Goal: Task Accomplishment & Management: Manage account settings

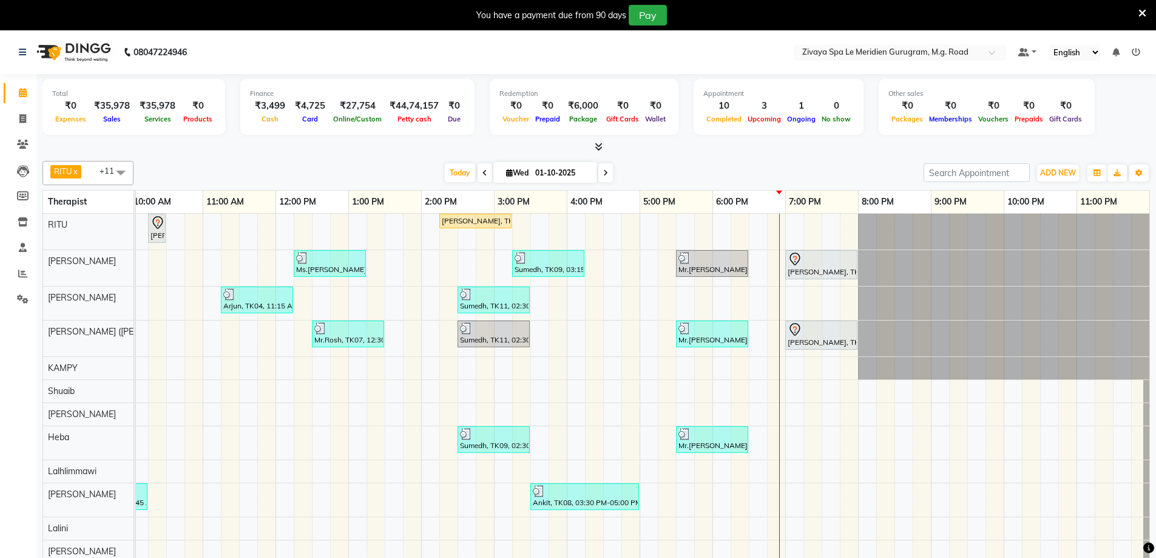
click at [734, 333] on div at bounding box center [711, 328] width 67 height 12
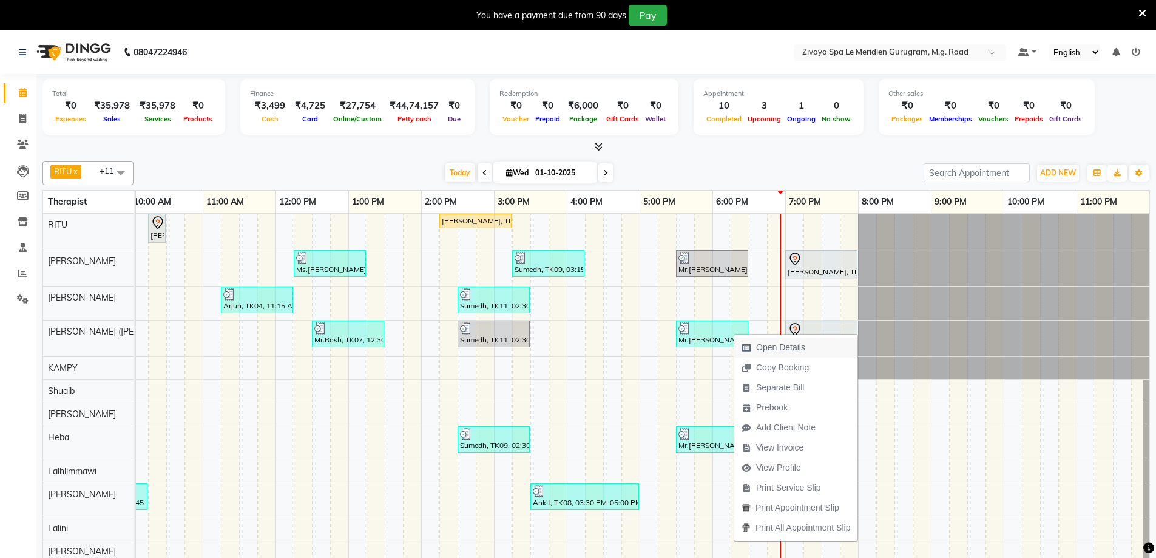
click at [776, 351] on span "Open Details" at bounding box center [780, 347] width 49 height 13
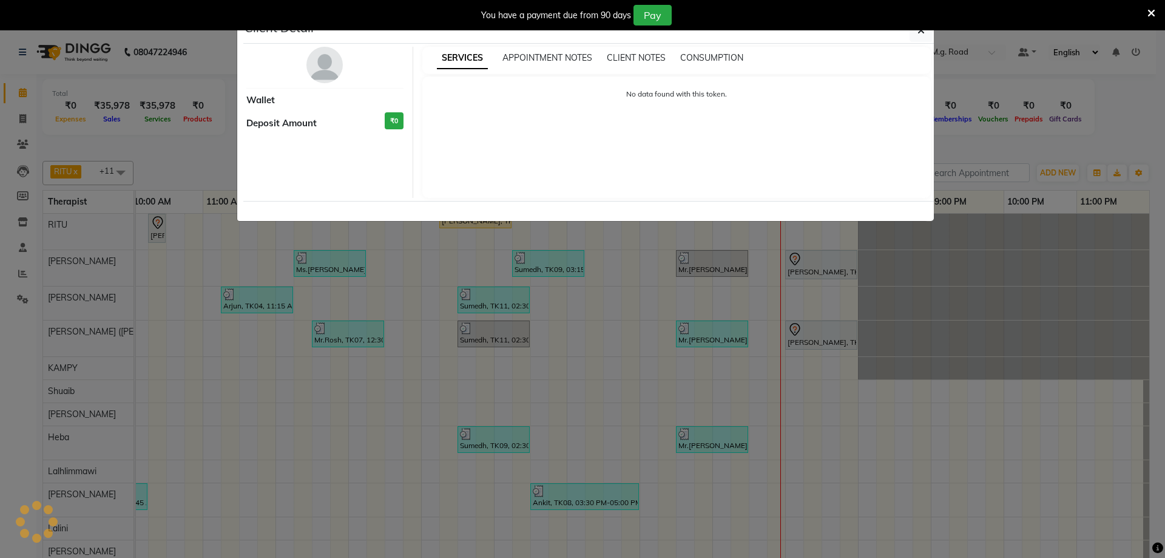
select select "3"
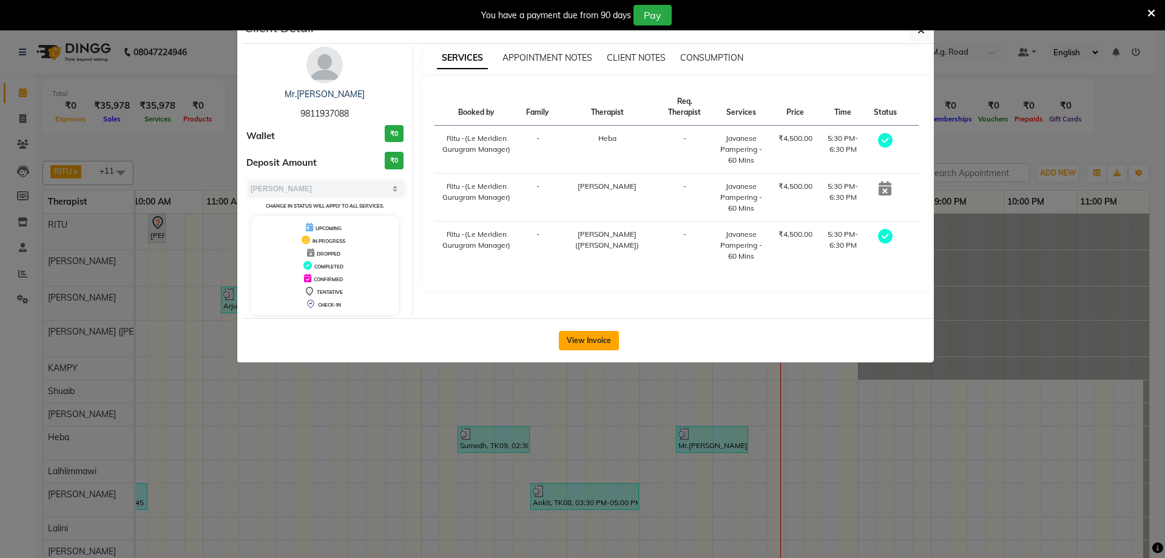
click at [590, 345] on button "View Invoice" at bounding box center [589, 340] width 60 height 19
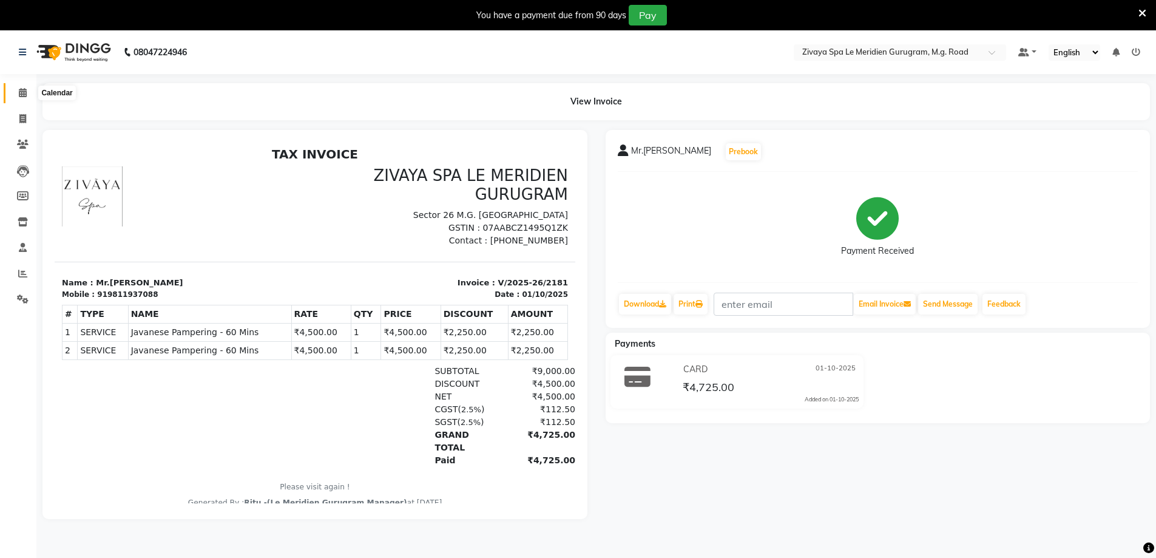
click at [15, 95] on span at bounding box center [22, 93] width 21 height 14
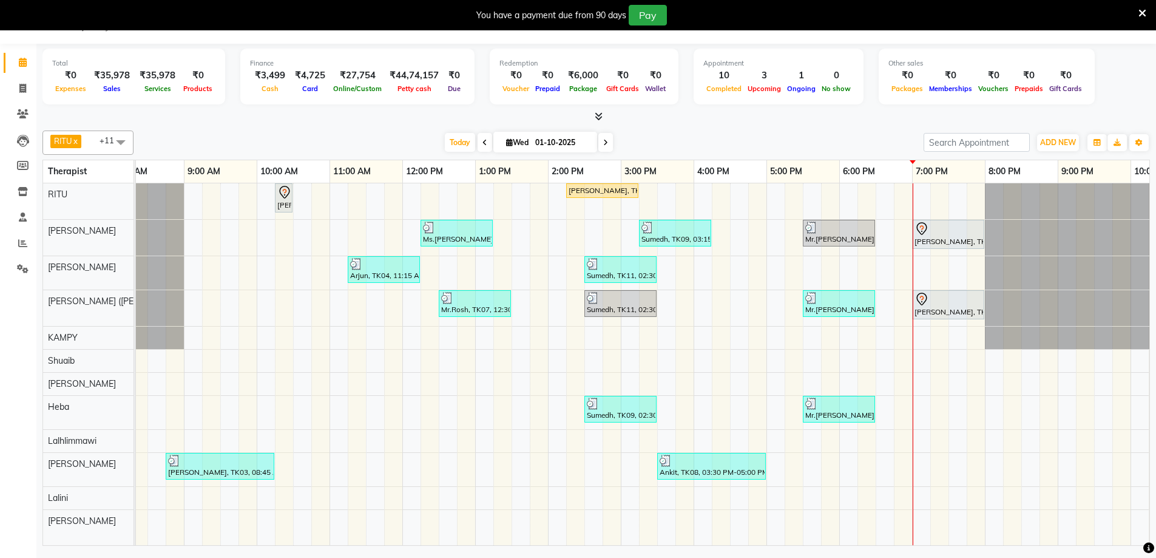
scroll to position [0, 734]
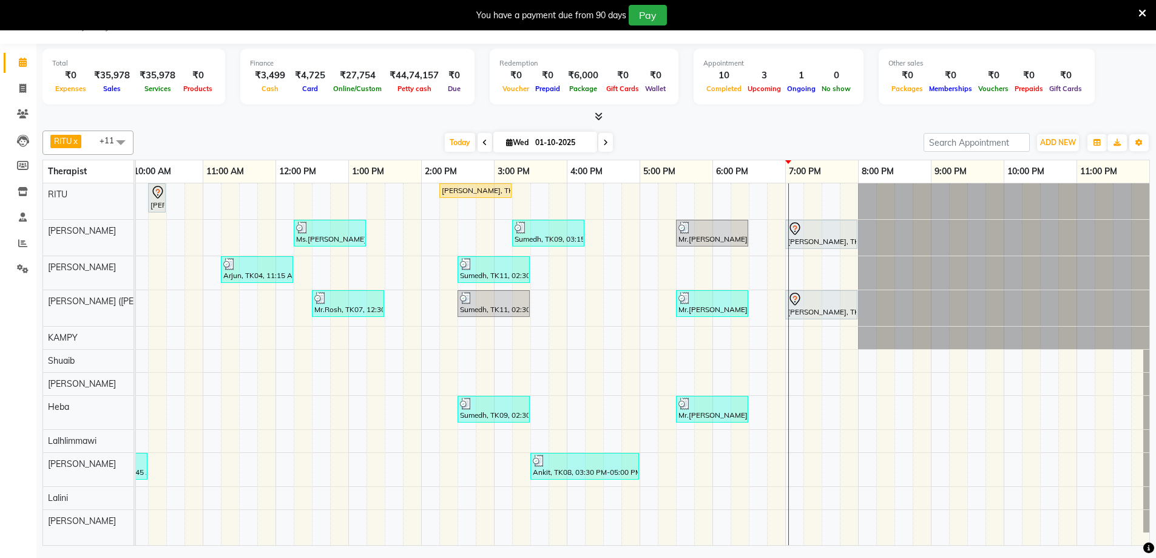
click at [838, 226] on div at bounding box center [821, 228] width 67 height 15
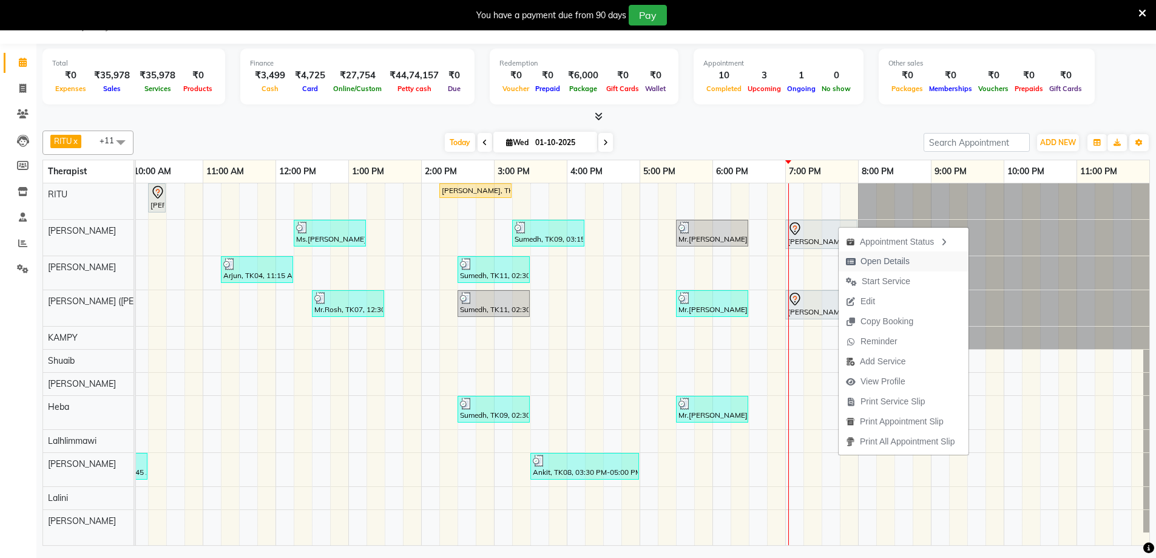
click at [858, 262] on span "Open Details" at bounding box center [878, 261] width 78 height 20
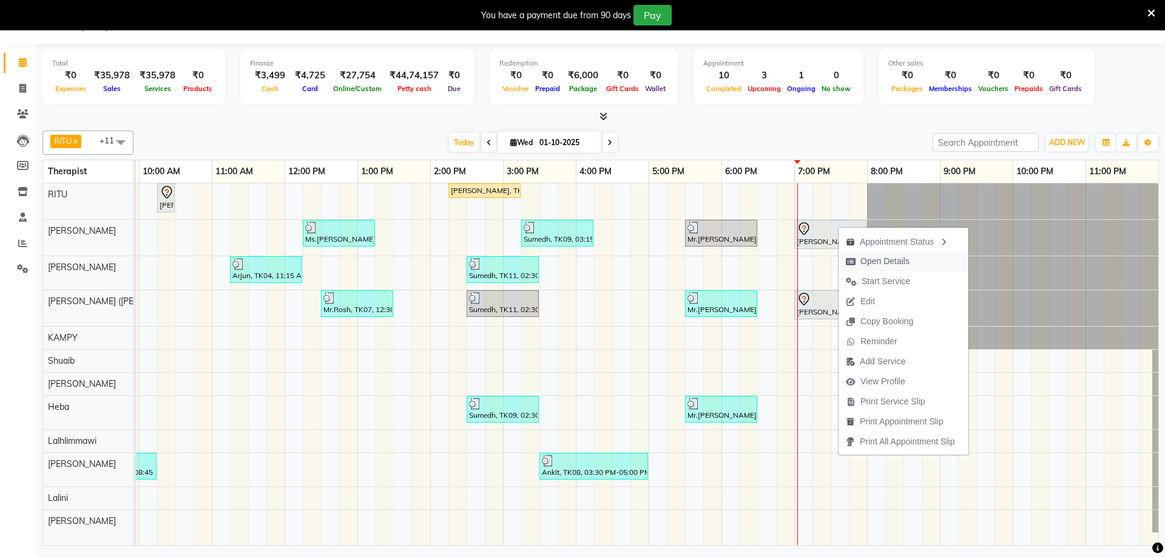
select select "7"
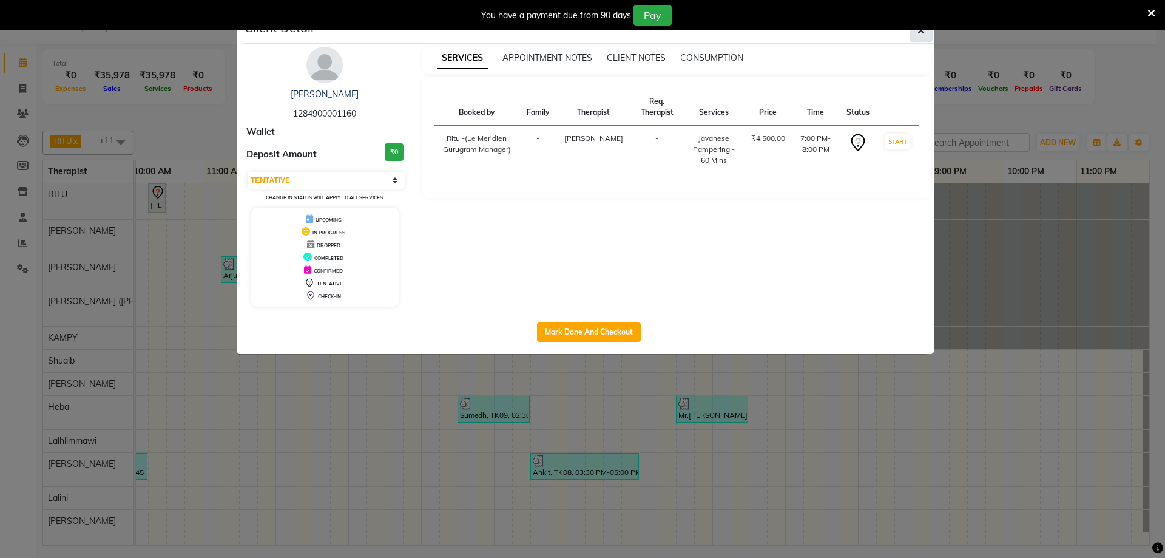
click at [916, 35] on button "button" at bounding box center [921, 30] width 23 height 23
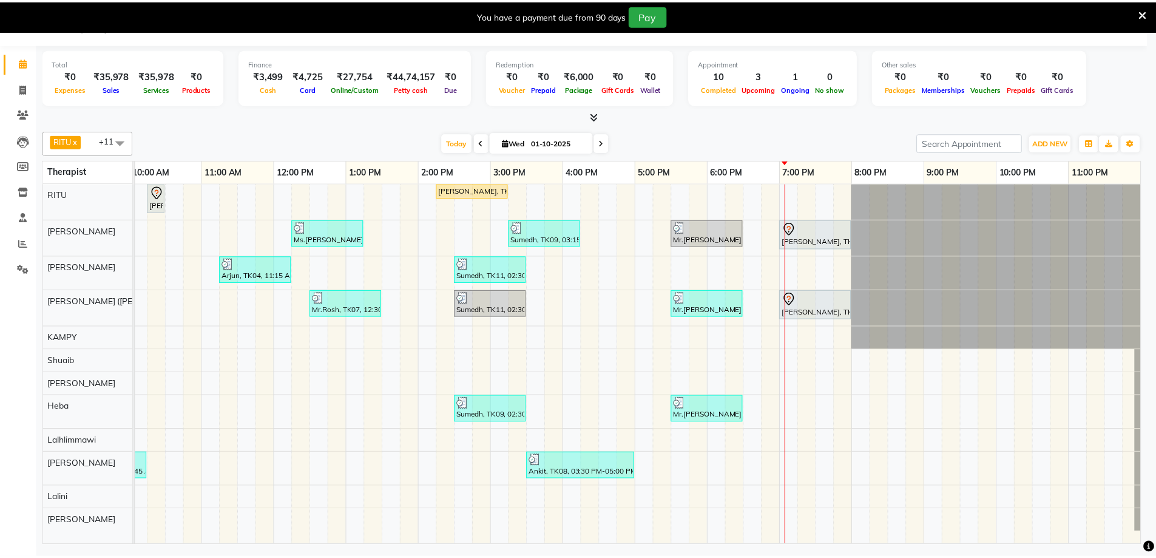
scroll to position [0, 725]
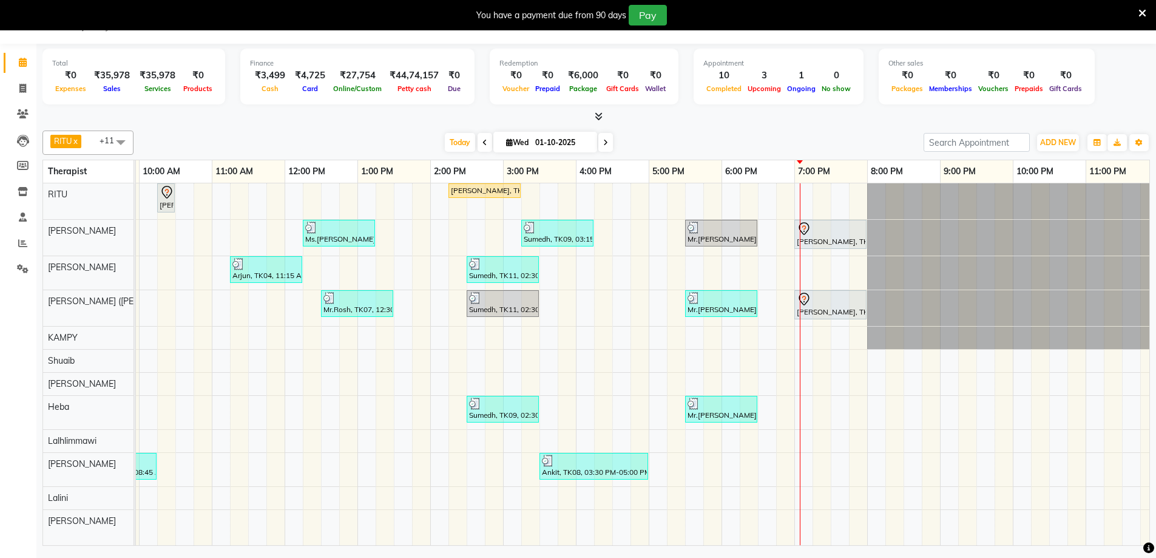
click at [834, 232] on div at bounding box center [830, 228] width 67 height 15
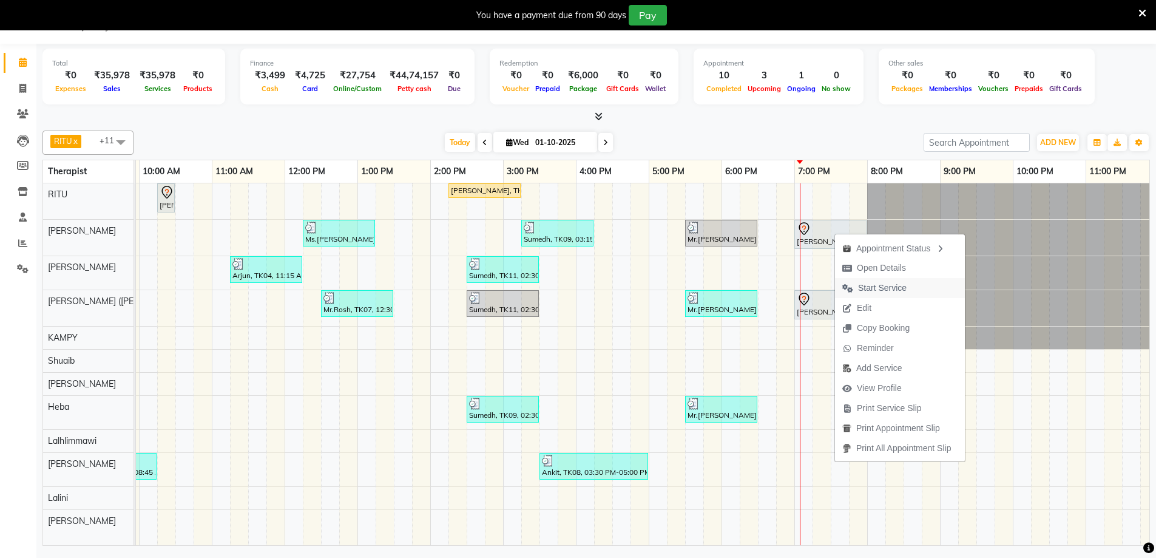
click at [863, 290] on span "Start Service" at bounding box center [882, 288] width 49 height 13
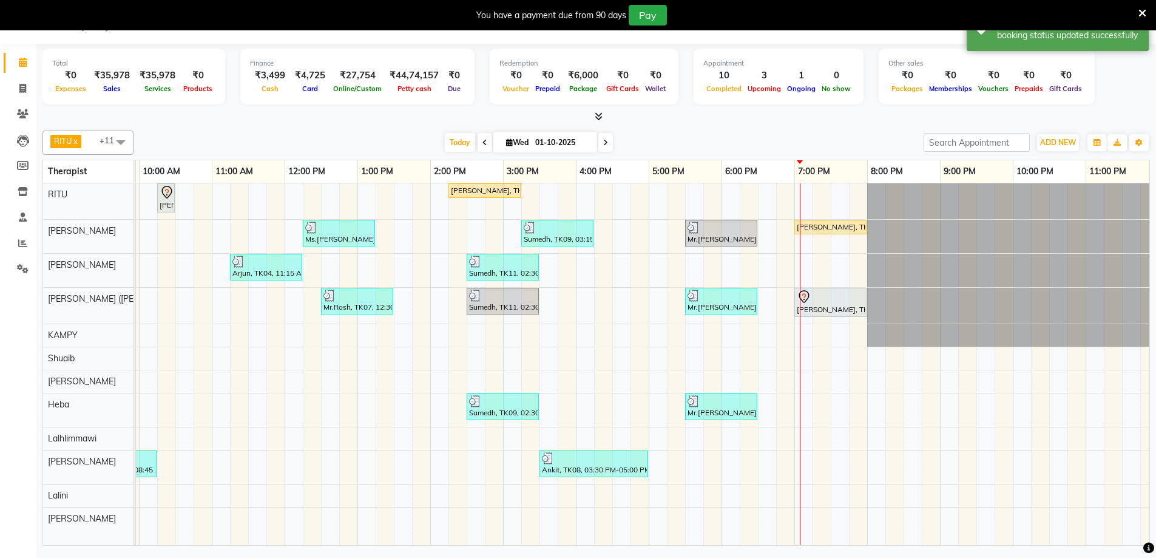
click at [805, 306] on div "nupur paul, TK02, 07:00 PM-08:00 PM, Javanese Pampering - 60 Mins" at bounding box center [831, 301] width 70 height 25
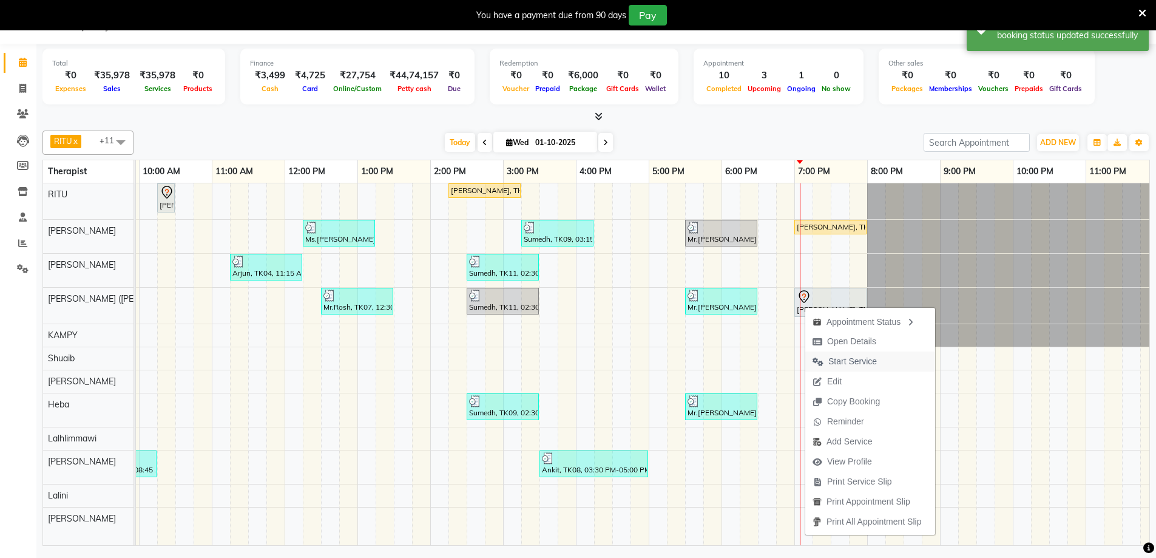
click at [835, 356] on span "Start Service" at bounding box center [852, 361] width 49 height 13
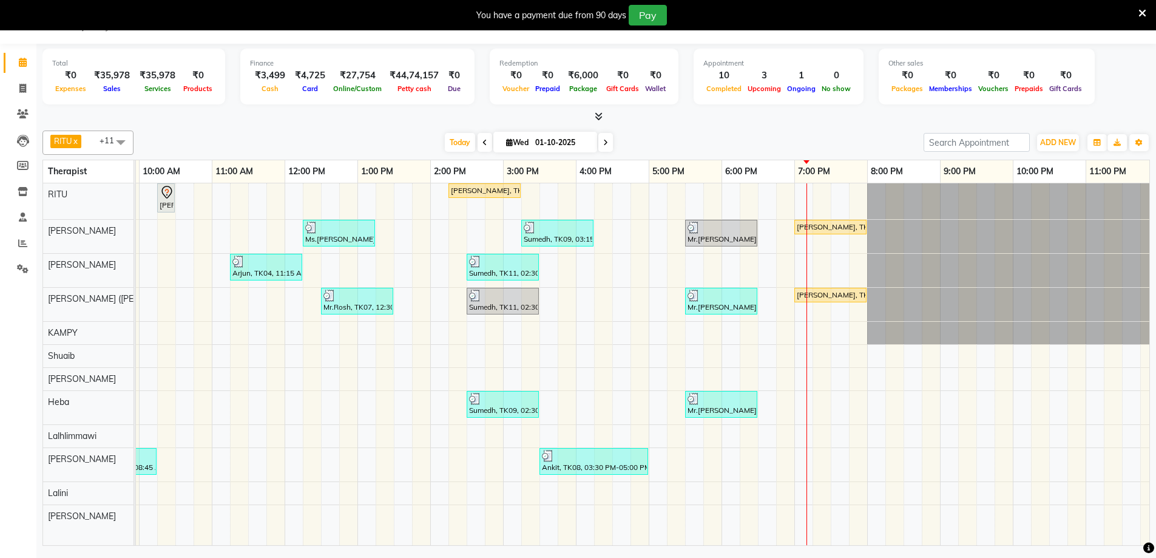
scroll to position [0, 734]
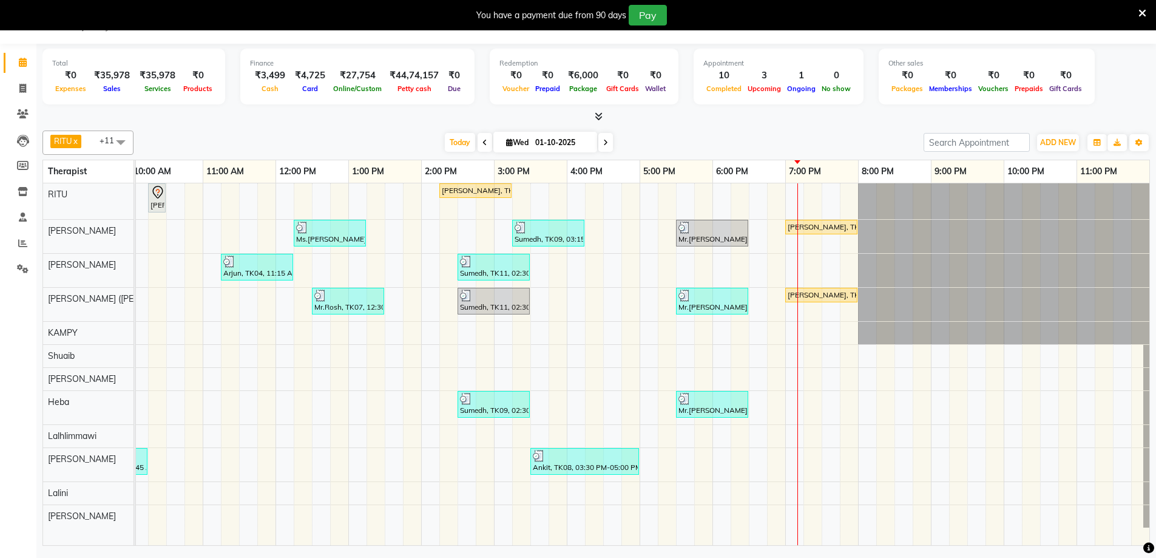
click at [532, 140] on input "01-10-2025" at bounding box center [562, 143] width 61 height 18
select select "10"
select select "2025"
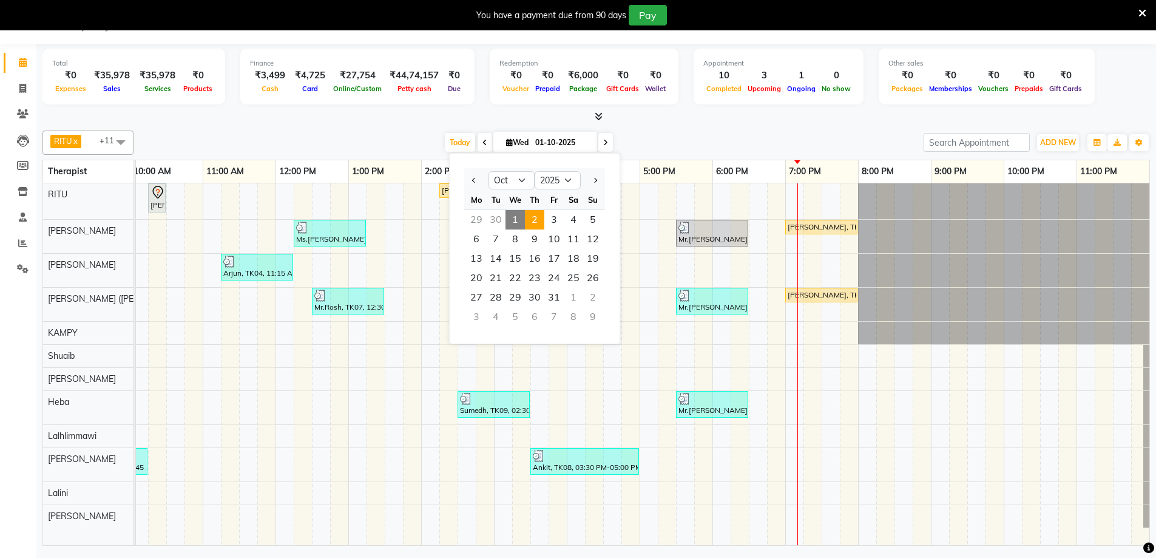
click at [530, 214] on span "2" at bounding box center [534, 219] width 19 height 19
type input "02-10-2025"
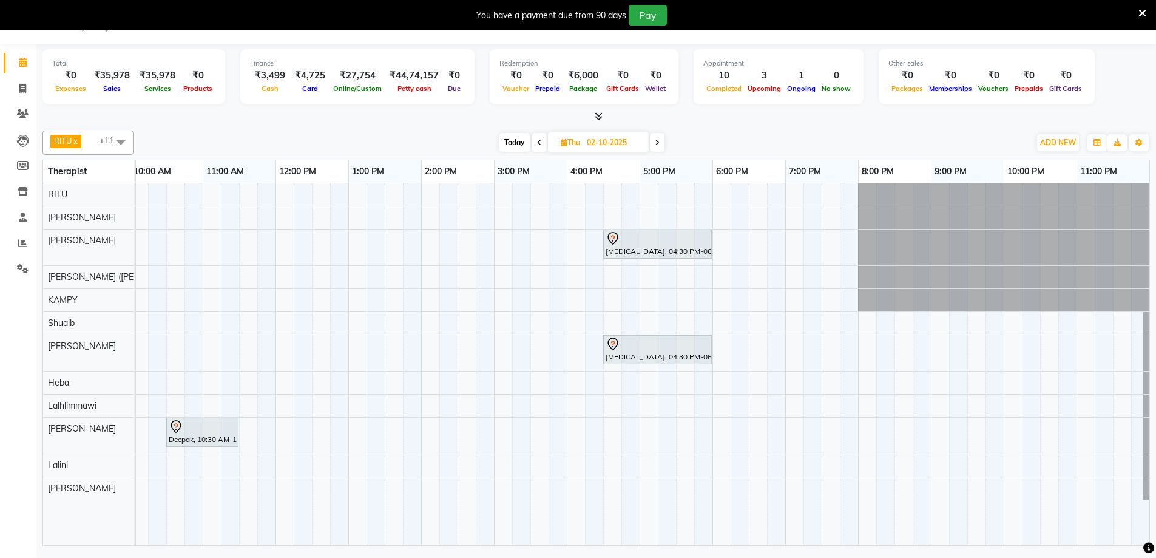
scroll to position [0, 316]
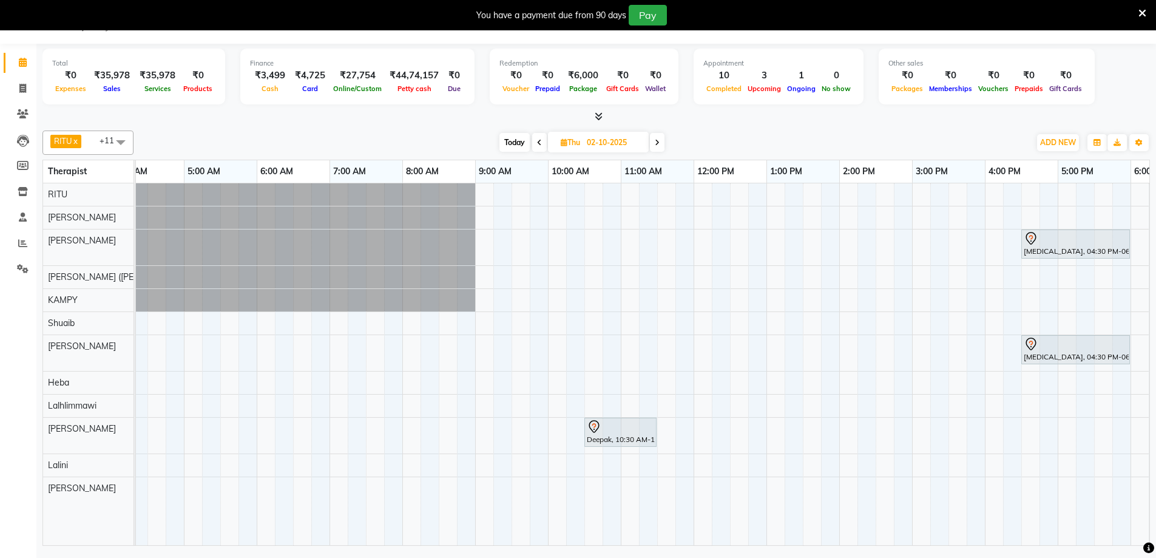
click at [611, 138] on input "02-10-2025" at bounding box center [613, 143] width 61 height 18
select select "10"
select select "2025"
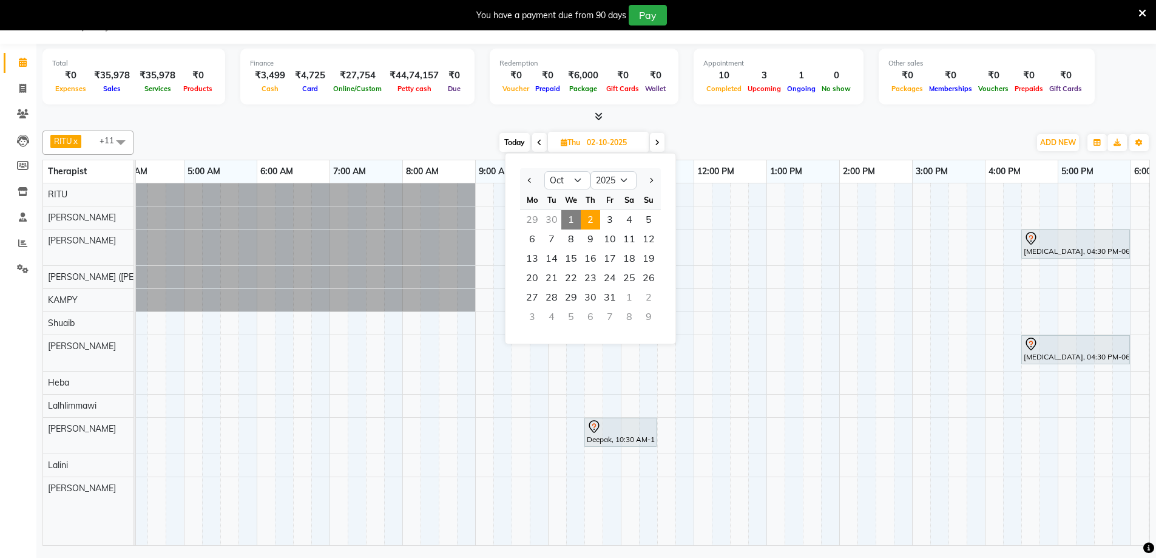
click at [572, 221] on span "1" at bounding box center [570, 219] width 19 height 19
type input "01-10-2025"
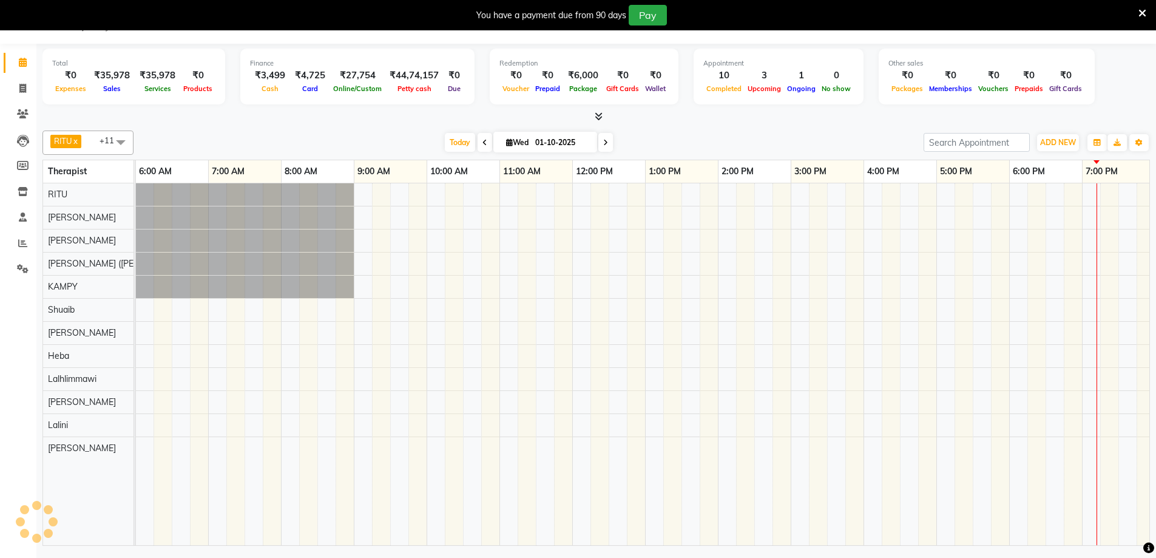
scroll to position [0, 734]
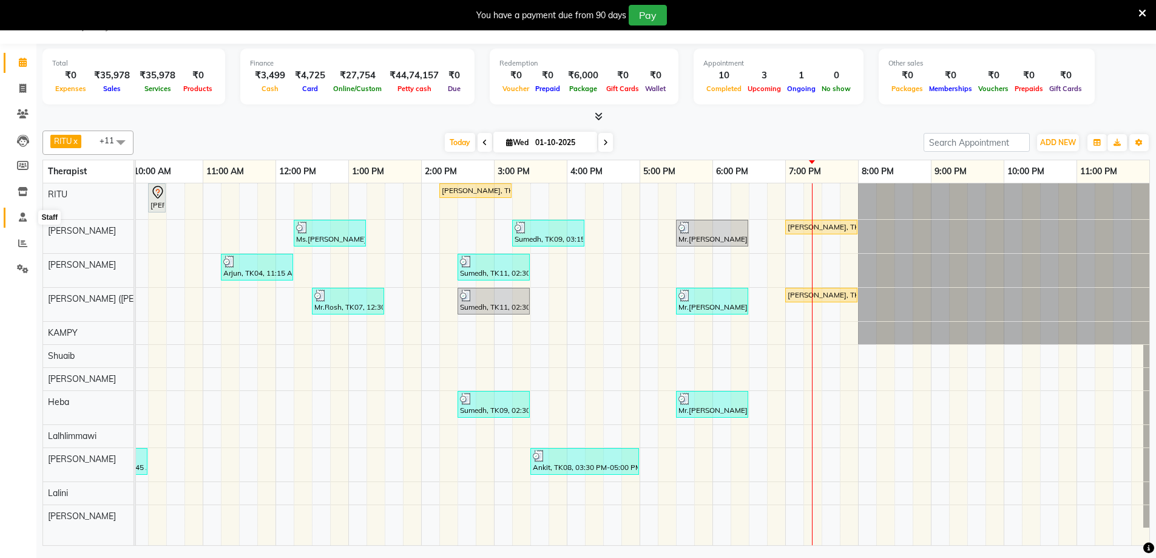
click at [19, 215] on icon at bounding box center [23, 216] width 8 height 9
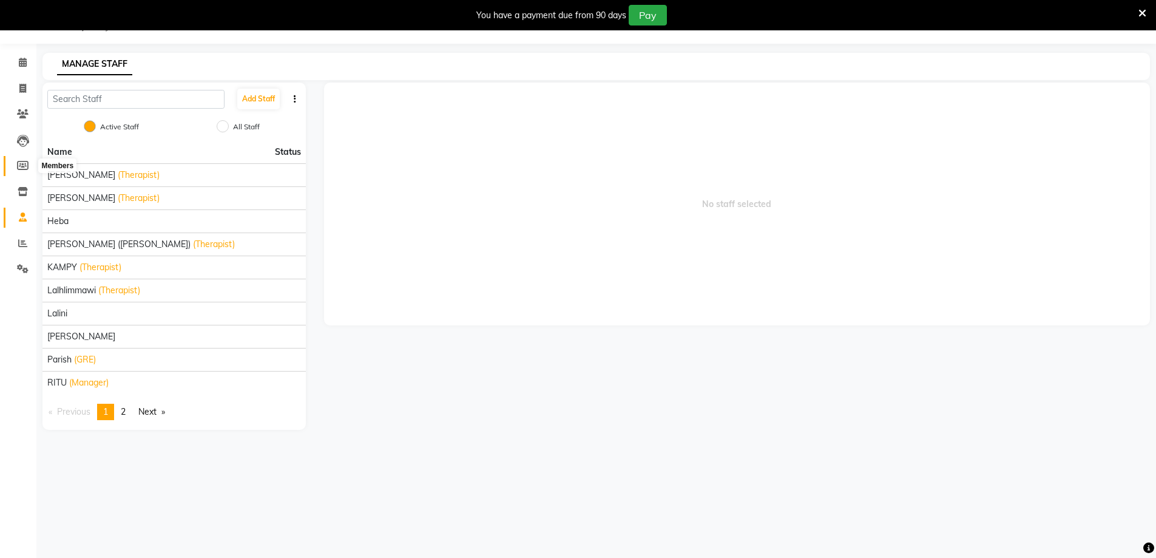
click at [25, 164] on icon at bounding box center [23, 165] width 12 height 9
select select
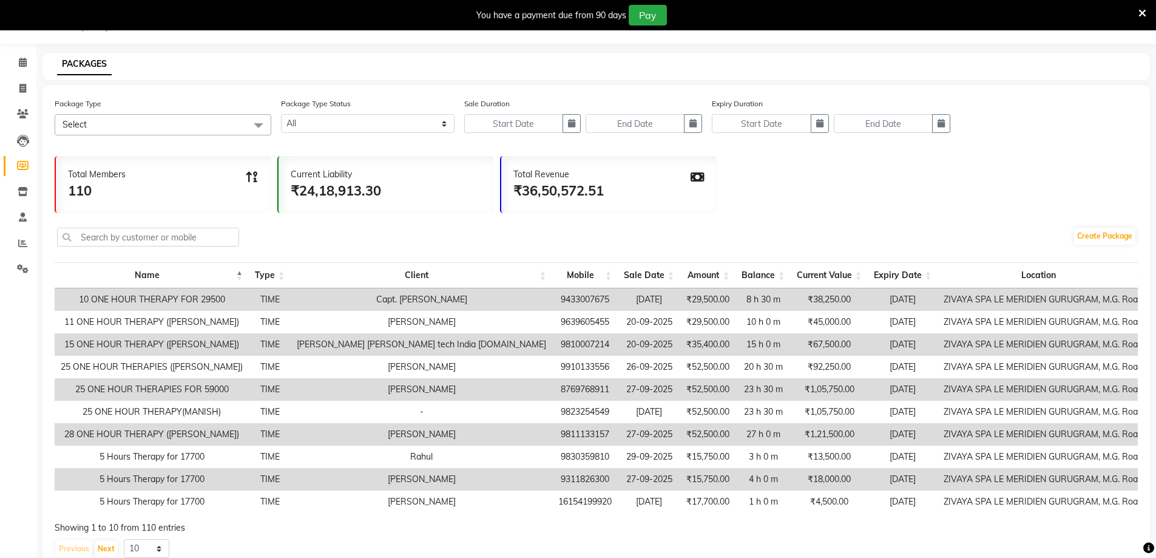
click at [169, 122] on span "Select" at bounding box center [163, 124] width 217 height 21
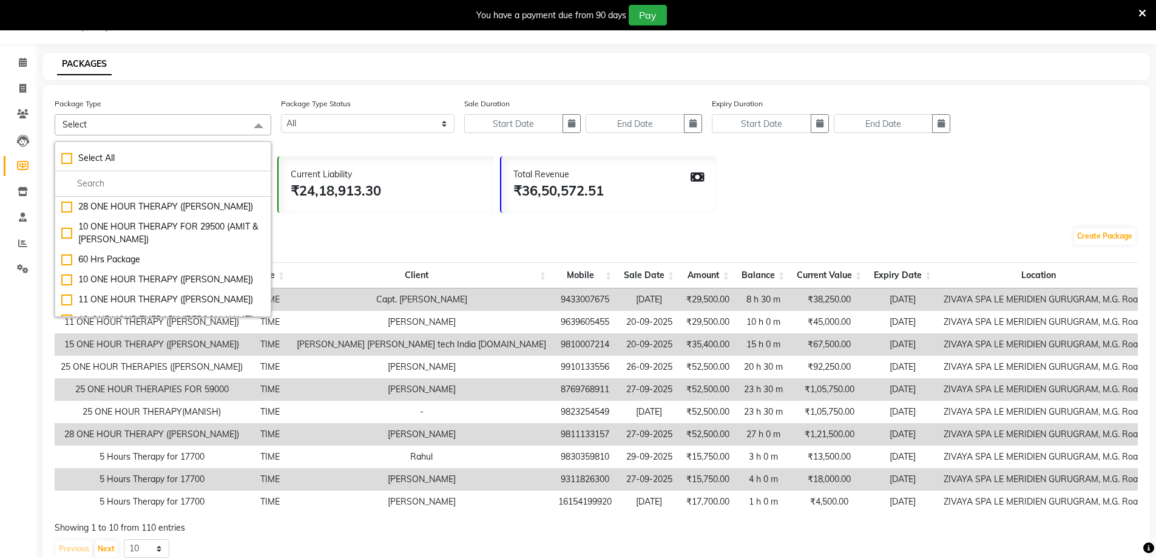
click at [169, 122] on span "Select" at bounding box center [163, 124] width 217 height 21
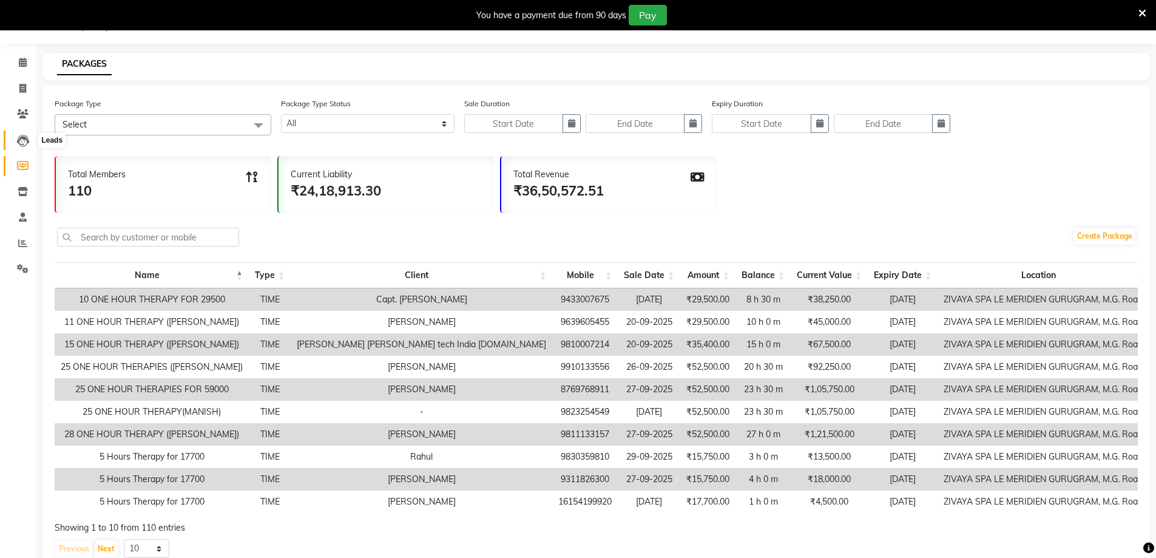
click at [23, 142] on icon at bounding box center [23, 141] width 12 height 12
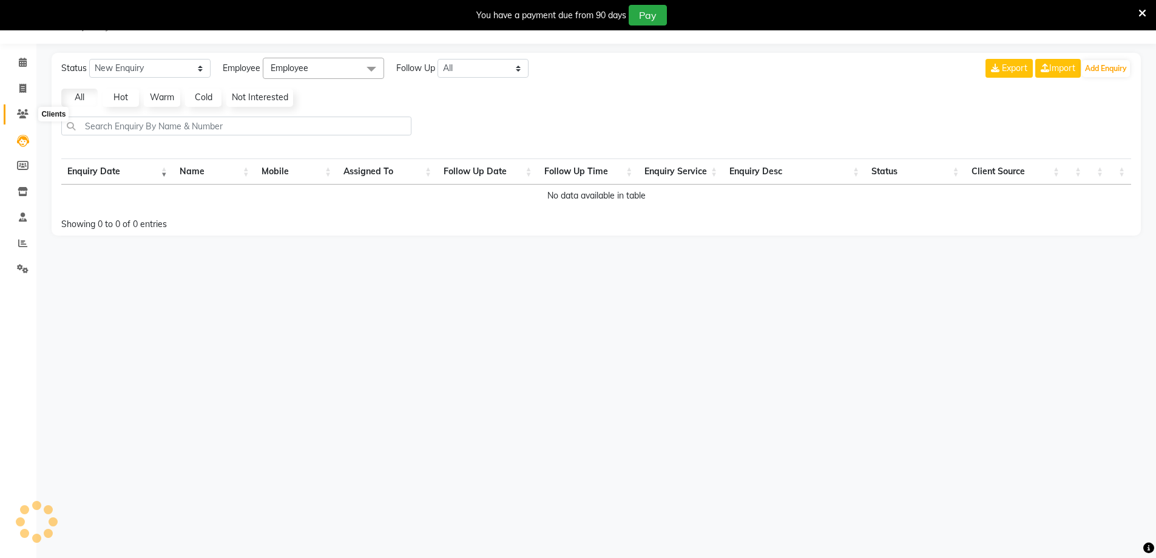
click at [23, 110] on icon at bounding box center [23, 113] width 12 height 9
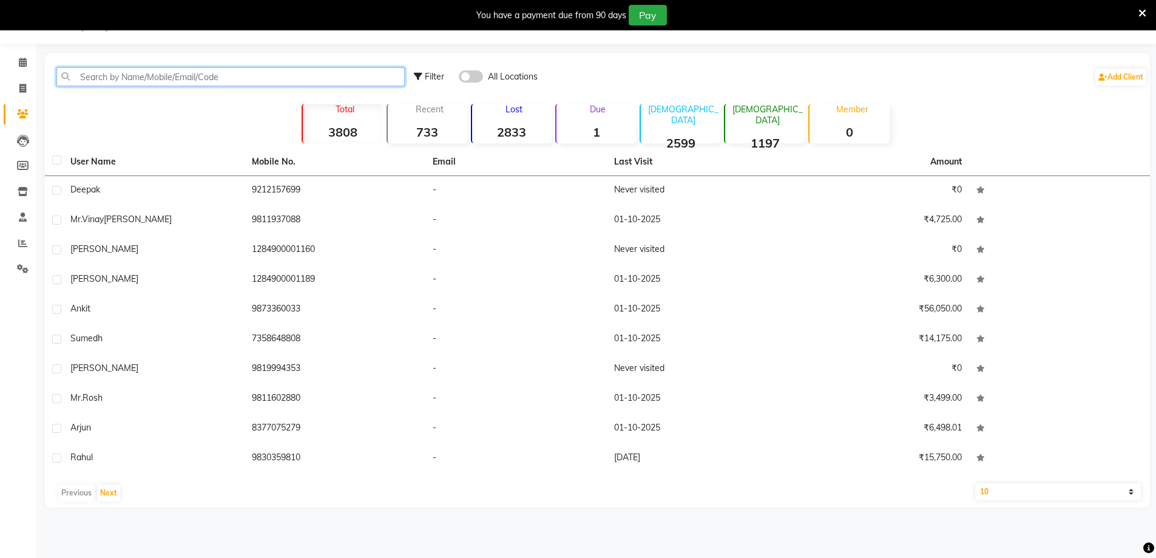
click at [172, 75] on input "text" at bounding box center [230, 76] width 348 height 19
click at [19, 63] on icon at bounding box center [23, 62] width 8 height 9
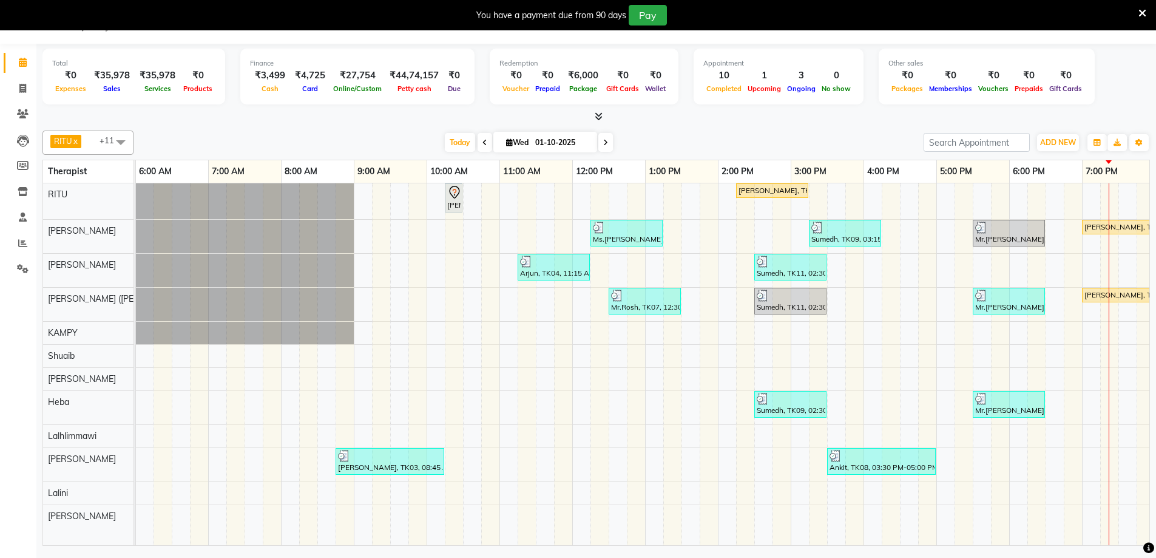
scroll to position [0, 734]
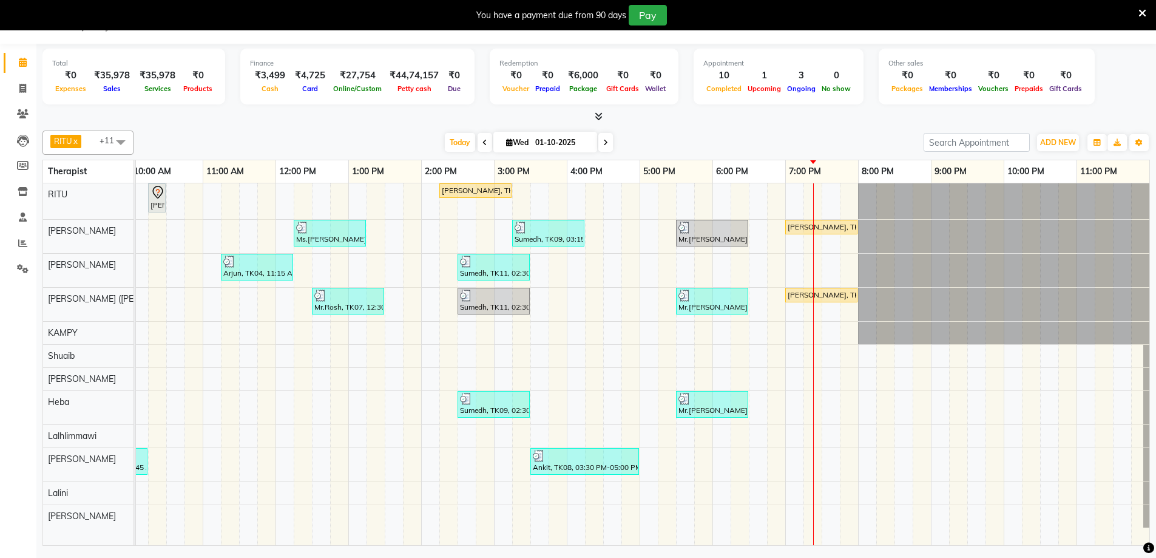
click at [567, 143] on input "01-10-2025" at bounding box center [562, 143] width 61 height 18
select select "10"
select select "2025"
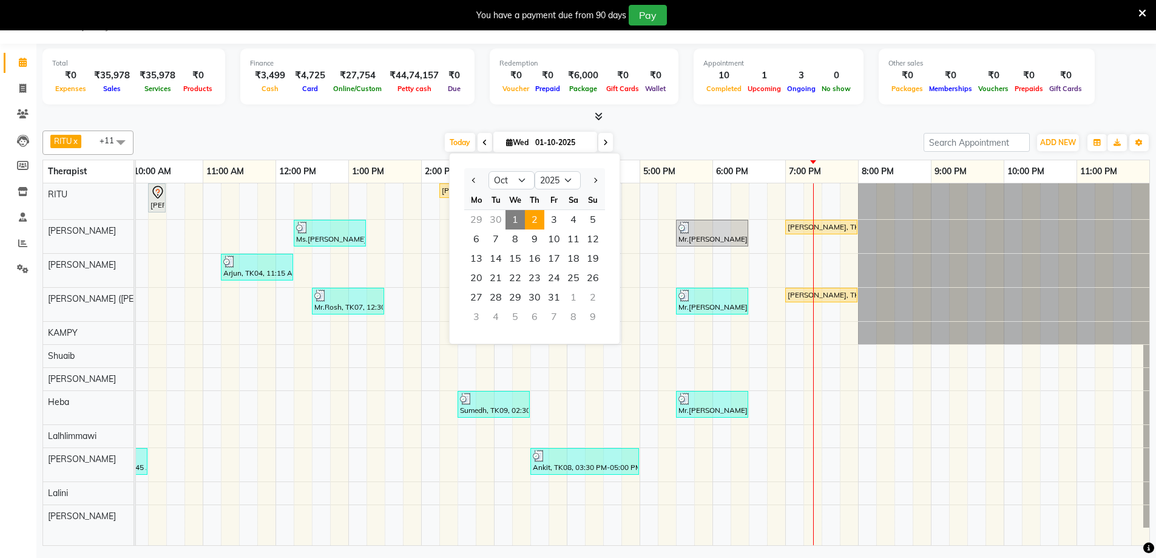
click at [532, 216] on span "2" at bounding box center [534, 219] width 19 height 19
type input "02-10-2025"
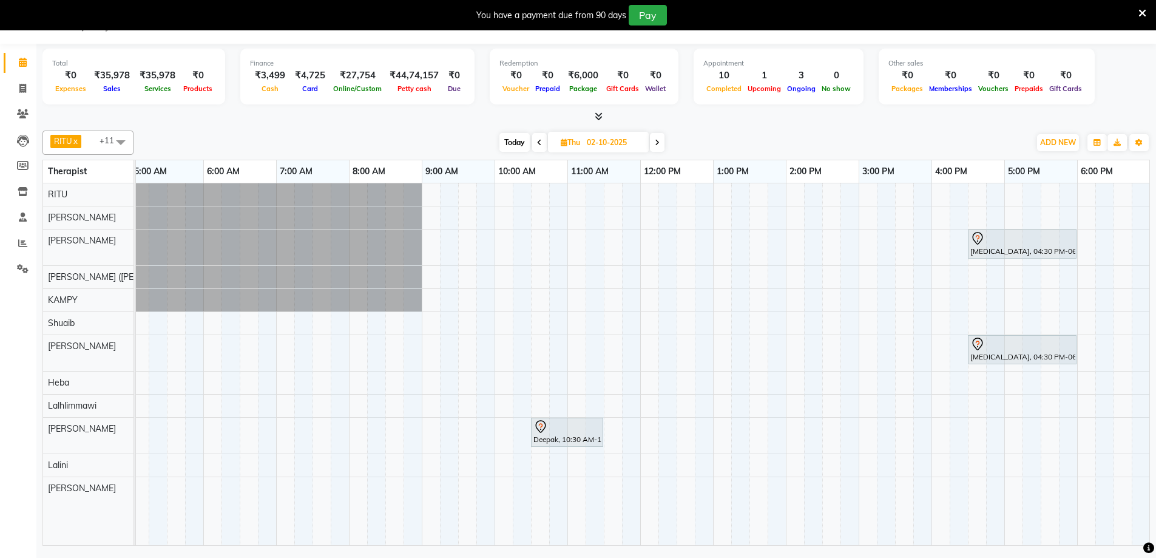
scroll to position [0, 428]
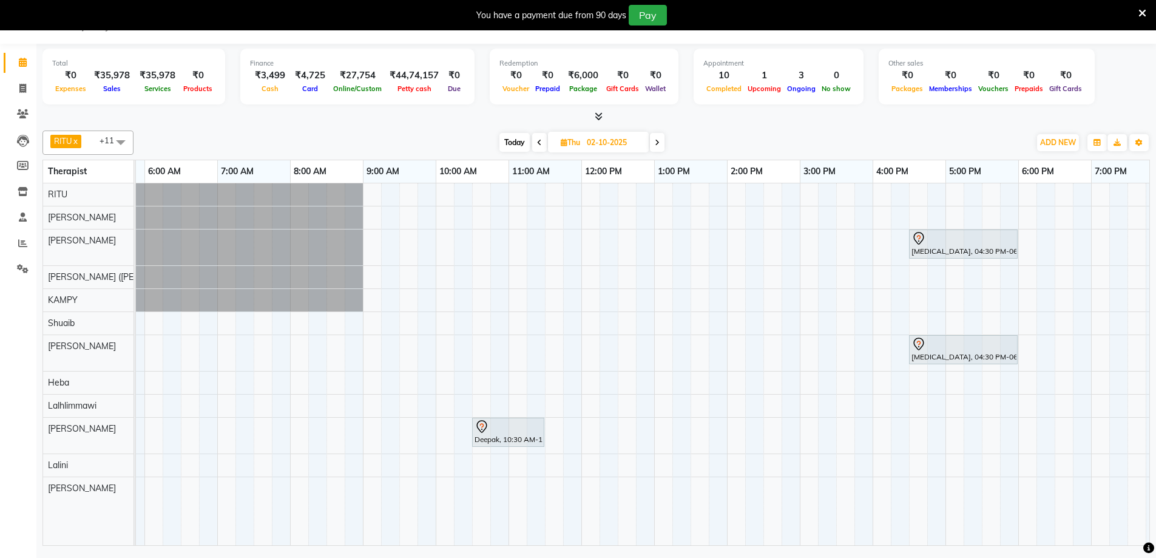
click at [620, 148] on input "02-10-2025" at bounding box center [613, 143] width 61 height 18
select select "10"
select select "2025"
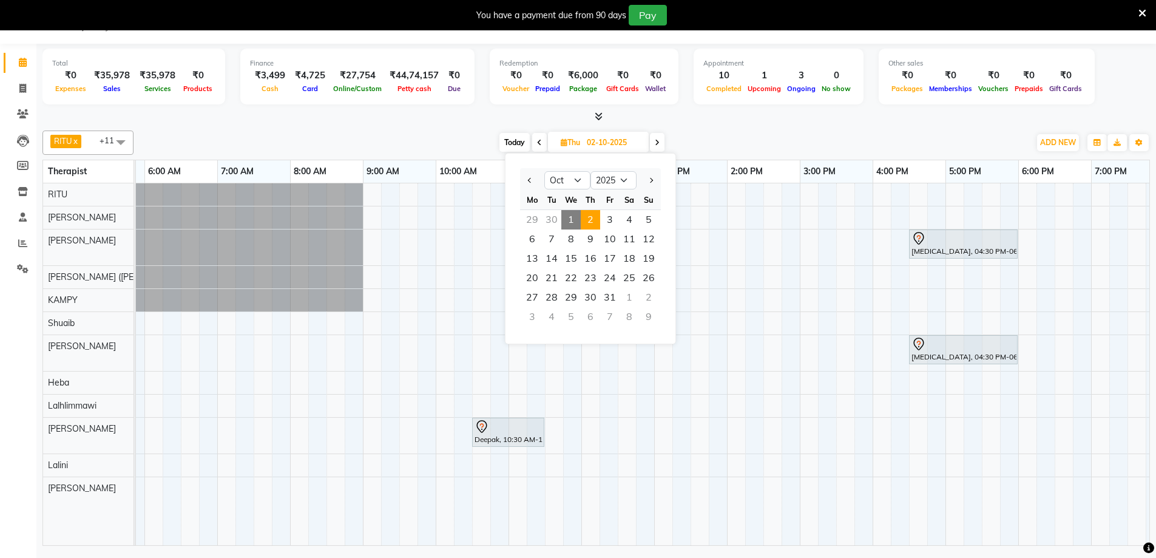
click at [574, 213] on span "1" at bounding box center [570, 219] width 19 height 19
type input "01-10-2025"
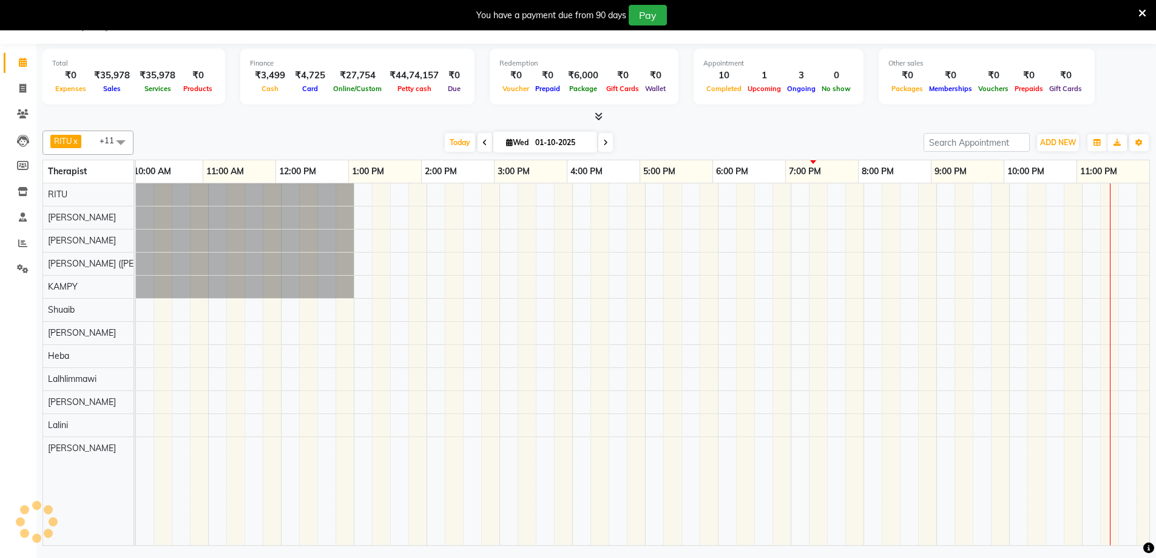
scroll to position [0, 734]
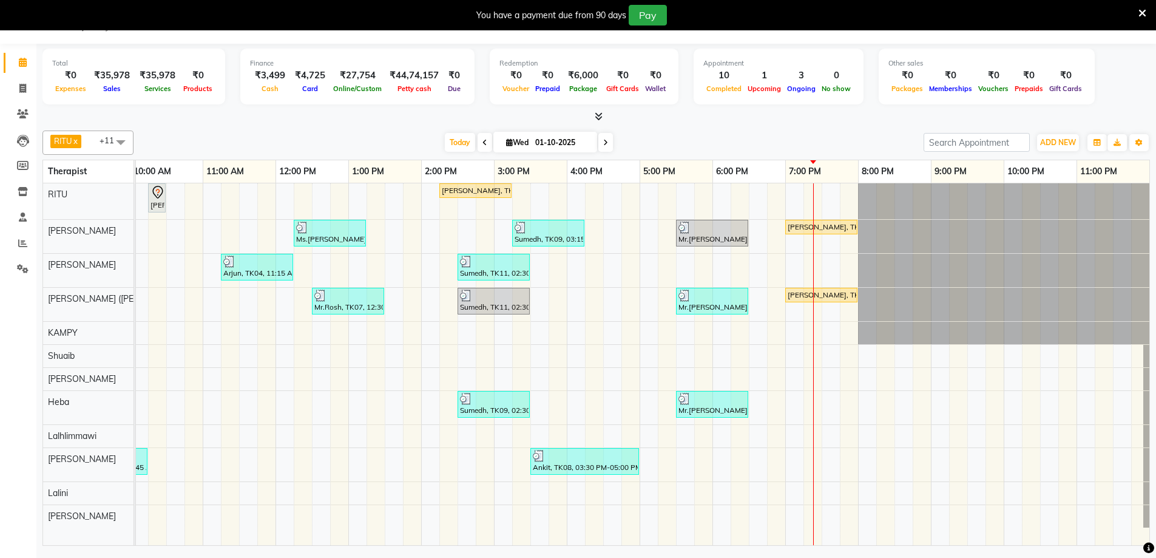
click at [573, 137] on input "01-10-2025" at bounding box center [562, 143] width 61 height 18
select select "10"
select select "2025"
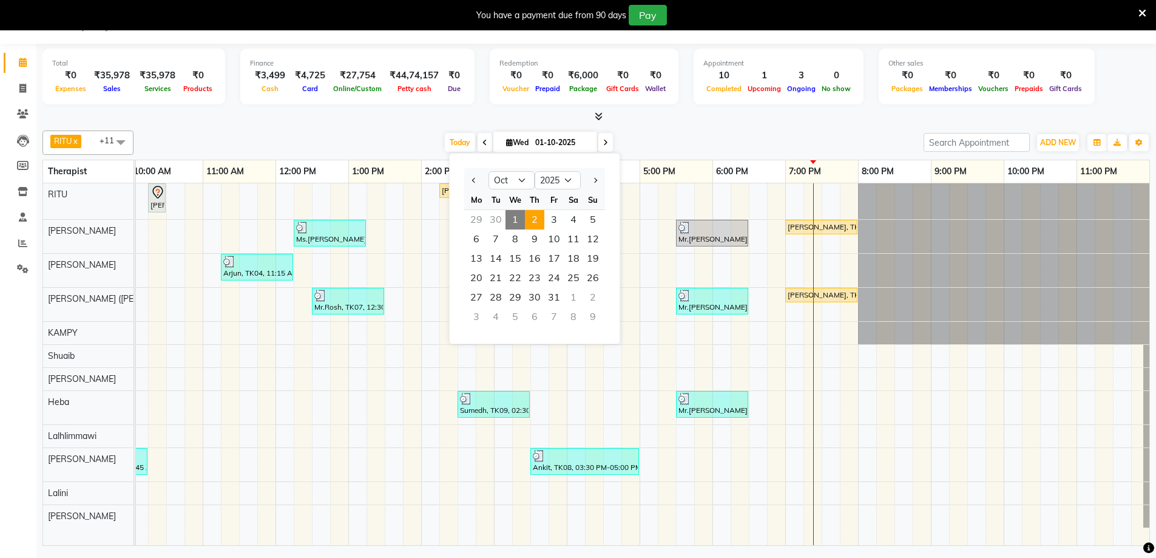
click at [536, 221] on span "2" at bounding box center [534, 219] width 19 height 19
type input "02-10-2025"
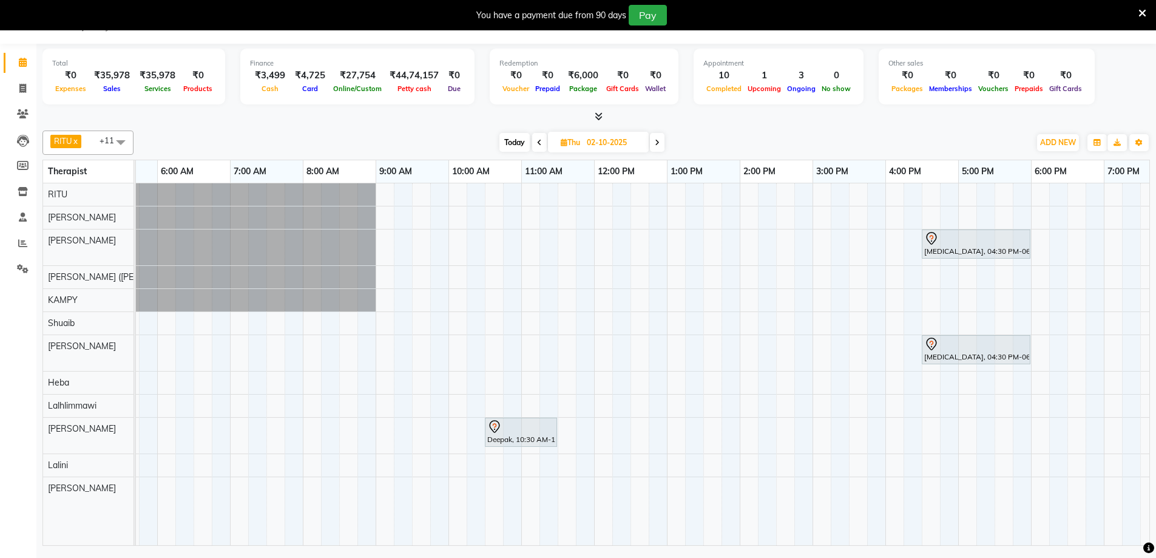
scroll to position [0, 0]
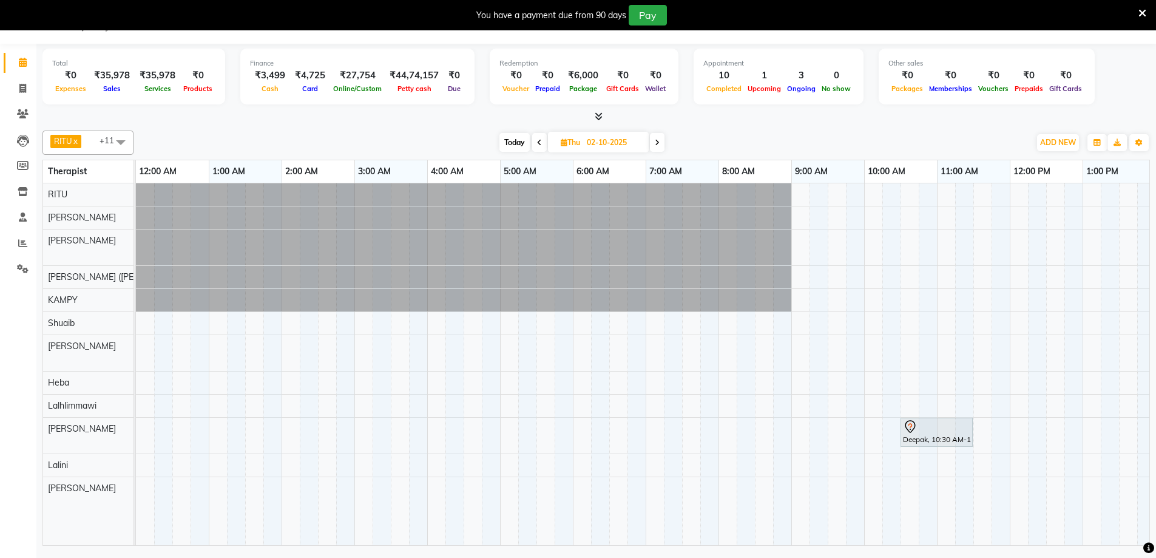
click at [578, 144] on span "Thu" at bounding box center [570, 142] width 25 height 9
select select "10"
select select "2025"
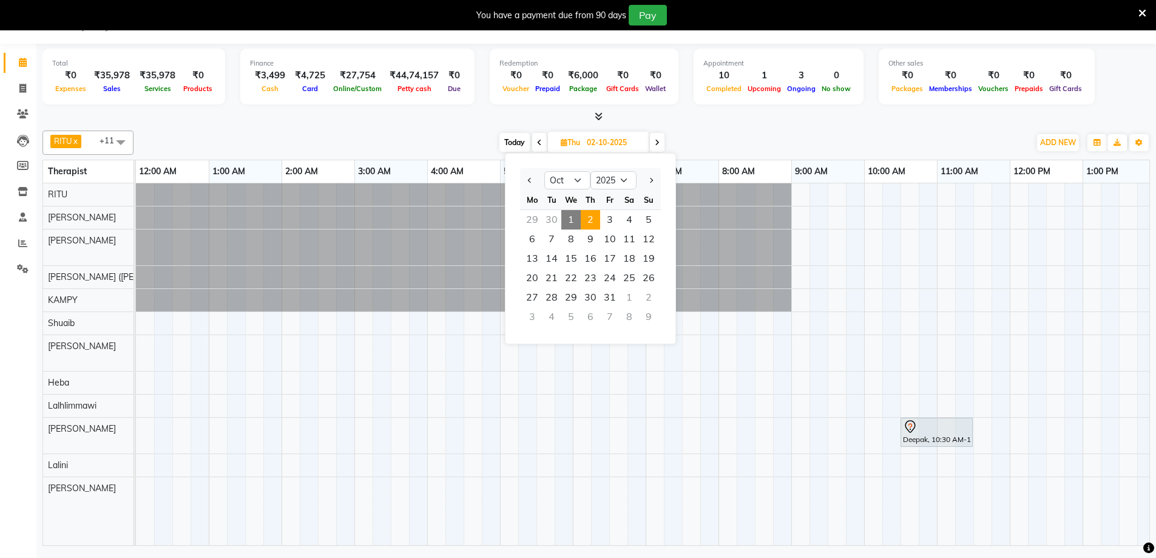
click at [571, 213] on span "1" at bounding box center [570, 219] width 19 height 19
type input "01-10-2025"
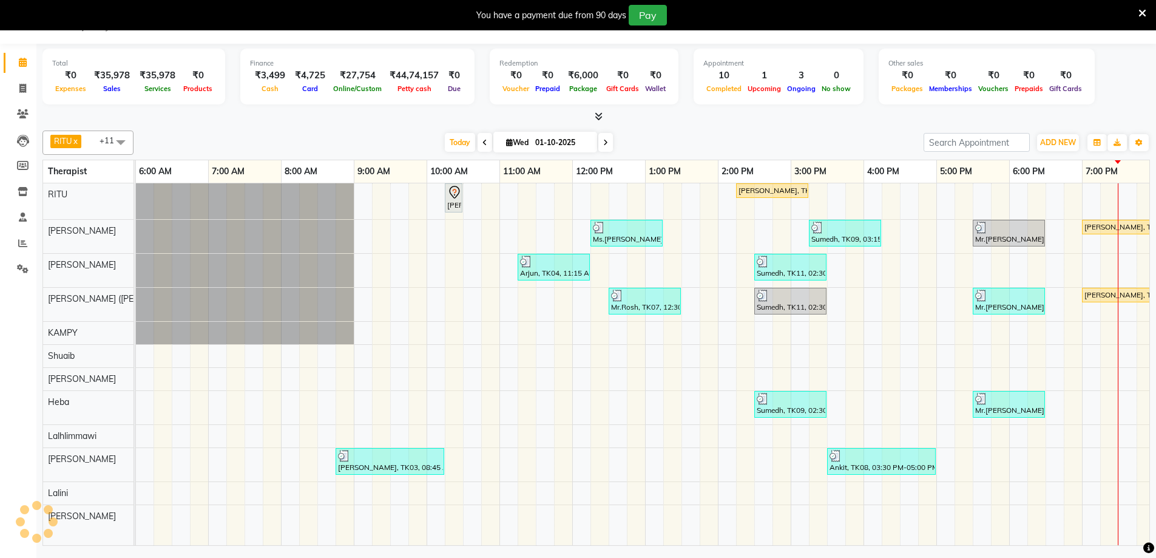
scroll to position [0, 734]
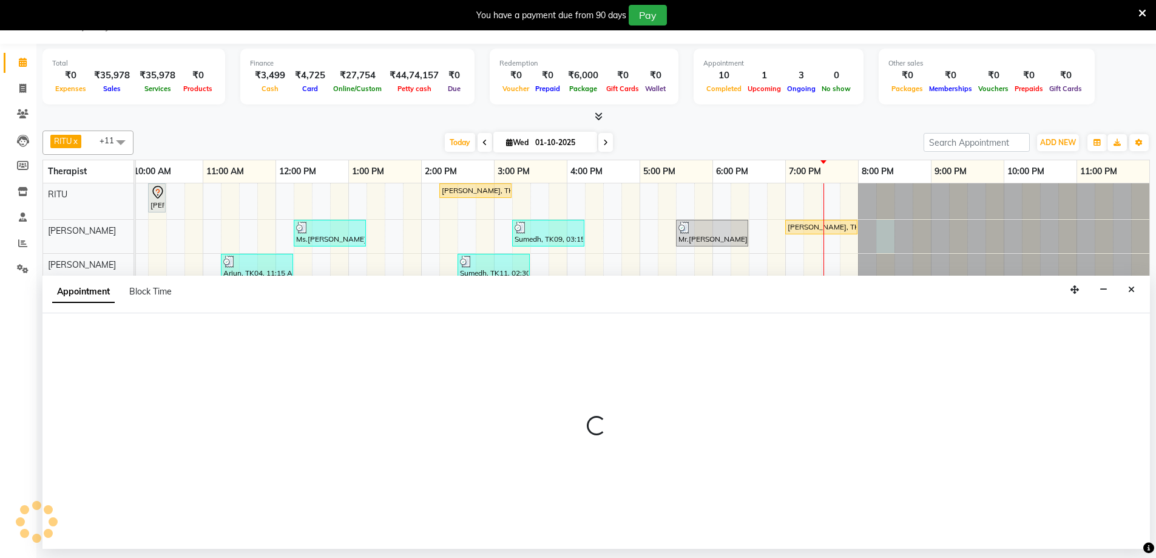
select select "49507"
select select "1215"
select select "tentative"
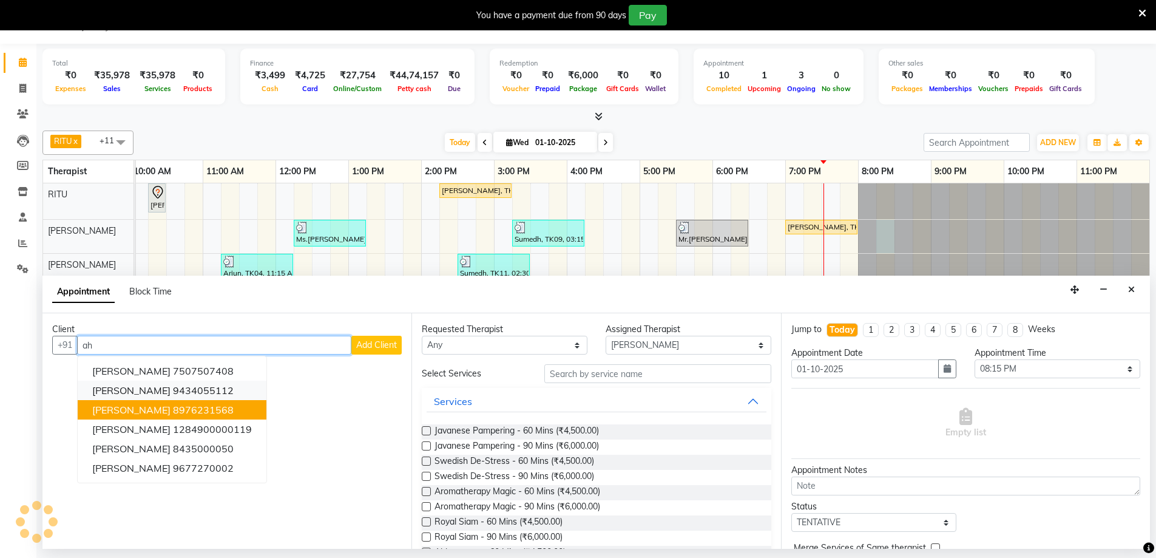
type input "a"
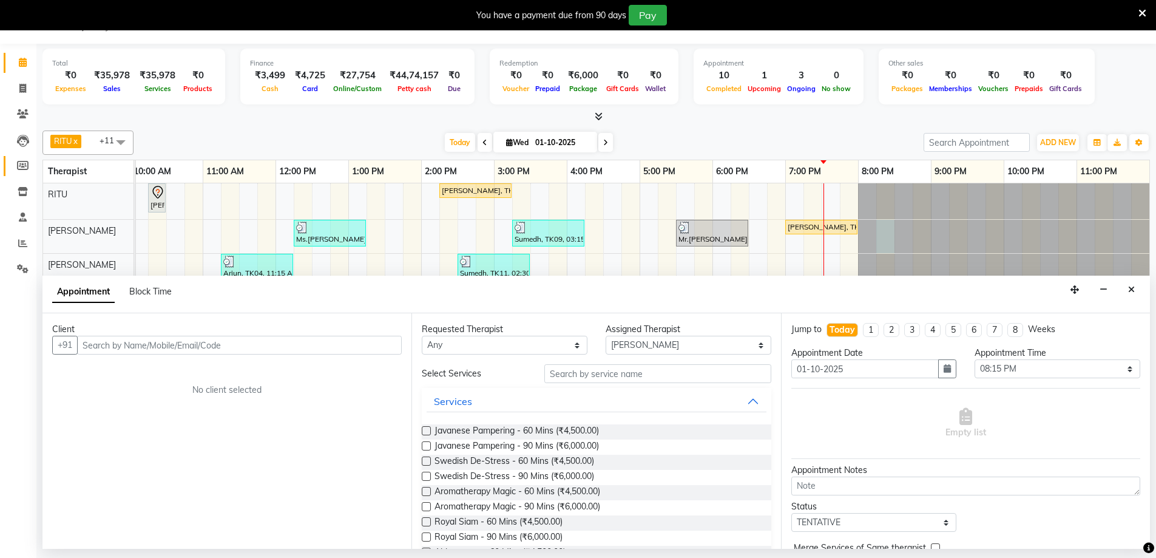
click at [20, 171] on span at bounding box center [22, 166] width 21 height 14
select select
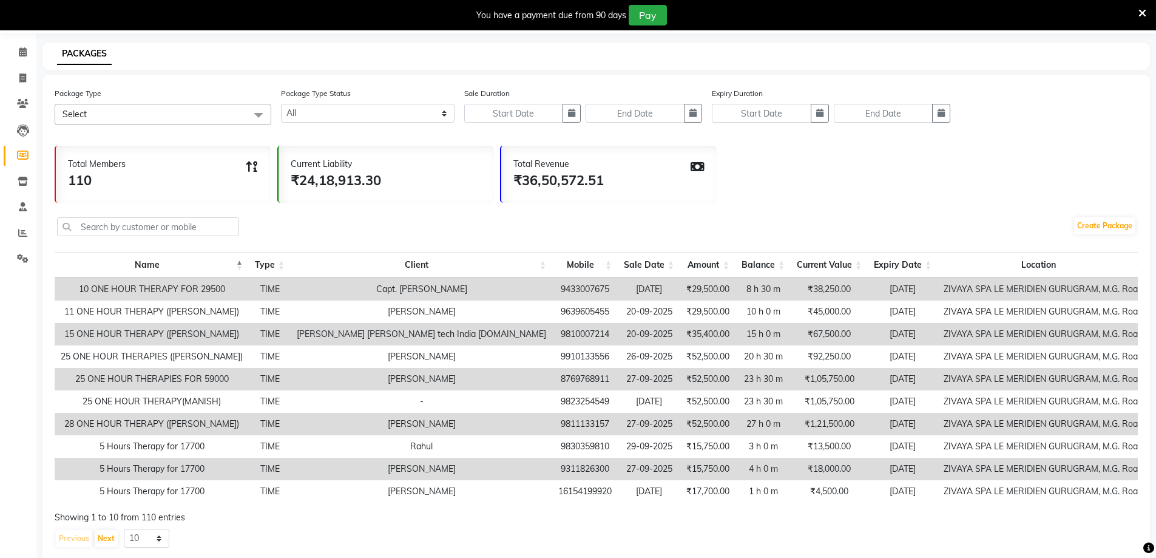
scroll to position [75, 0]
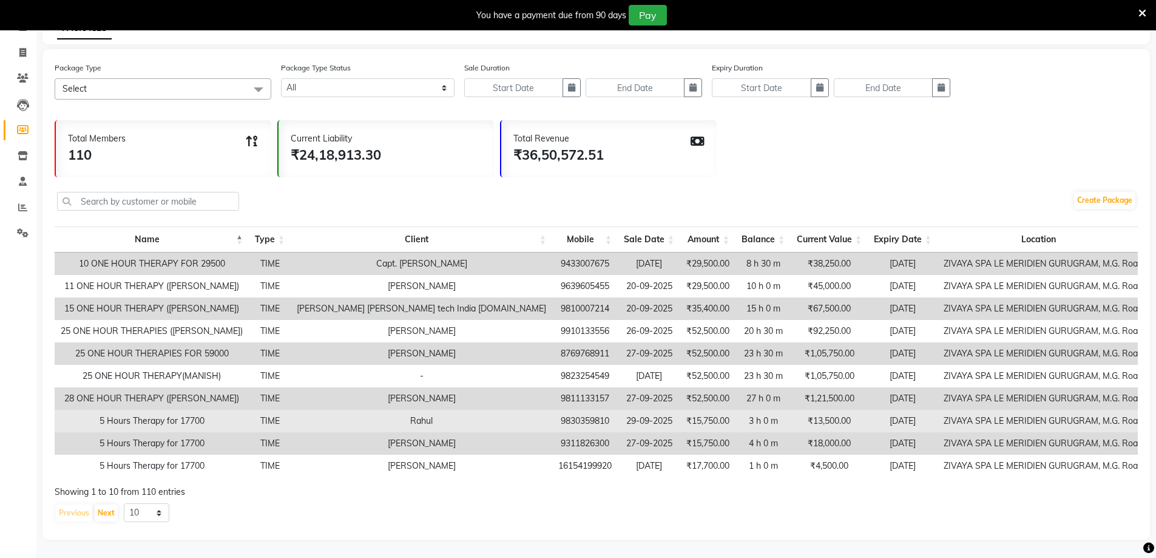
drag, startPoint x: 553, startPoint y: 414, endPoint x: 484, endPoint y: 416, distance: 69.2
click at [483, 415] on tr "5 Hours Therapy for 17700 TIME Rahul 9830359810 29-09-2025 ₹15,750.00 3 h 0 m ₹…" at bounding box center [626, 421] width 1142 height 22
copy tr "9830359810"
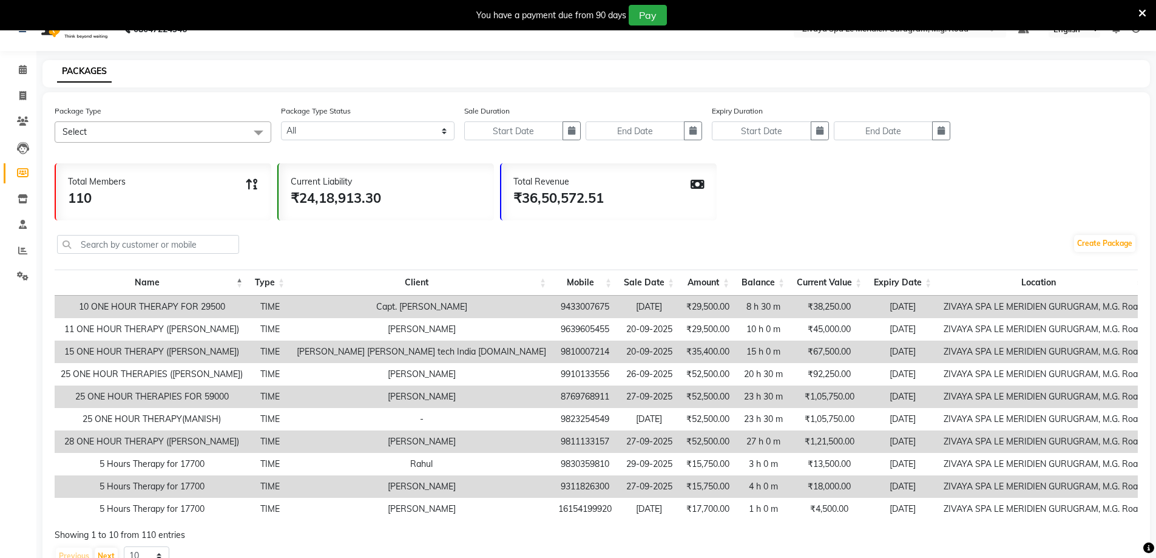
scroll to position [0, 0]
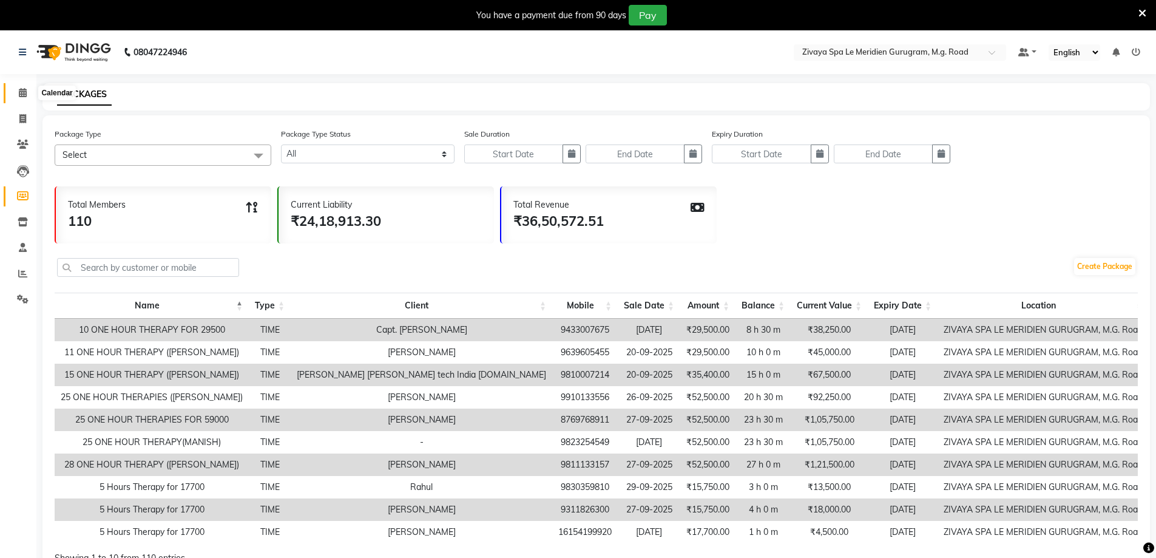
click at [22, 94] on icon at bounding box center [23, 92] width 8 height 9
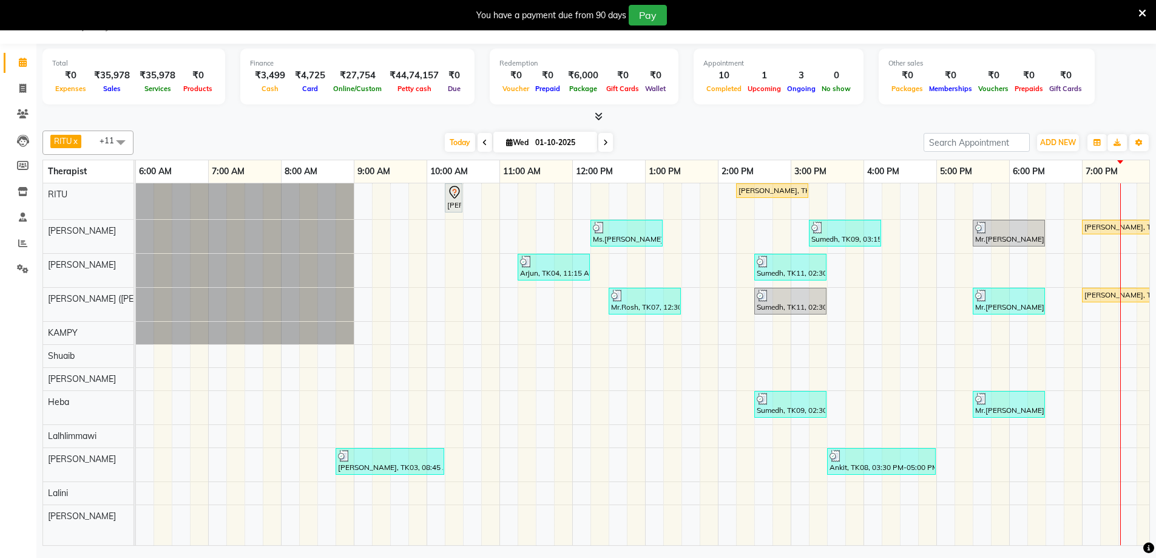
scroll to position [0, 698]
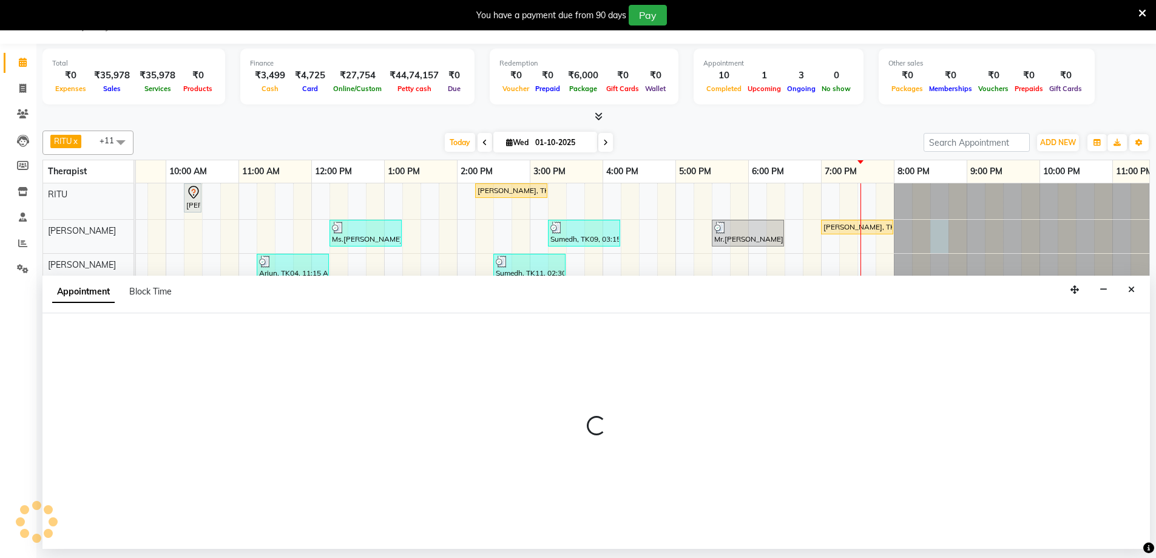
select select "49507"
select select "1230"
select select "tentative"
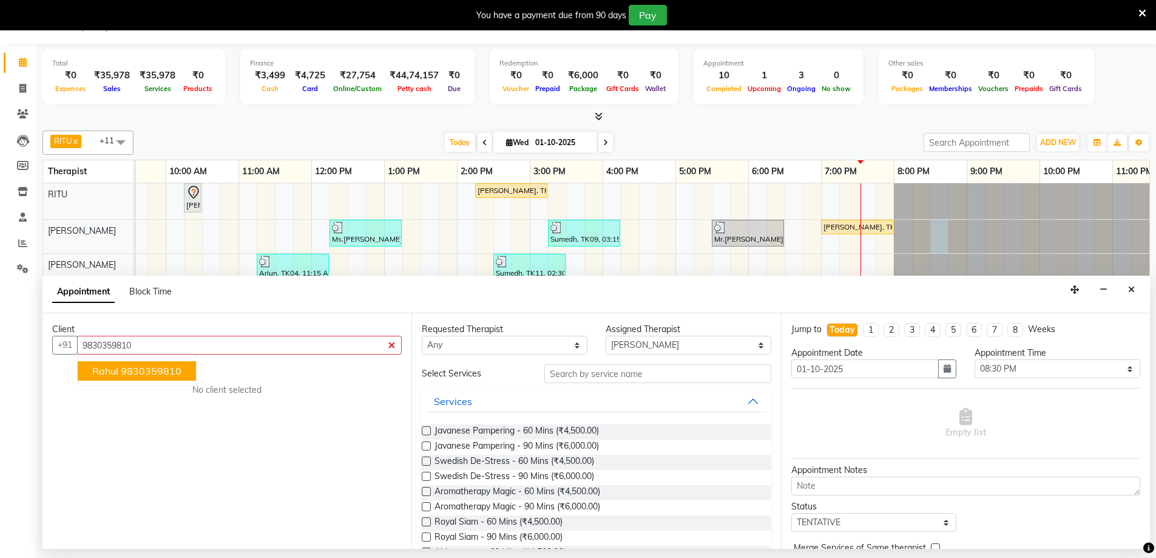
click at [141, 368] on ngb-highlight "9830359810" at bounding box center [151, 371] width 61 height 12
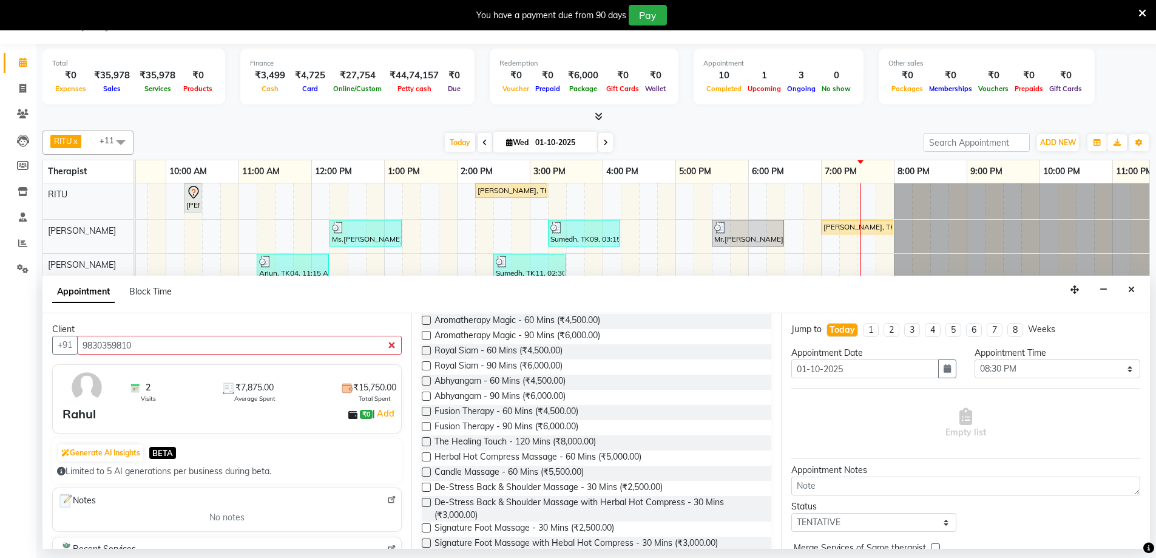
scroll to position [206, 0]
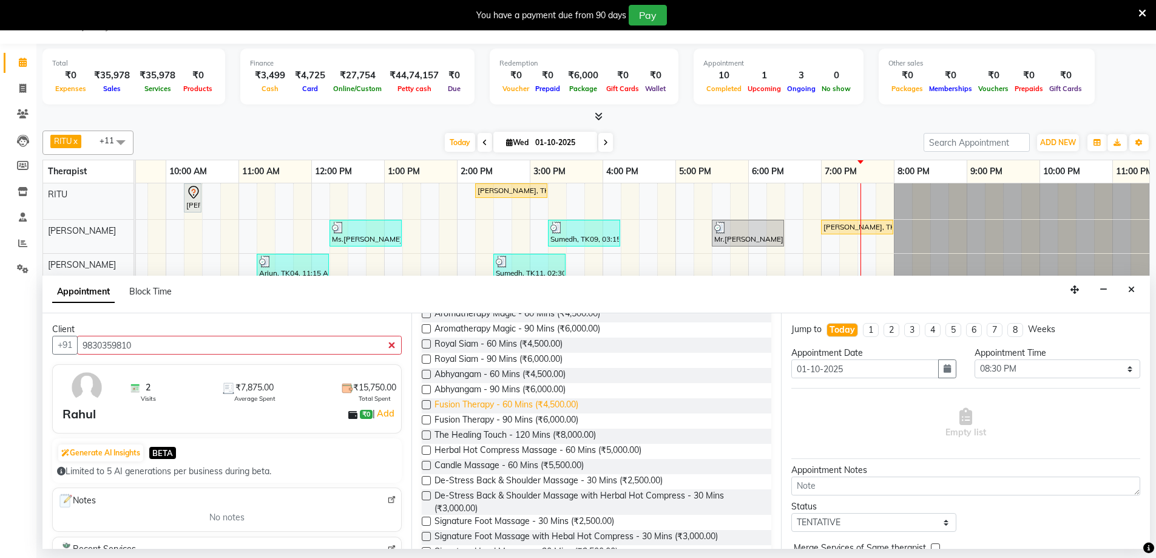
type input "9830359810"
click at [535, 405] on span "Fusion Therapy - 60 Mins (₹4,500.00)" at bounding box center [507, 405] width 144 height 15
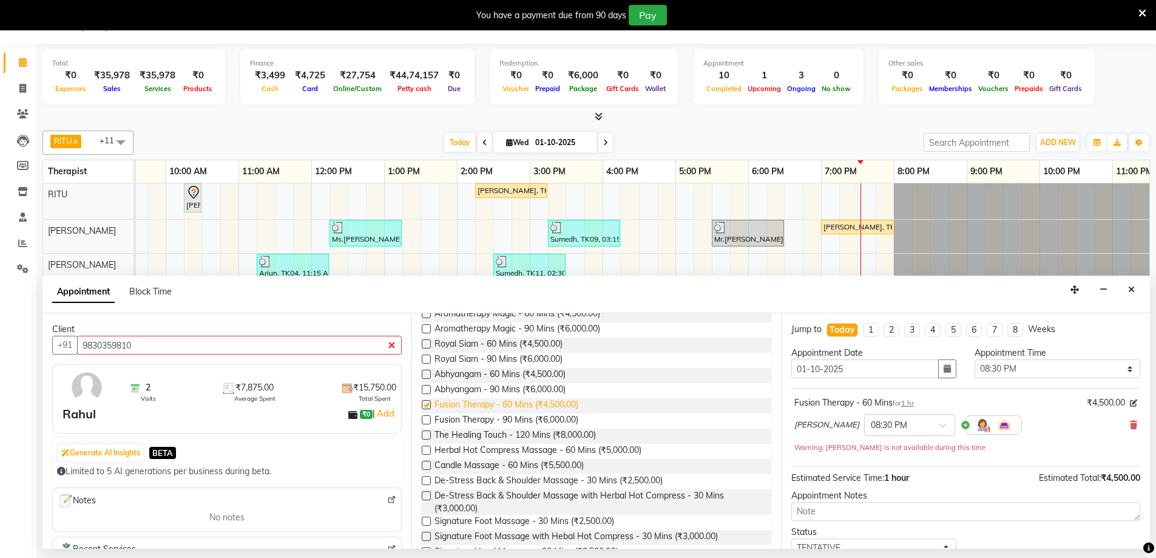
checkbox input "false"
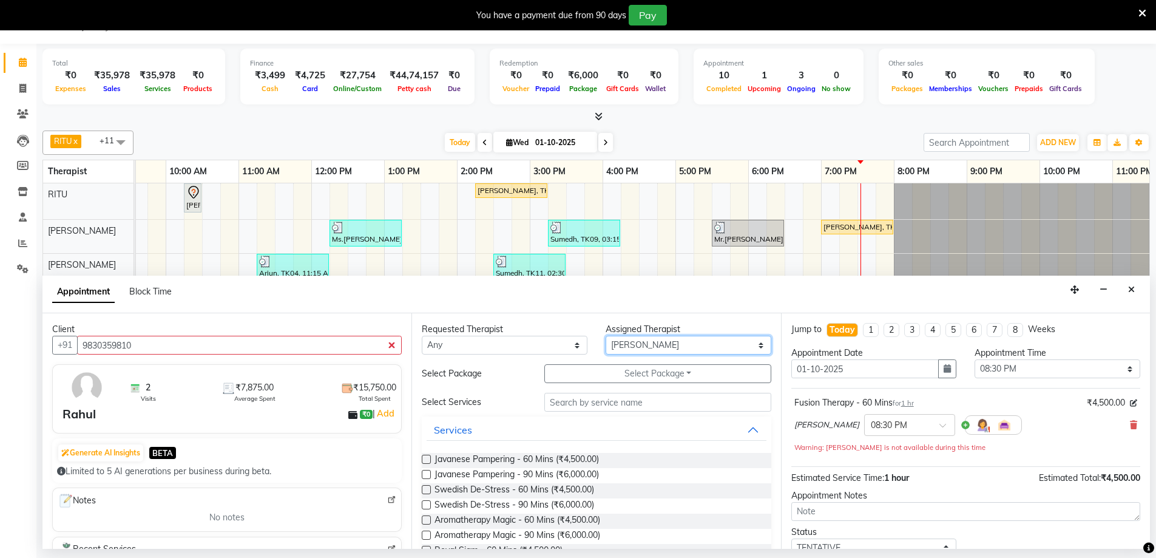
click at [621, 340] on select "Select Ching Huishunao Genevi Vanlalhriet Heba Holito Achumi (Lito) KAMPY Lalhl…" at bounding box center [689, 345] width 166 height 19
select select "49513"
click at [606, 336] on select "Select Ching Huishunao Genevi Vanlalhriet Heba Holito Achumi (Lito) KAMPY Lalhl…" at bounding box center [689, 345] width 166 height 19
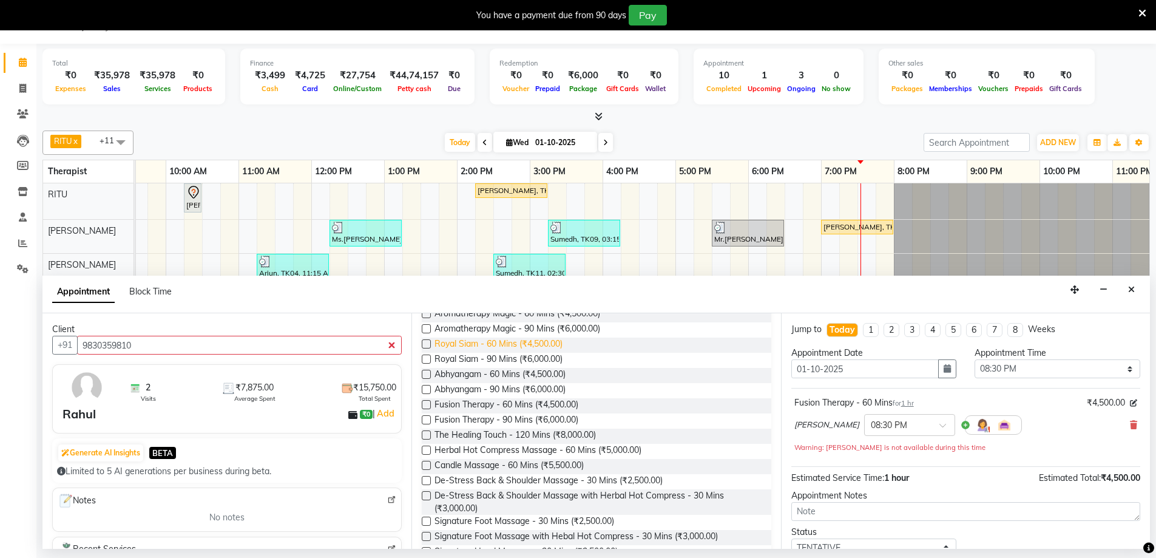
click at [498, 346] on span "Royal Siam - 60 Mins (₹4,500.00)" at bounding box center [499, 344] width 128 height 15
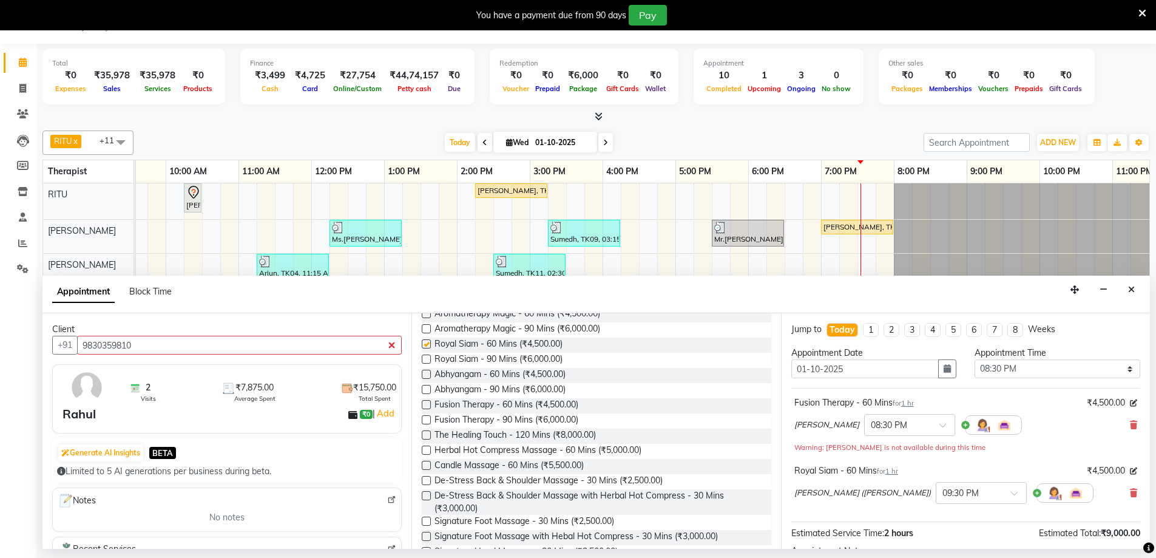
checkbox input "false"
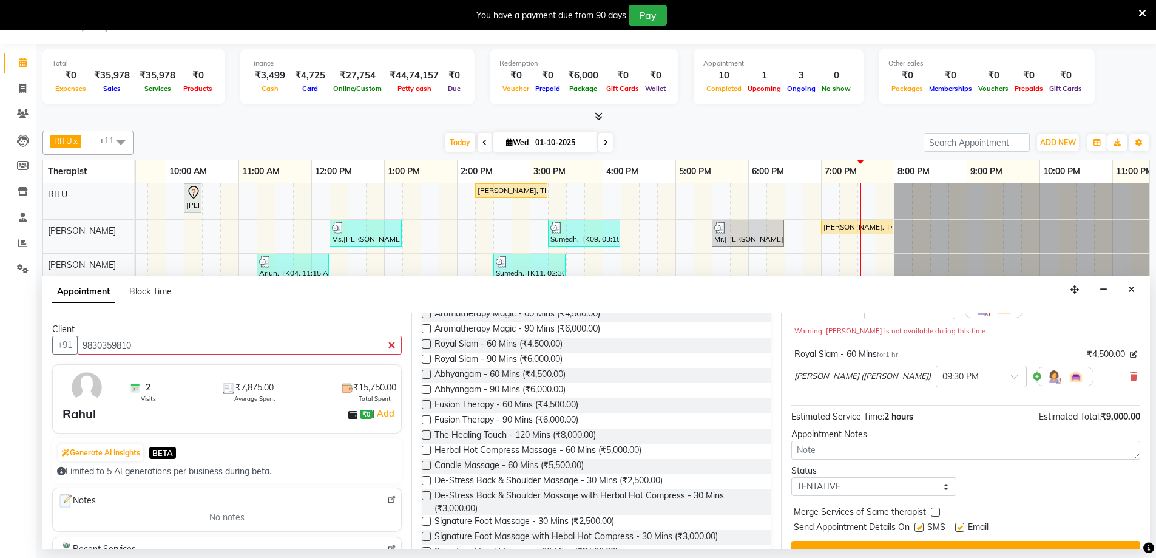
scroll to position [140, 0]
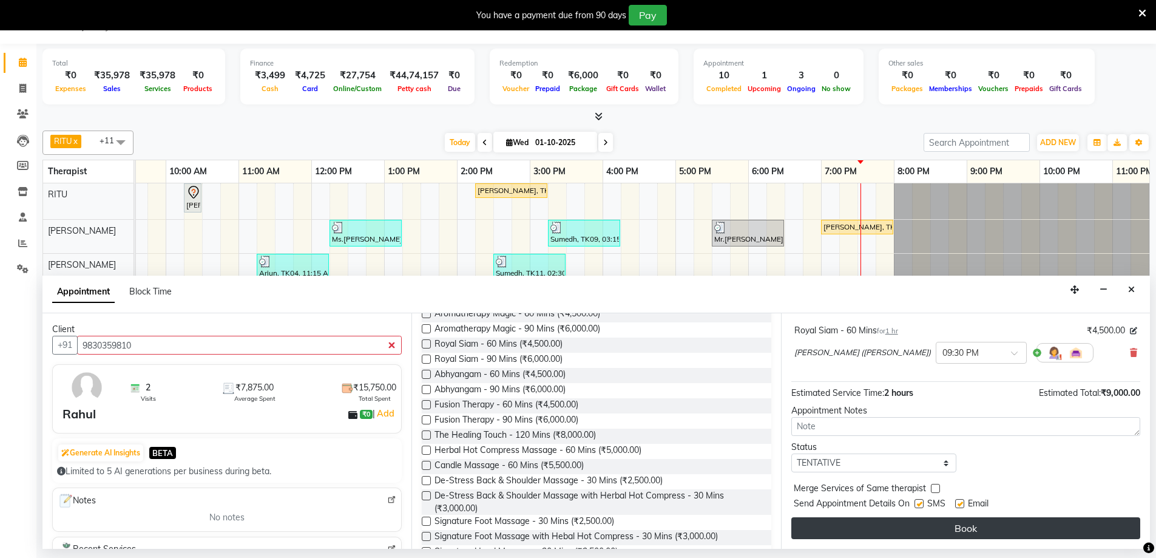
click at [915, 532] on button "Book" at bounding box center [965, 528] width 349 height 22
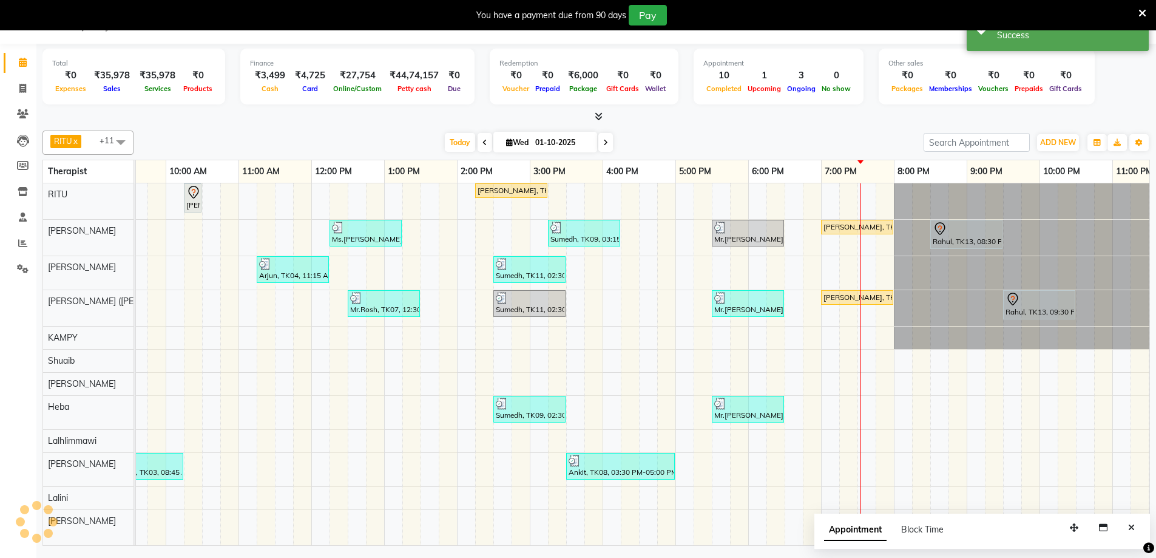
scroll to position [0, 0]
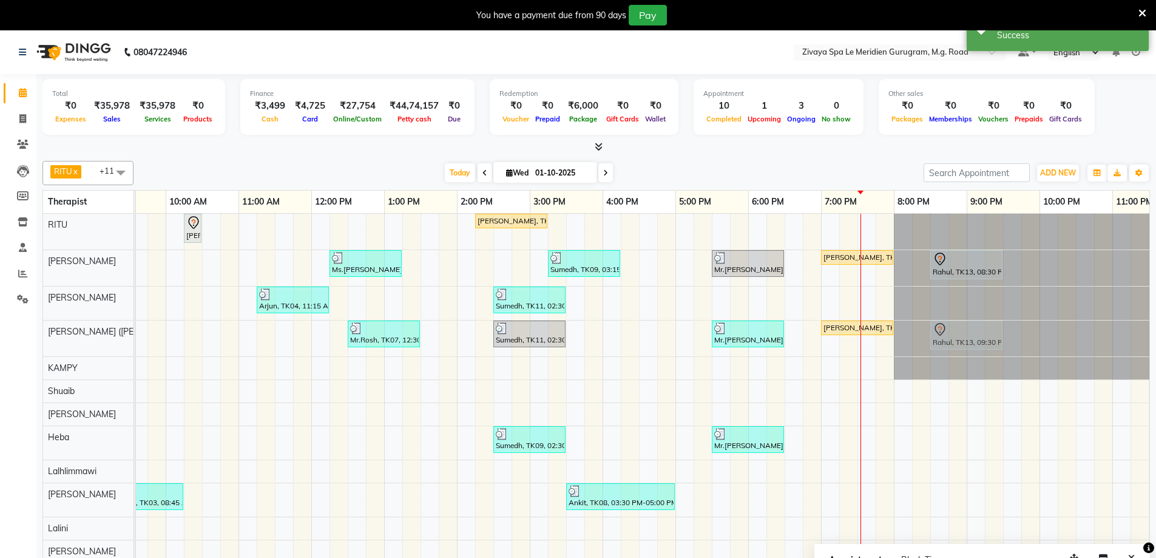
drag, startPoint x: 1010, startPoint y: 333, endPoint x: 942, endPoint y: 333, distance: 67.4
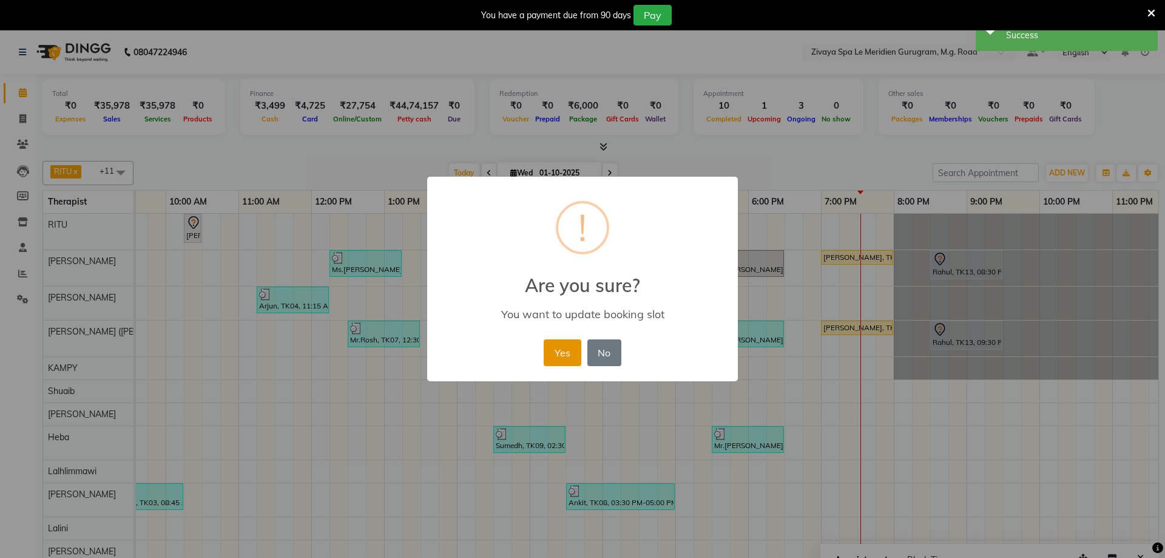
click at [567, 350] on button "Yes" at bounding box center [562, 352] width 37 height 27
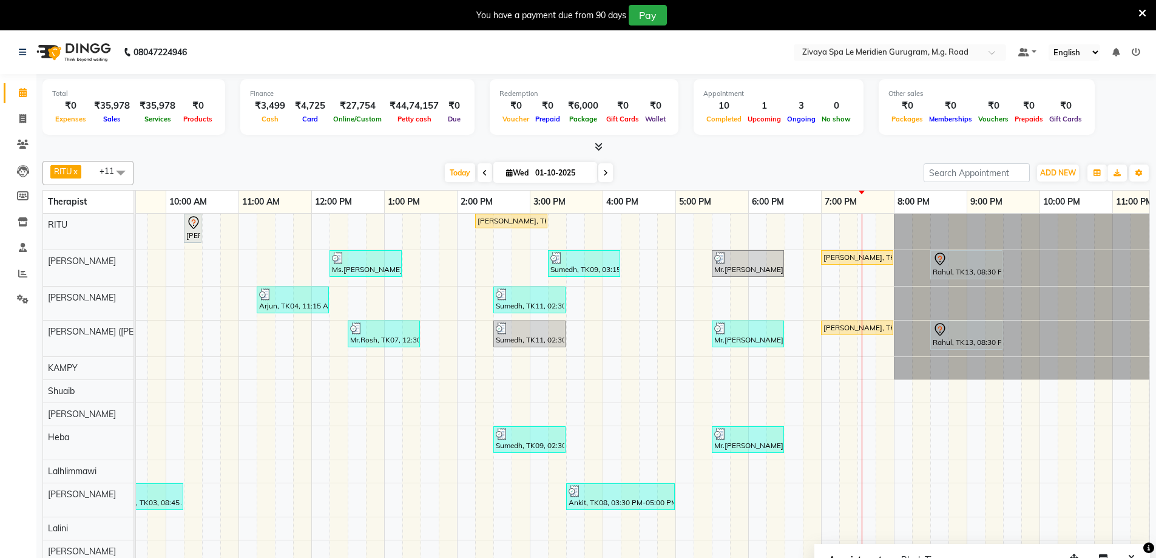
click at [940, 261] on icon at bounding box center [939, 261] width 1 height 1
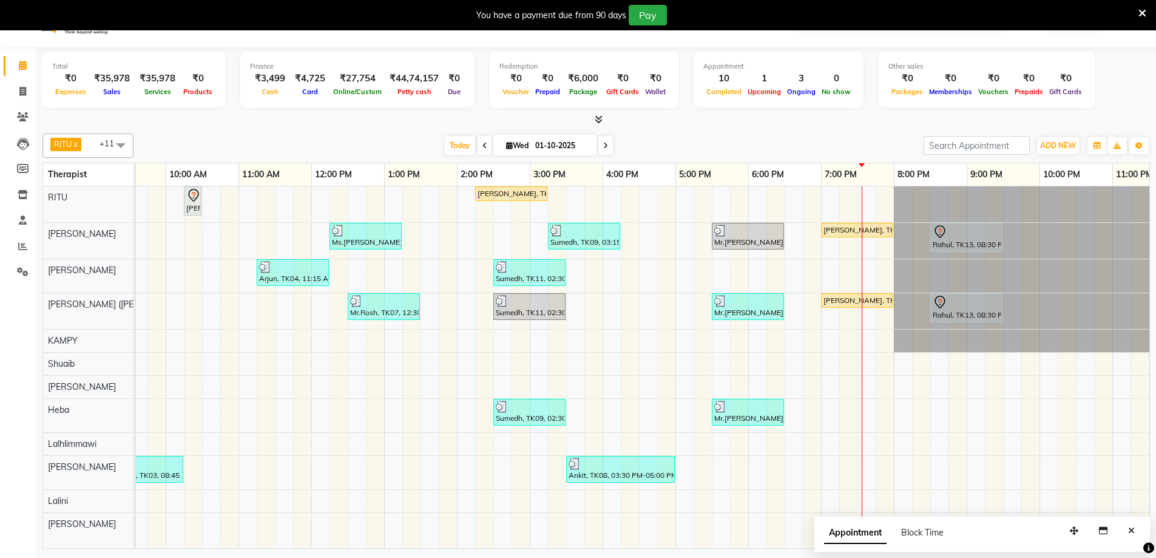
scroll to position [30, 0]
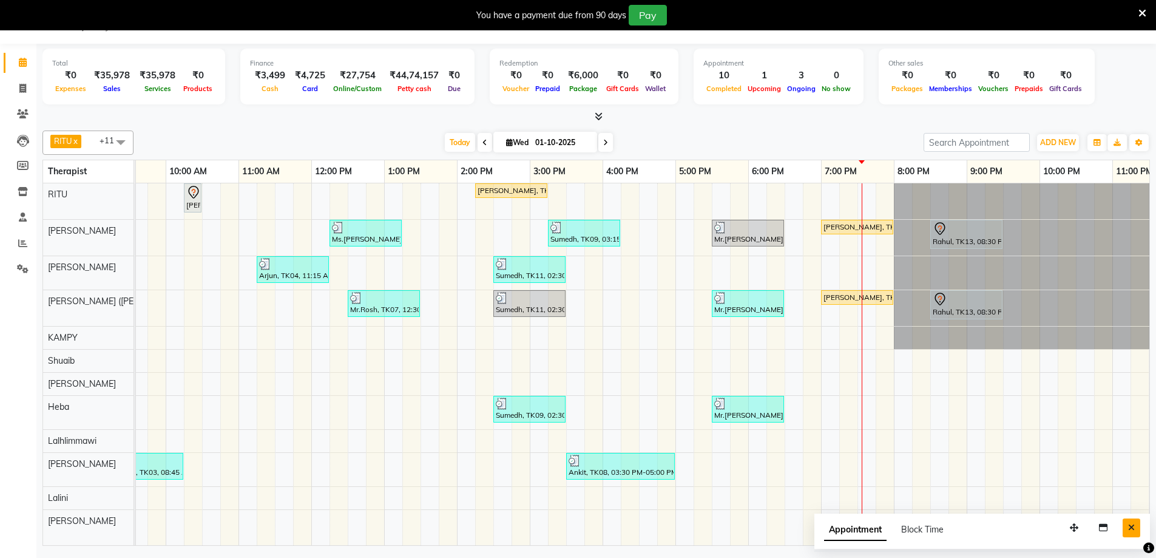
click at [1135, 529] on button "Close" at bounding box center [1132, 527] width 18 height 19
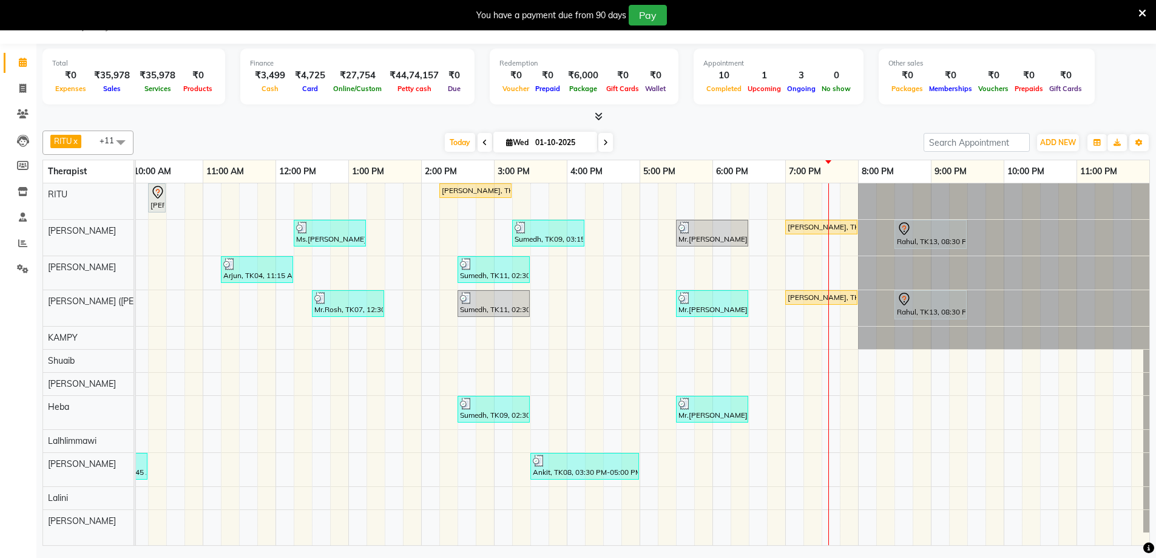
drag, startPoint x: 560, startPoint y: 137, endPoint x: 569, endPoint y: 146, distance: 12.9
click at [560, 136] on input "01-10-2025" at bounding box center [562, 143] width 61 height 18
select select "10"
select select "2025"
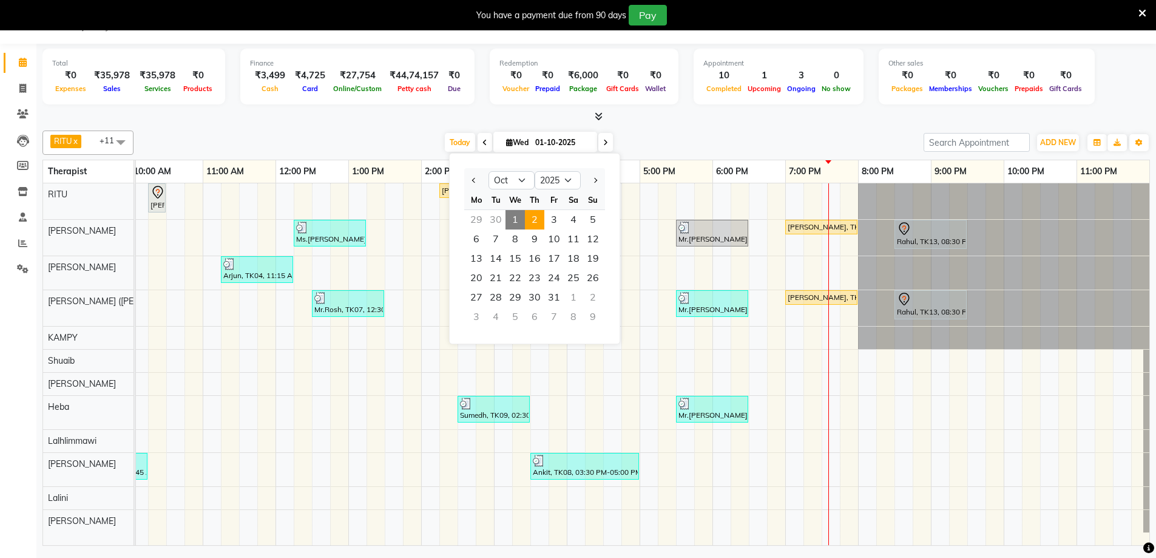
click at [529, 220] on span "2" at bounding box center [534, 219] width 19 height 19
type input "02-10-2025"
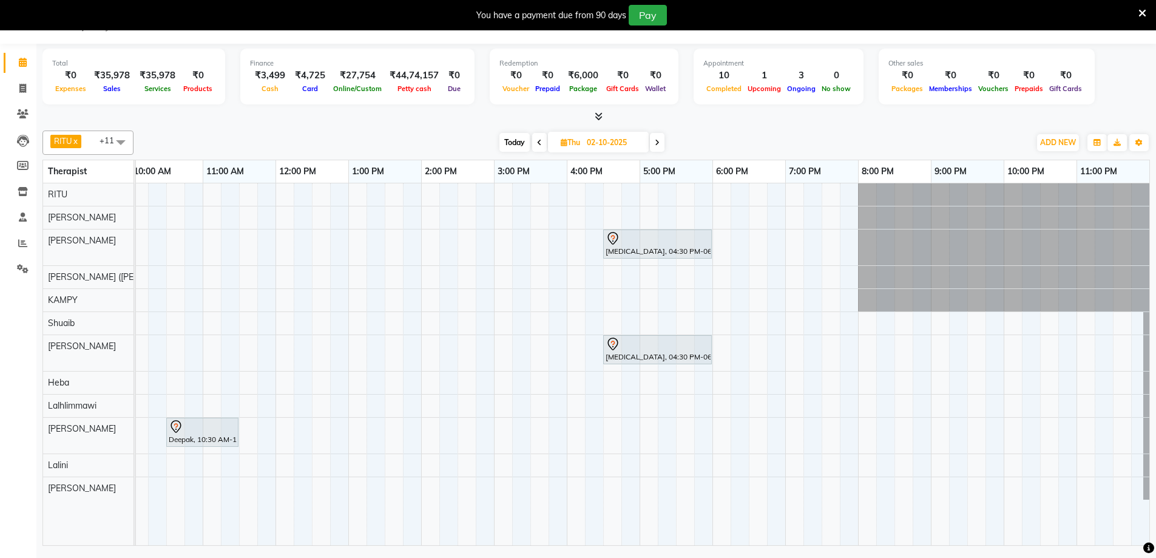
scroll to position [0, 0]
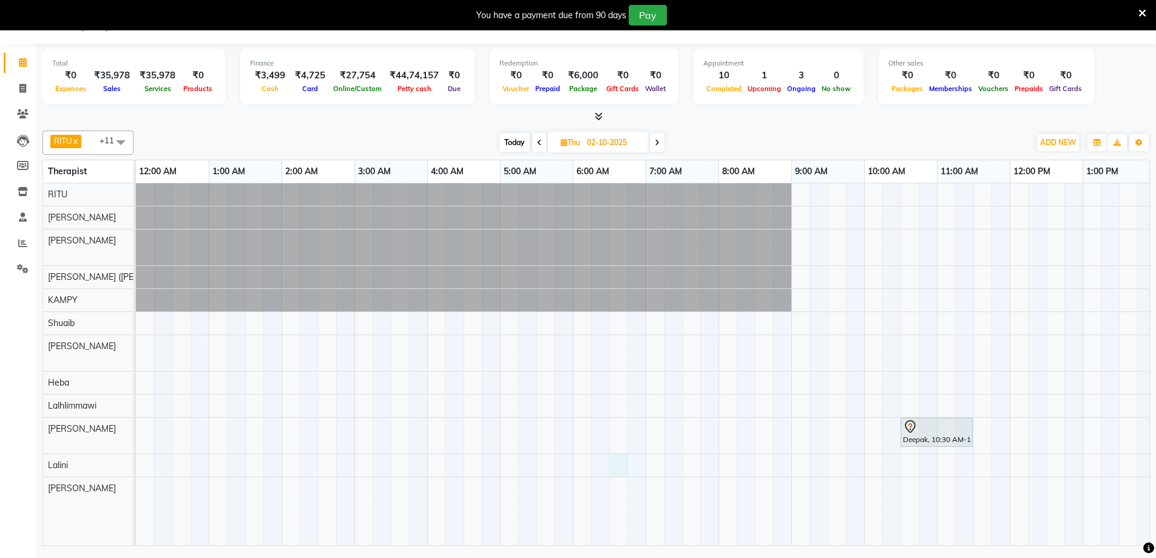
click at [612, 456] on div "Nikita, 04:30 PM-06:00 PM, Javanese Pampering - 90 Mins Nikita, 04:30 PM-06:00 …" at bounding box center [1010, 364] width 1748 height 362
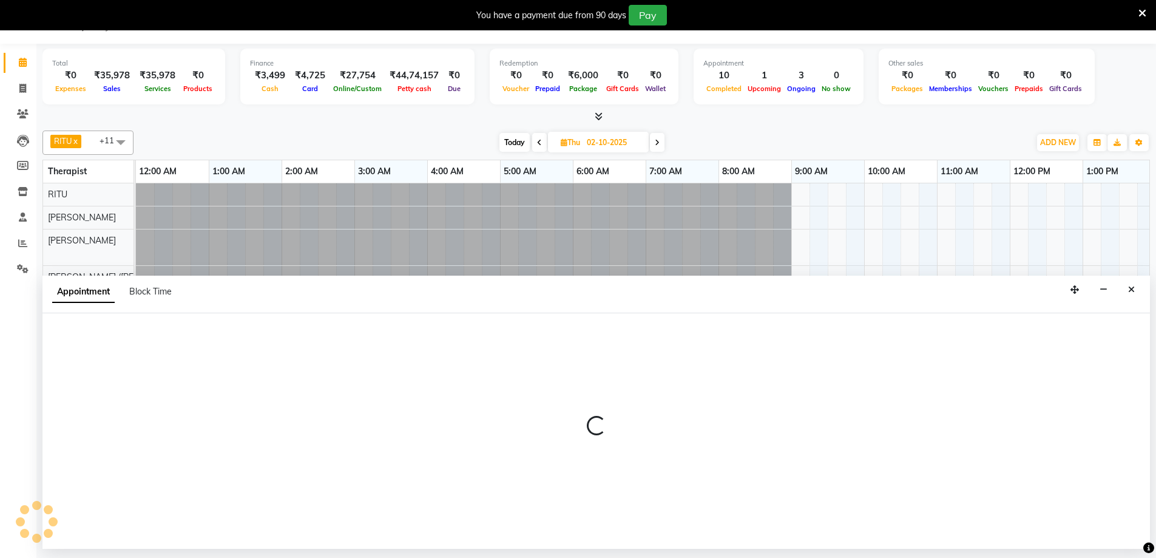
select select "80319"
select select "tentative"
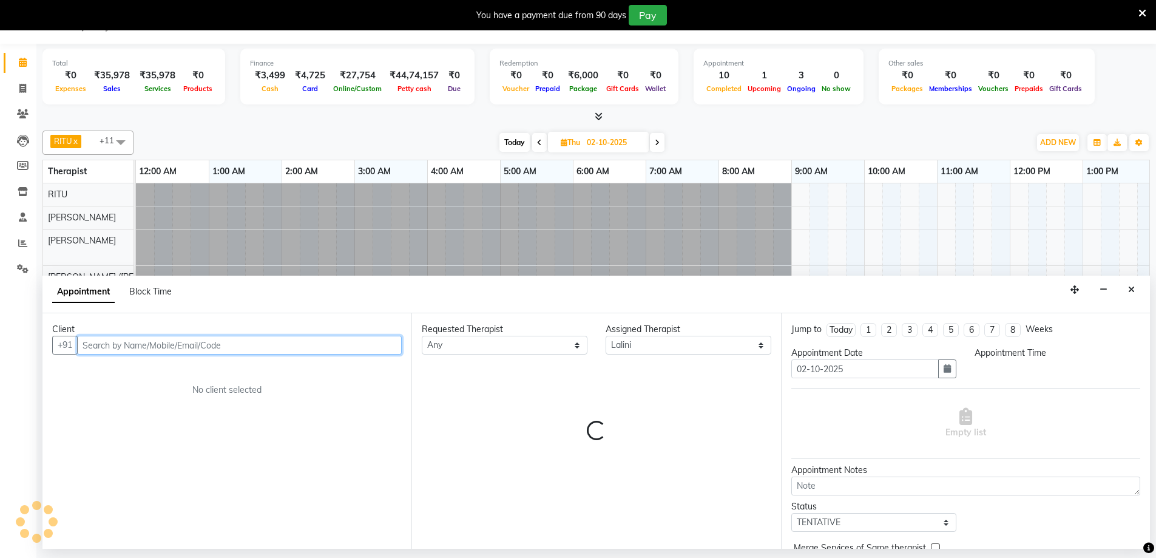
select select "390"
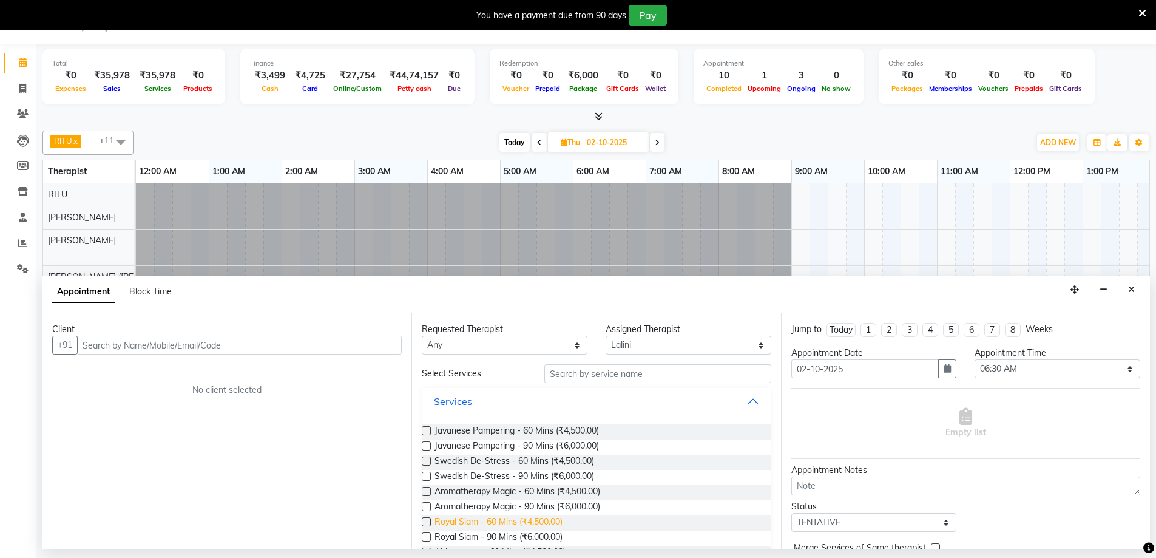
click at [507, 519] on span "Royal Siam - 60 Mins (₹4,500.00)" at bounding box center [499, 522] width 128 height 15
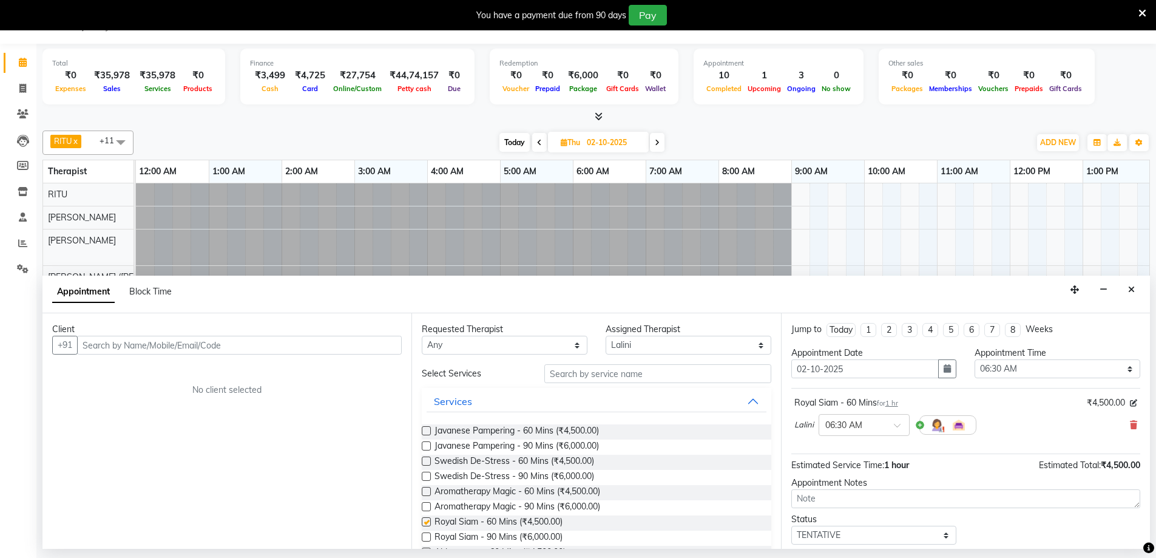
checkbox input "false"
click at [262, 354] on div "Client +91 No client selected" at bounding box center [226, 430] width 369 height 235
click at [262, 340] on input "text" at bounding box center [239, 345] width 325 height 19
paste input "9830359810"
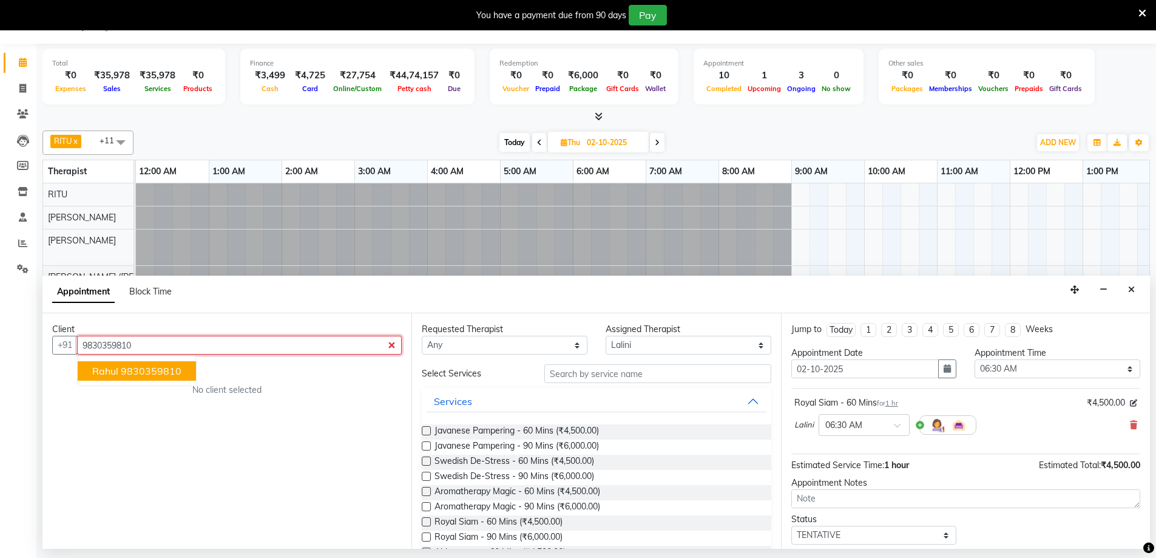
click at [132, 373] on ngb-highlight "9830359810" at bounding box center [151, 371] width 61 height 12
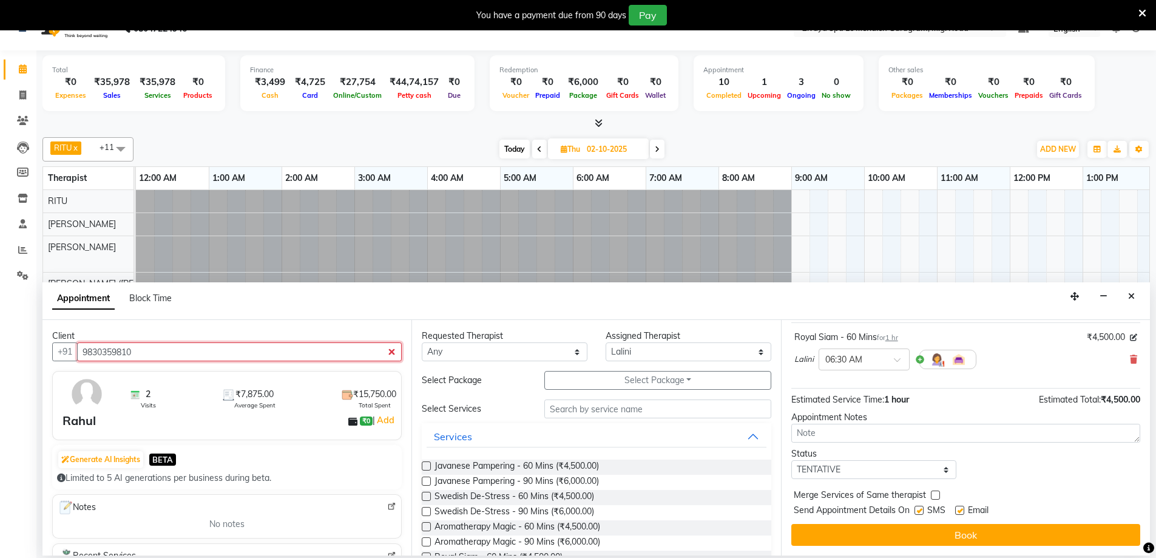
scroll to position [30, 0]
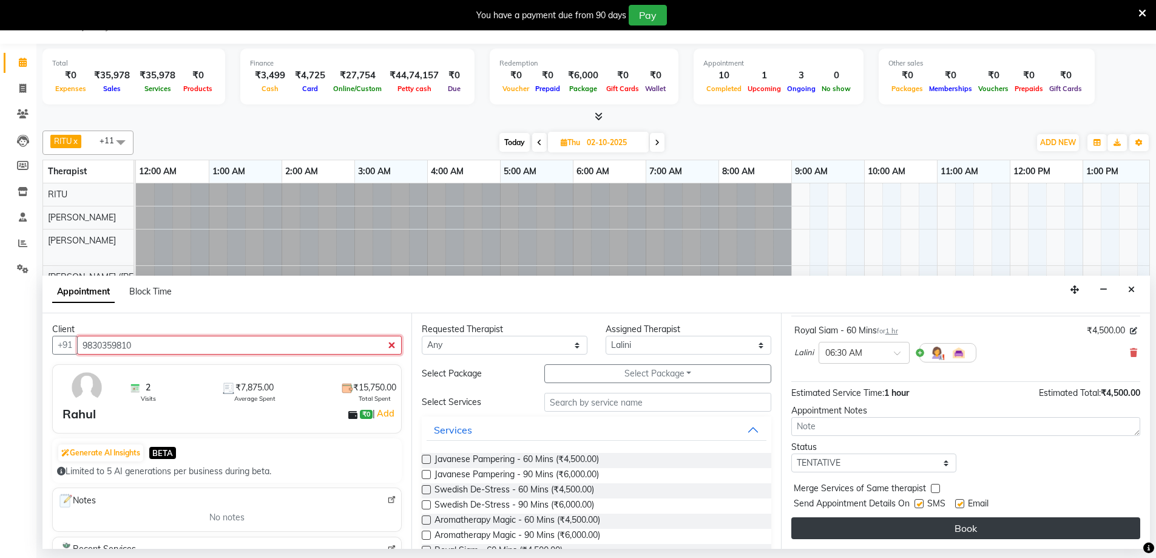
type input "9830359810"
click at [990, 538] on button "Book" at bounding box center [965, 528] width 349 height 22
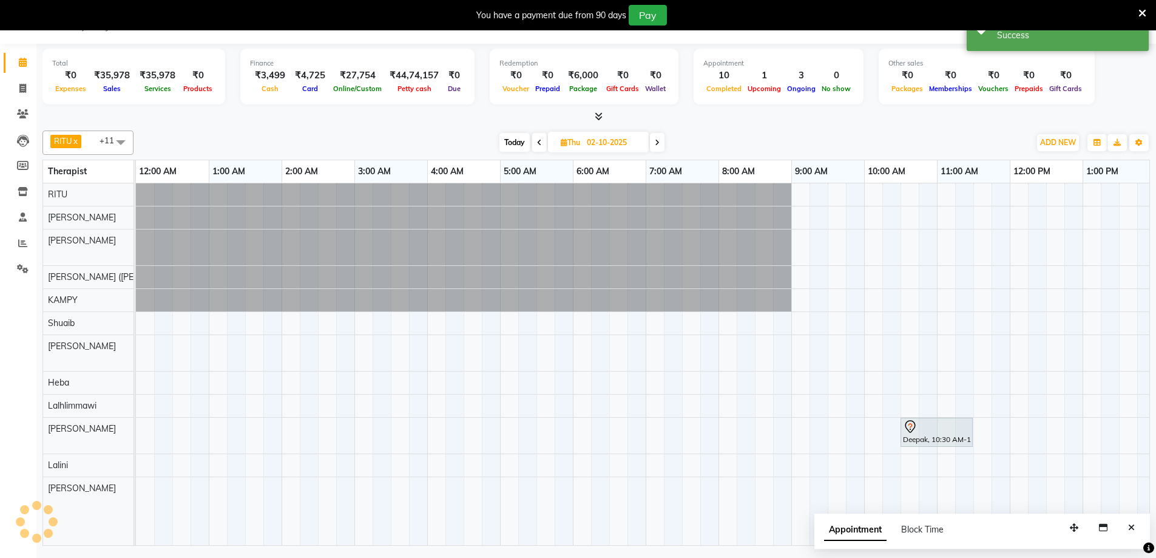
scroll to position [0, 0]
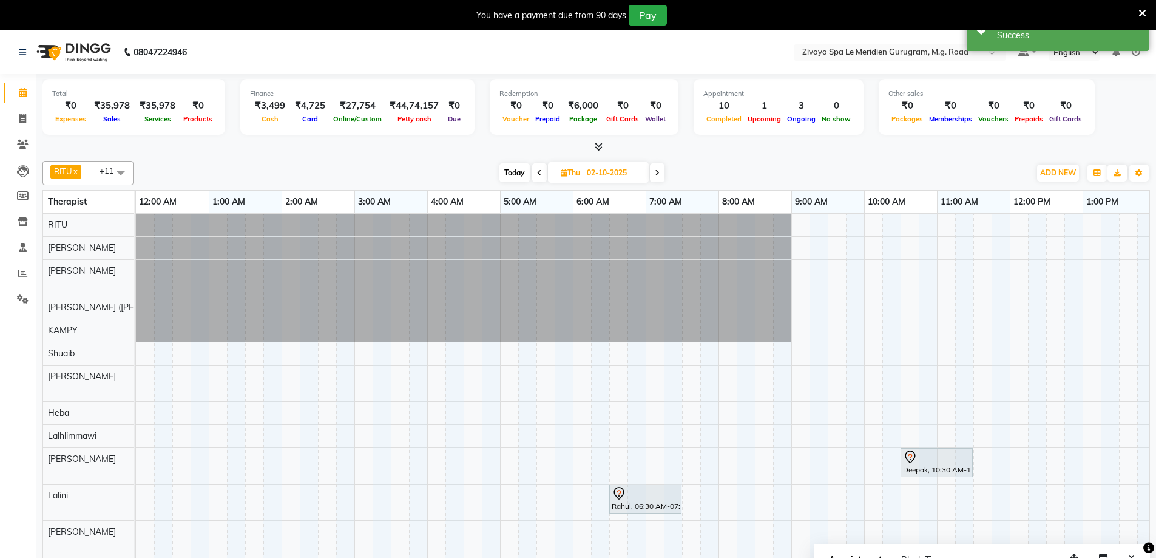
click at [622, 172] on input "02-10-2025" at bounding box center [613, 173] width 61 height 18
select select "10"
select select "2025"
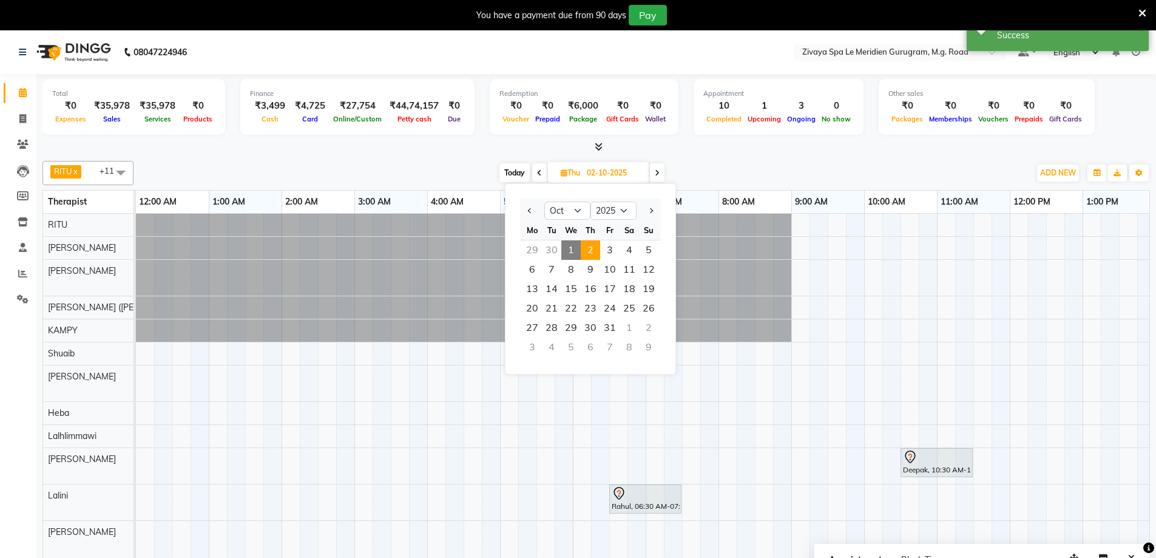
click at [575, 245] on span "1" at bounding box center [570, 249] width 19 height 19
type input "01-10-2025"
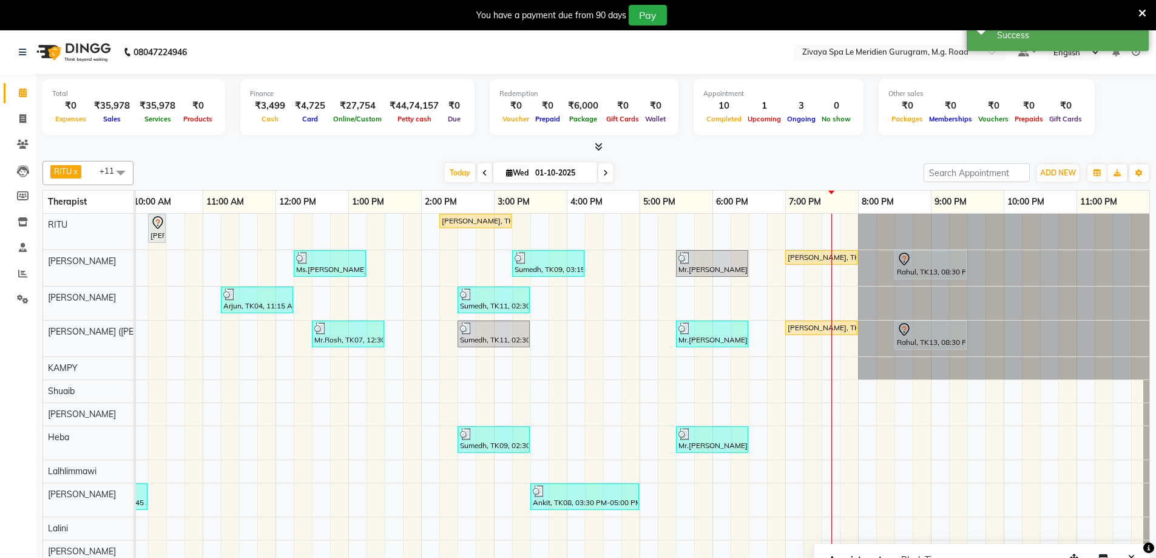
scroll to position [30, 0]
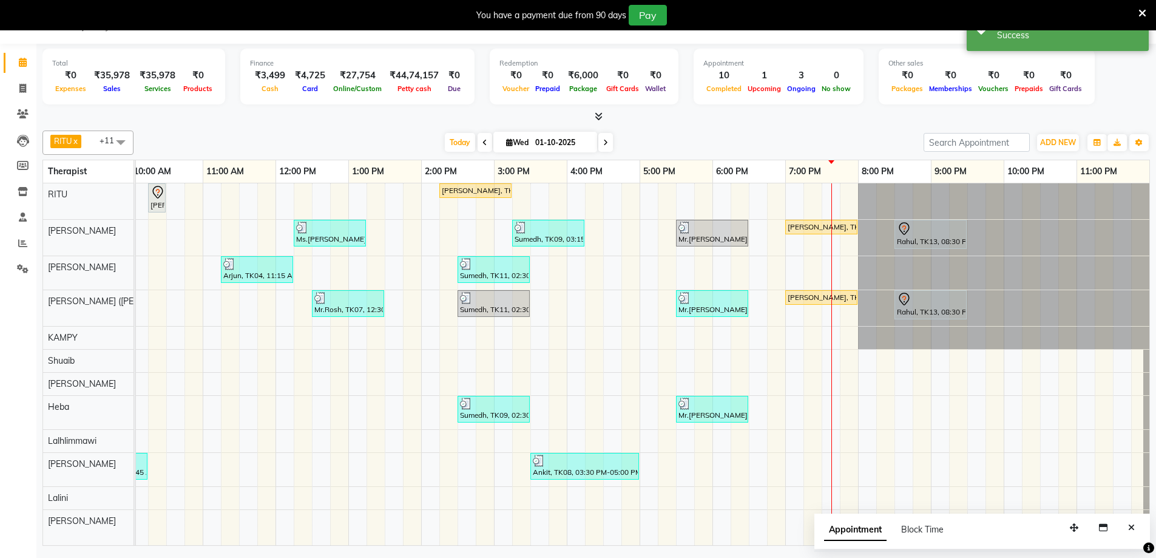
click at [1124, 527] on button "Close" at bounding box center [1132, 527] width 18 height 19
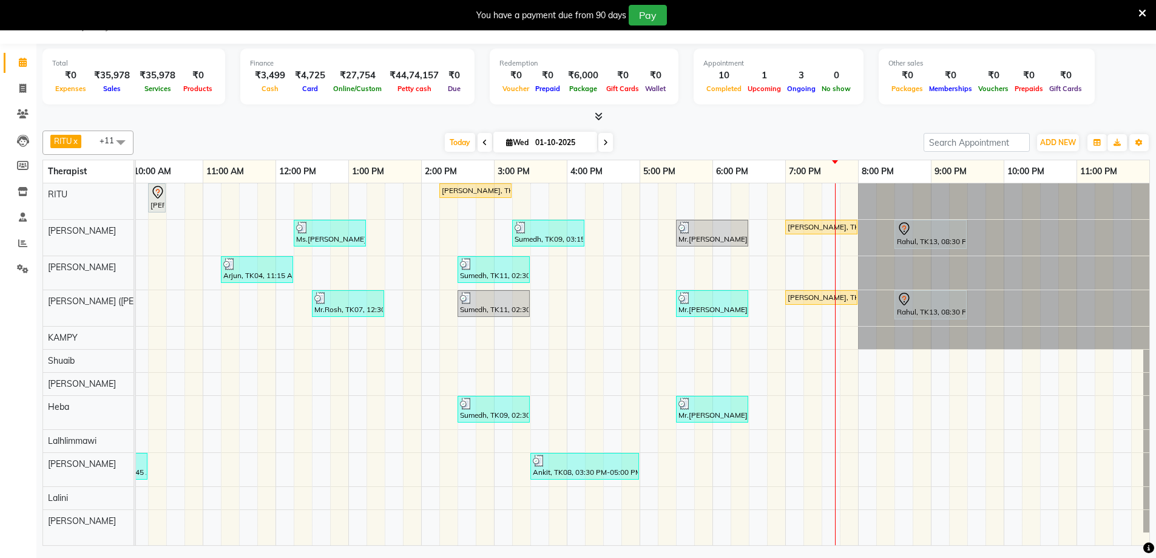
click at [793, 223] on div "nupur paul, TK12, 07:00 PM-08:00 PM, Javanese Pampering - 60 Mins" at bounding box center [821, 226] width 70 height 11
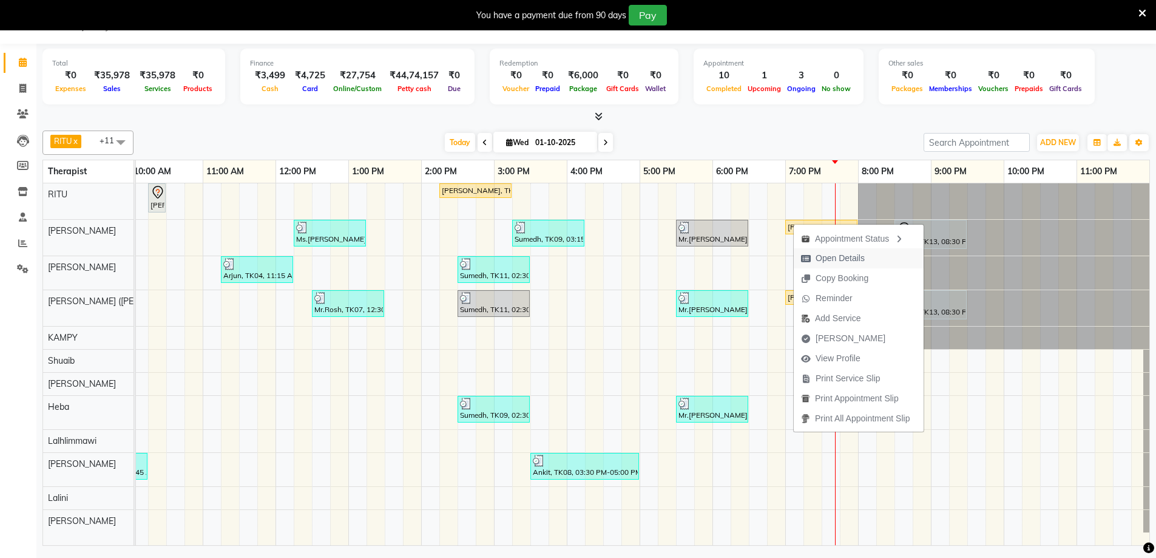
click at [834, 255] on span "Open Details" at bounding box center [840, 258] width 49 height 13
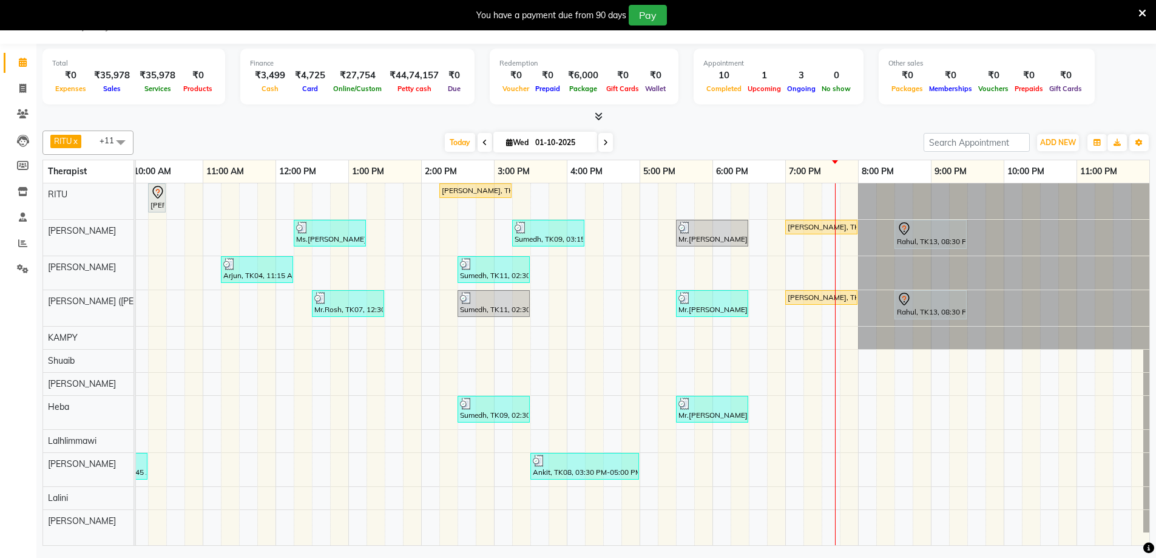
click at [805, 226] on div "nupur paul, TK12, 07:00 PM-08:00 PM, Javanese Pampering - 60 Mins" at bounding box center [821, 226] width 70 height 11
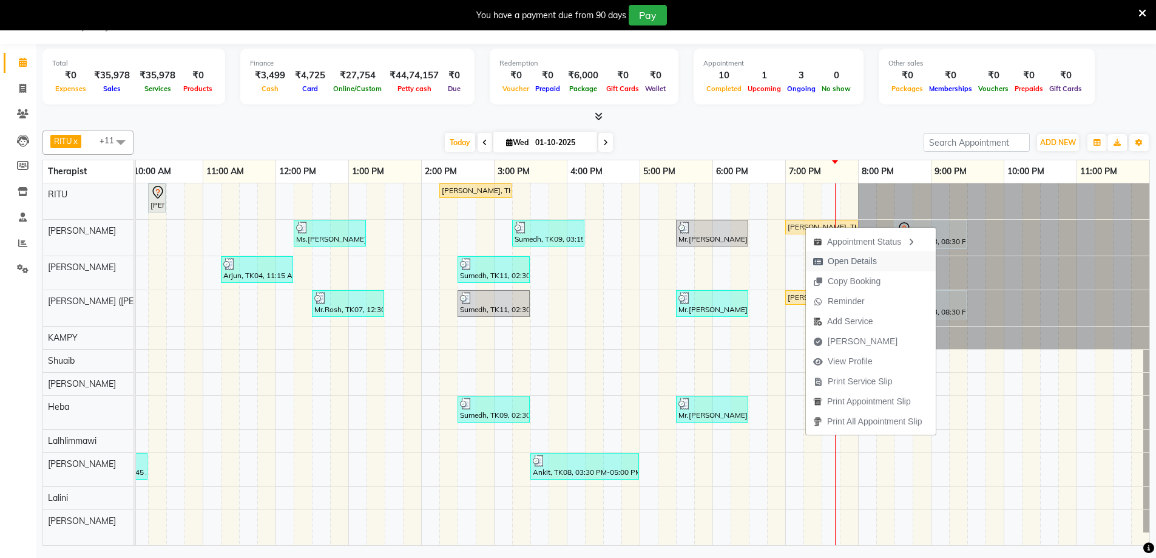
click at [845, 259] on span "Open Details" at bounding box center [852, 261] width 49 height 13
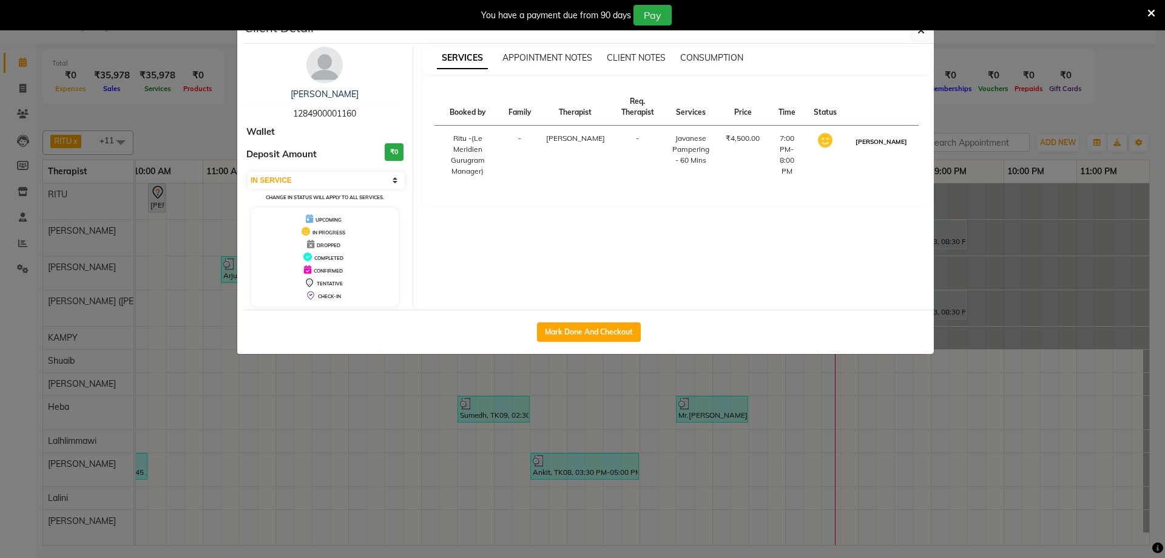
click at [893, 148] on button "MARK DONE" at bounding box center [882, 141] width 58 height 15
select select "3"
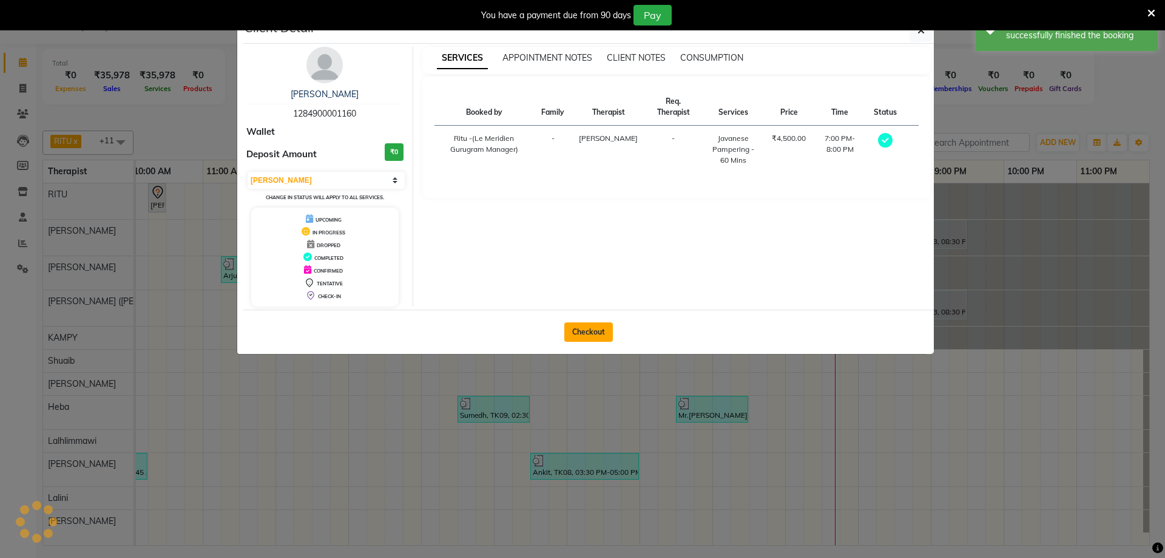
click at [590, 328] on button "Checkout" at bounding box center [588, 331] width 49 height 19
select select "service"
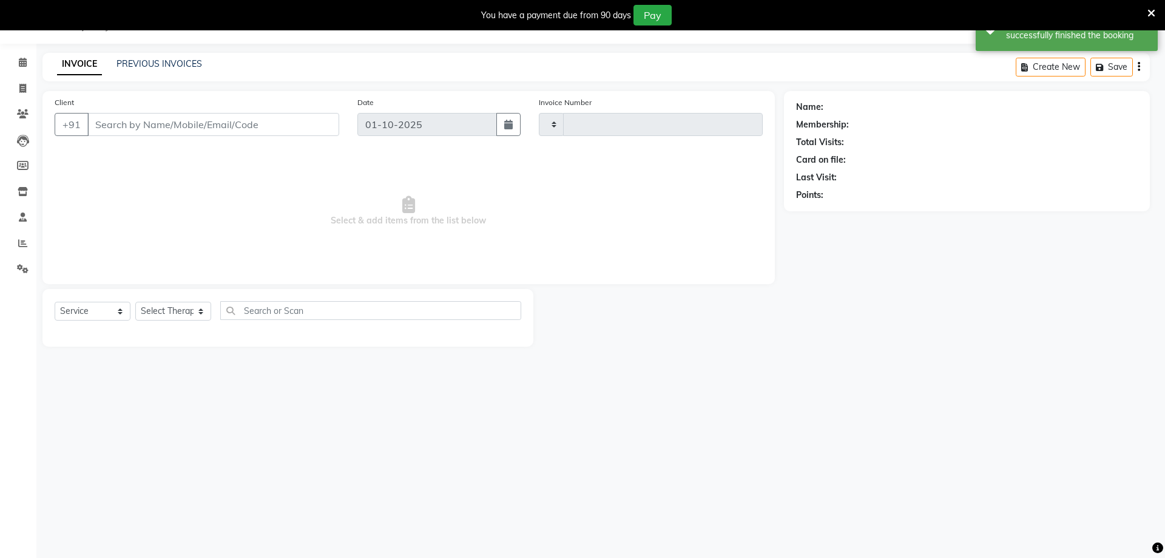
type input "2182"
select select "6503"
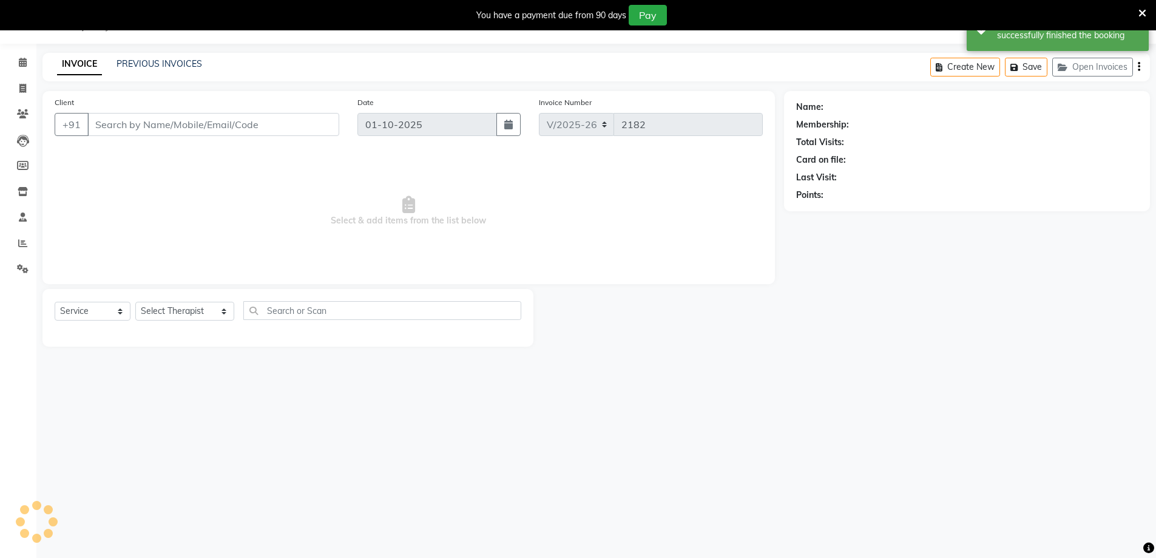
type input "1284900001160"
select select "49507"
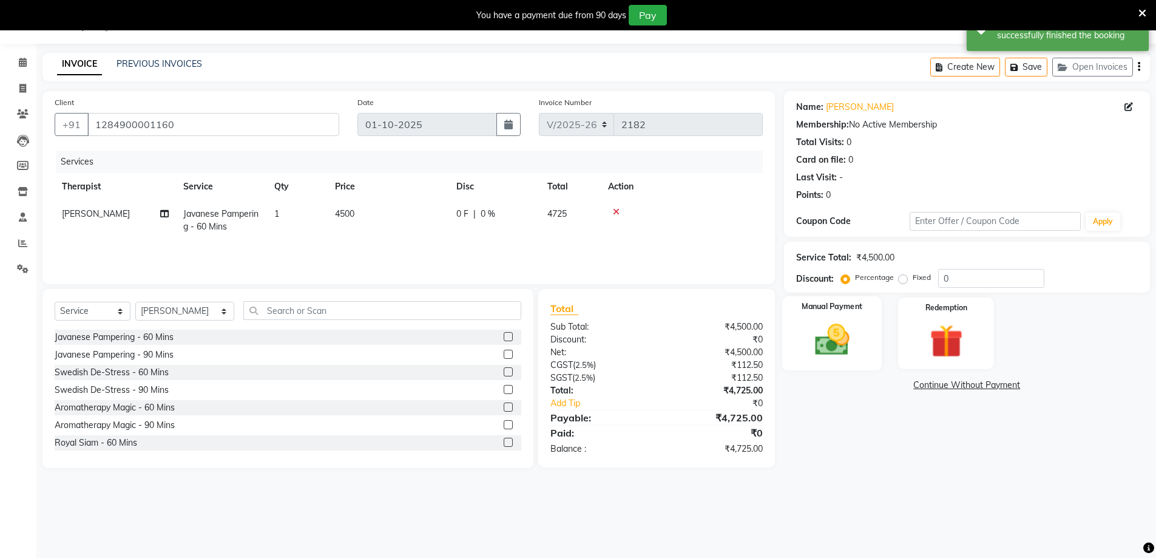
click at [849, 346] on img at bounding box center [832, 339] width 56 height 39
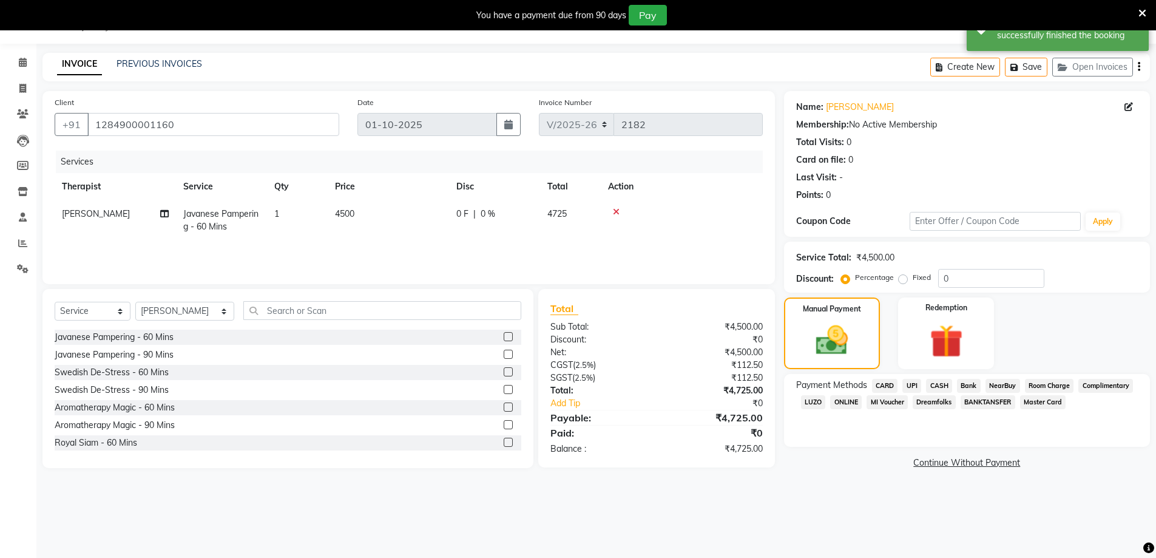
click at [845, 399] on span "ONLINE" at bounding box center [846, 402] width 32 height 14
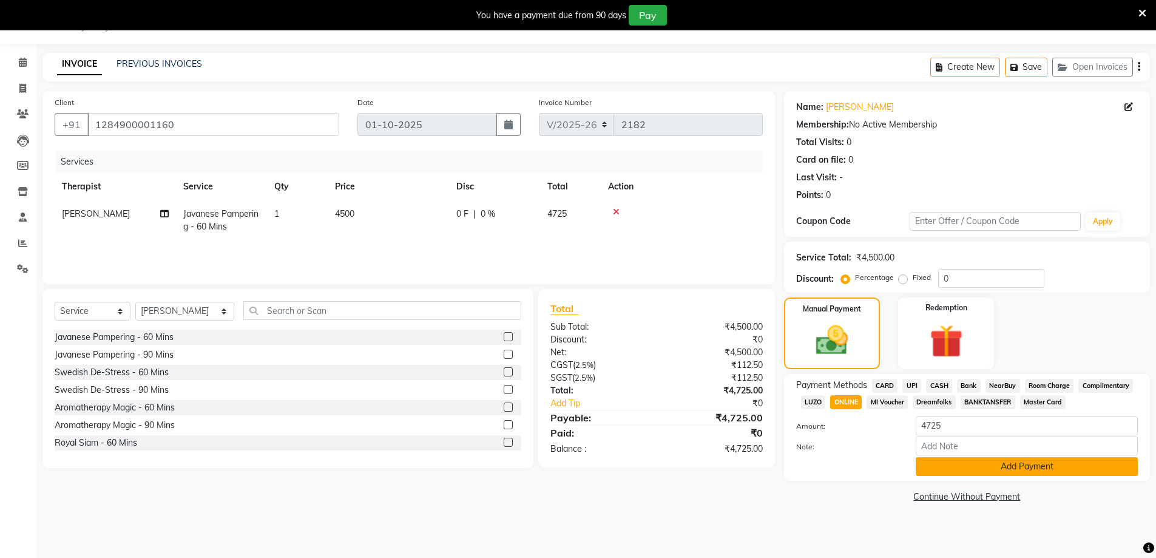
click at [958, 466] on button "Add Payment" at bounding box center [1027, 466] width 222 height 19
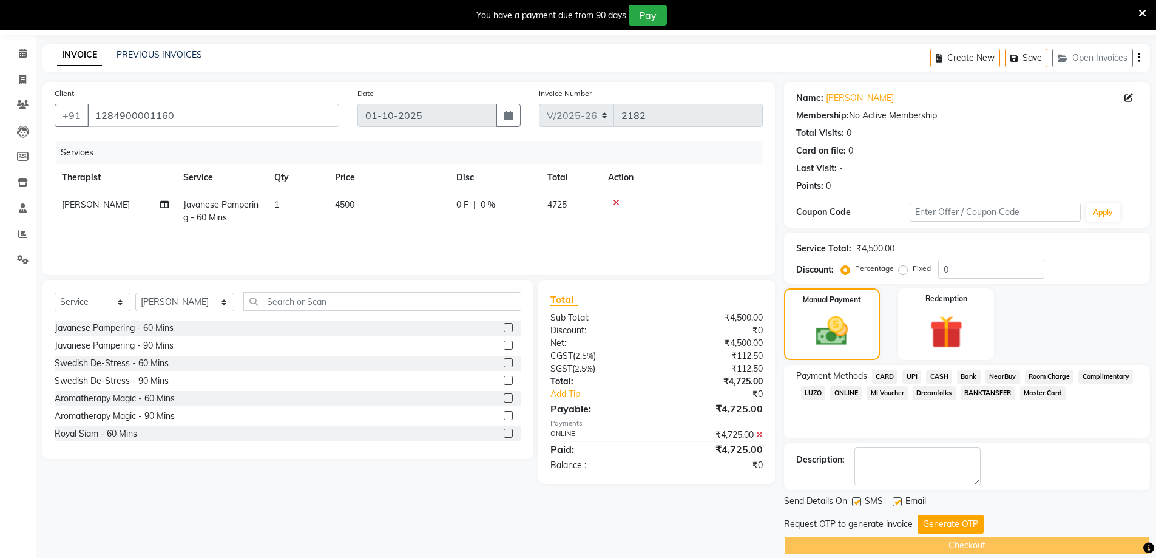
scroll to position [55, 0]
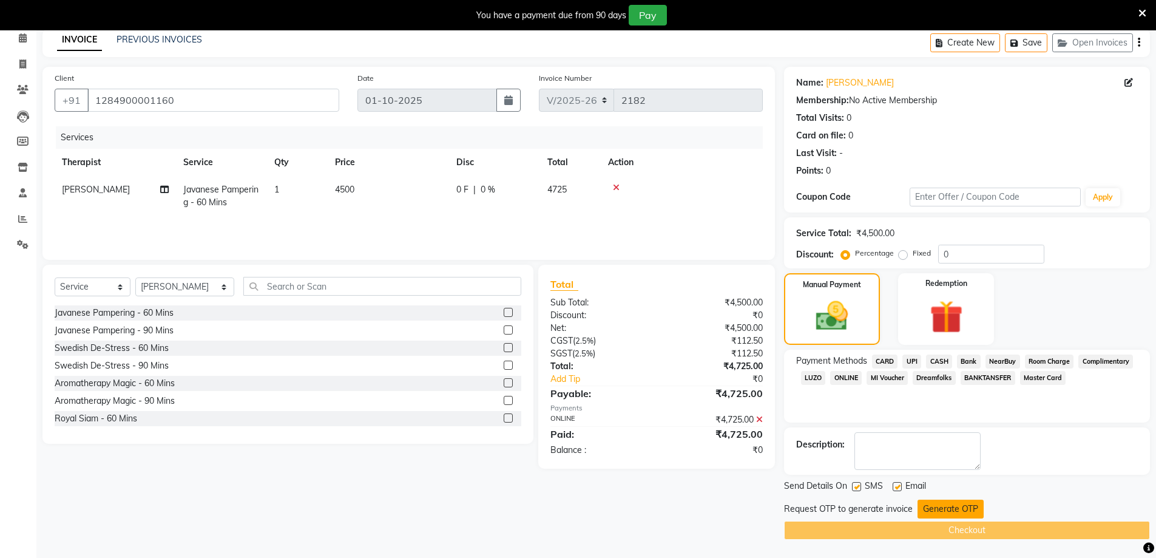
click at [956, 506] on button "Generate OTP" at bounding box center [951, 508] width 66 height 19
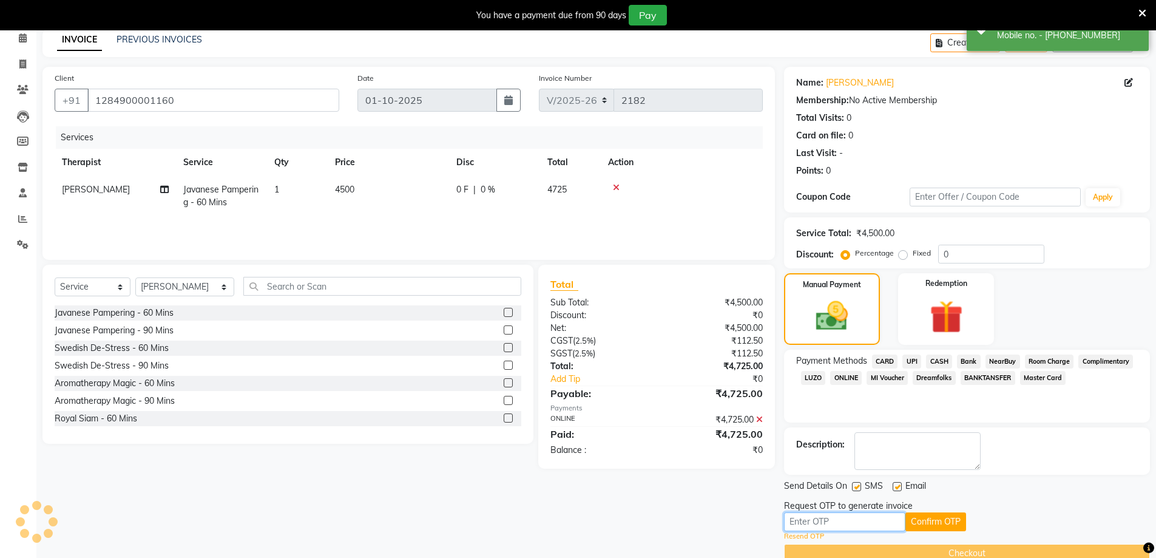
click at [889, 518] on input "text" at bounding box center [844, 521] width 121 height 19
type input "7716"
click at [955, 518] on button "Confirm OTP" at bounding box center [935, 521] width 61 height 19
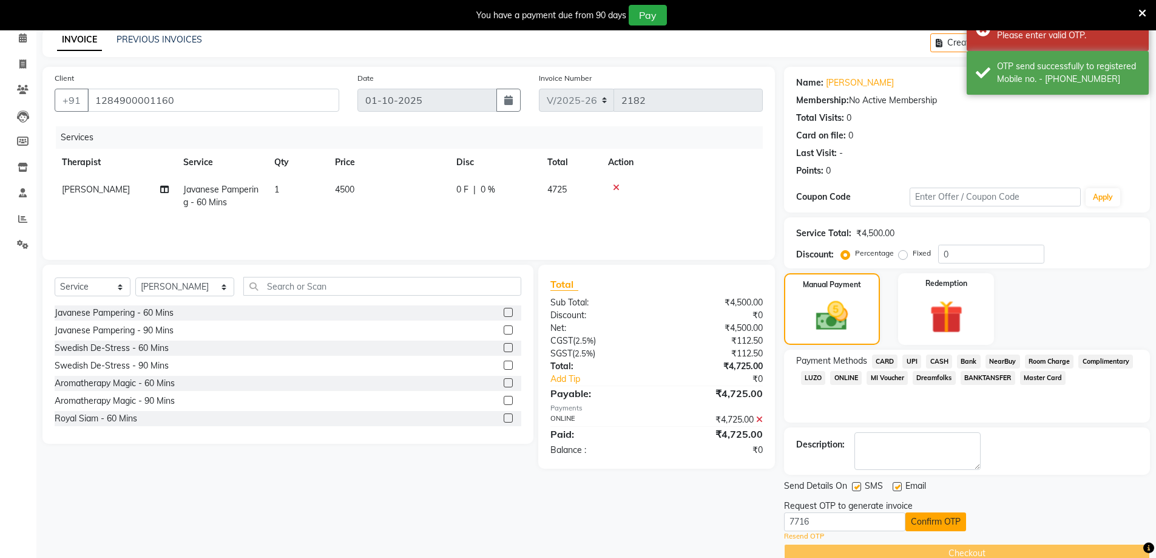
click at [937, 526] on button "Confirm OTP" at bounding box center [935, 521] width 61 height 19
drag, startPoint x: 822, startPoint y: 526, endPoint x: 759, endPoint y: 522, distance: 63.2
click at [759, 522] on div "Client +91 1284900001160 Date 01-10-2025 Invoice Number V/2025 V/2025-26 2182 S…" at bounding box center [596, 315] width 1126 height 496
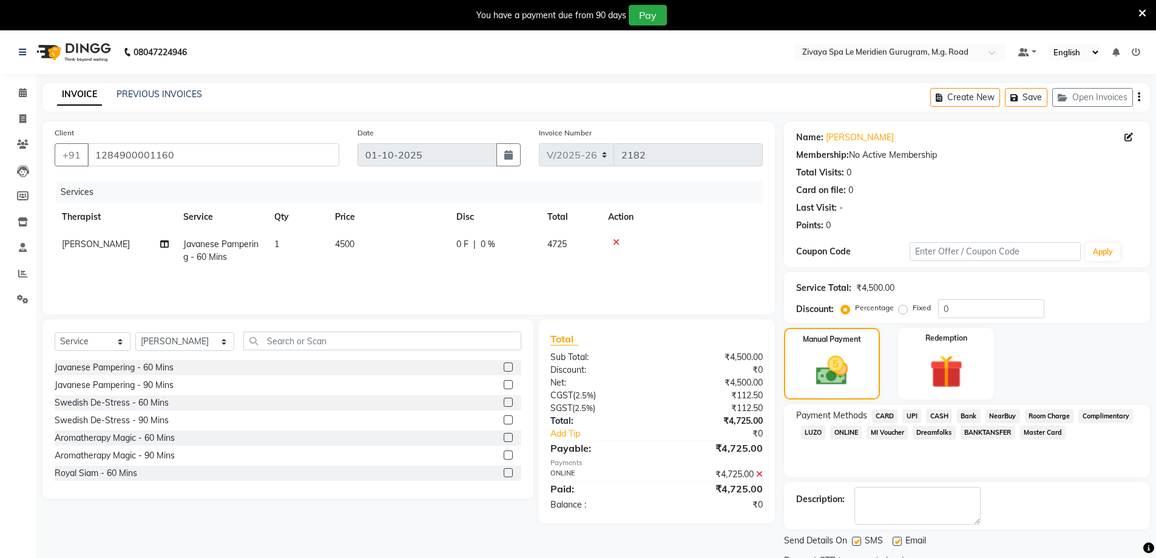
scroll to position [78, 0]
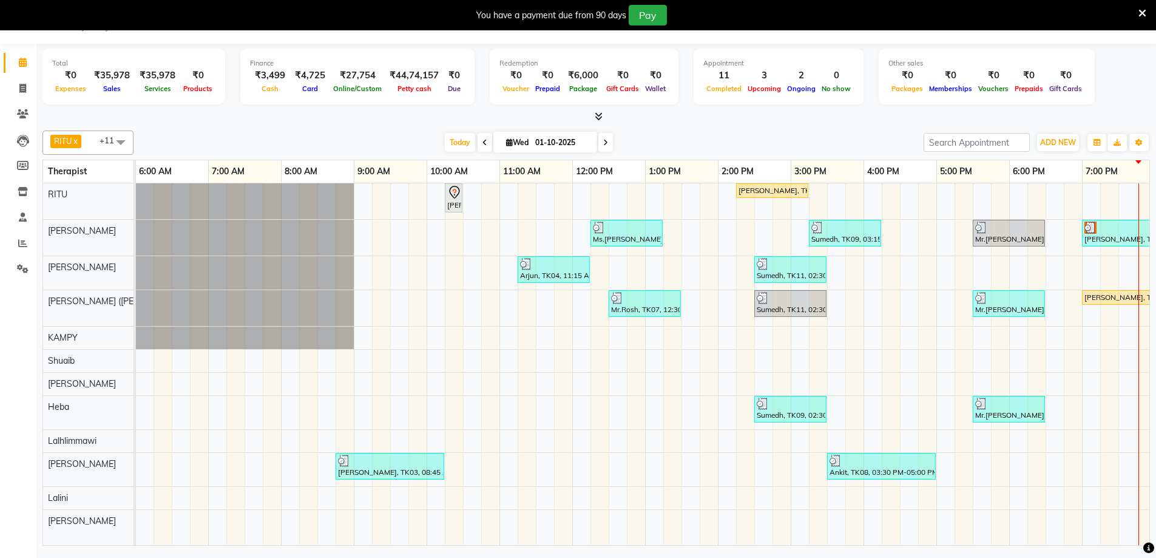
scroll to position [0, 734]
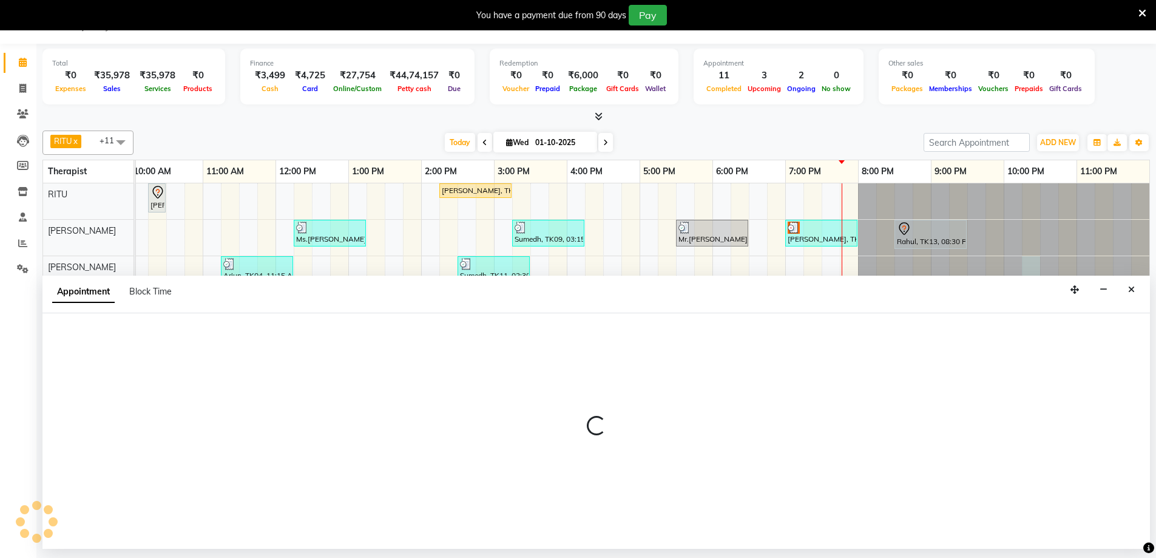
select select "49508"
select select "tentative"
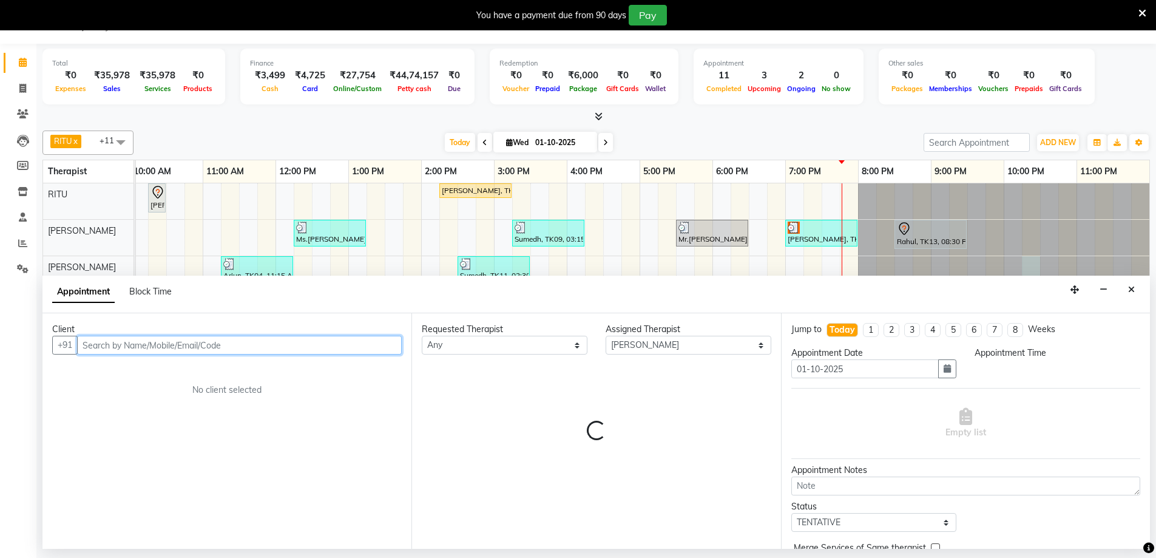
select select "1335"
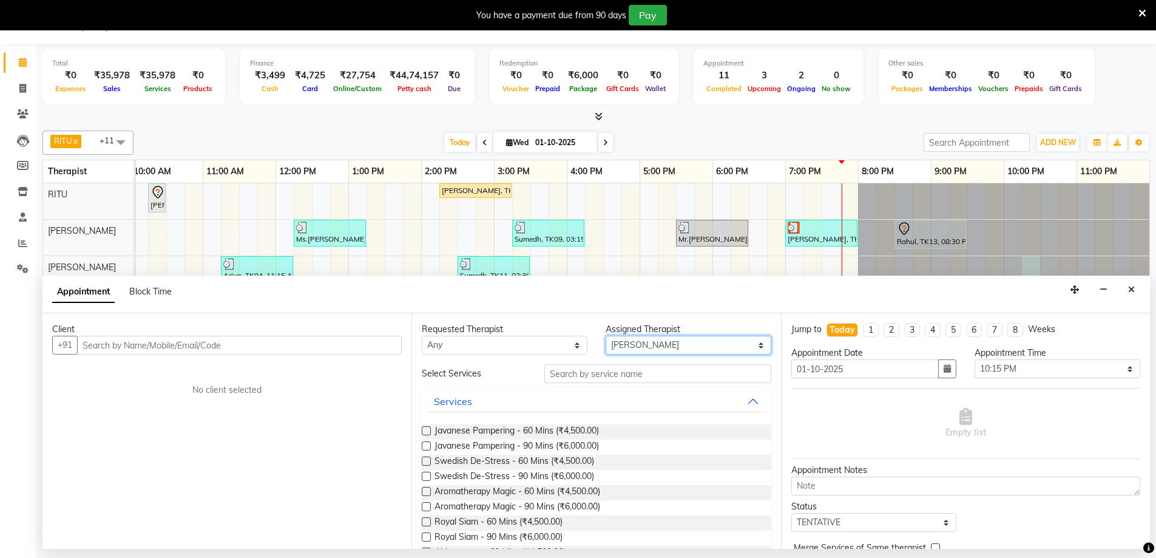
click at [701, 344] on select "Select Ching Huishunao Genevi Vanlalhriet Heba Holito Achumi (Lito) KAMPY Lalhl…" at bounding box center [689, 345] width 166 height 19
select select "80319"
click at [606, 336] on select "Select Ching Huishunao Genevi Vanlalhriet Heba Holito Achumi (Lito) KAMPY Lalhl…" at bounding box center [689, 345] width 166 height 19
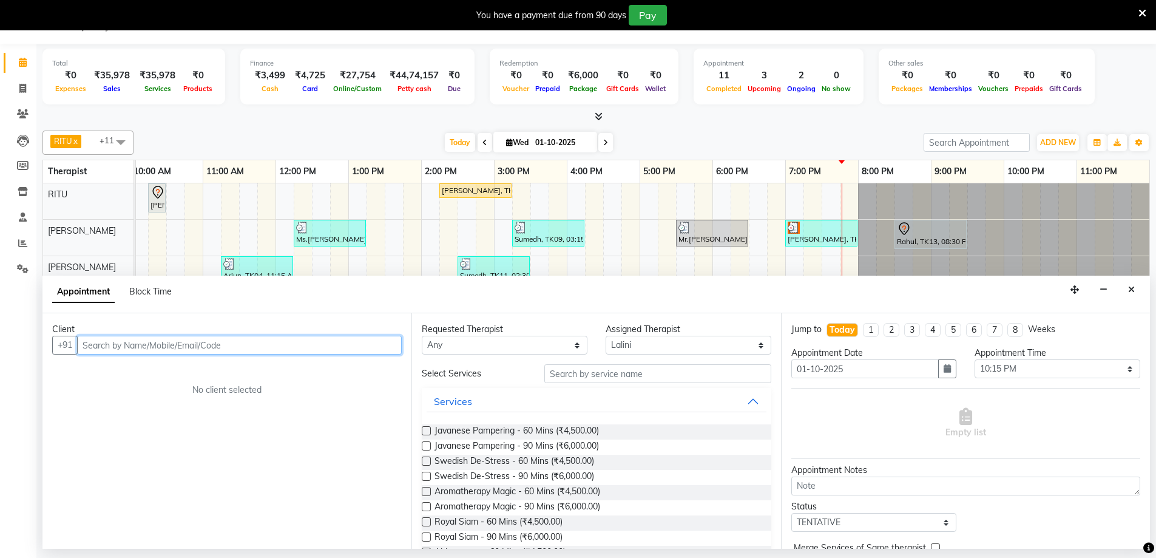
click at [255, 340] on input "text" at bounding box center [239, 345] width 325 height 19
paste input "9830359810"
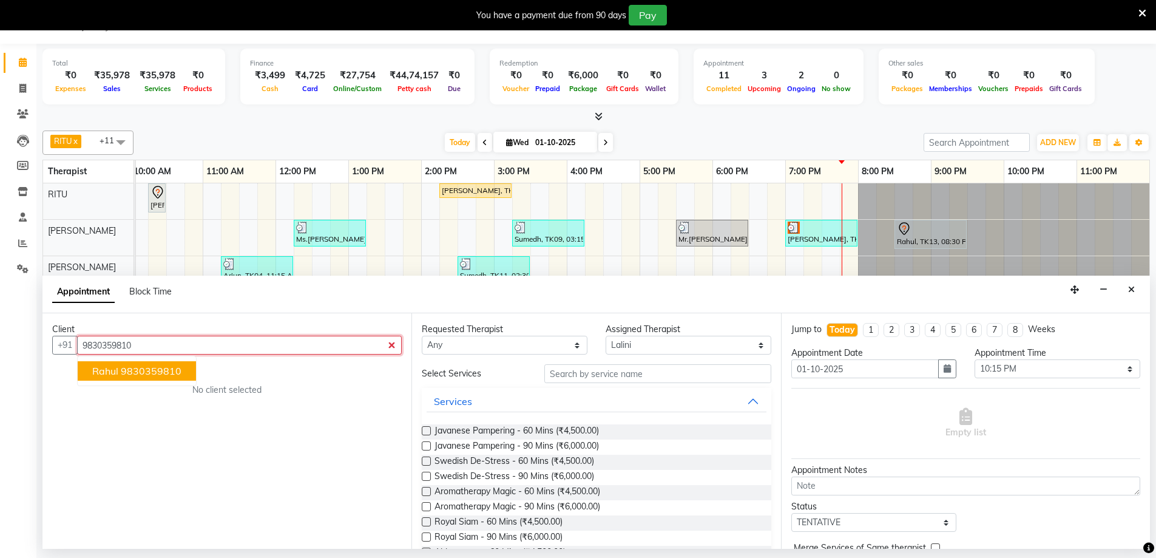
click at [174, 368] on ngb-highlight "9830359810" at bounding box center [151, 371] width 61 height 12
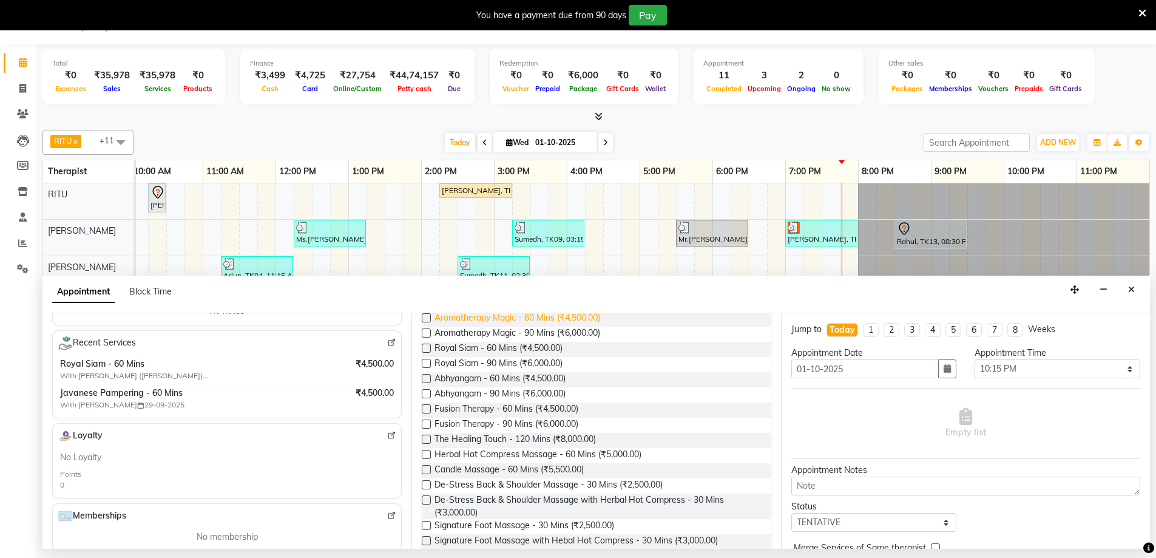
scroll to position [206, 0]
type input "9830359810"
click at [511, 345] on span "Royal Siam - 60 Mins (₹4,500.00)" at bounding box center [499, 344] width 128 height 15
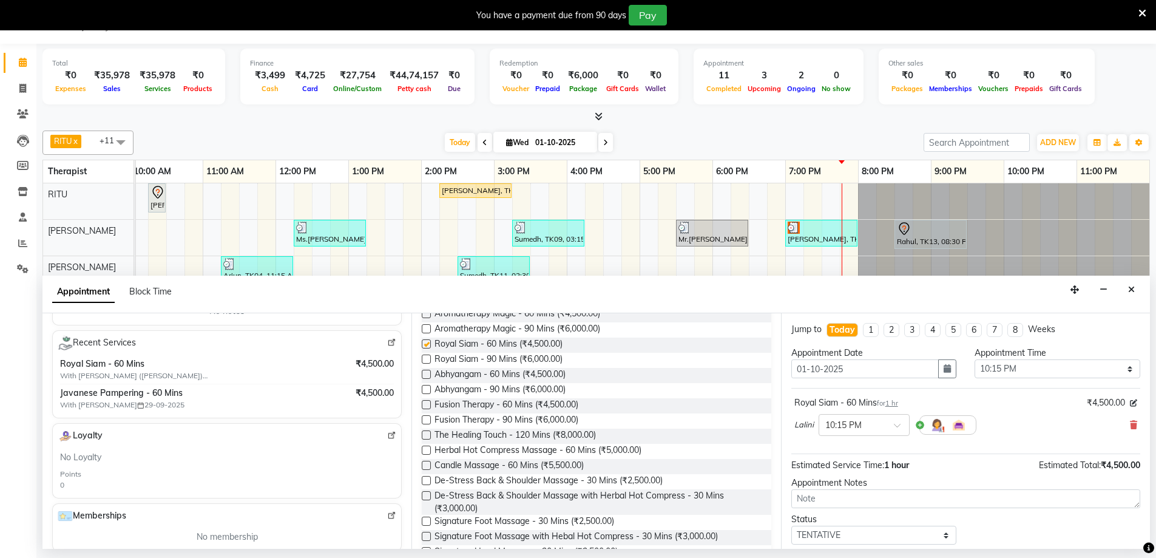
checkbox input "false"
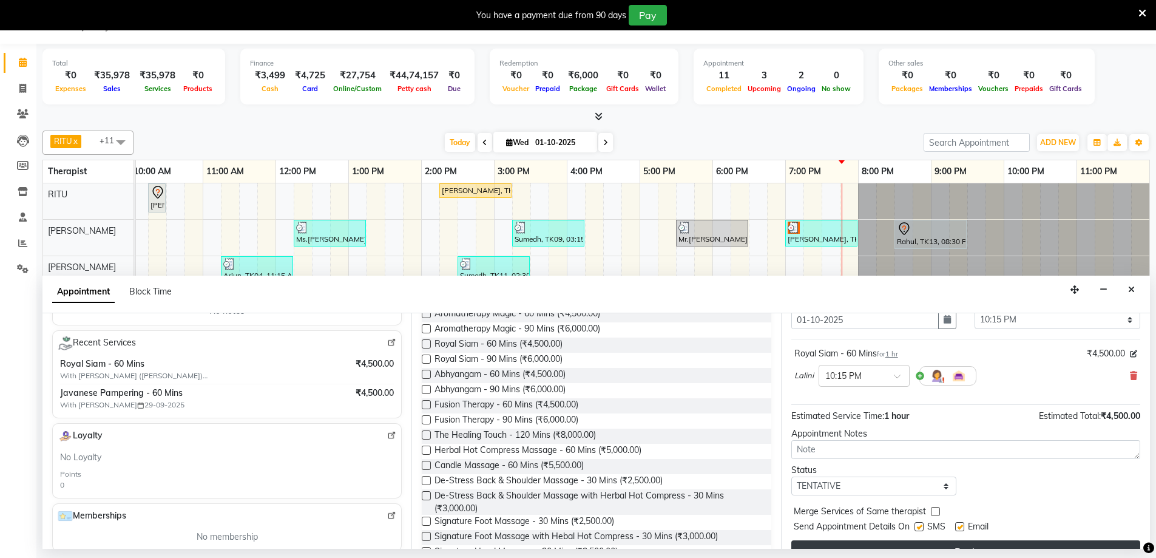
scroll to position [72, 0]
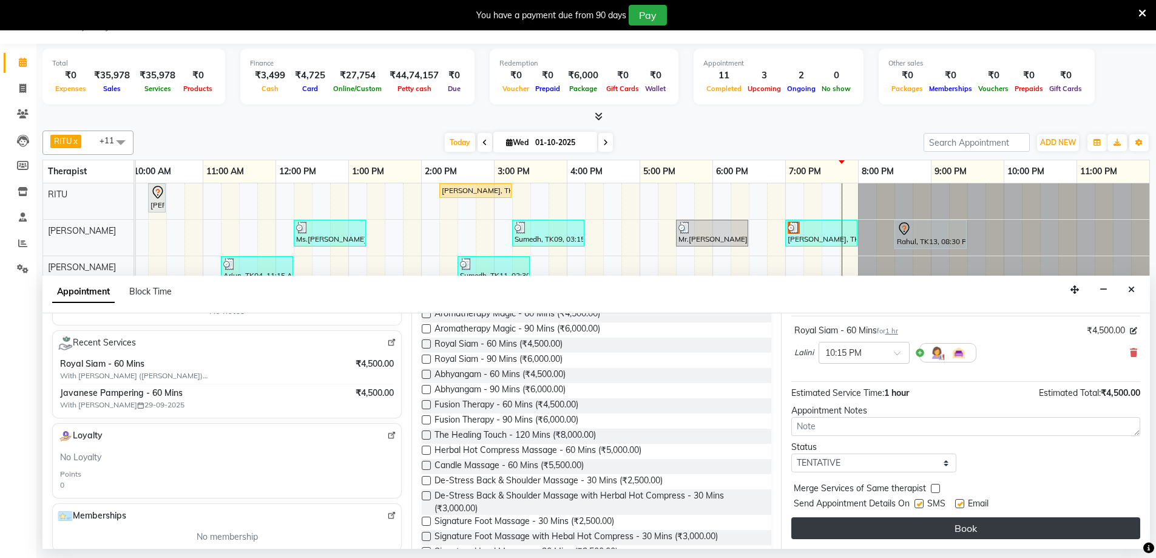
click at [951, 526] on button "Book" at bounding box center [965, 528] width 349 height 22
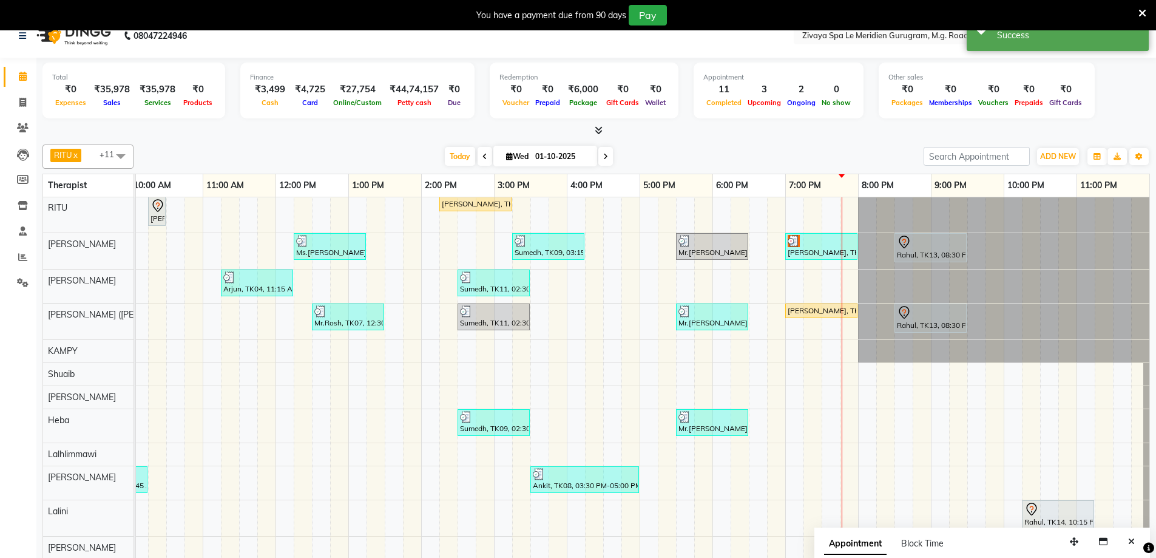
scroll to position [30, 0]
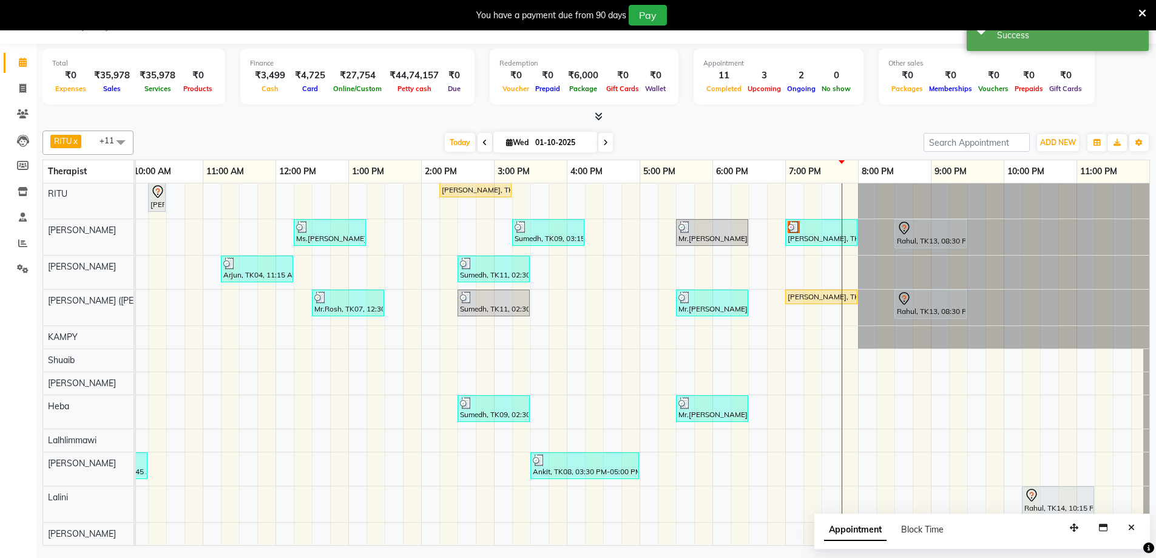
click at [1131, 528] on icon "Close" at bounding box center [1131, 527] width 7 height 8
select select "49507"
select select "1410"
select select "tentative"
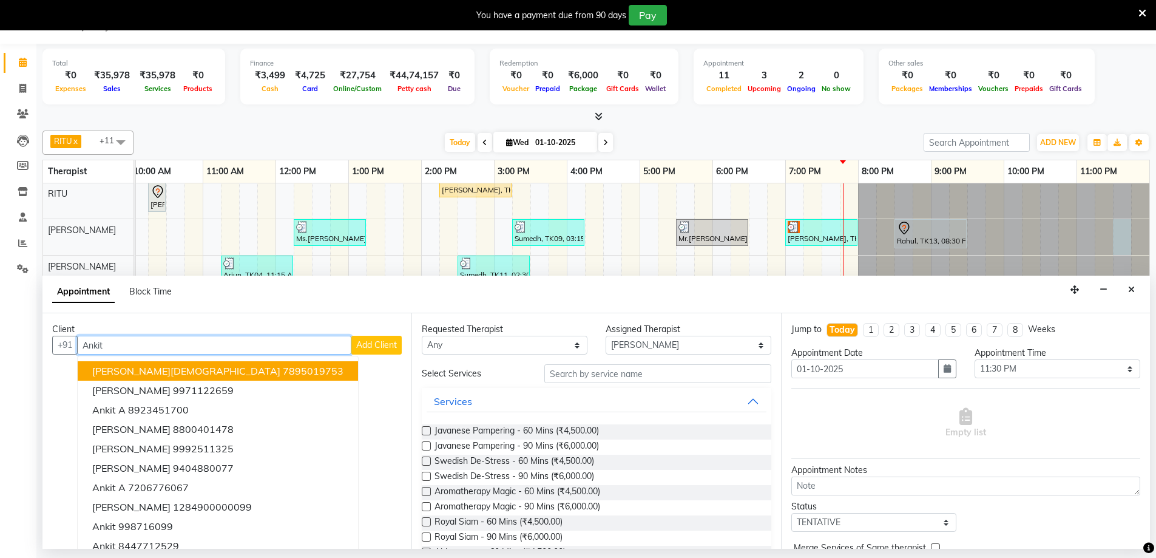
type input "Ankit"
click at [393, 351] on div "Client +91 Ankit Ankit Jain 7895019753 Ankita 9971122659 Ankit A 8923451700 Ank…" at bounding box center [226, 430] width 369 height 235
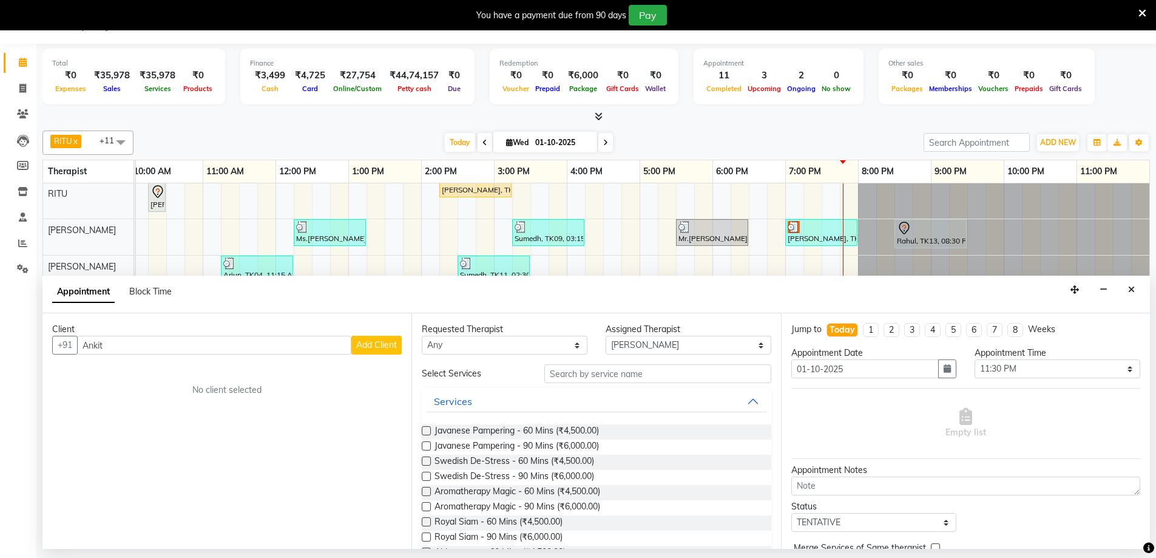
click at [380, 348] on span "Add Client" at bounding box center [376, 344] width 41 height 11
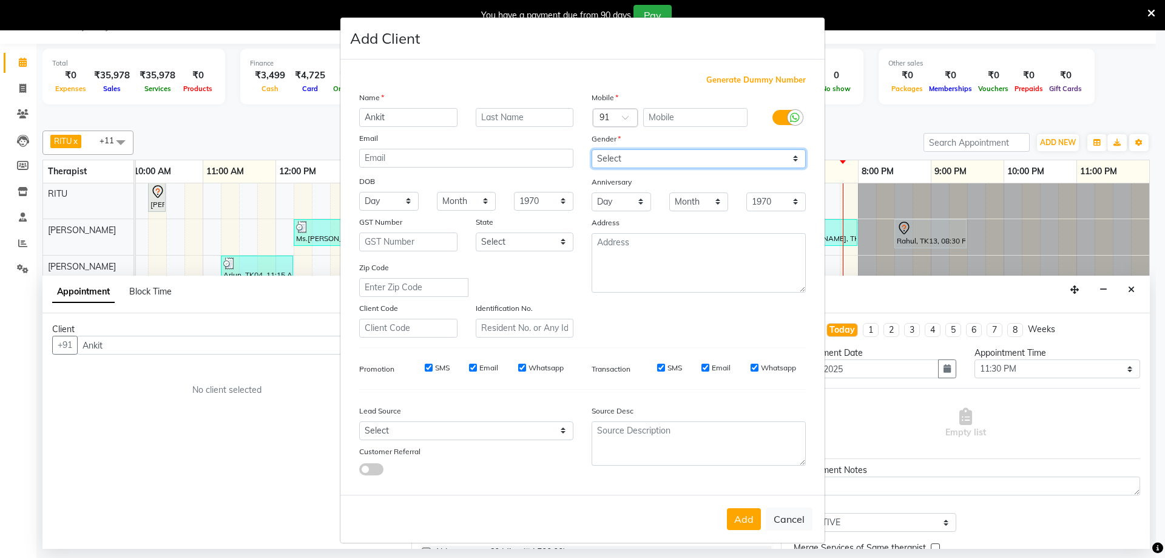
drag, startPoint x: 639, startPoint y: 150, endPoint x: 627, endPoint y: 166, distance: 19.9
click at [639, 150] on select "Select Male Female Other Prefer Not To Say" at bounding box center [699, 158] width 214 height 19
select select "male"
click at [592, 149] on select "Select Male Female Other Prefer Not To Say" at bounding box center [699, 158] width 214 height 19
click at [674, 121] on input "text" at bounding box center [695, 117] width 105 height 19
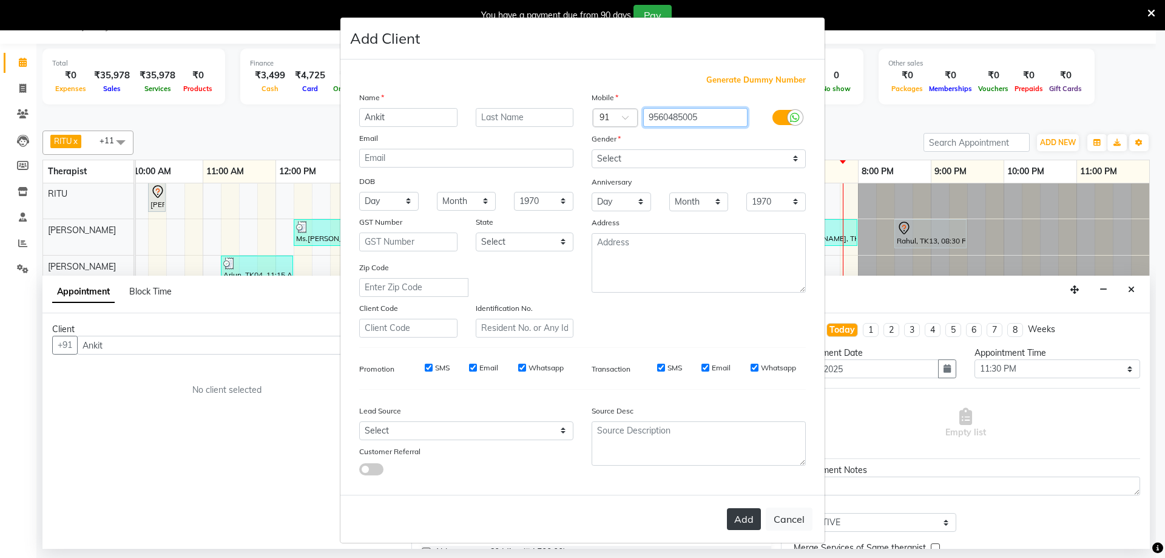
type input "9560485005"
click at [743, 513] on button "Add" at bounding box center [744, 519] width 34 height 22
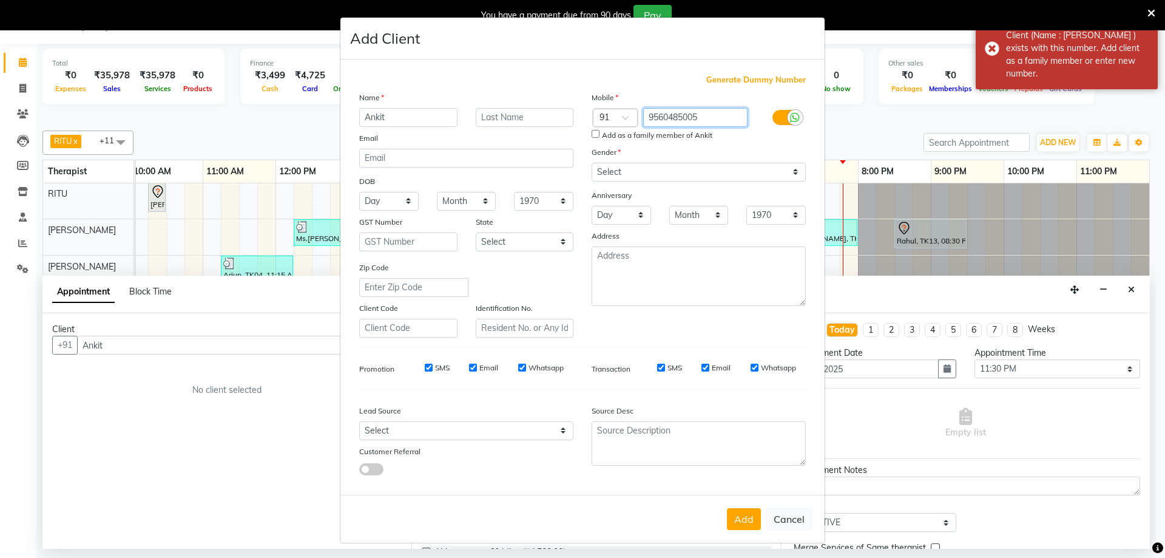
drag, startPoint x: 704, startPoint y: 120, endPoint x: 642, endPoint y: 115, distance: 62.1
click at [643, 115] on input "9560485005" at bounding box center [695, 117] width 105 height 19
click at [782, 517] on button "Cancel" at bounding box center [789, 518] width 47 height 23
select select
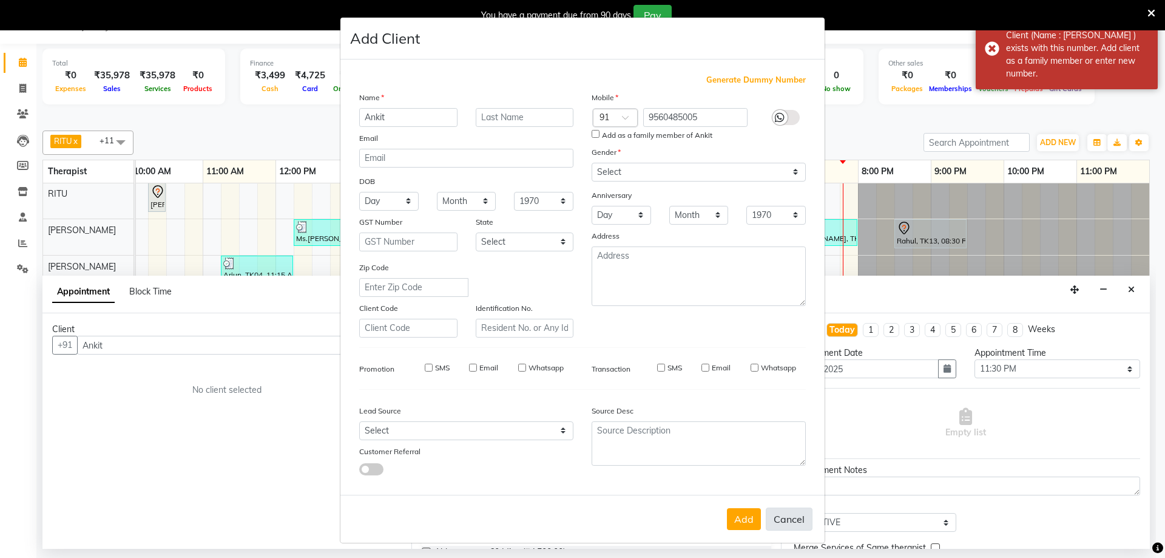
select select
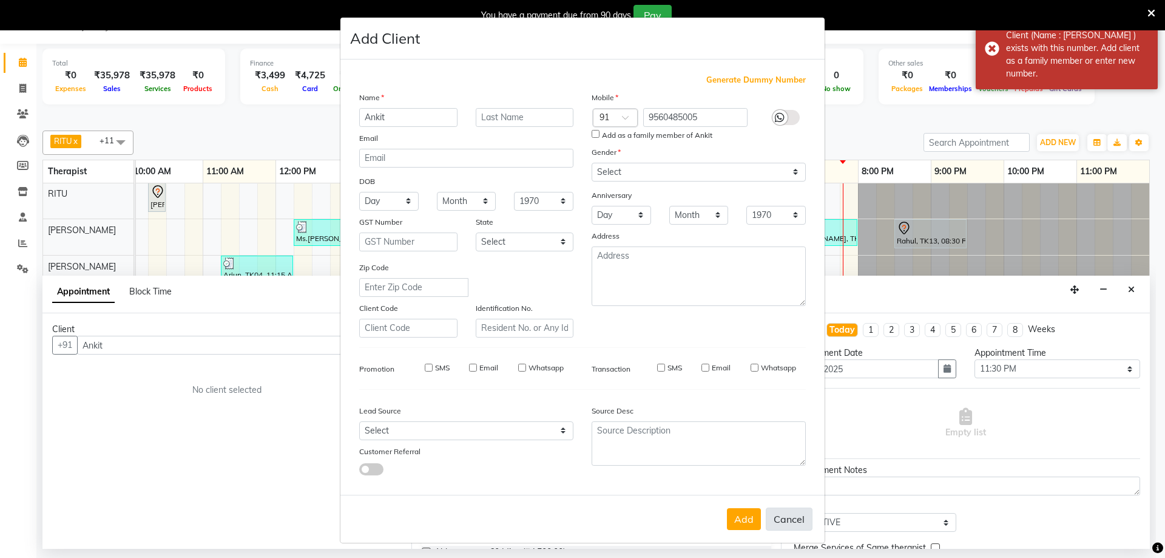
checkbox input "false"
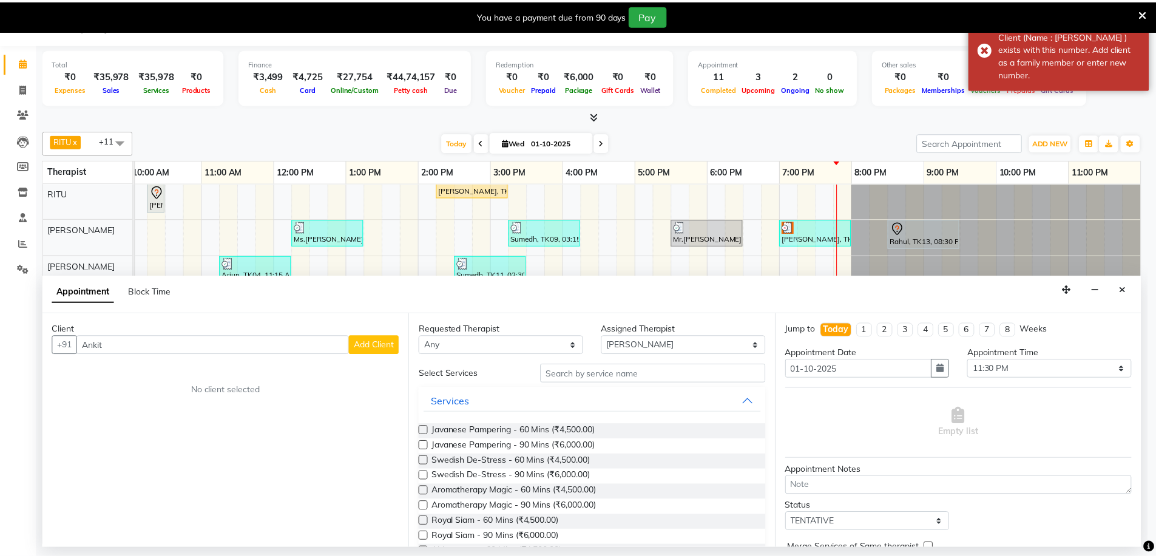
scroll to position [10, 725]
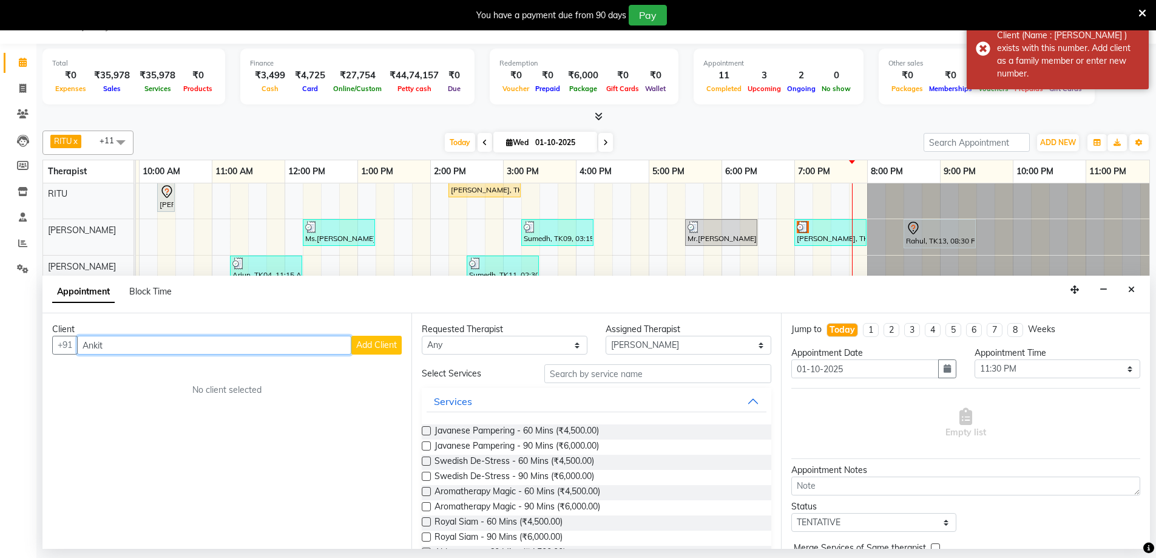
drag, startPoint x: 121, startPoint y: 348, endPoint x: 50, endPoint y: 345, distance: 71.7
click at [54, 348] on div "+91 Ankit Add Client" at bounding box center [227, 345] width 350 height 19
paste input "9560485005"
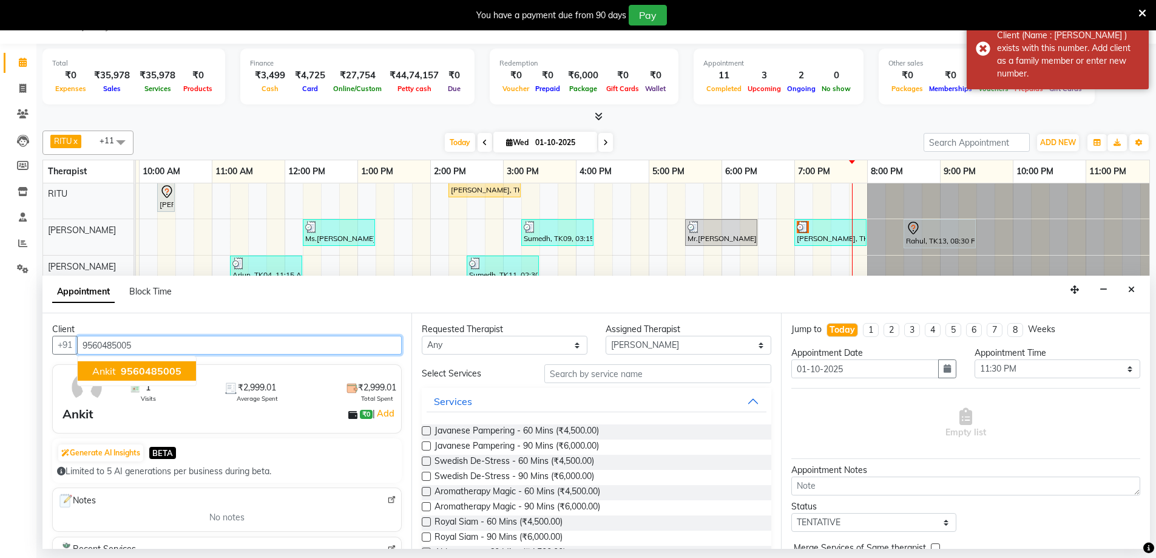
click at [117, 366] on button "Ankit 9560485005" at bounding box center [137, 370] width 118 height 19
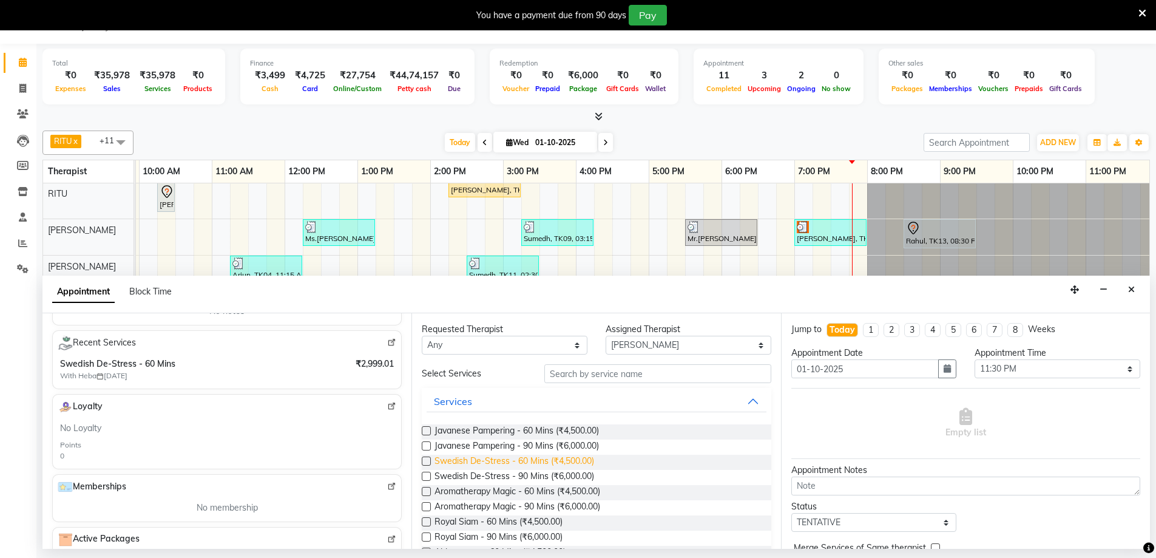
type input "9560485005"
click at [466, 461] on span "Swedish De-Stress - 60 Mins (₹4,500.00)" at bounding box center [515, 462] width 160 height 15
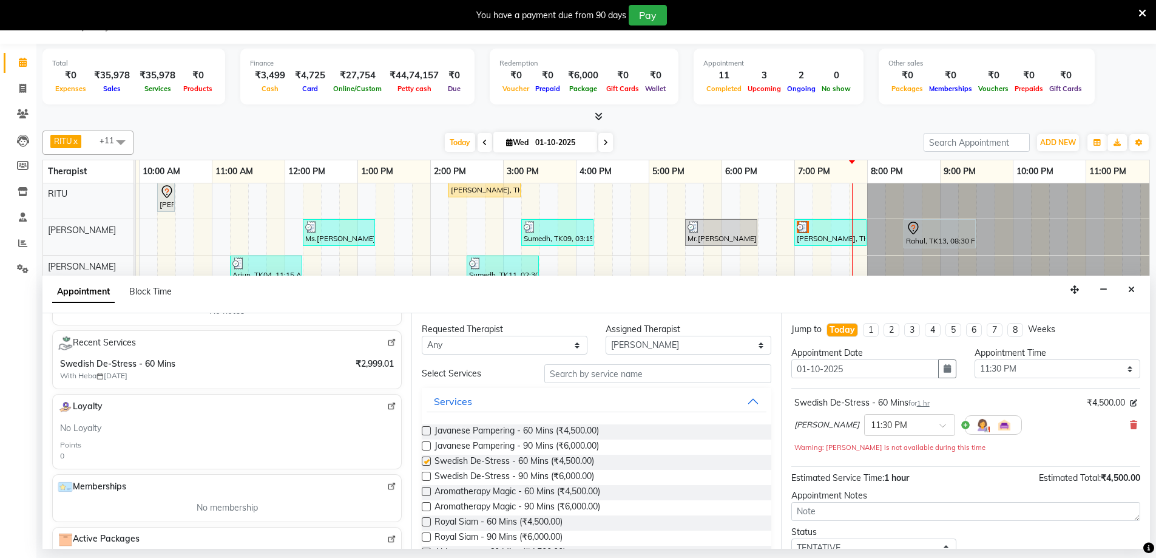
checkbox input "false"
click at [1130, 423] on icon at bounding box center [1133, 425] width 7 height 8
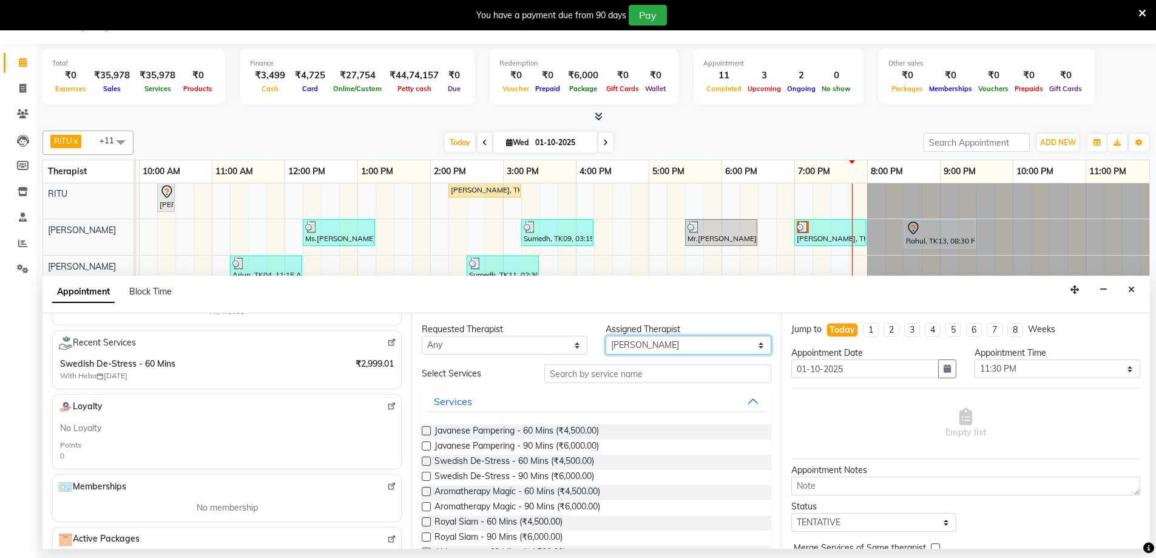
click at [633, 350] on select "Select Ching Huishunao Genevi Vanlalhriet Heba Holito Achumi (Lito) KAMPY Lalhl…" at bounding box center [689, 345] width 166 height 19
select select "80319"
click at [606, 336] on select "Select Ching Huishunao Genevi Vanlalhriet Heba Holito Achumi (Lito) KAMPY Lalhl…" at bounding box center [689, 345] width 166 height 19
click at [502, 460] on span "Swedish De-Stress - 60 Mins (₹4,500.00)" at bounding box center [515, 462] width 160 height 15
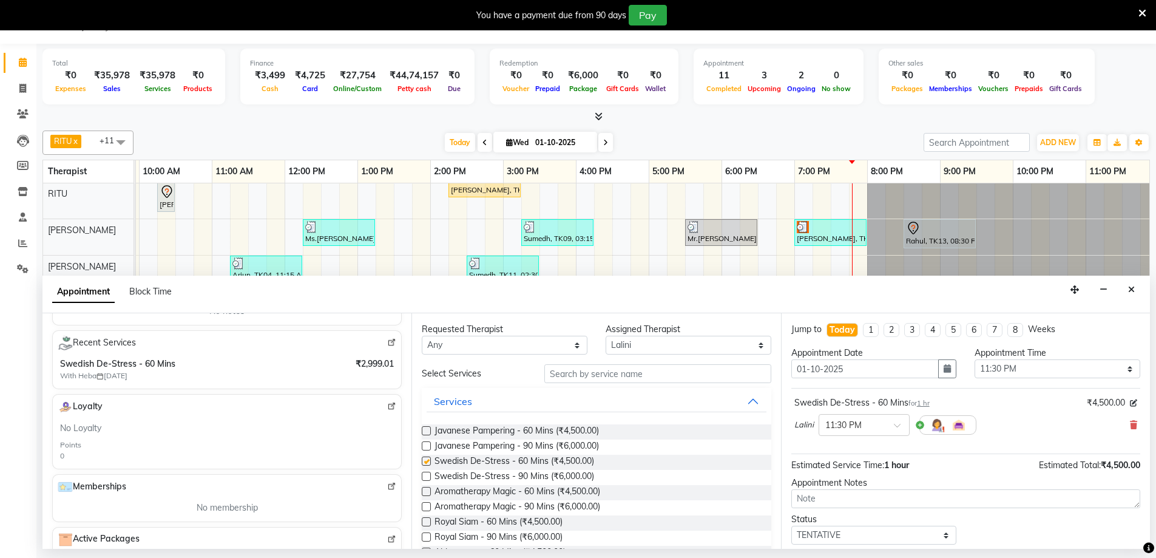
checkbox input "false"
click at [618, 348] on select "Select Ching Huishunao Genevi Vanlalhriet Heba Holito Achumi (Lito) KAMPY Lalhl…" at bounding box center [689, 345] width 166 height 19
select select "65985"
click at [606, 336] on select "Select Ching Huishunao Genevi Vanlalhriet Heba Holito Achumi (Lito) KAMPY Lalhl…" at bounding box center [689, 345] width 166 height 19
click at [485, 456] on span "Swedish De-Stress - 60 Mins (₹4,500.00)" at bounding box center [515, 462] width 160 height 15
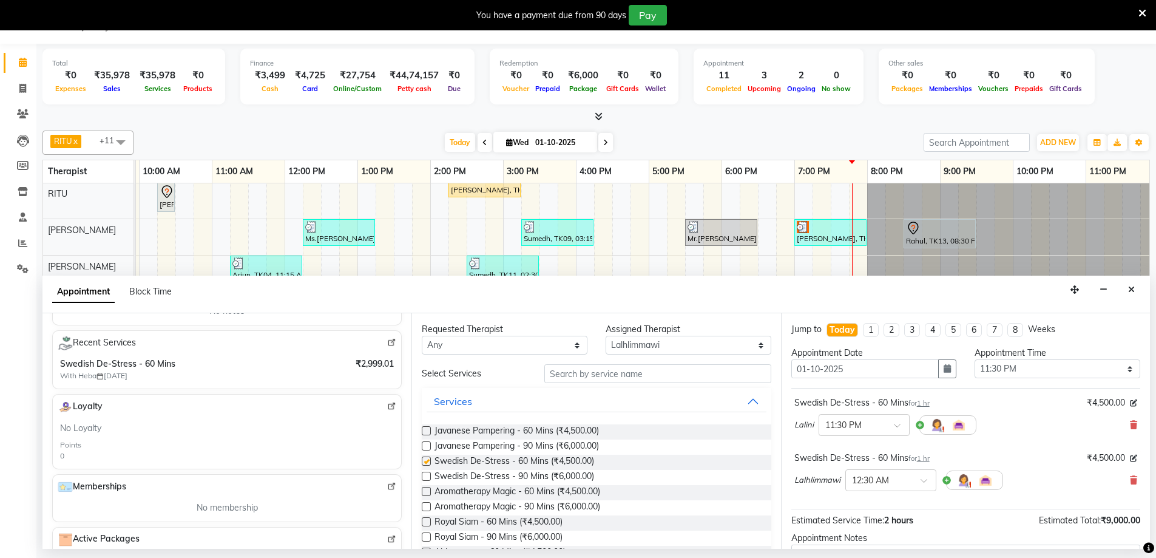
checkbox input "false"
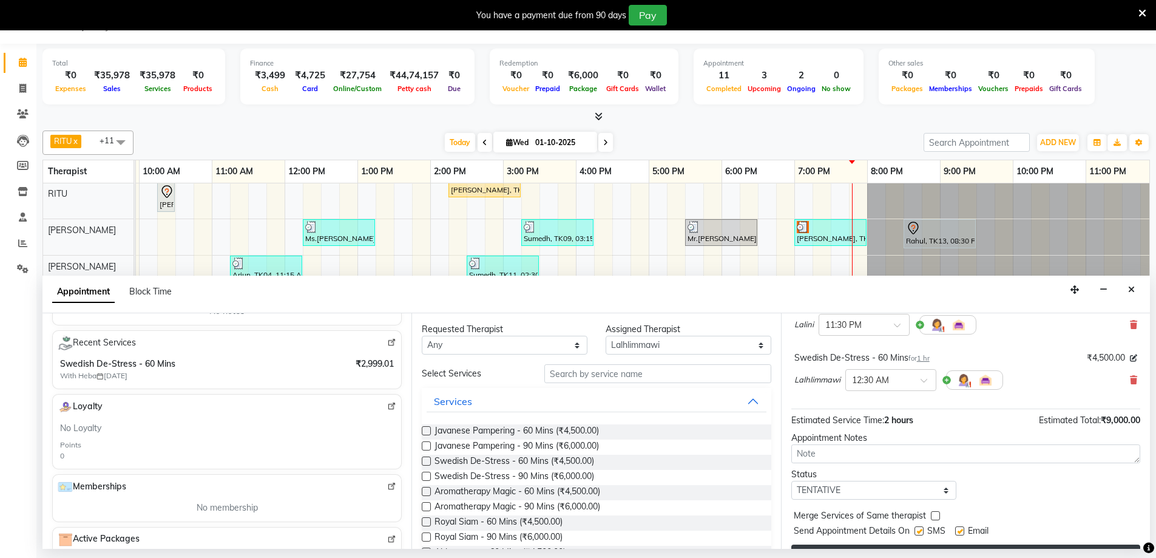
scroll to position [127, 0]
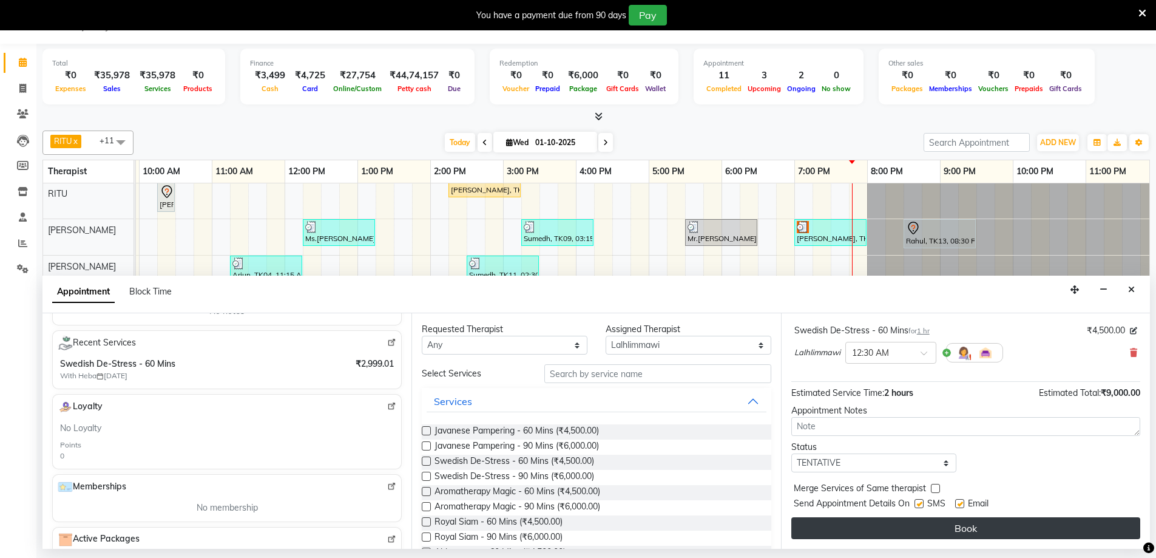
click at [989, 526] on button "Book" at bounding box center [965, 528] width 349 height 22
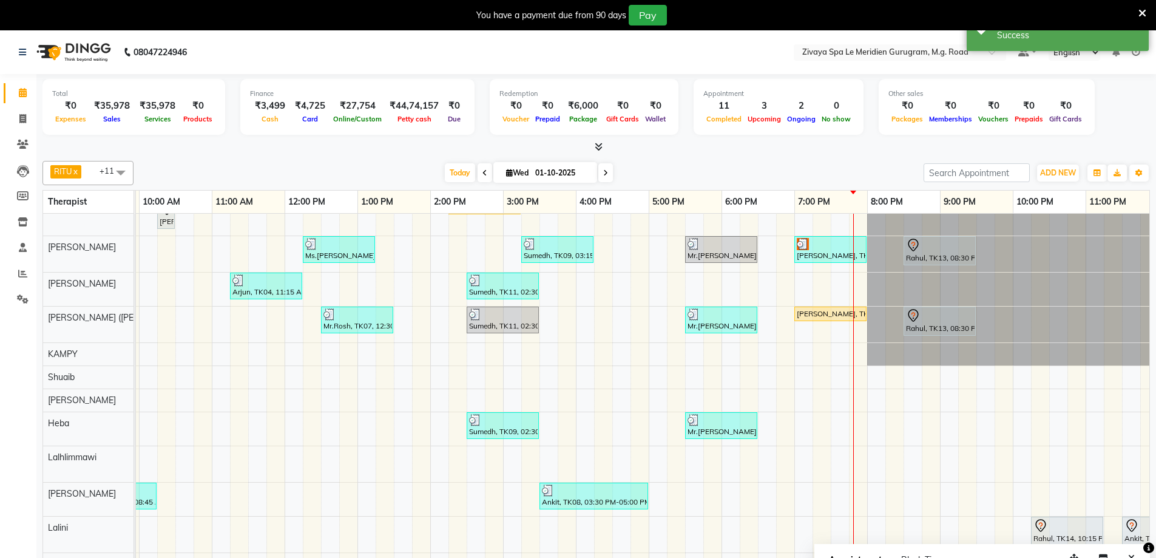
scroll to position [30, 0]
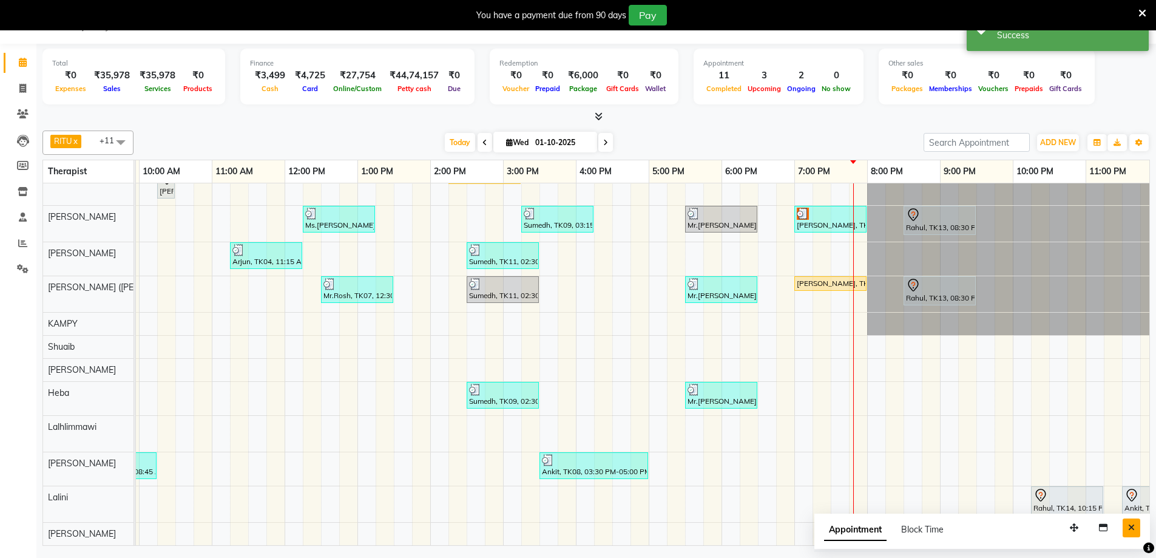
click at [1131, 520] on button "Close" at bounding box center [1132, 527] width 18 height 19
click at [1129, 488] on icon at bounding box center [1131, 495] width 15 height 15
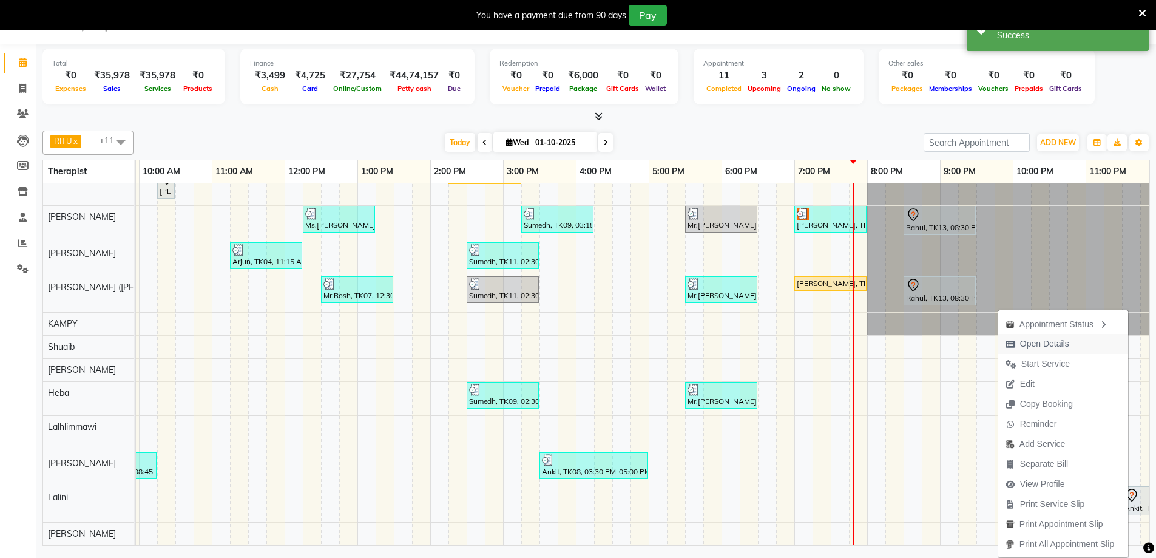
click at [1029, 343] on span "Open Details" at bounding box center [1044, 343] width 49 height 13
select select "7"
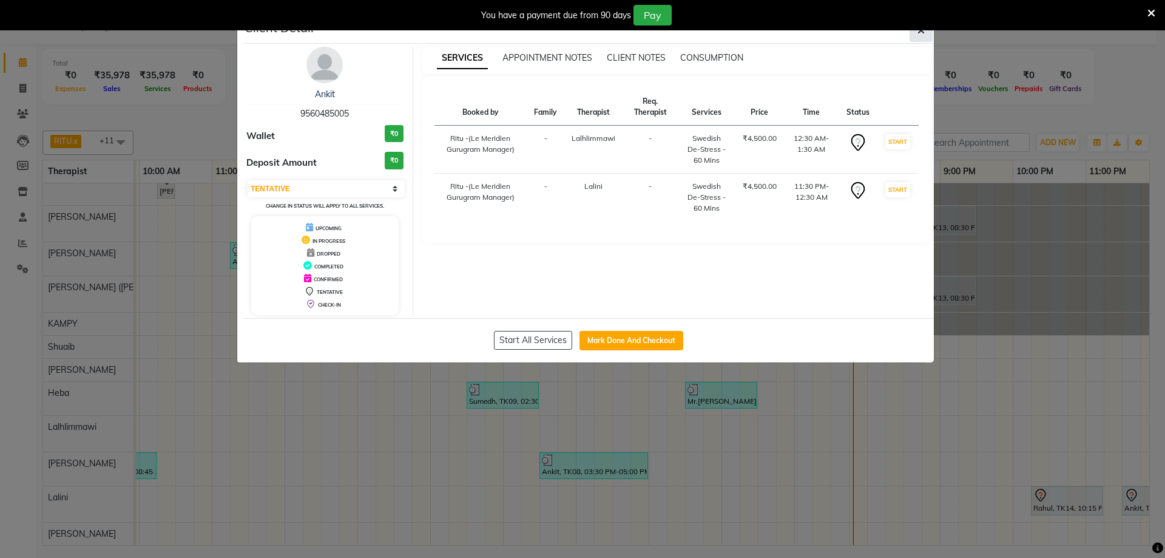
click at [925, 33] on button "button" at bounding box center [921, 30] width 23 height 23
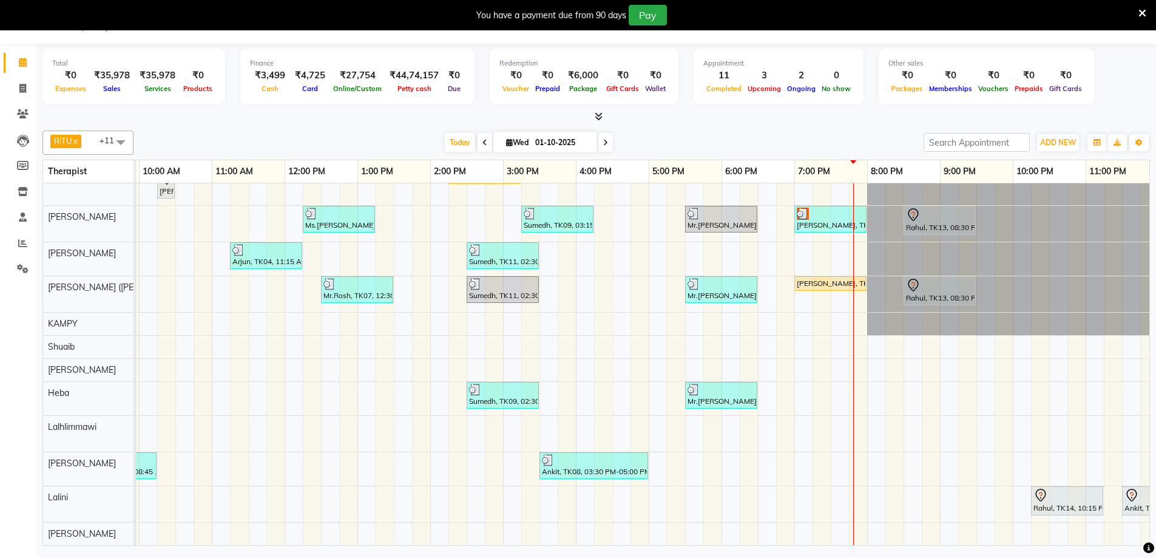
click at [1129, 490] on icon at bounding box center [1131, 495] width 10 height 13
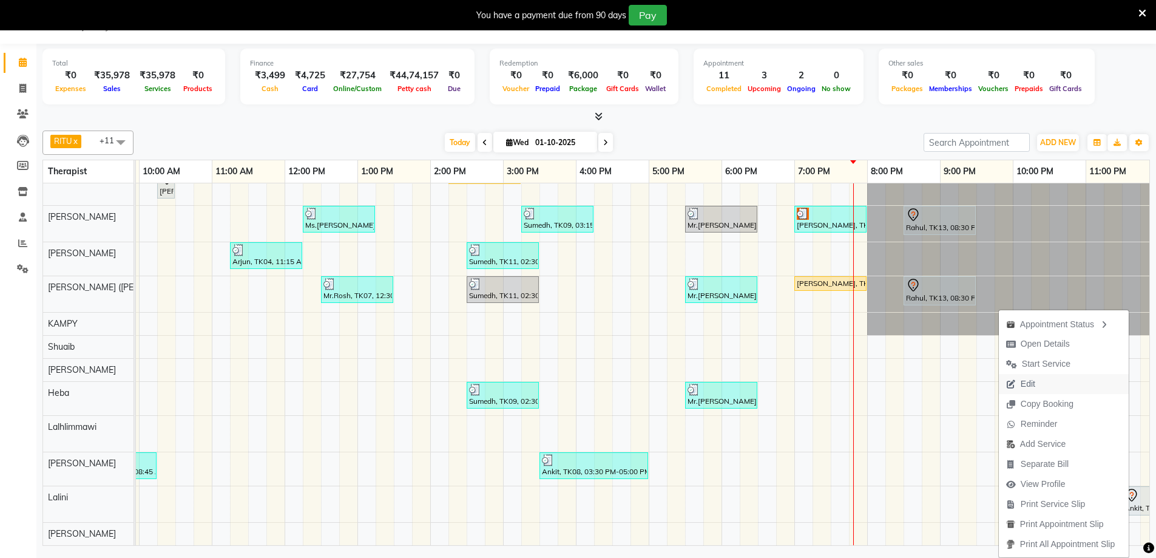
click at [1038, 386] on span "Edit" at bounding box center [1021, 384] width 44 height 20
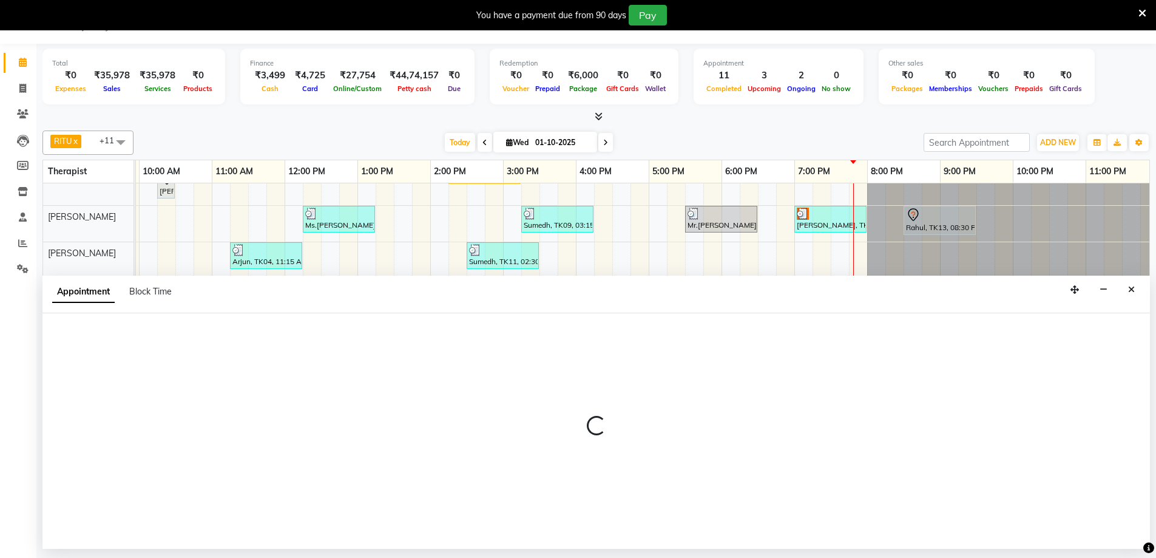
select select "tentative"
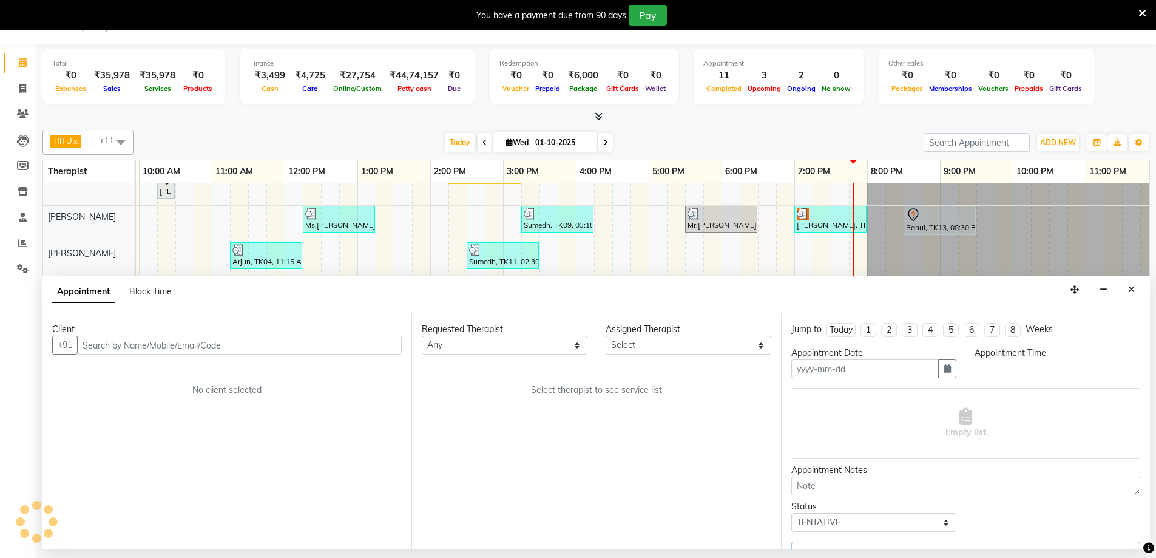
type input "01-10-2025"
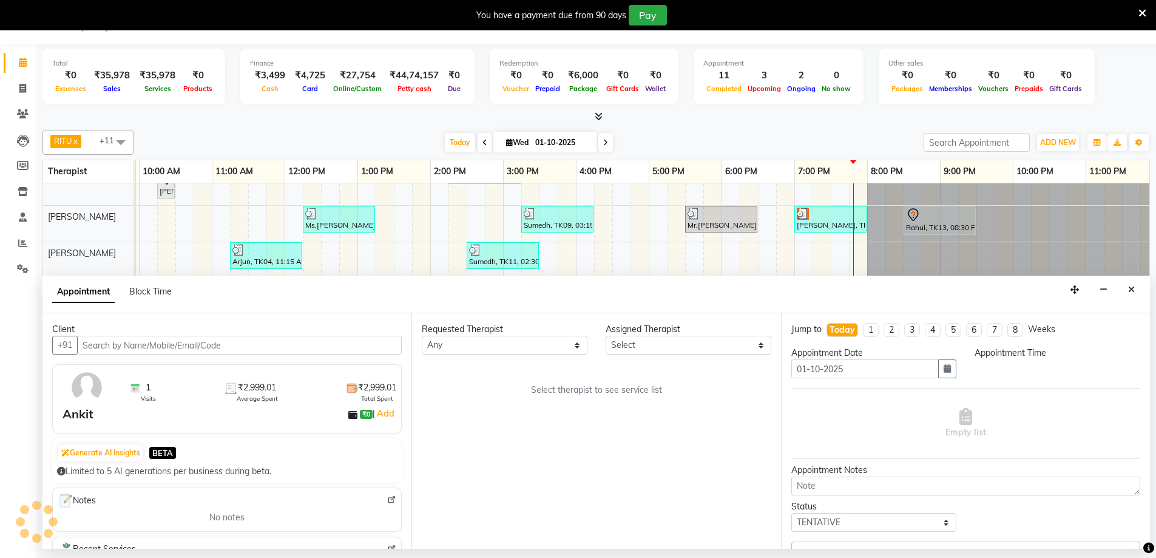
select select "30"
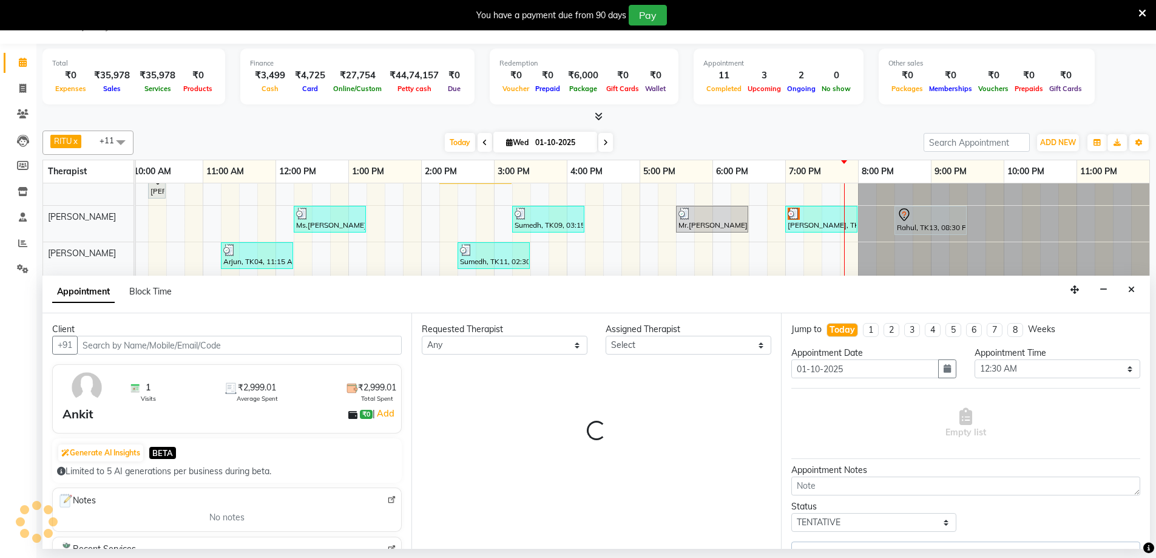
select select "80319"
select select "3243"
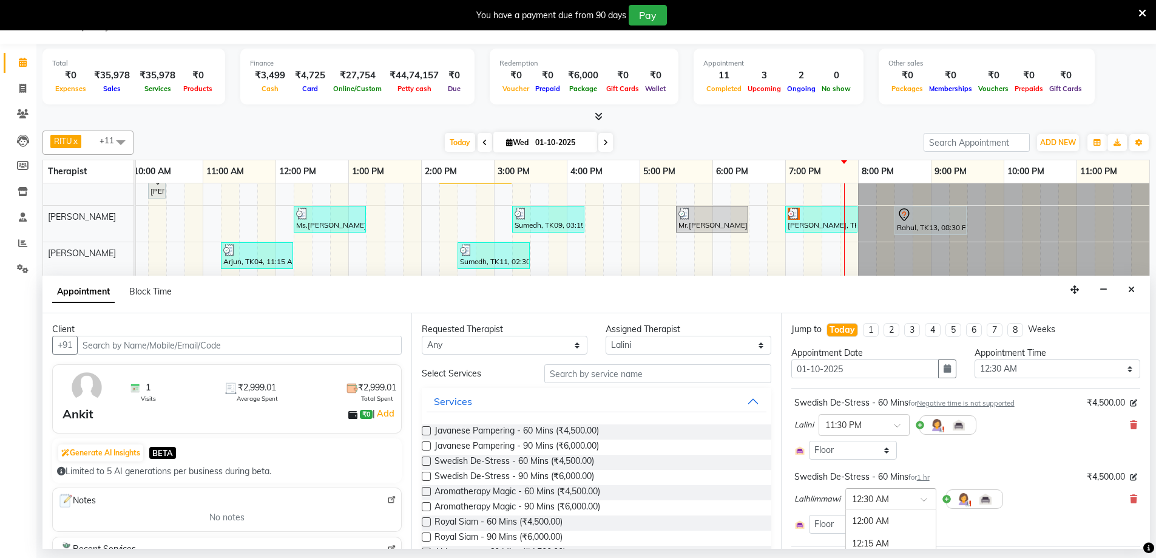
click at [922, 500] on span at bounding box center [928, 502] width 15 height 13
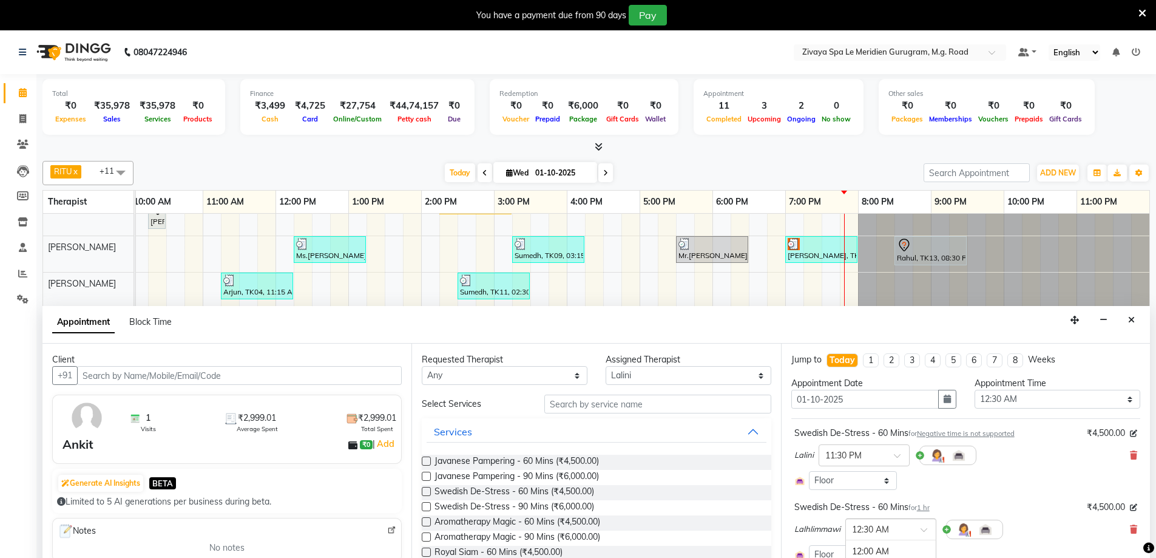
scroll to position [30, 0]
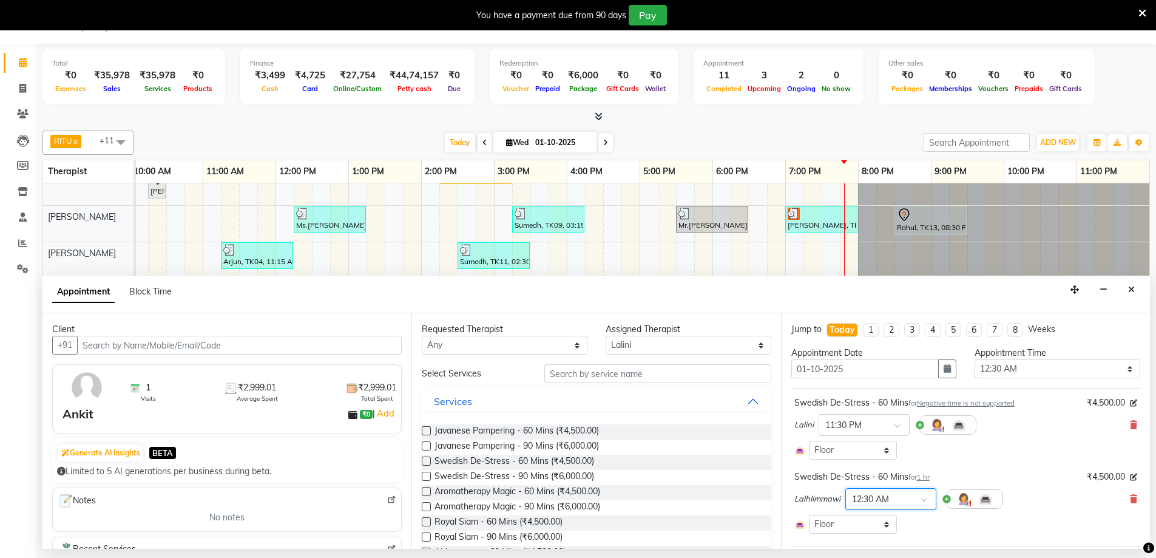
click at [925, 498] on span at bounding box center [928, 502] width 15 height 13
click at [925, 503] on span at bounding box center [928, 502] width 15 height 13
click at [1132, 499] on div "Jump to Today 1 2 3 4 5 6 7 8 Weeks Appointment Date 01-10-2025 Appointment Tim…" at bounding box center [965, 430] width 369 height 235
click at [1130, 499] on icon at bounding box center [1133, 499] width 7 height 8
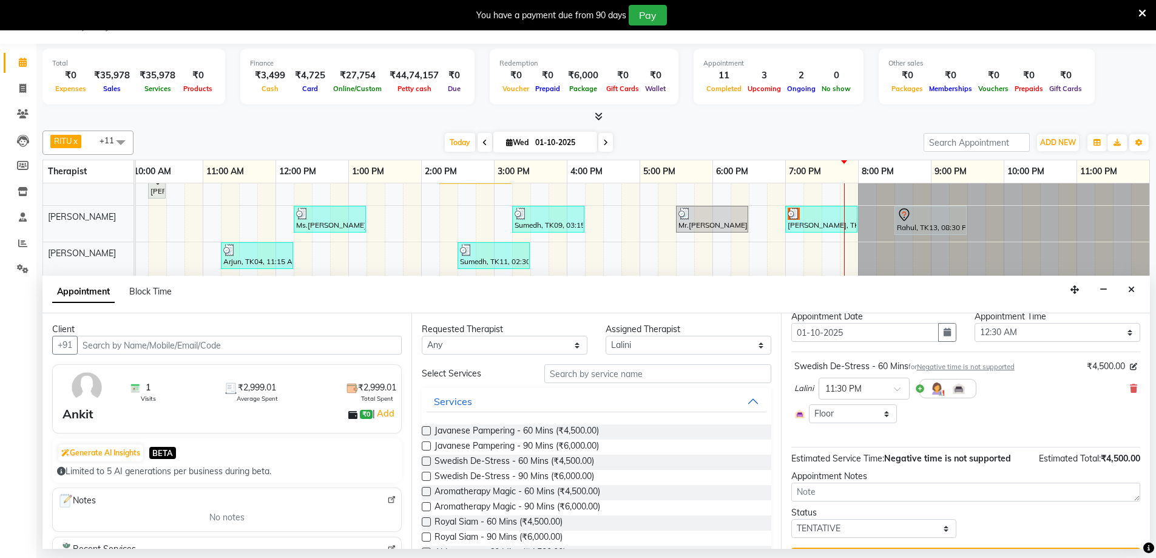
scroll to position [67, 0]
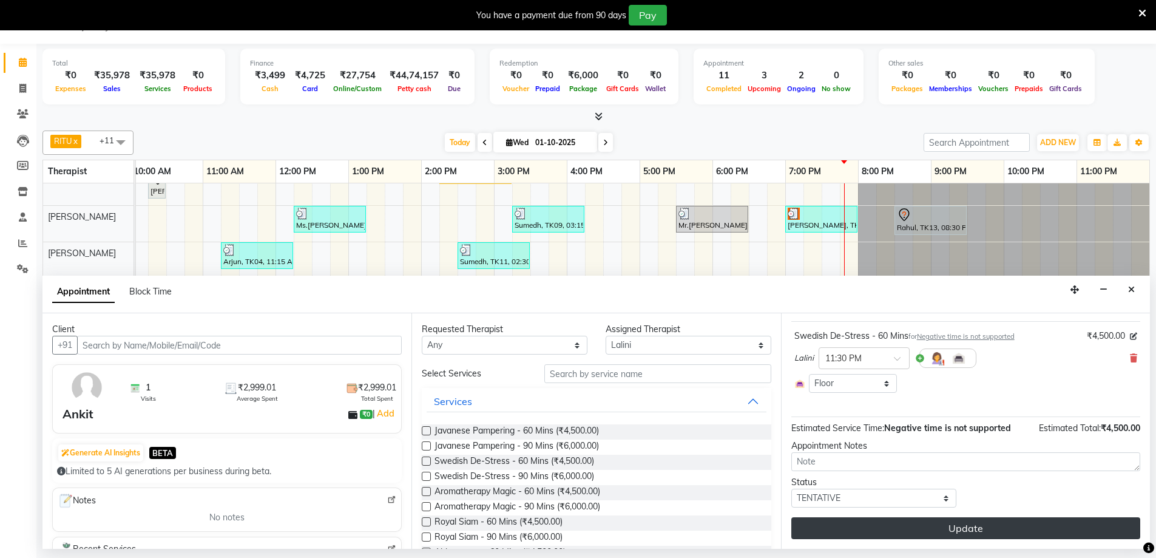
click at [960, 527] on button "Update" at bounding box center [965, 528] width 349 height 22
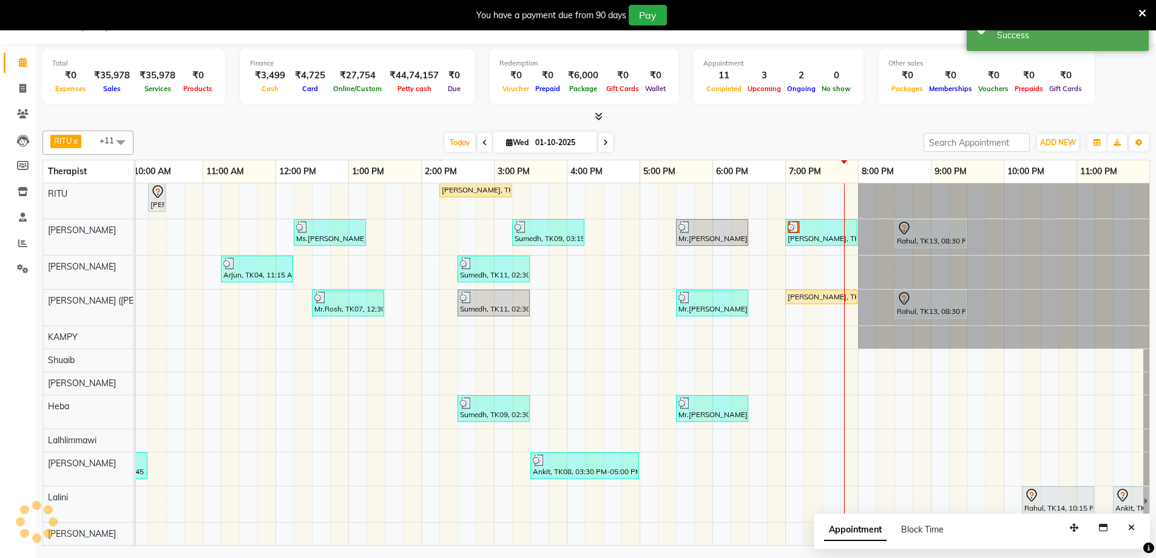
scroll to position [10, 734]
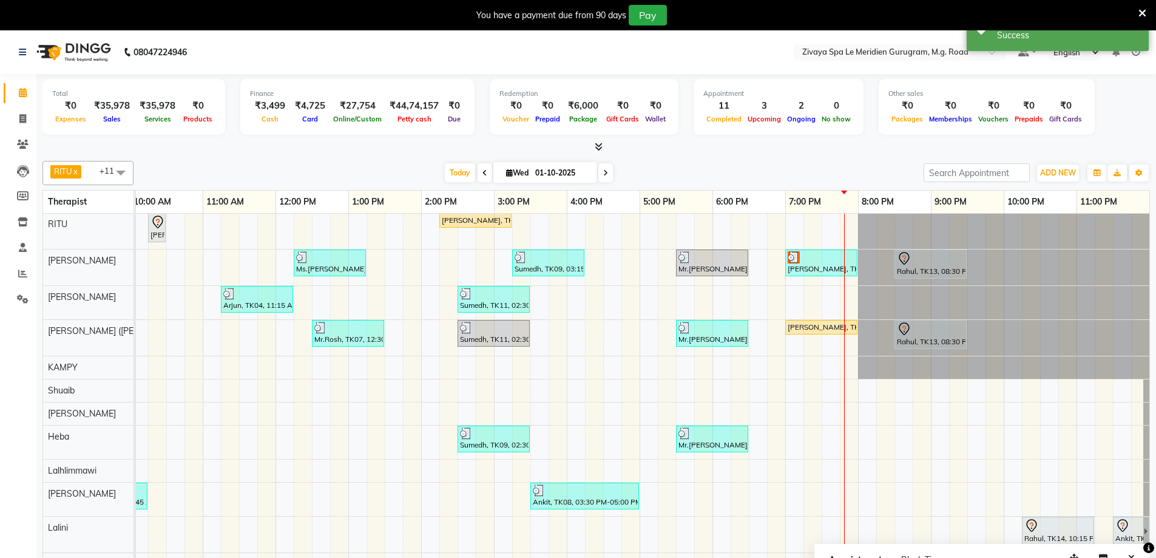
click at [1115, 461] on div "Angela, TK01, 10:15 AM-10:30 AM, Javanese Pampering - 60 Mins Pranjal, TK10, 02…" at bounding box center [276, 394] width 1748 height 362
select select "65985"
select select "tentative"
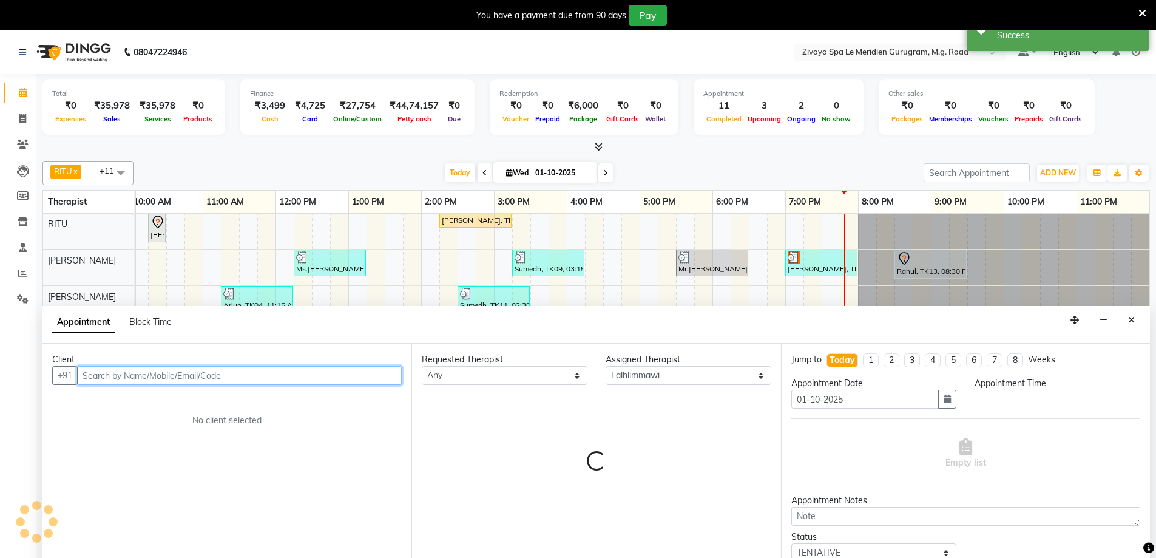
select select "1410"
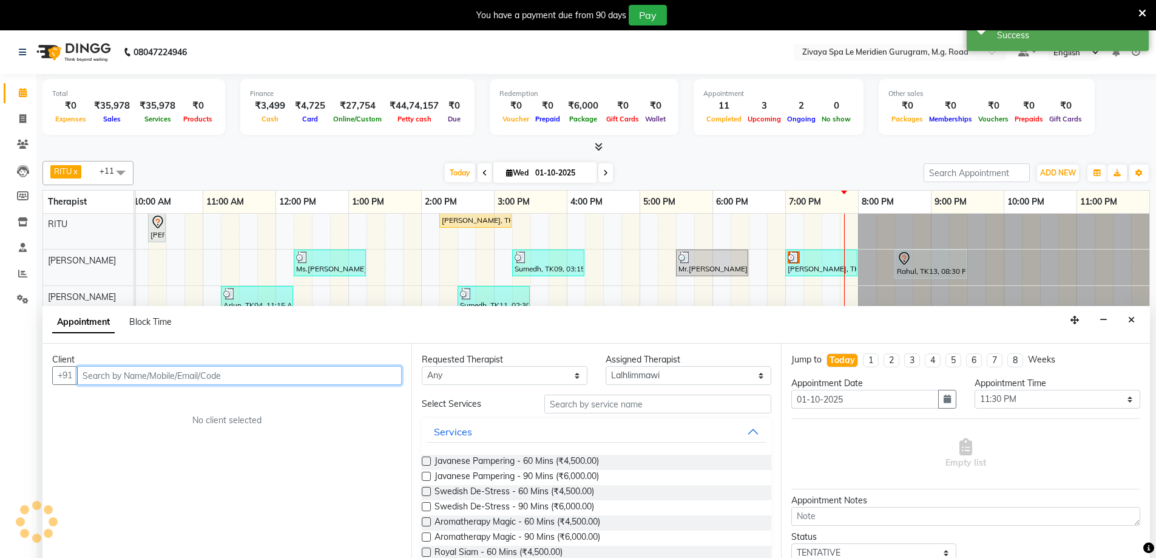
scroll to position [30, 0]
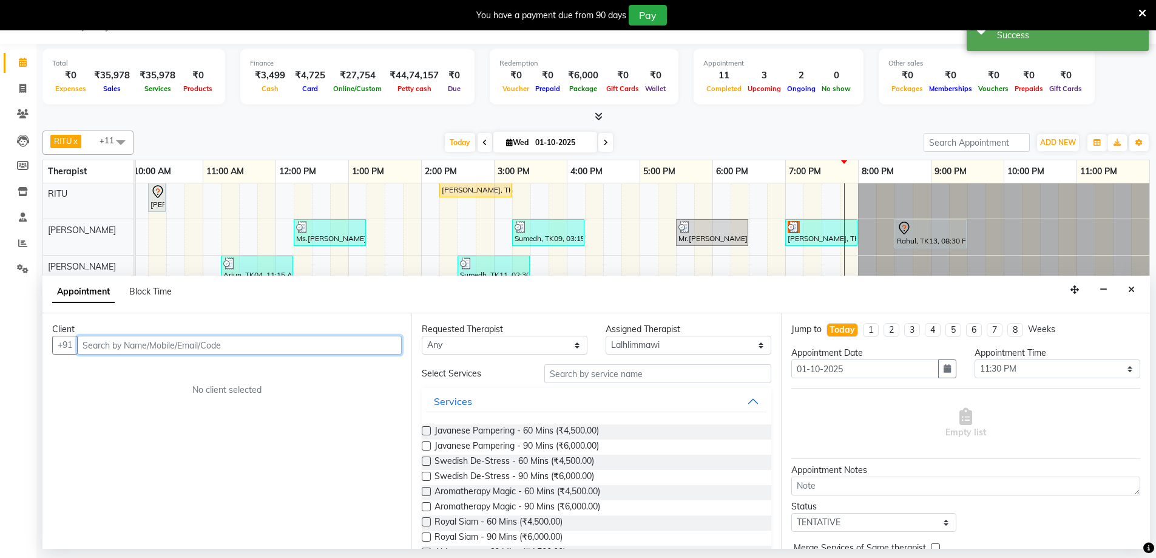
paste input "9560485005"
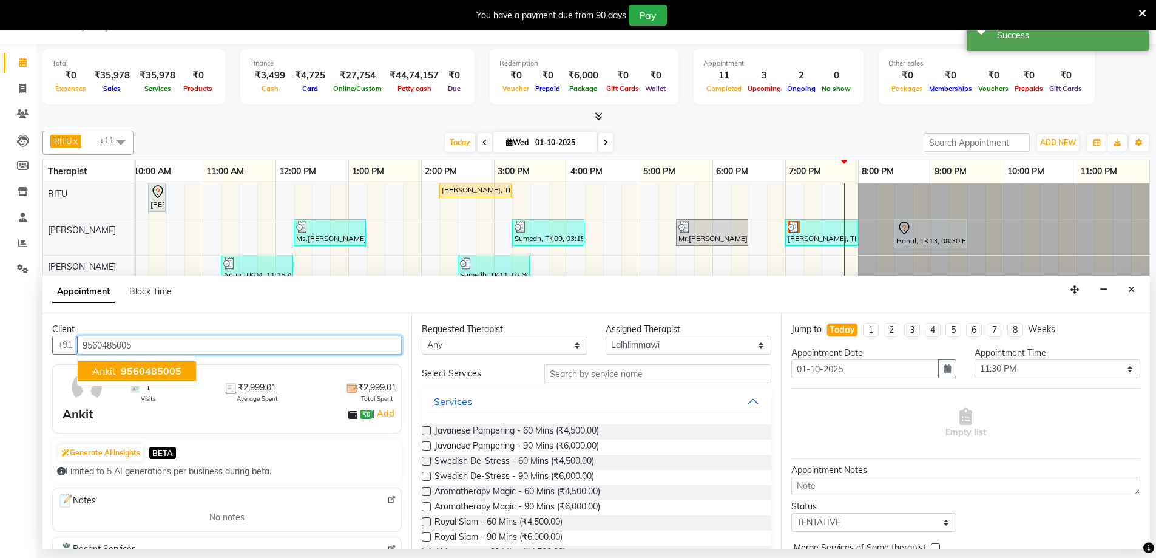
click at [132, 369] on span "9560485005" at bounding box center [151, 371] width 61 height 12
type input "9560485005"
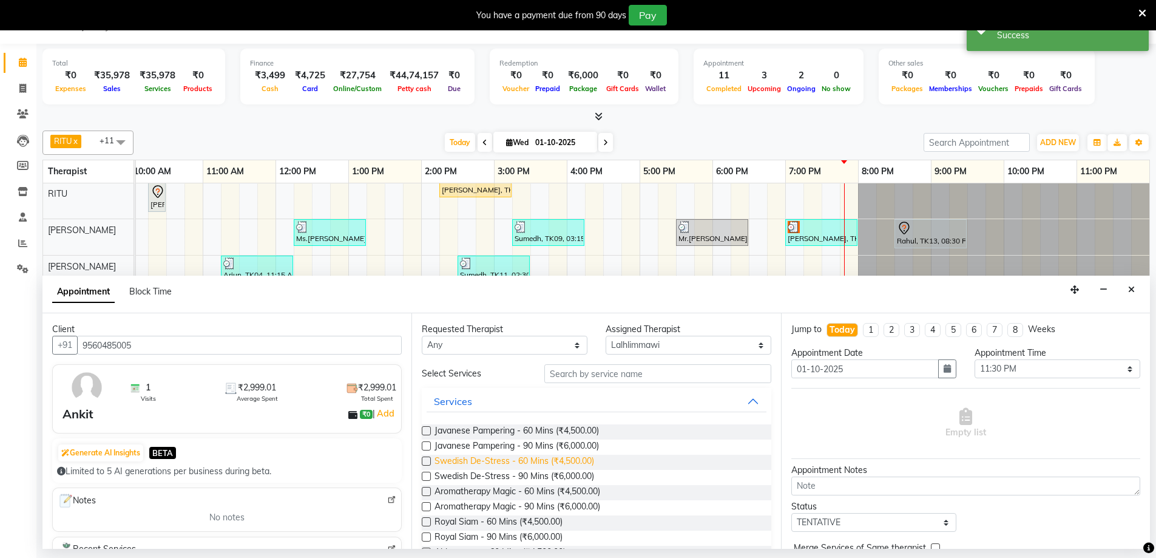
click at [455, 462] on span "Swedish De-Stress - 60 Mins (₹4,500.00)" at bounding box center [515, 462] width 160 height 15
checkbox input "false"
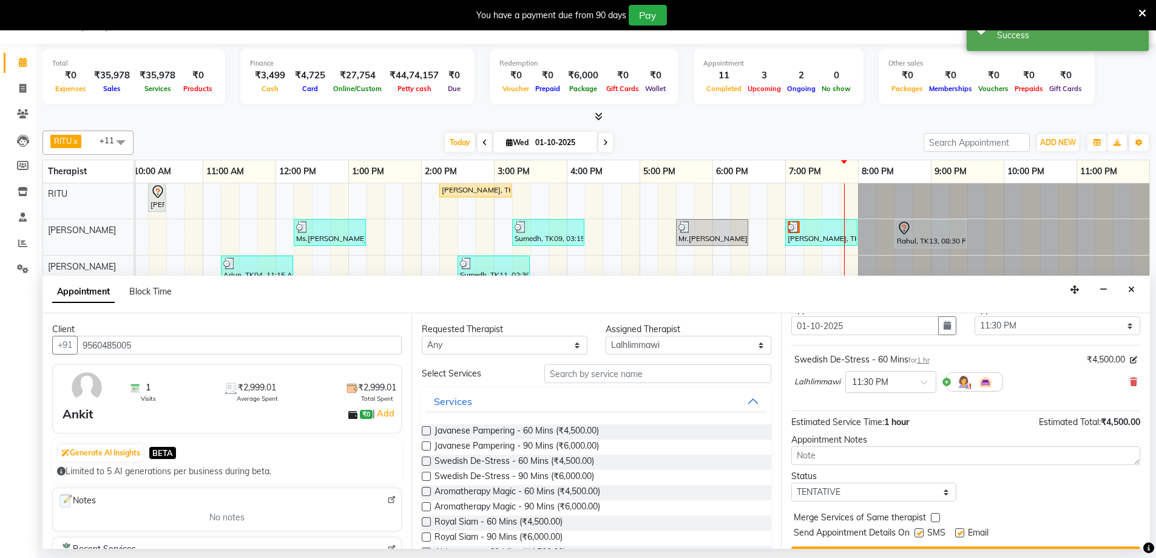
scroll to position [72, 0]
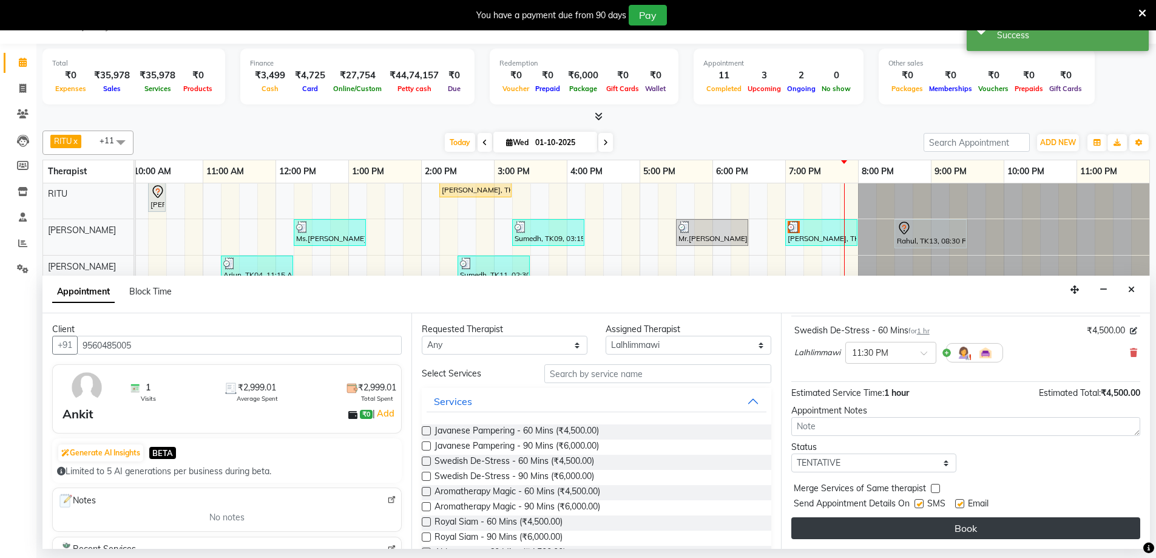
click at [886, 526] on button "Book" at bounding box center [965, 528] width 349 height 22
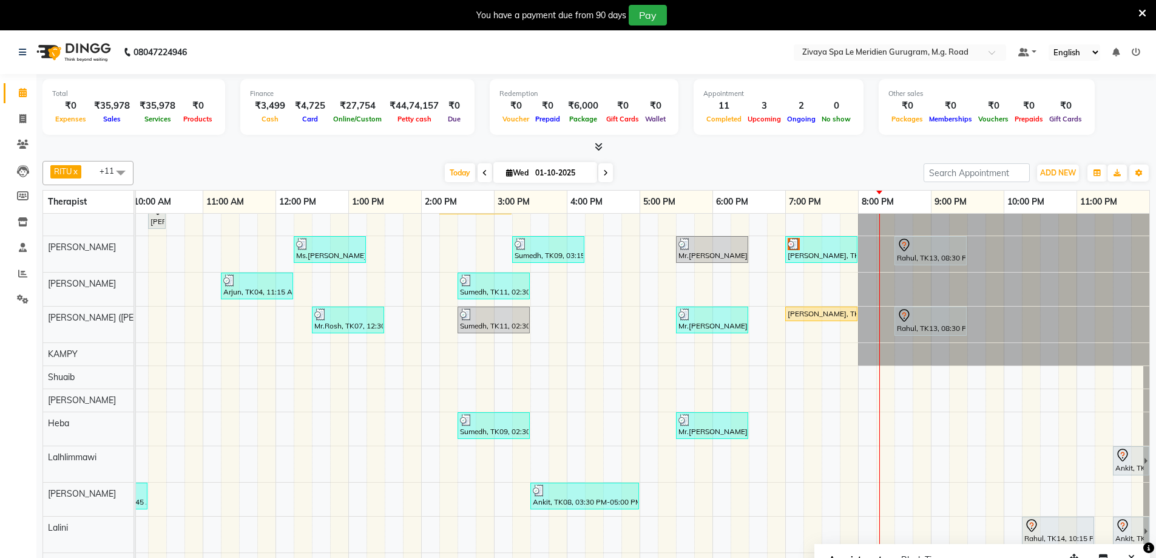
scroll to position [0, 0]
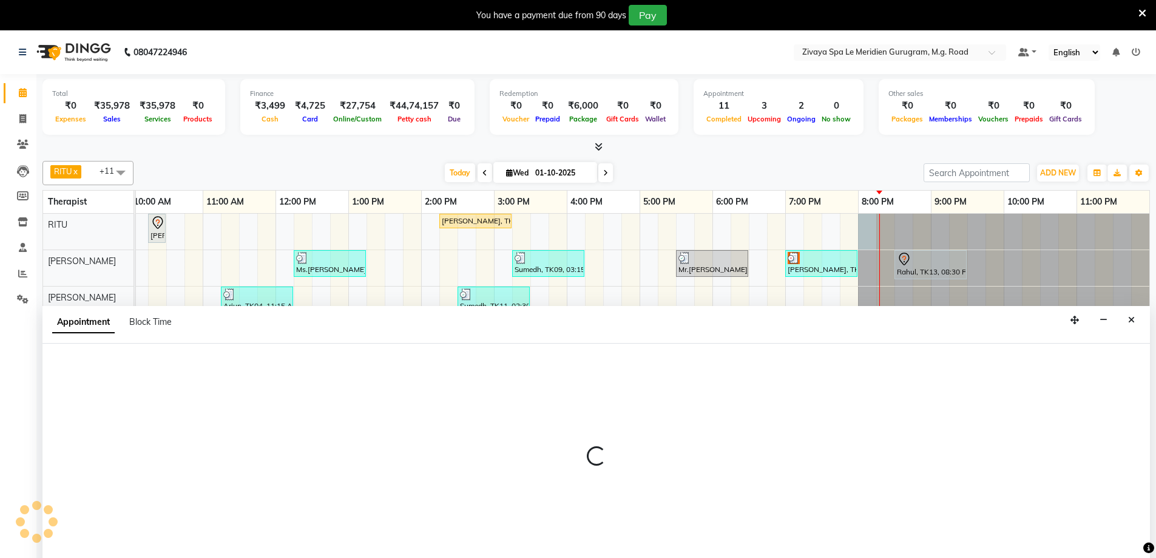
scroll to position [30, 0]
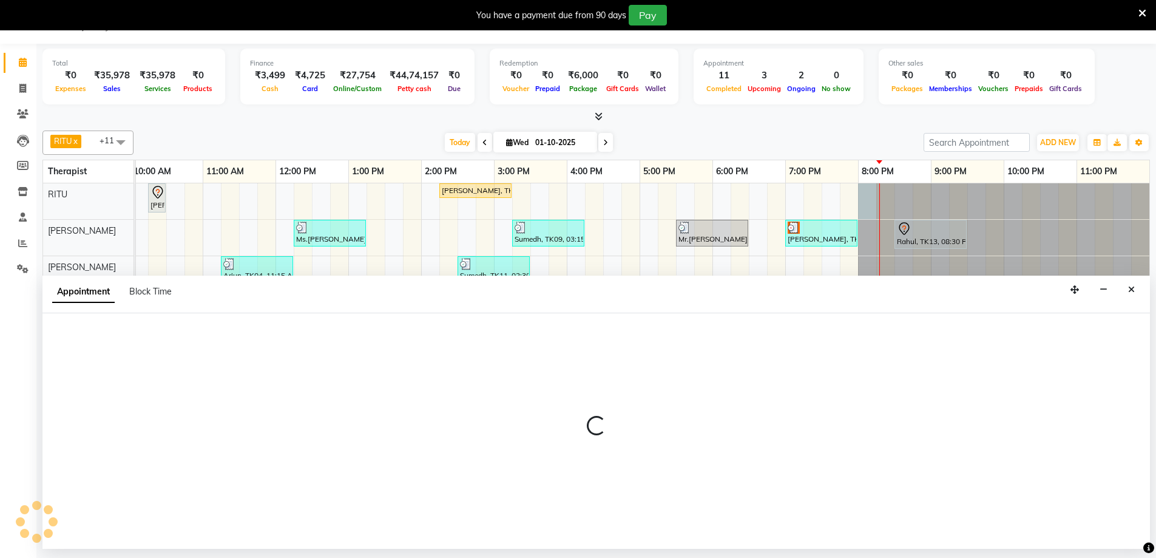
select select "49503"
select select "1200"
select select "tentative"
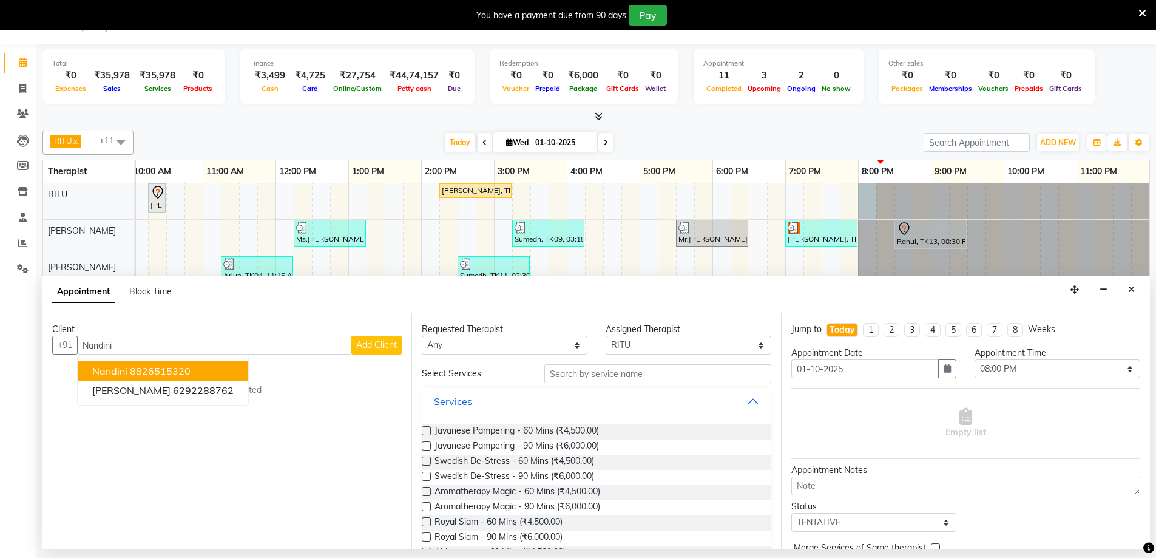
type input "Nandini"
click at [380, 345] on span "Add Client" at bounding box center [376, 344] width 41 height 11
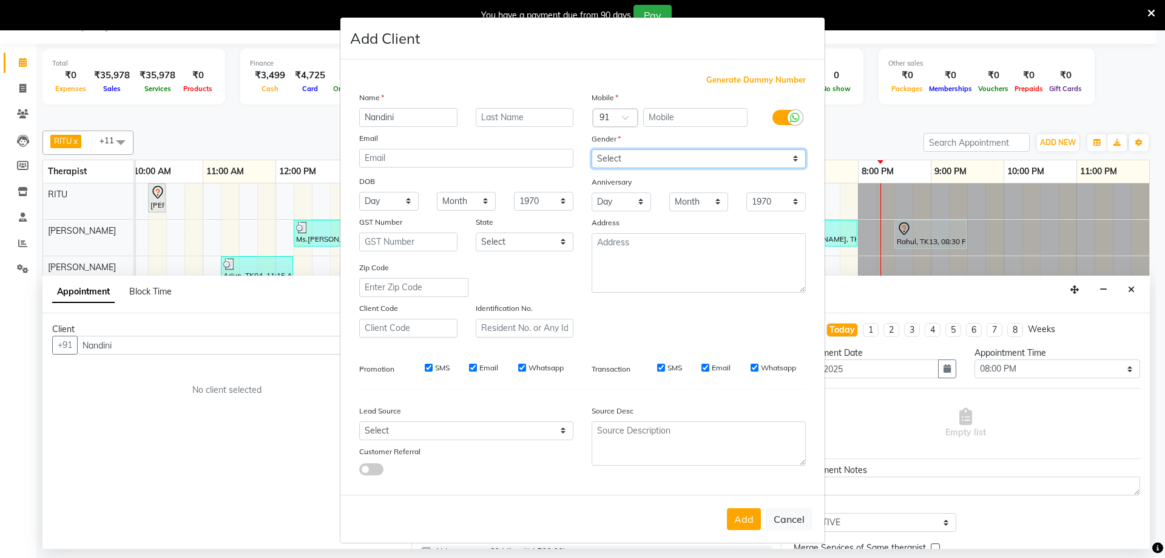
drag, startPoint x: 671, startPoint y: 149, endPoint x: 660, endPoint y: 164, distance: 19.2
click at [670, 149] on select "Select Male Female Other Prefer Not To Say" at bounding box center [699, 158] width 214 height 19
select select "female"
click at [592, 149] on select "Select Male Female Other Prefer Not To Say" at bounding box center [699, 158] width 214 height 19
click at [661, 120] on input "text" at bounding box center [695, 117] width 105 height 19
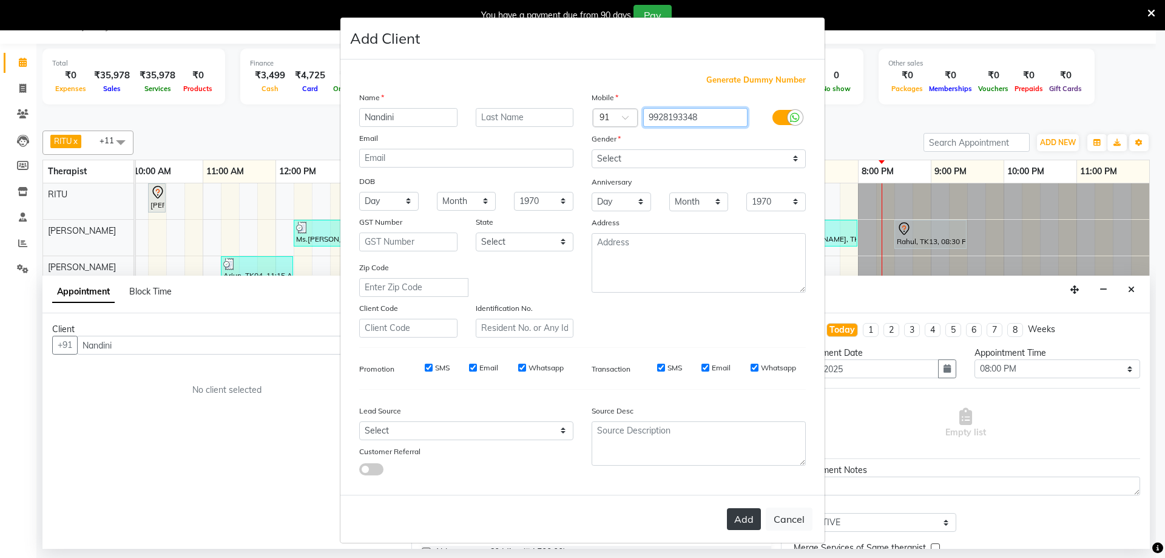
type input "9928193348"
click at [748, 522] on button "Add" at bounding box center [744, 519] width 34 height 22
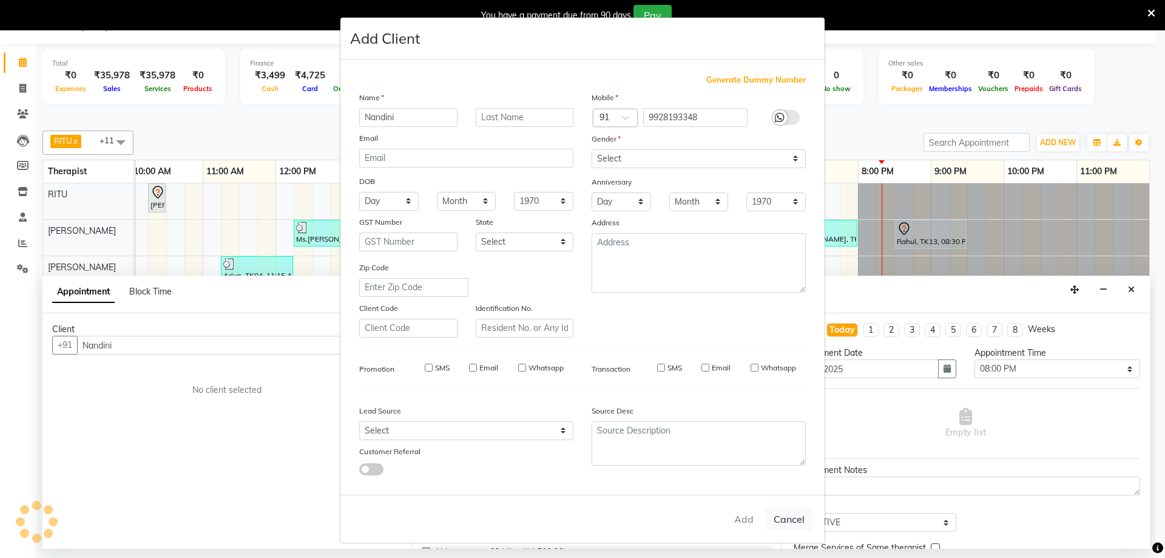
type input "9928193348"
select select
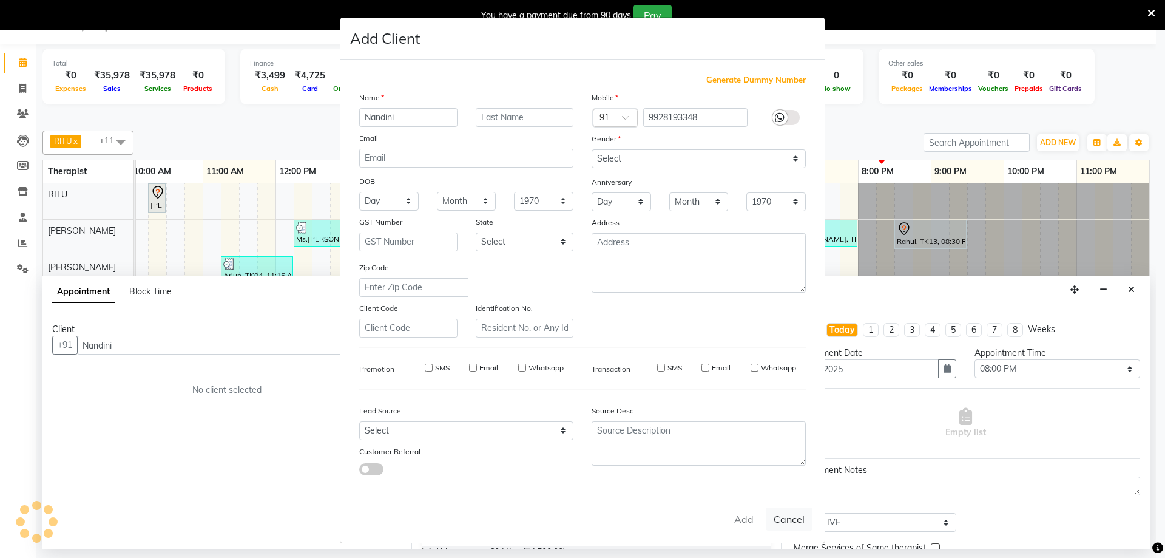
select select
checkbox input "false"
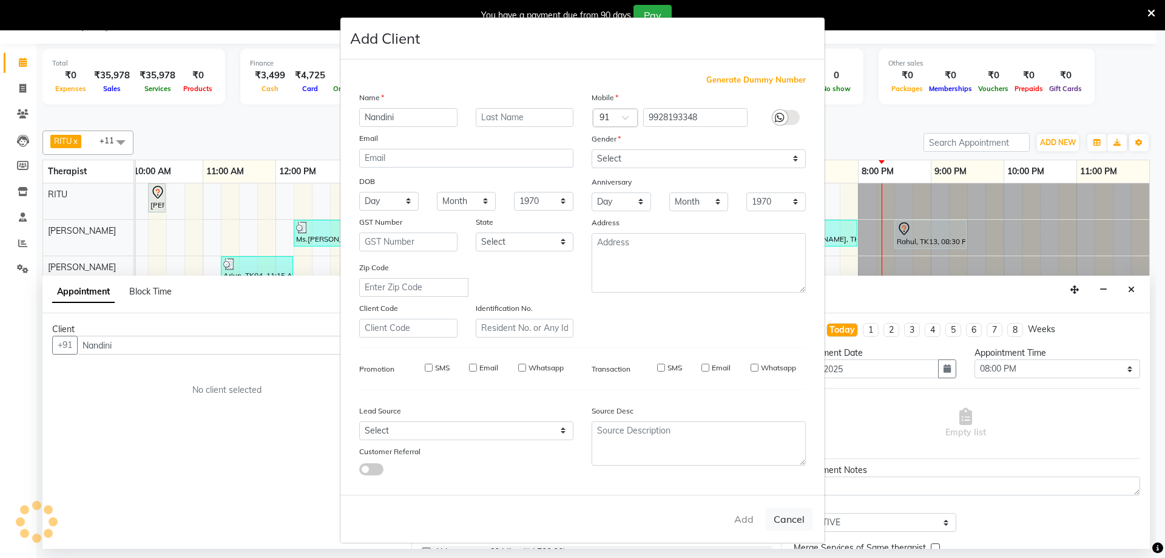
checkbox input "false"
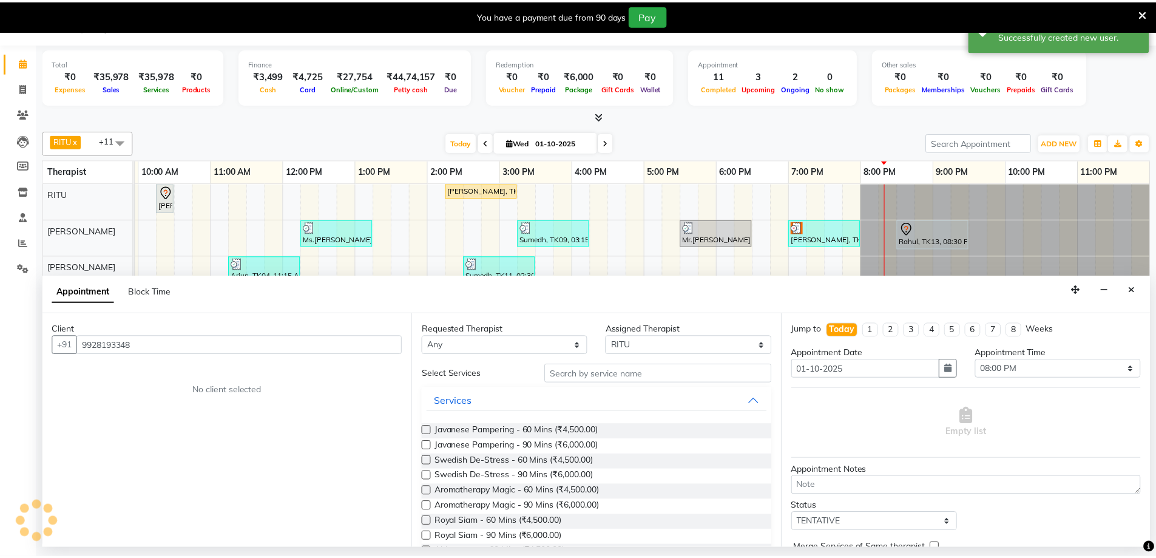
scroll to position [0, 725]
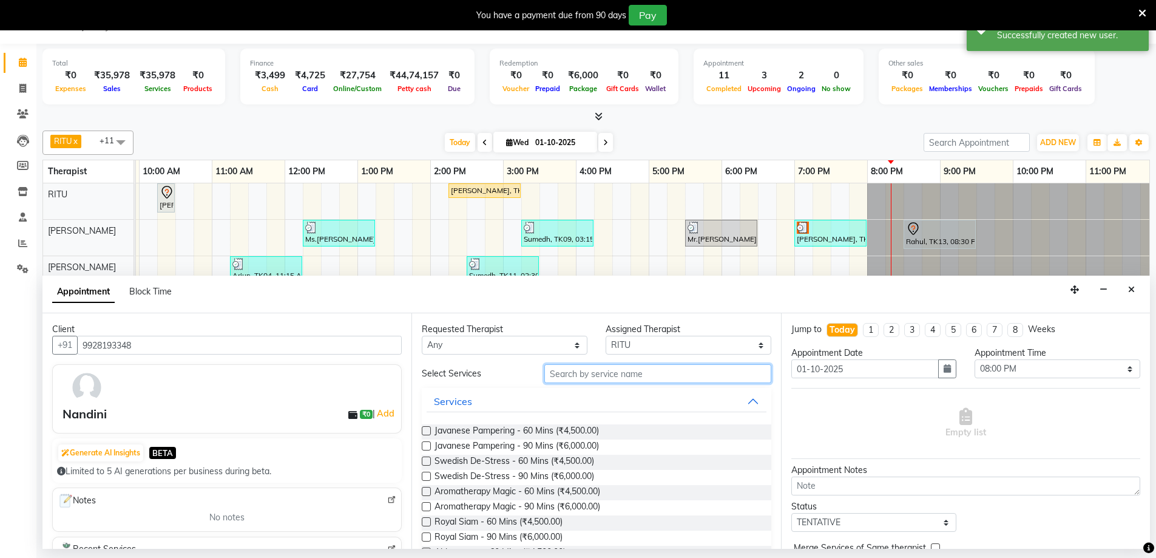
click at [566, 371] on input "text" at bounding box center [657, 373] width 227 height 19
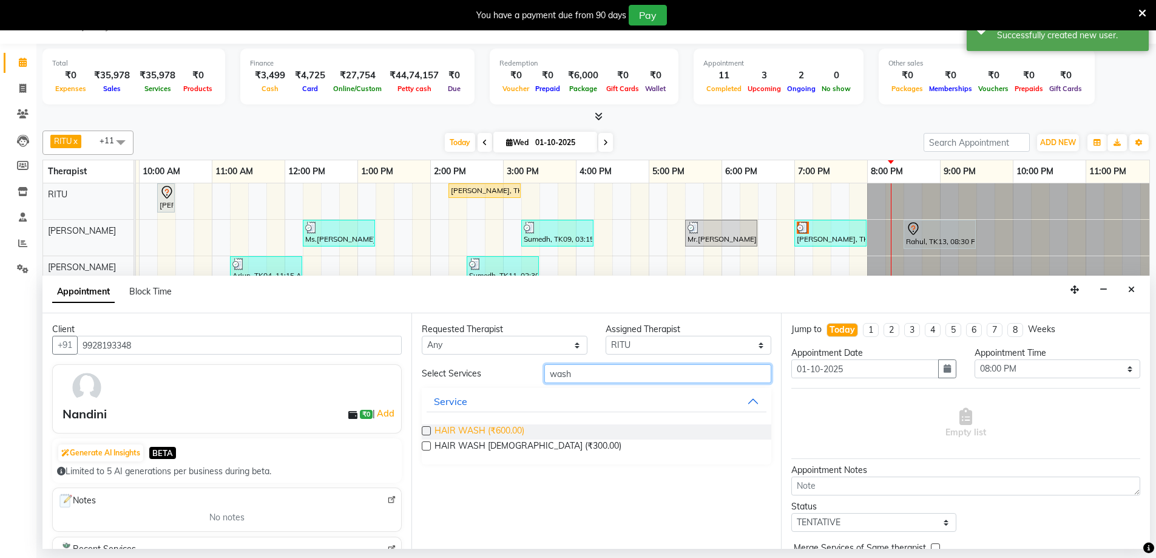
type input "wash"
click at [485, 426] on span "HAIR WASH (₹600.00)" at bounding box center [480, 431] width 90 height 15
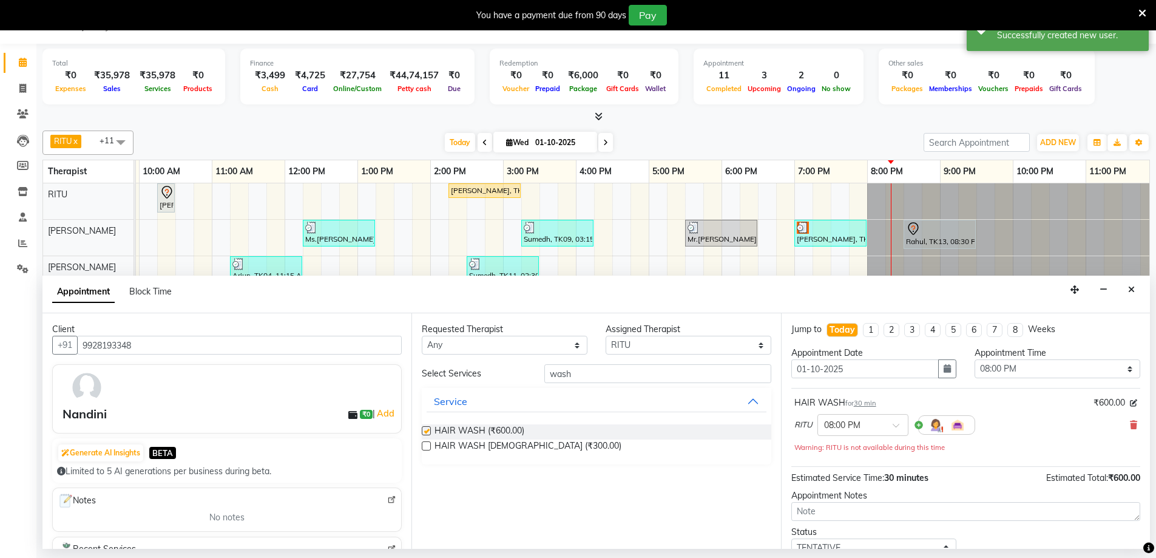
checkbox input "false"
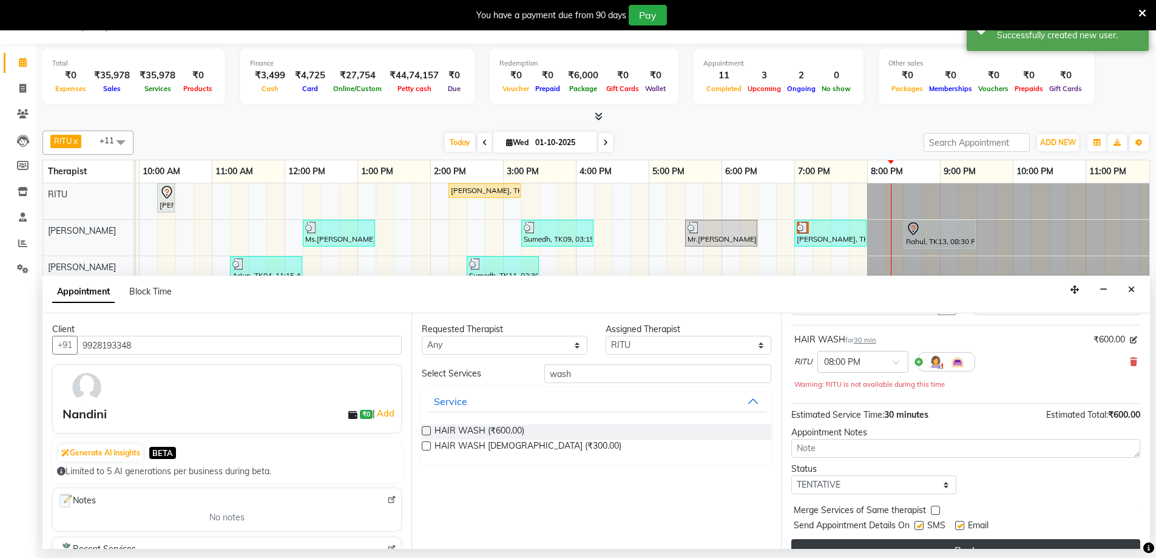
scroll to position [85, 0]
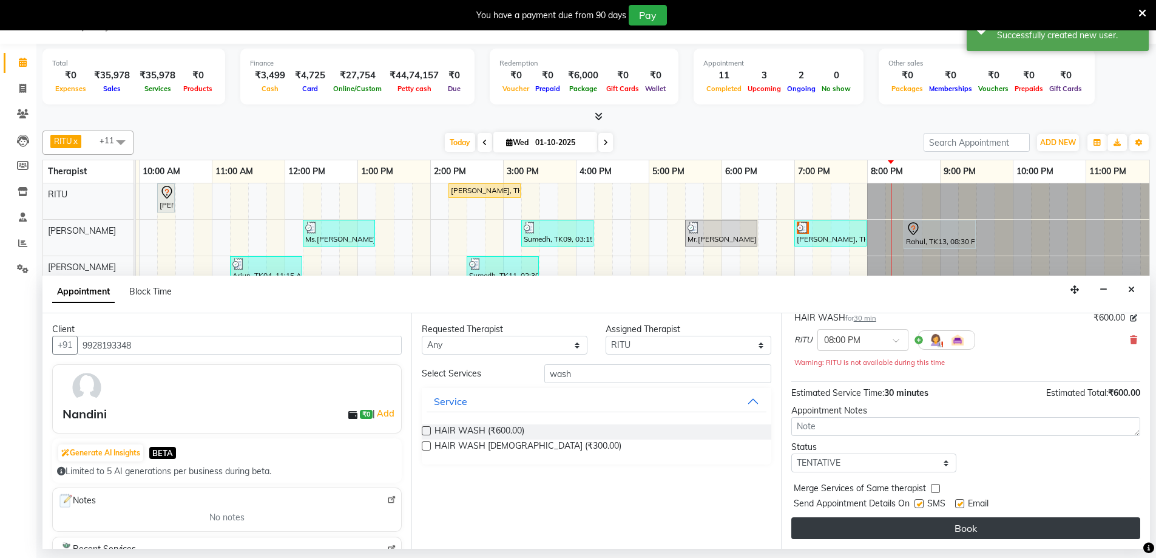
click at [891, 526] on button "Book" at bounding box center [965, 528] width 349 height 22
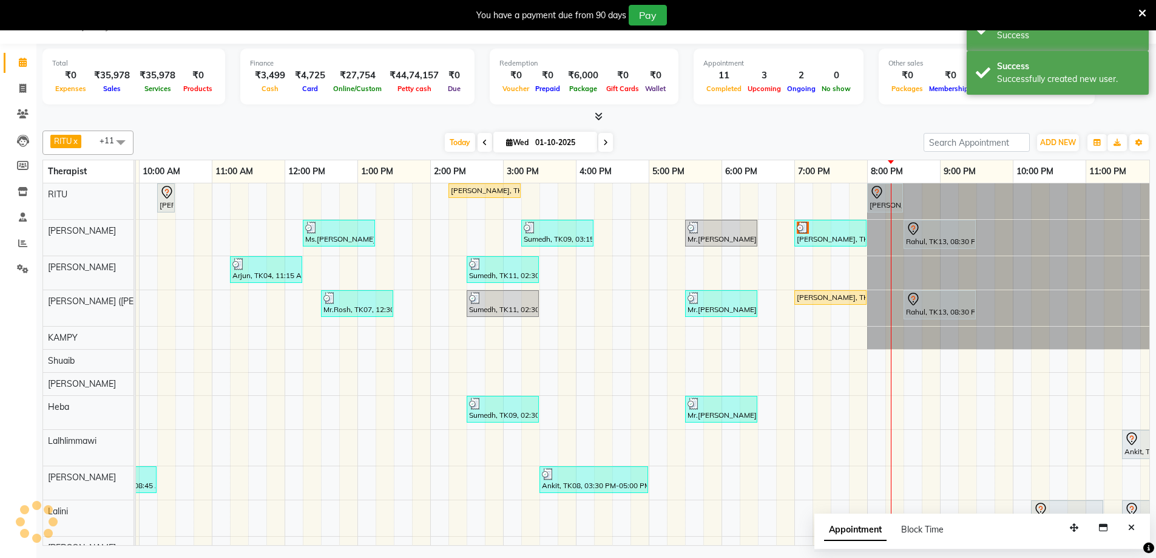
scroll to position [0, 0]
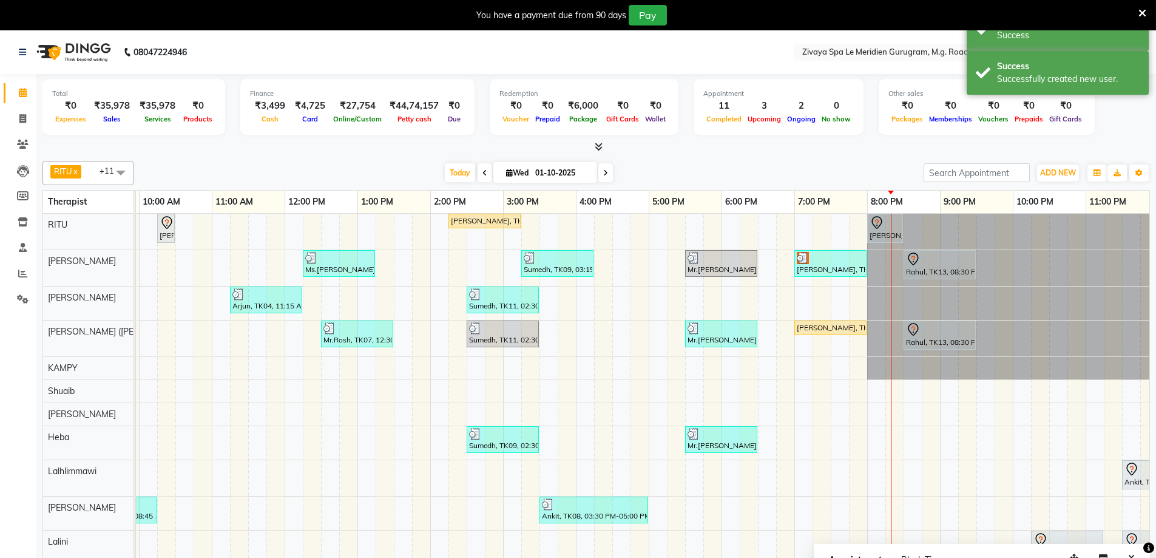
click at [880, 226] on icon at bounding box center [877, 222] width 15 height 15
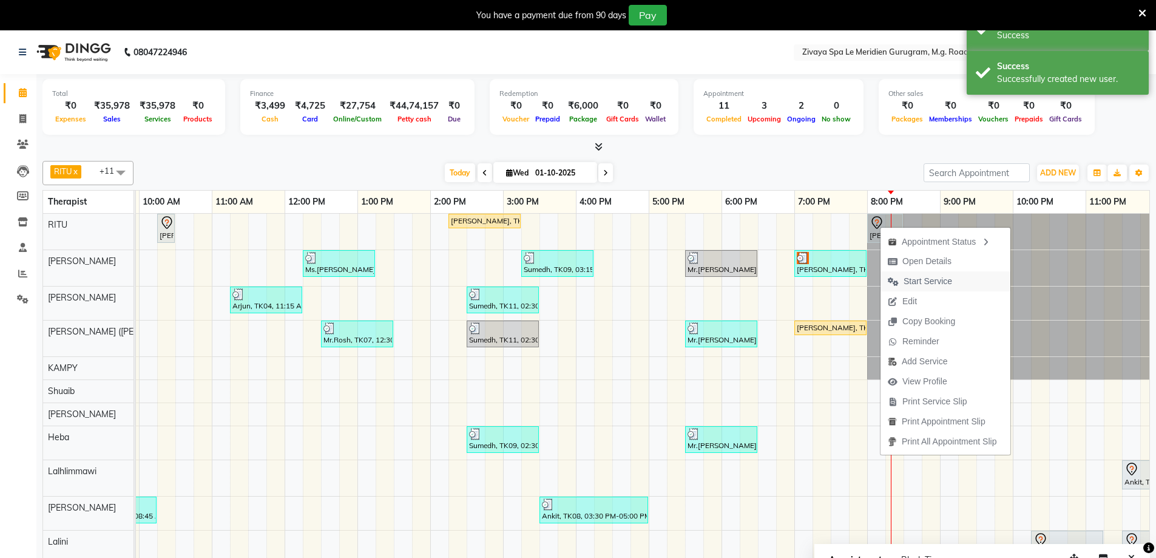
click at [930, 279] on span "Start Service" at bounding box center [928, 281] width 49 height 13
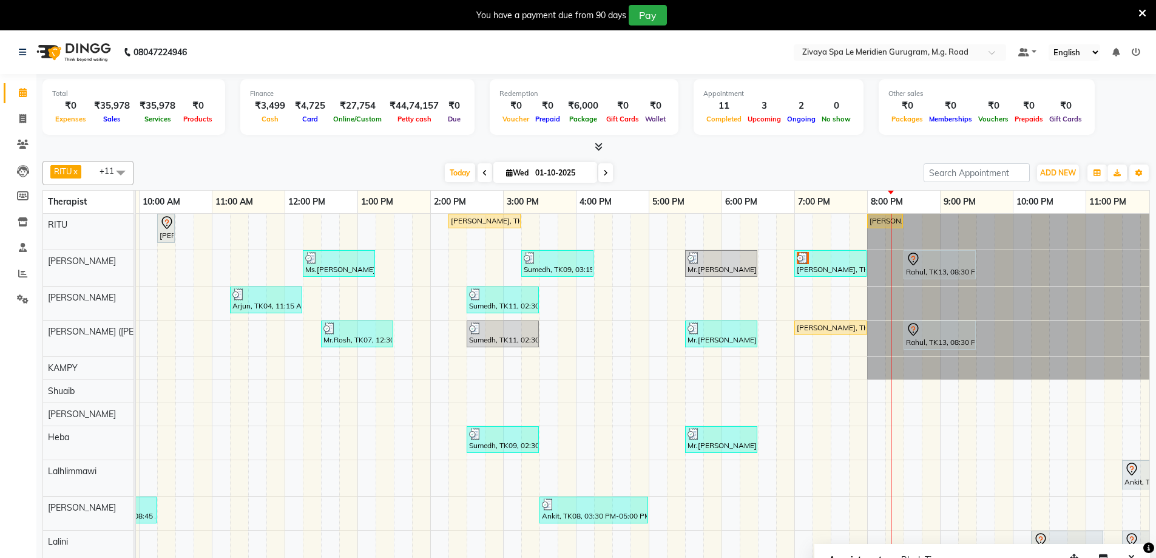
scroll to position [23, 0]
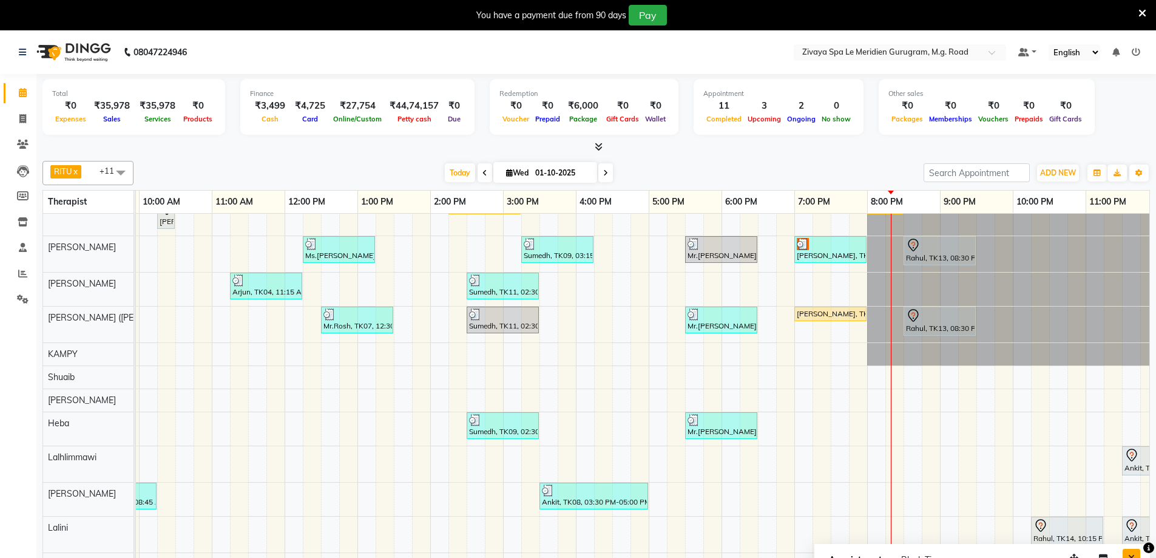
click at [1126, 552] on button "Close" at bounding box center [1132, 558] width 18 height 19
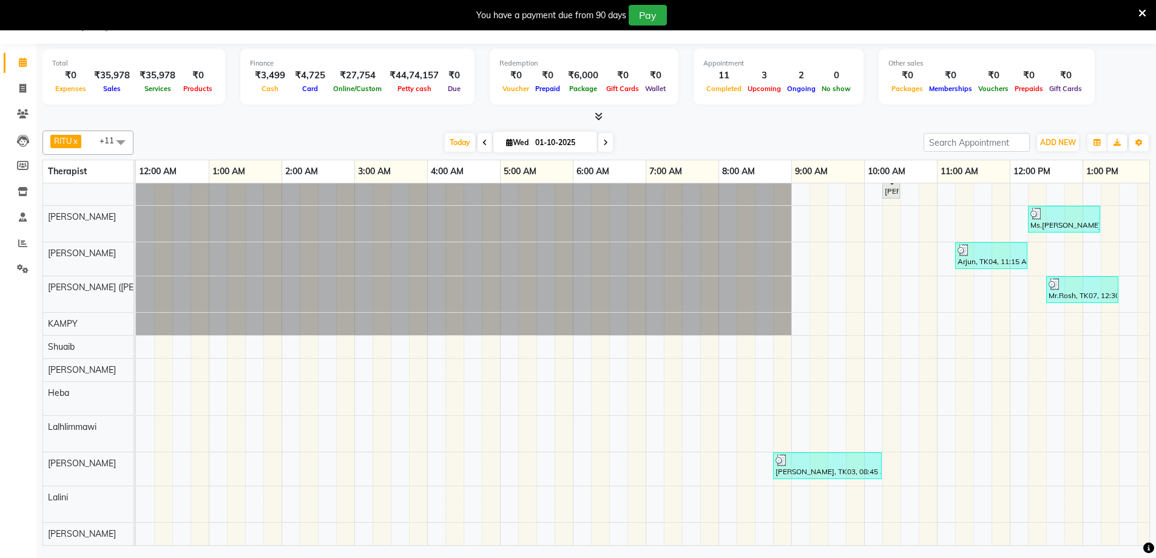
scroll to position [0, 734]
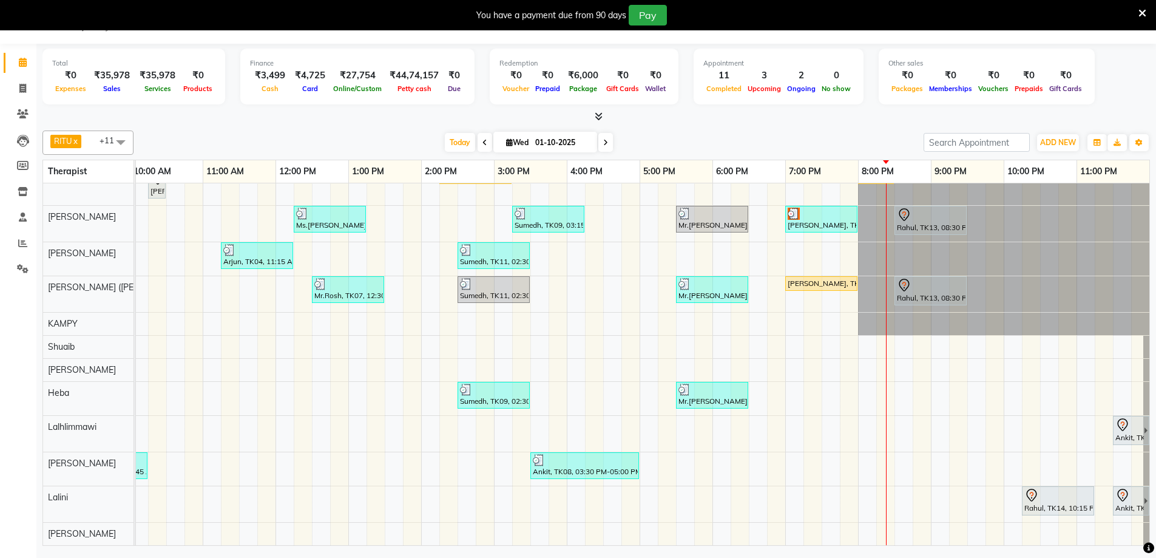
click at [897, 208] on icon at bounding box center [904, 215] width 15 height 15
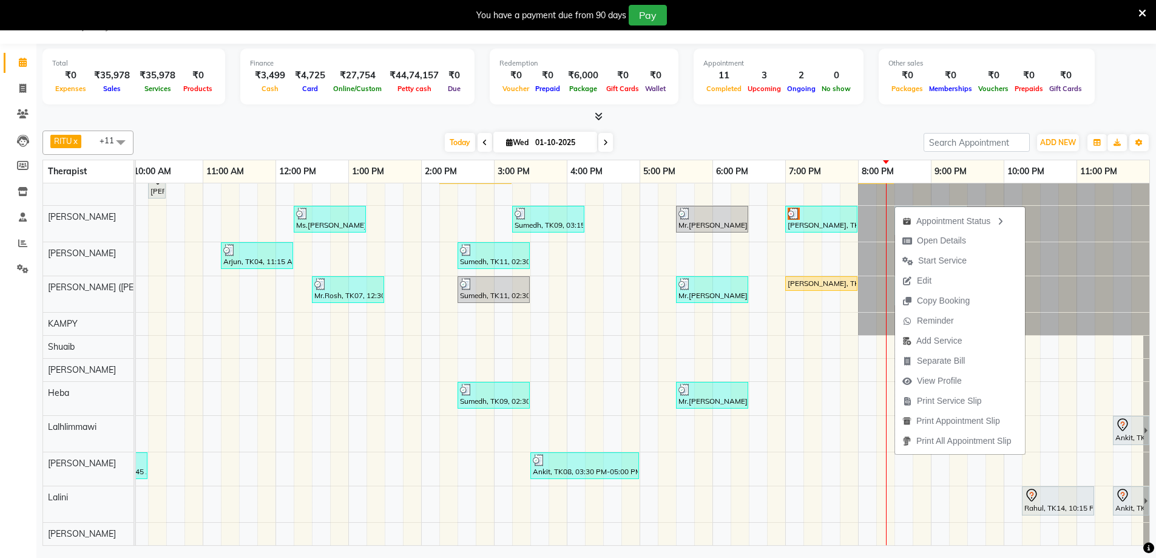
click at [792, 278] on div "nupur paul, TK02, 07:00 PM-08:00 PM, Javanese Pampering - 60 Mins" at bounding box center [821, 283] width 70 height 11
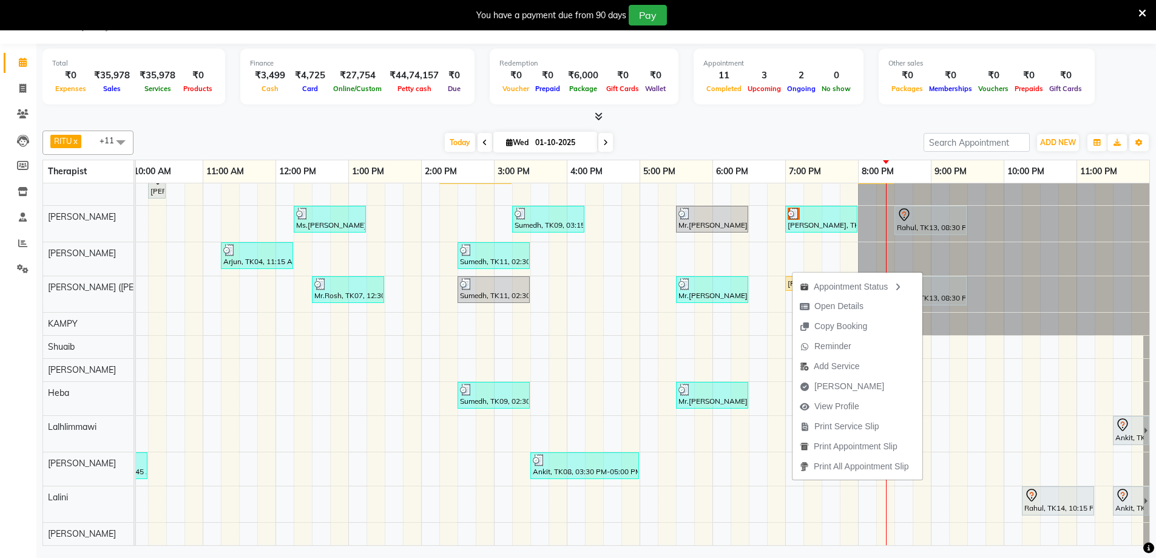
click at [917, 218] on div "Rahul, TK13, 08:30 PM-09:30 PM, Fusion Therapy - 60 Mins" at bounding box center [931, 220] width 70 height 25
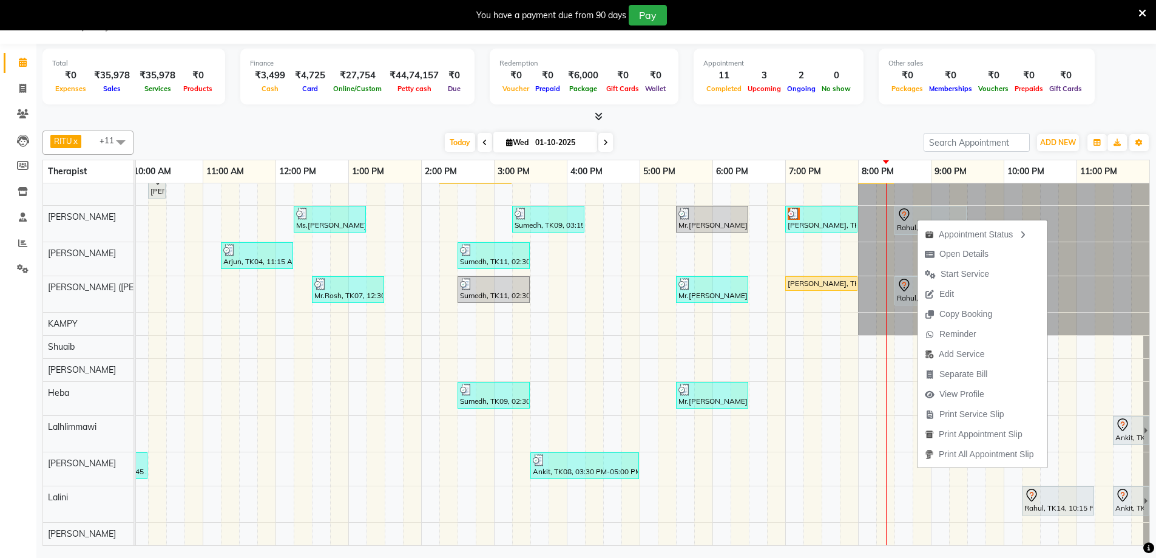
click at [797, 280] on link "nupur paul, TK02, 07:00 PM-08:00 PM, Javanese Pampering - 60 Mins" at bounding box center [821, 283] width 72 height 15
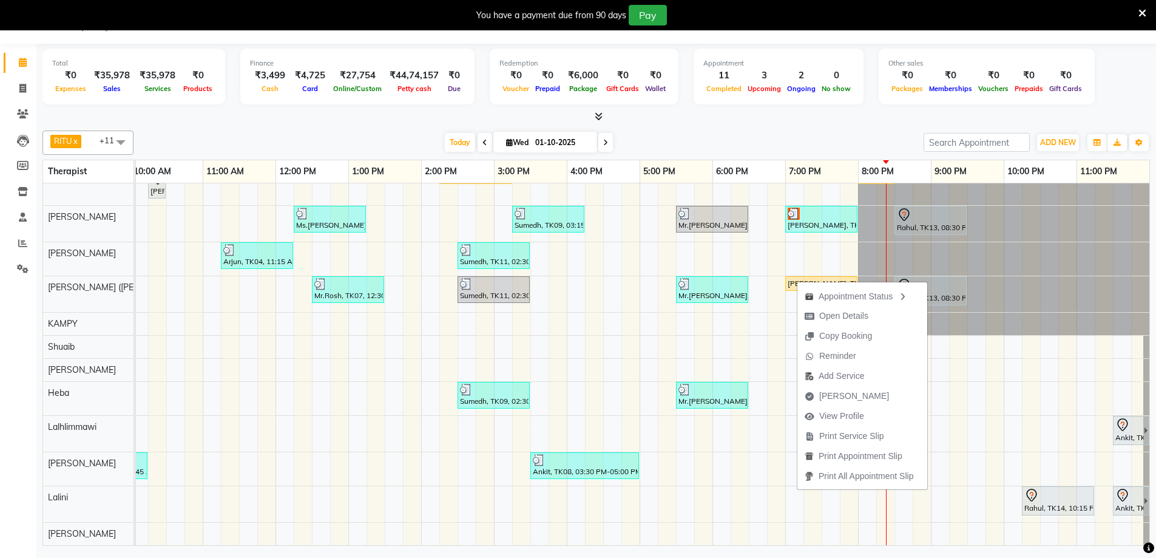
click at [789, 278] on div "nupur paul, TK02, 07:00 PM-08:00 PM, Javanese Pampering - 60 Mins" at bounding box center [821, 283] width 70 height 11
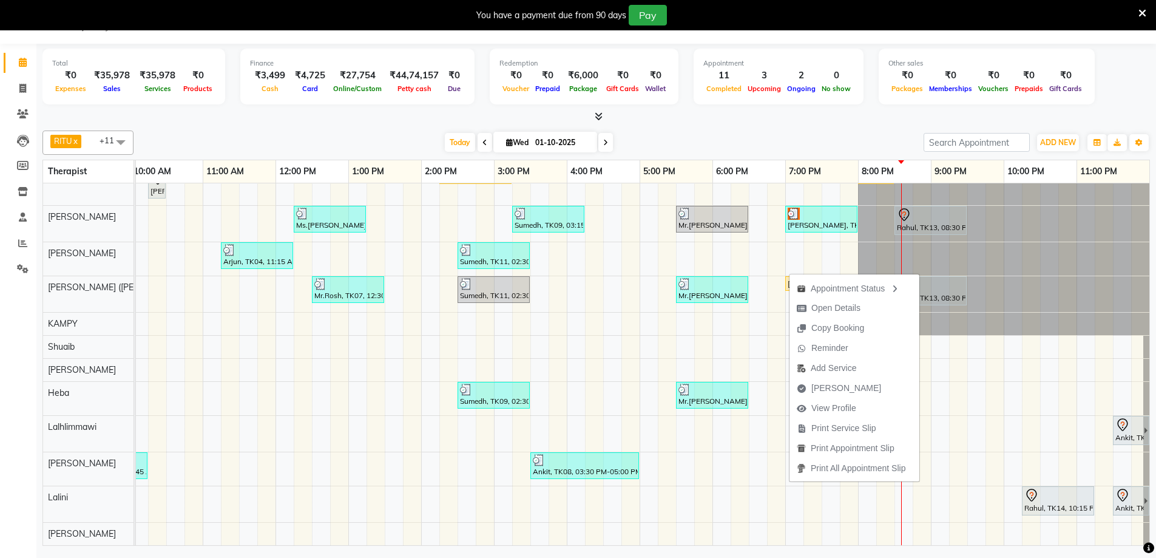
click at [911, 217] on div "Rahul, TK13, 08:30 PM-09:30 PM, Fusion Therapy - 60 Mins" at bounding box center [931, 220] width 70 height 25
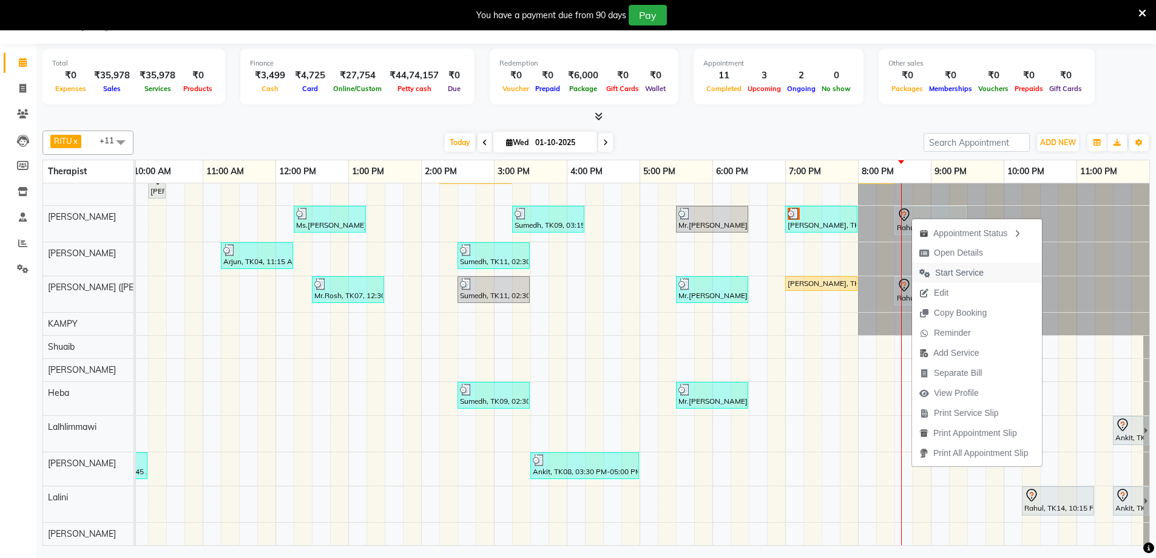
click at [967, 276] on span "Start Service" at bounding box center [959, 272] width 49 height 13
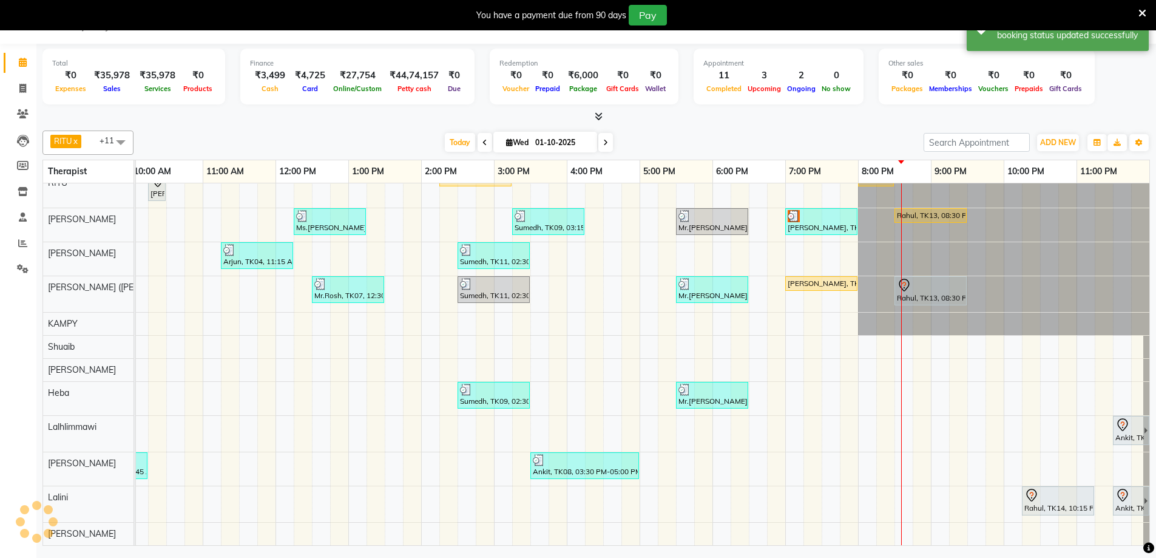
scroll to position [21, 743]
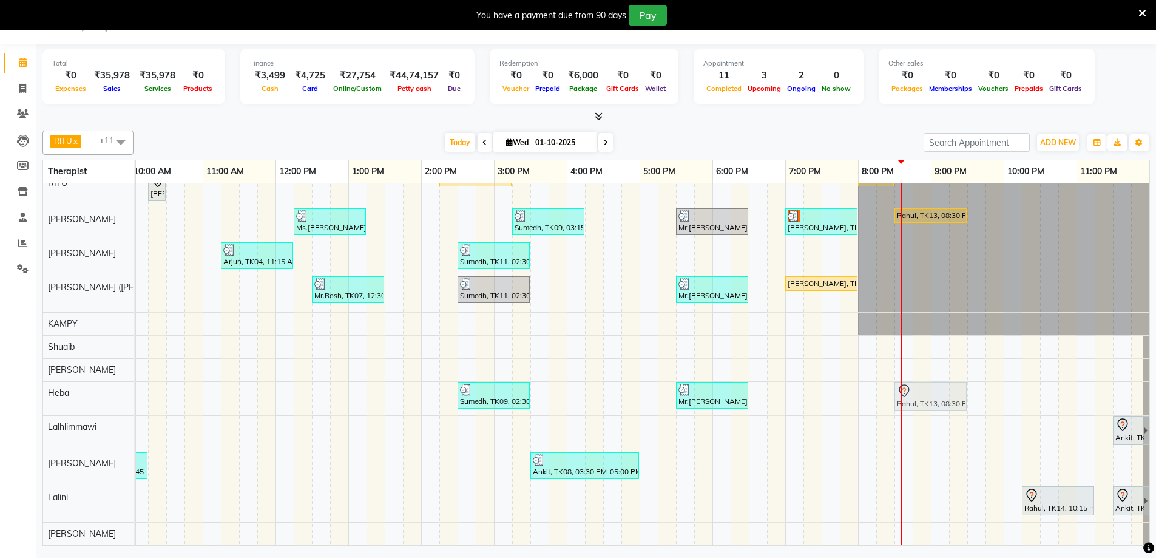
drag, startPoint x: 905, startPoint y: 278, endPoint x: 910, endPoint y: 390, distance: 112.4
click at [910, 390] on tbody "Angela, TK01, 10:15 AM-10:30 AM, Javanese Pampering - 60 Mins Pranjal, TK10, 02…" at bounding box center [276, 358] width 1748 height 373
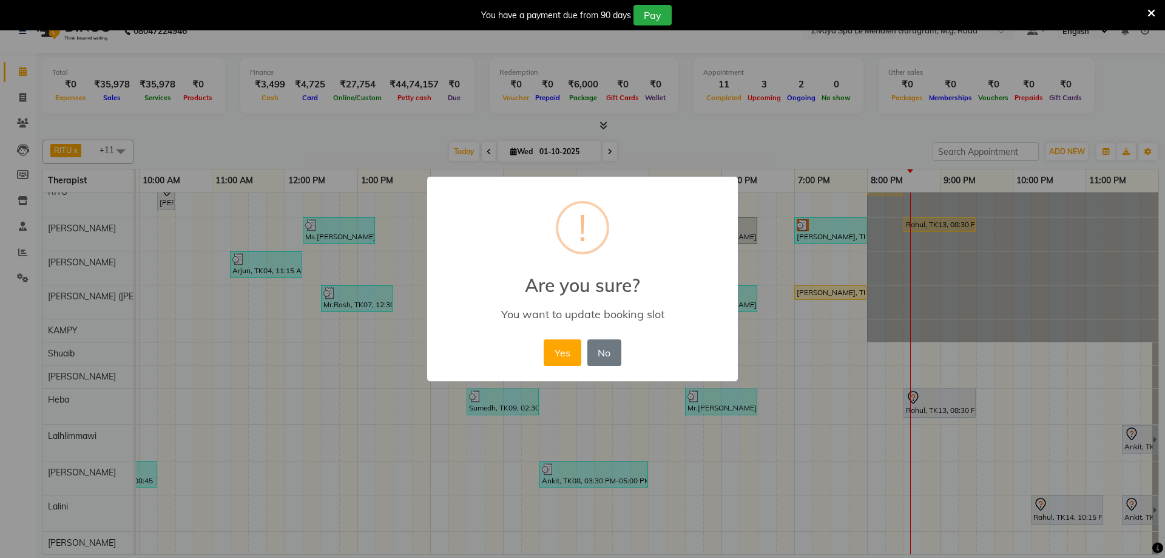
scroll to position [21, 725]
drag, startPoint x: 913, startPoint y: 389, endPoint x: 924, endPoint y: 390, distance: 10.9
click at [924, 390] on div "× ! Are you sure? You want to update booking slot Yes No No" at bounding box center [582, 279] width 1165 height 558
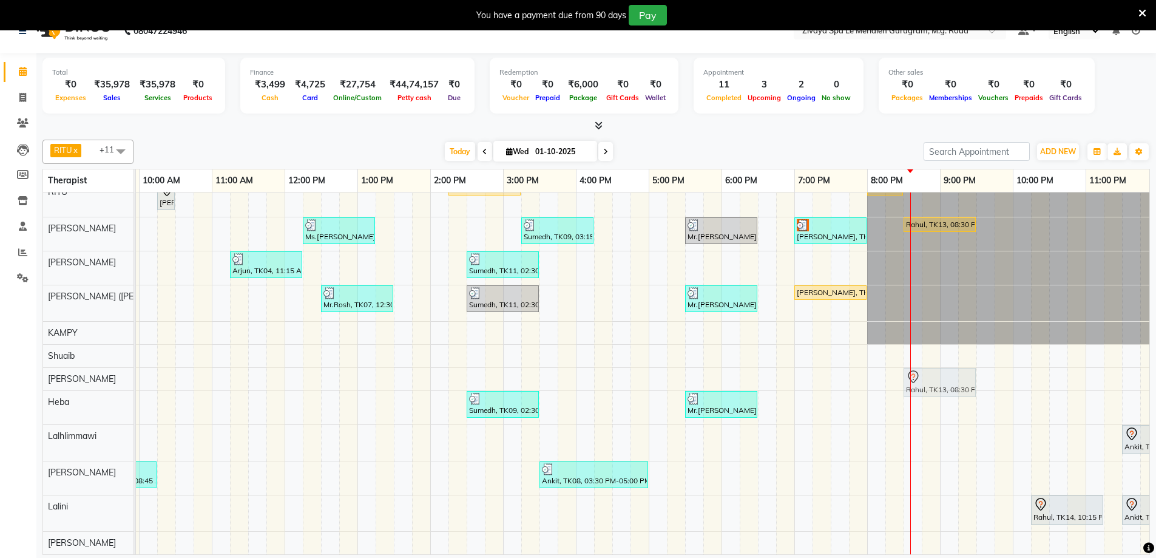
drag, startPoint x: 914, startPoint y: 287, endPoint x: 914, endPoint y: 375, distance: 88.0
click at [913, 375] on tbody "Angela, TK01, 10:15 AM-10:30 AM, Javanese Pampering - 60 Mins Pranjal, TK10, 02…" at bounding box center [285, 367] width 1748 height 373
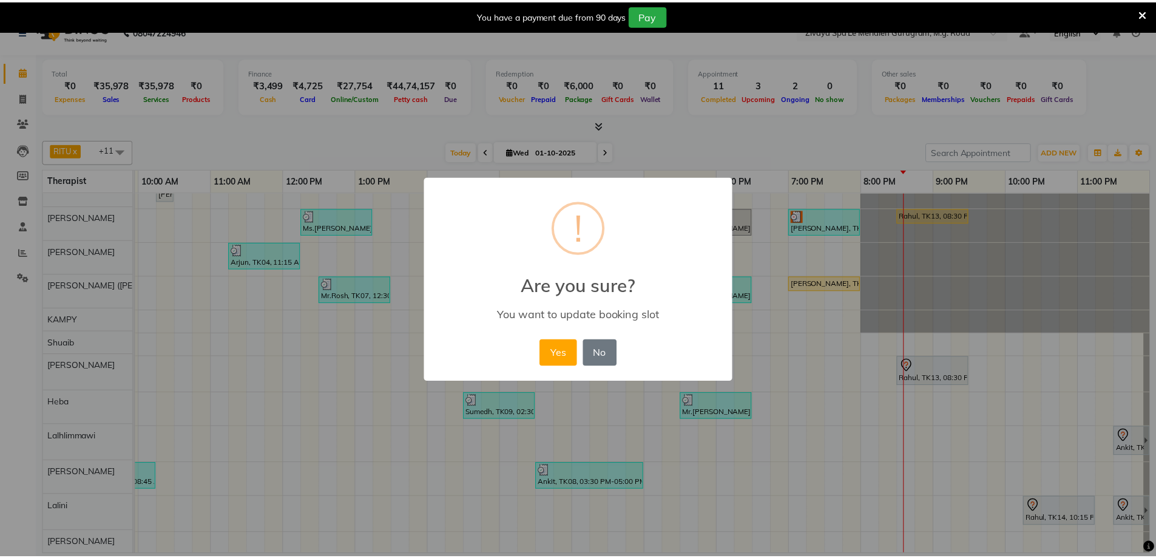
scroll to position [23, 725]
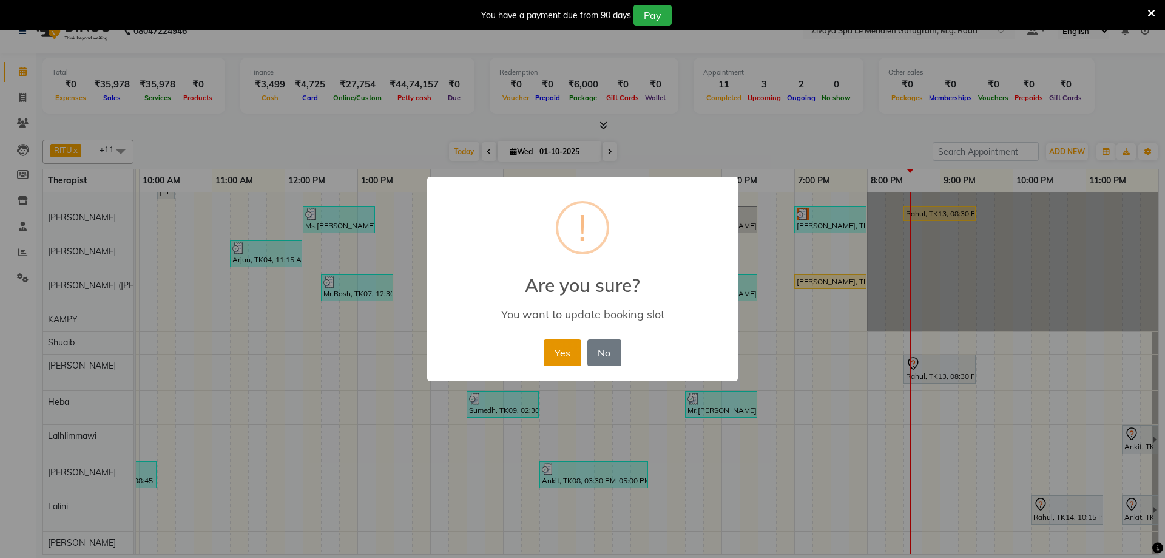
click at [563, 347] on button "Yes" at bounding box center [562, 352] width 37 height 27
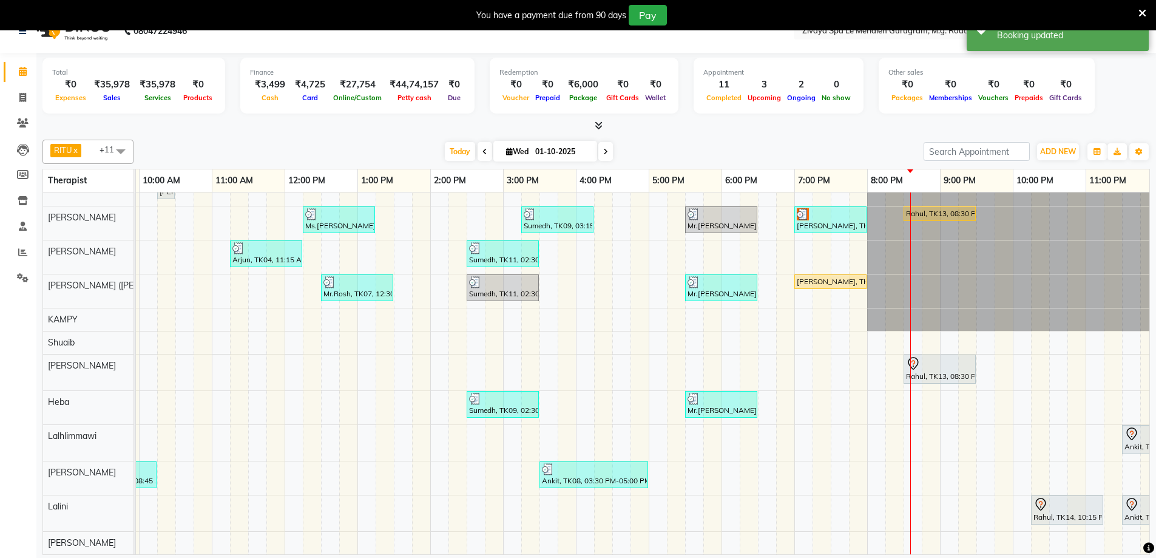
drag, startPoint x: 938, startPoint y: 373, endPoint x: 918, endPoint y: 367, distance: 20.9
click at [918, 367] on icon at bounding box center [913, 363] width 15 height 15
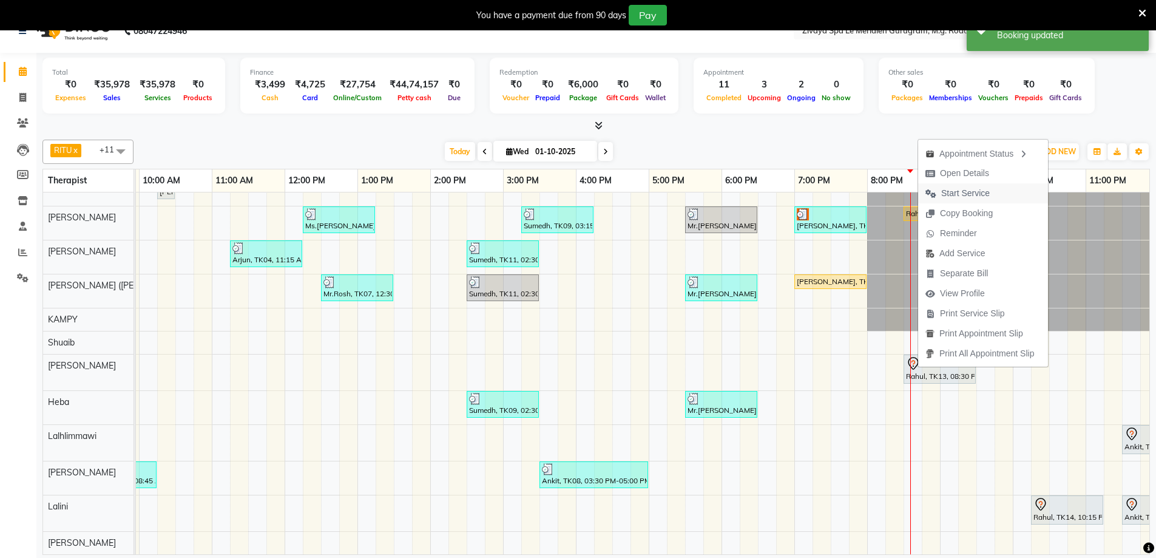
click at [965, 191] on span "Start Service" at bounding box center [965, 193] width 49 height 13
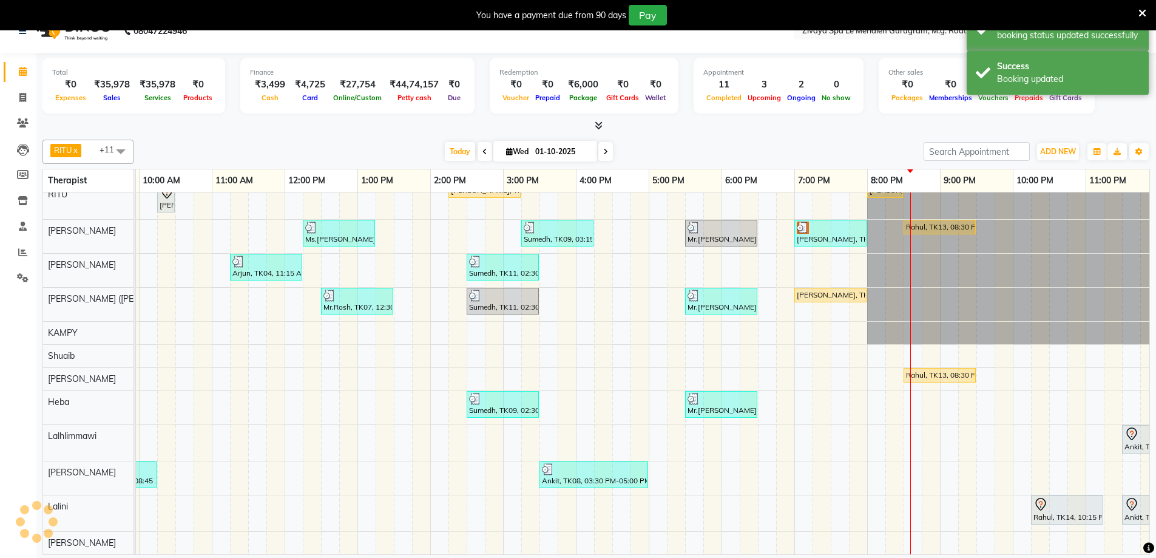
scroll to position [18, 725]
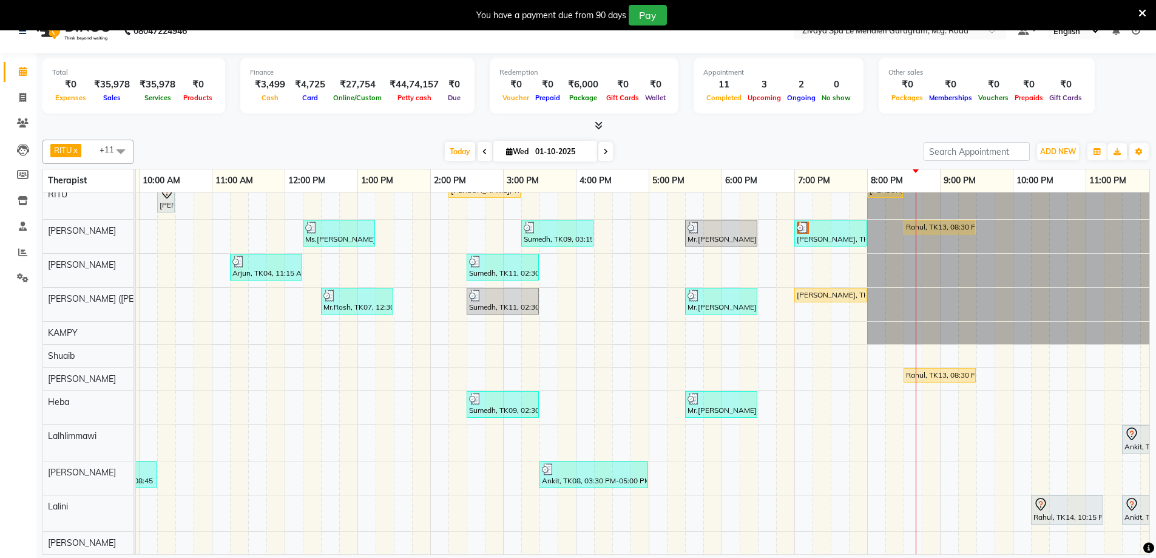
click at [810, 289] on div "nupur paul, TK02, 07:00 PM-08:00 PM, Javanese Pampering - 60 Mins" at bounding box center [831, 294] width 70 height 11
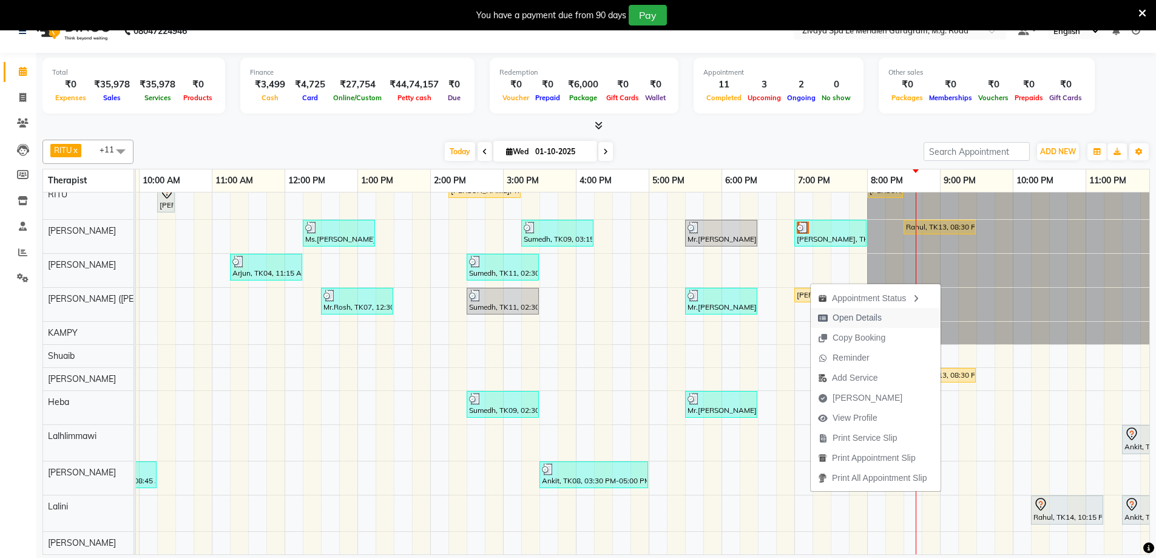
click at [848, 316] on span "Open Details" at bounding box center [857, 317] width 49 height 13
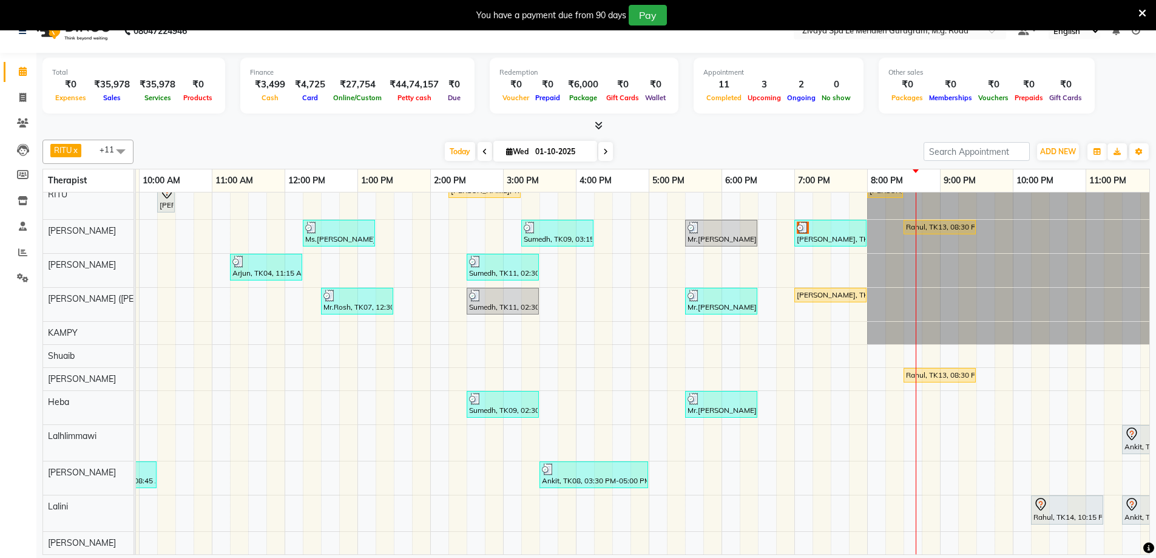
click at [807, 221] on img at bounding box center [803, 227] width 12 height 12
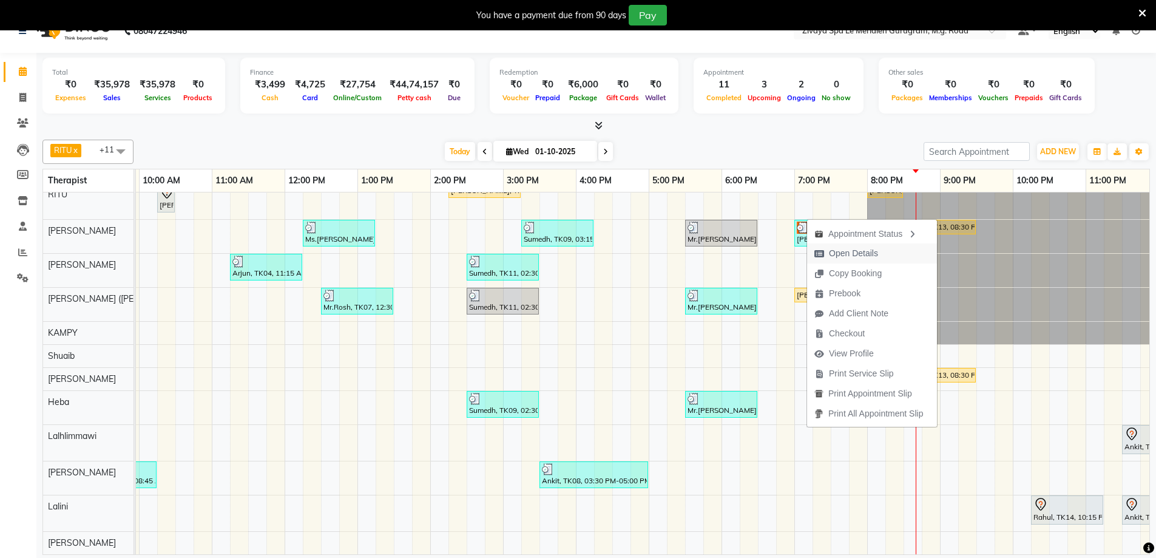
click at [853, 251] on span "Open Details" at bounding box center [853, 253] width 49 height 13
select select "3"
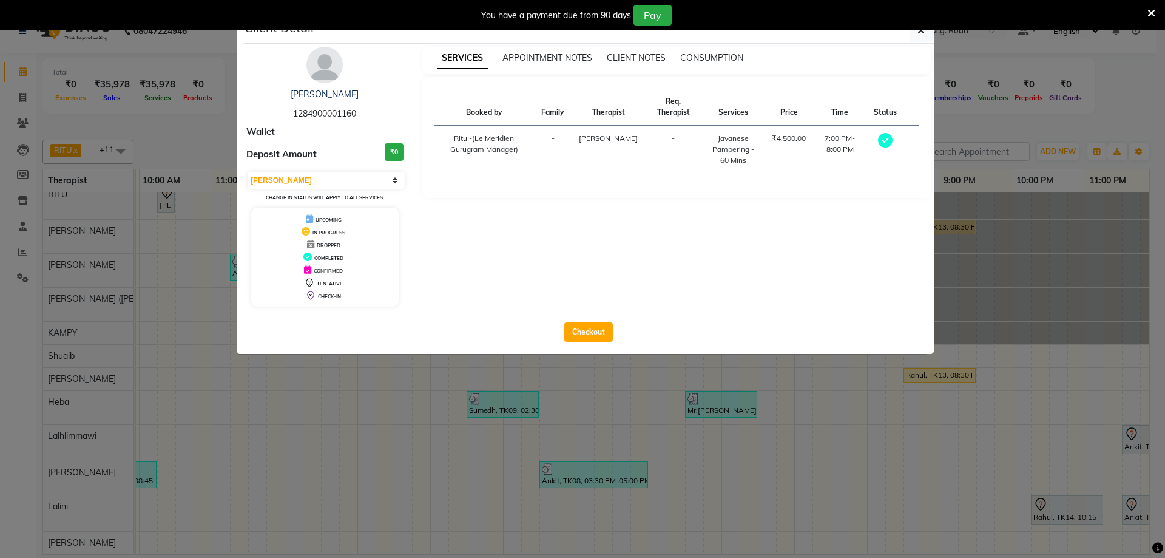
drag, startPoint x: 358, startPoint y: 117, endPoint x: 304, endPoint y: 120, distance: 54.1
click at [293, 118] on div "nupur paul 1284900001160" at bounding box center [324, 104] width 157 height 32
copy span "1284900001160"
click at [916, 36] on button "button" at bounding box center [921, 30] width 23 height 23
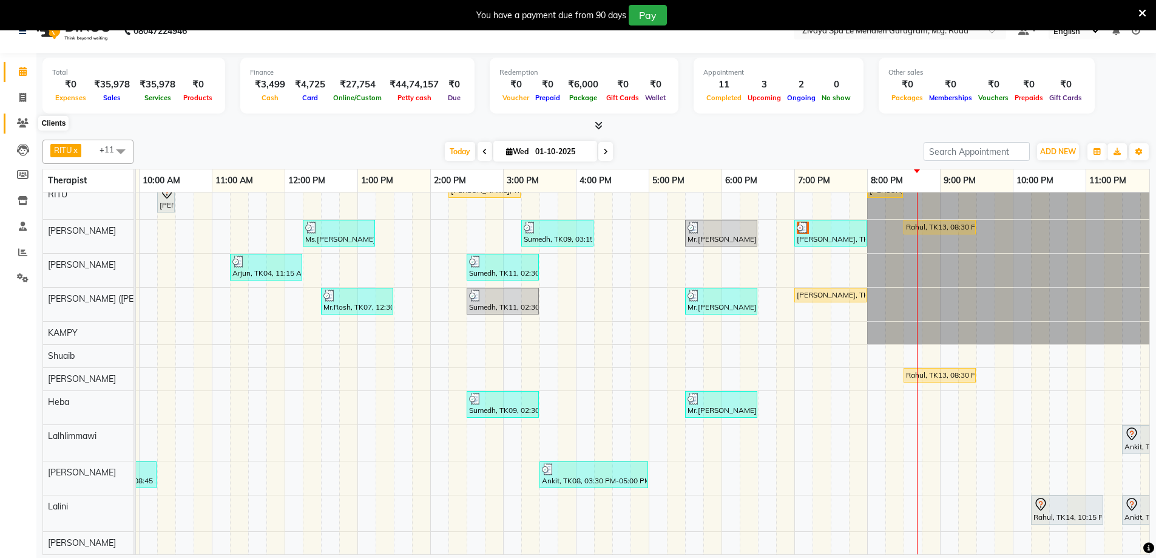
click at [20, 123] on icon at bounding box center [23, 122] width 12 height 9
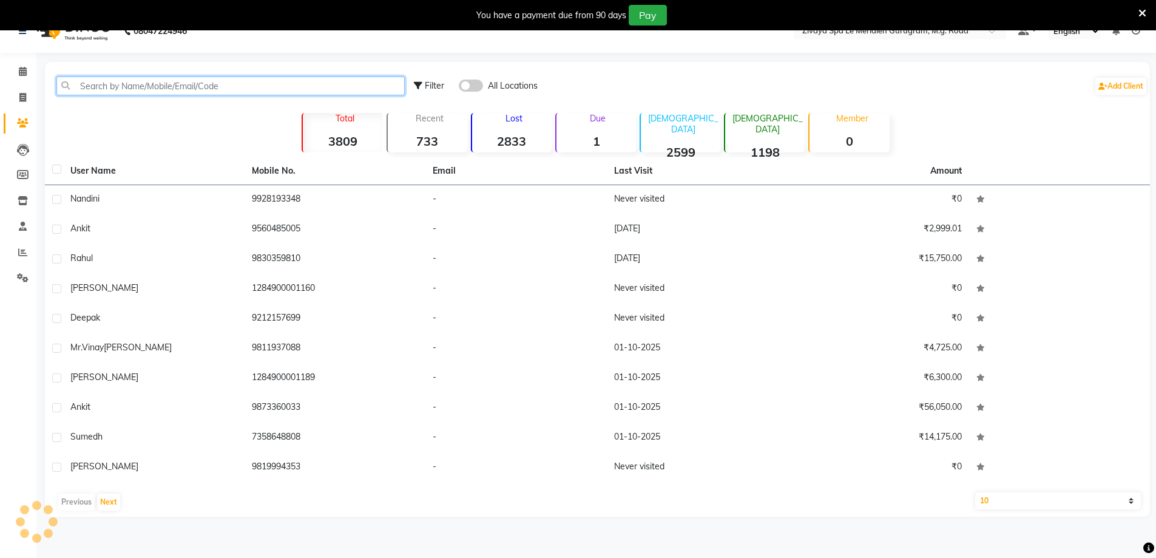
click at [211, 87] on input "text" at bounding box center [230, 85] width 348 height 19
type input "v"
paste input "1284900001160"
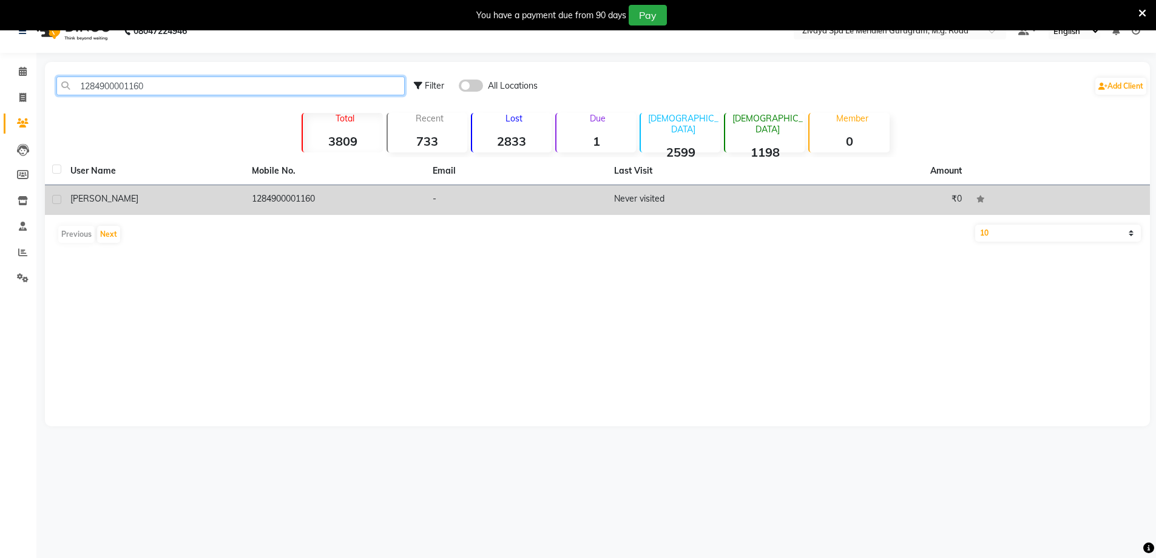
type input "1284900001160"
click at [353, 197] on td "1284900001160" at bounding box center [335, 200] width 181 height 30
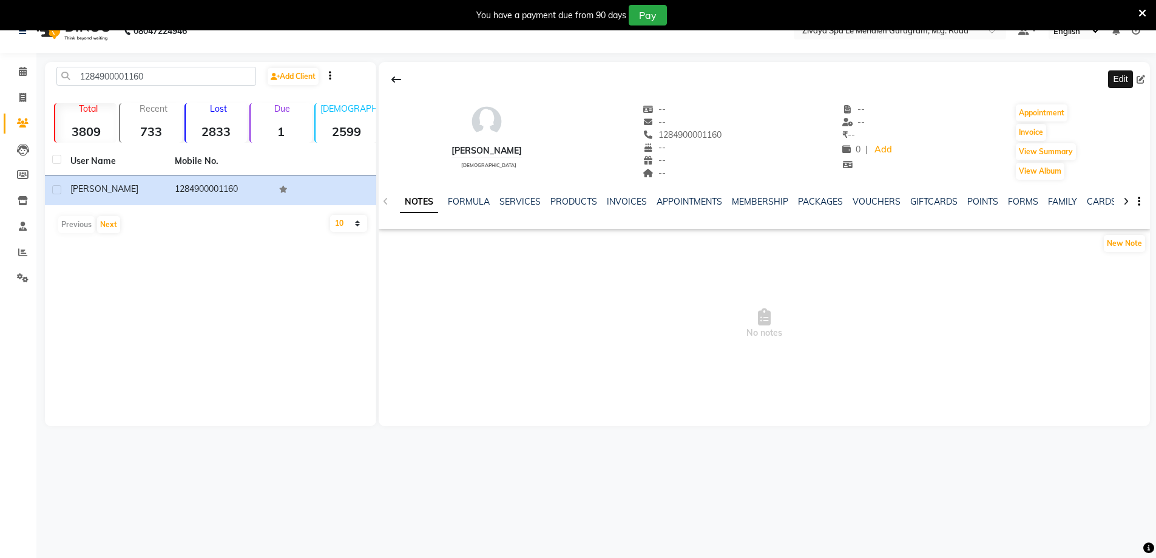
click at [1138, 74] on span at bounding box center [1143, 79] width 13 height 13
click at [1142, 81] on icon at bounding box center [1141, 79] width 8 height 8
select select "female"
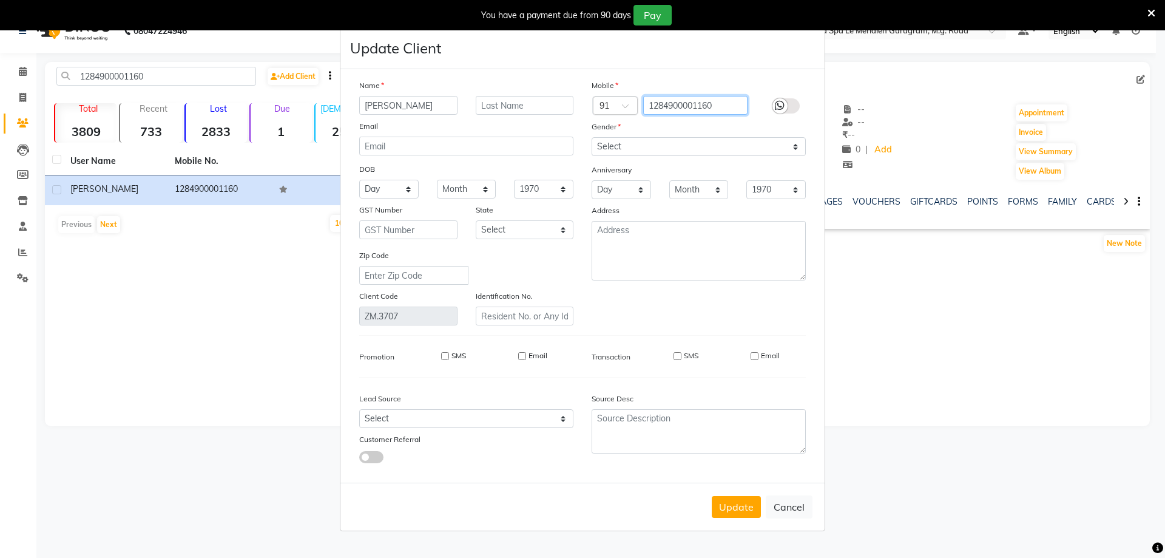
drag, startPoint x: 723, startPoint y: 106, endPoint x: 657, endPoint y: 101, distance: 65.7
click at [657, 101] on input "1284900001160" at bounding box center [695, 105] width 105 height 19
type input "1"
type input "9654820690"
click at [731, 511] on button "Update" at bounding box center [736, 507] width 49 height 22
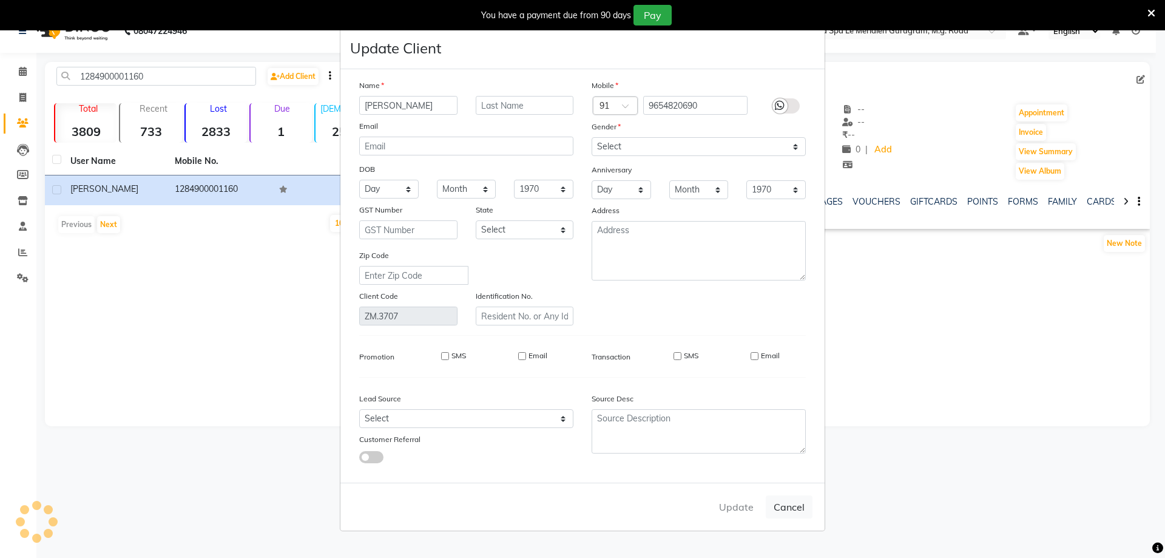
select select
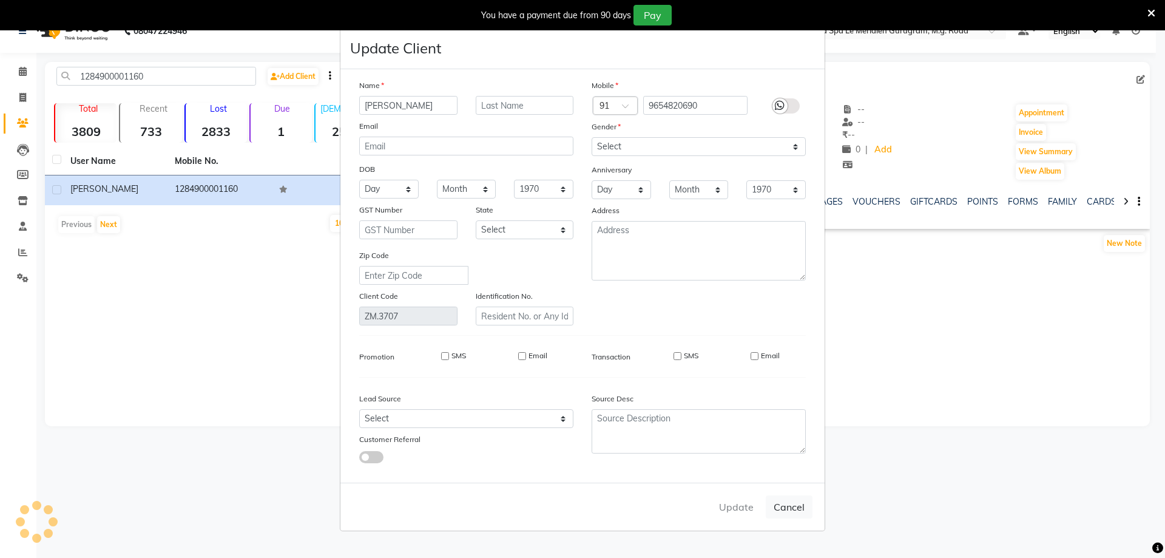
select select
checkbox input "false"
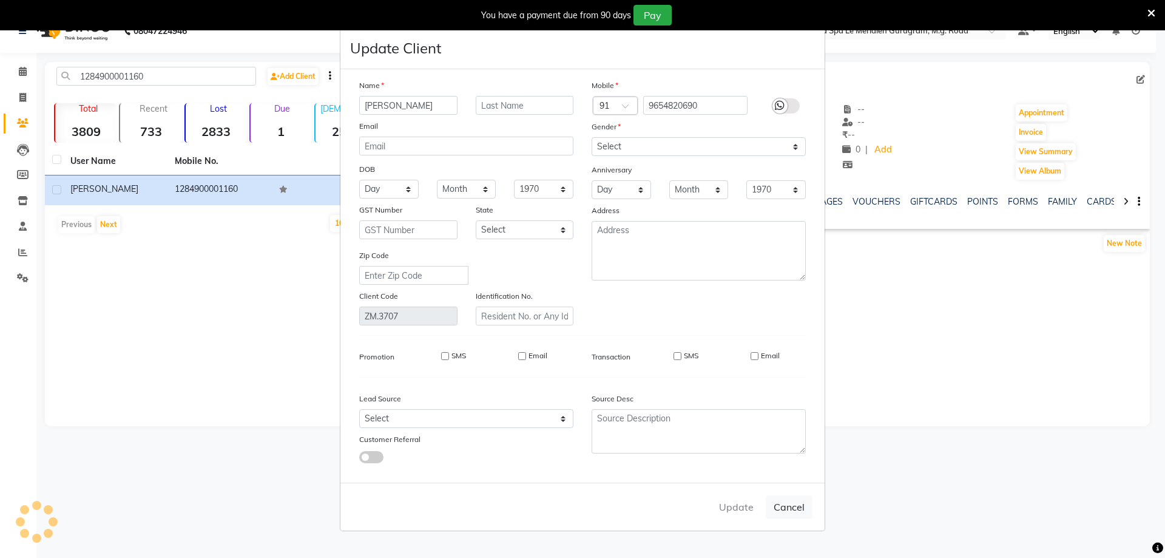
checkbox input "false"
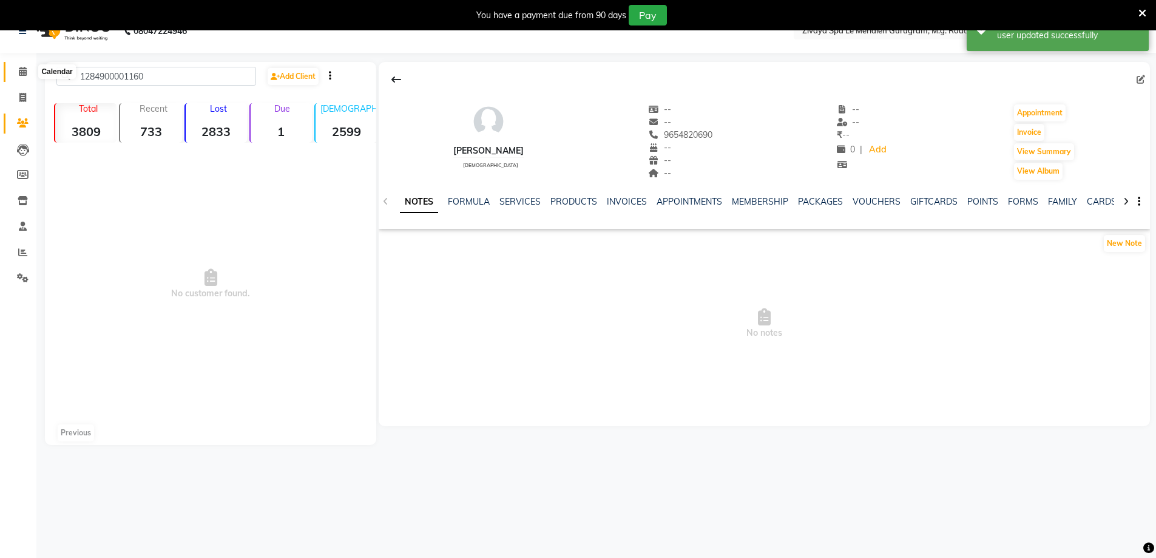
click at [18, 73] on span at bounding box center [22, 72] width 21 height 14
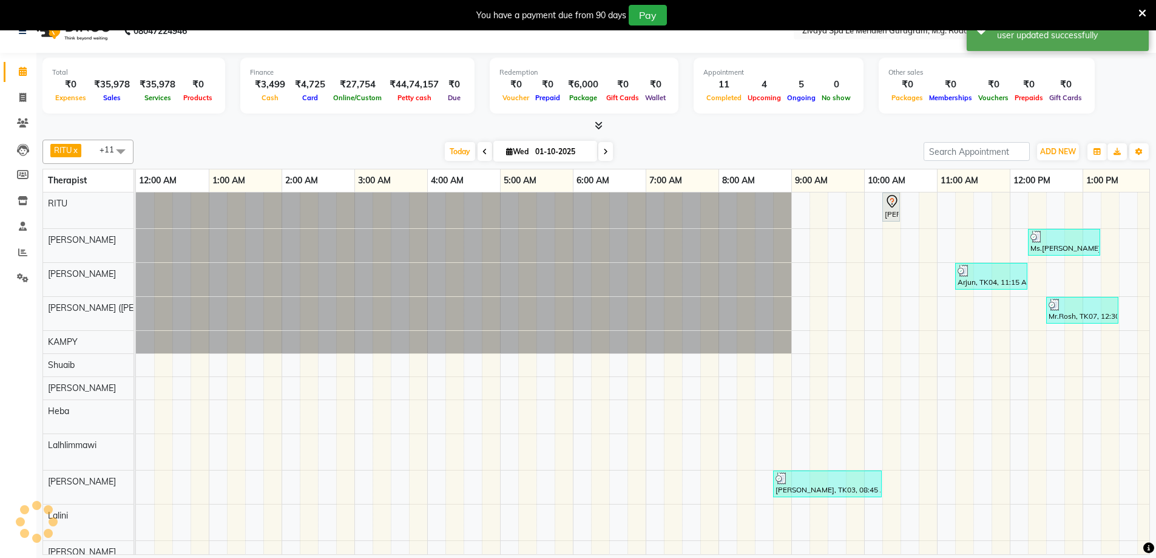
scroll to position [0, 438]
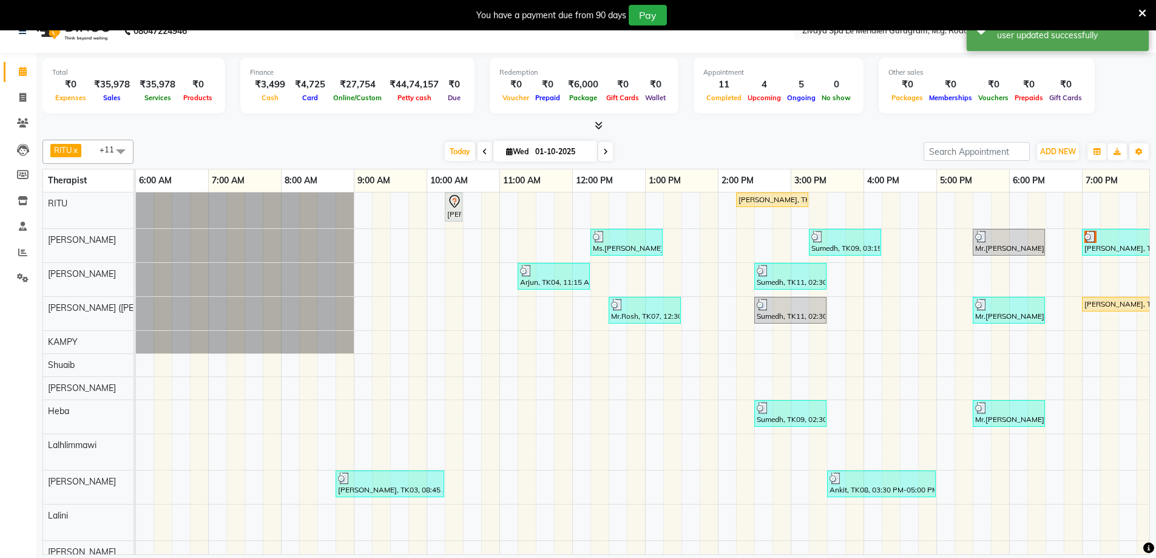
click at [1089, 240] on img at bounding box center [1090, 237] width 12 height 12
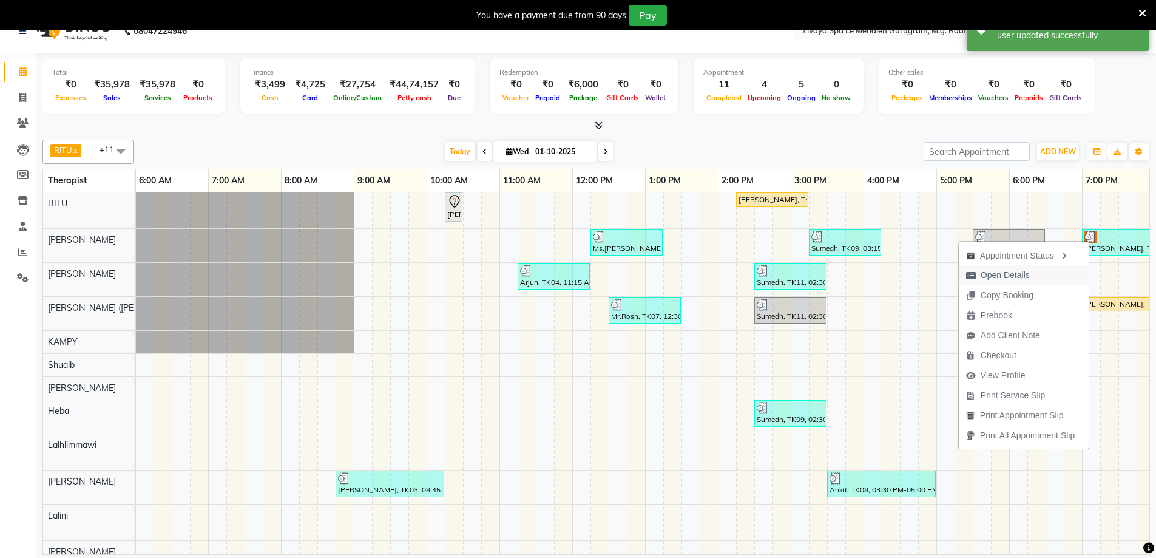
click at [1007, 268] on span "Open Details" at bounding box center [998, 275] width 78 height 20
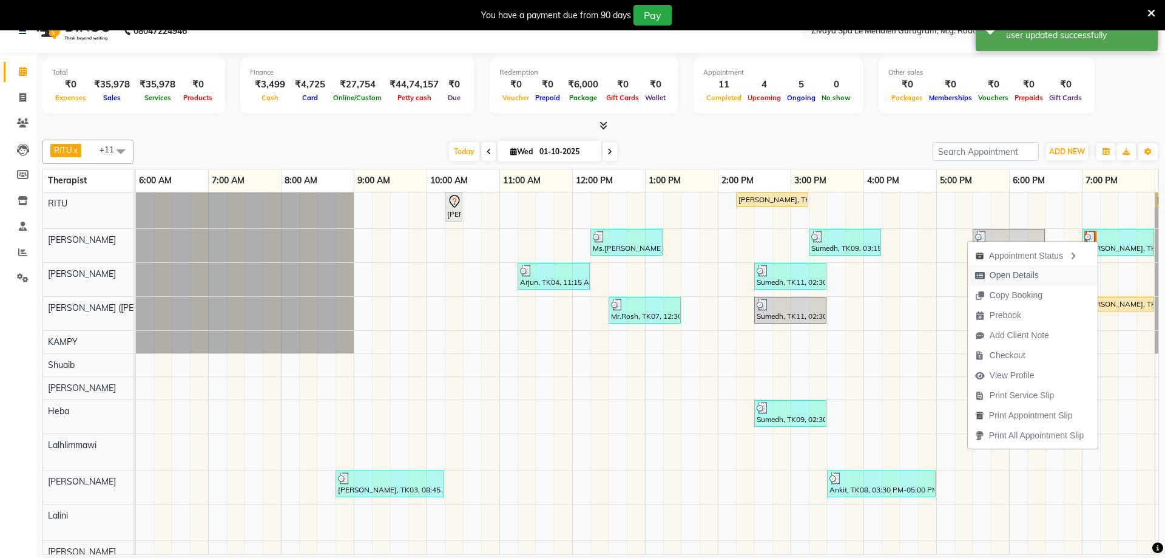
select select "3"
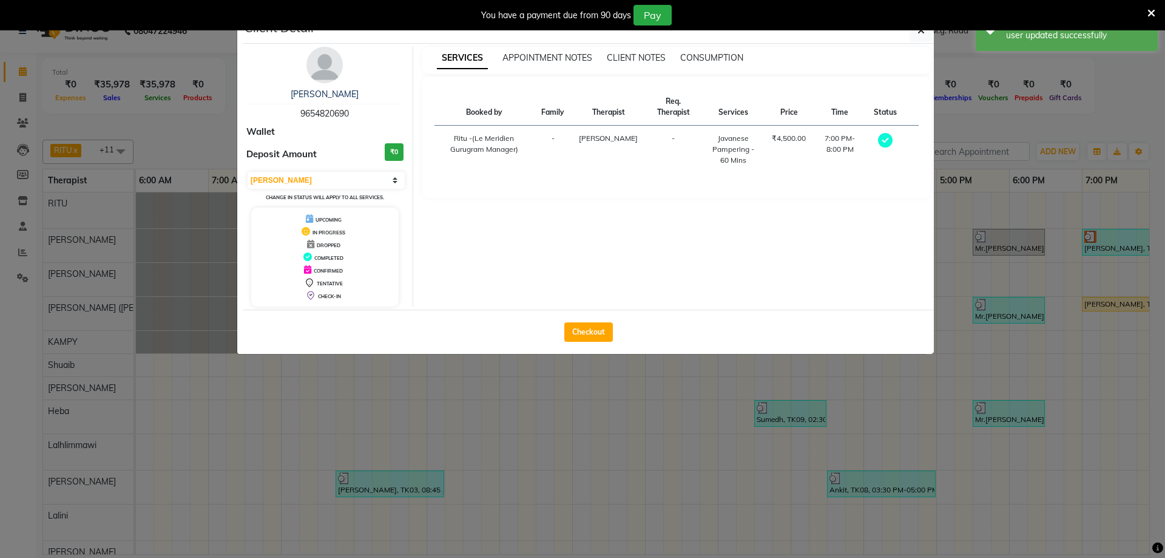
click at [601, 318] on div "Checkout" at bounding box center [588, 331] width 691 height 44
click at [607, 332] on button "Checkout" at bounding box center [588, 331] width 49 height 19
select select "service"
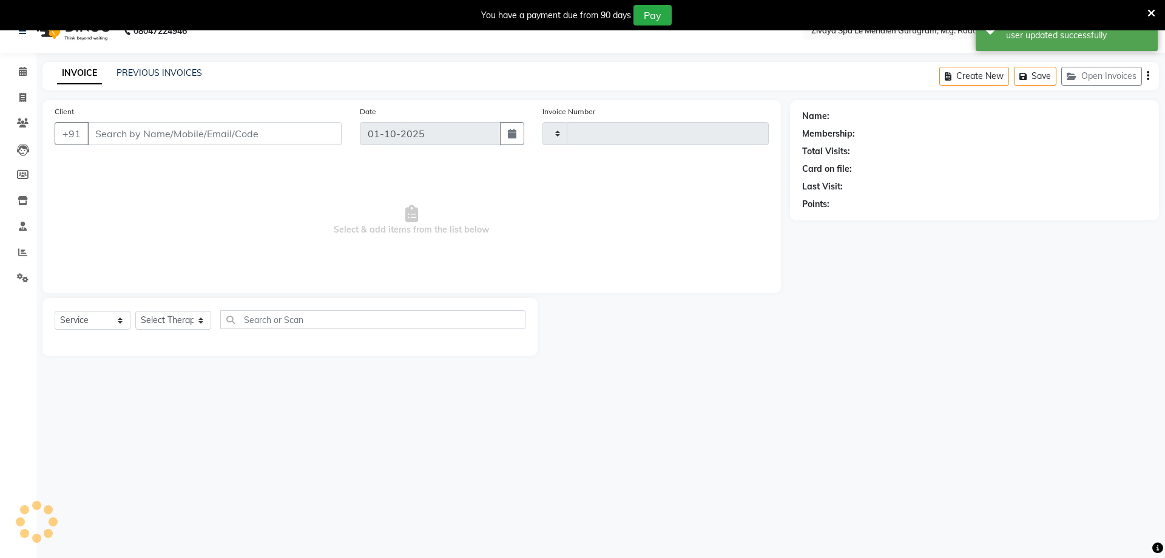
type input "2182"
select select "6503"
type input "9654820690"
select select "49507"
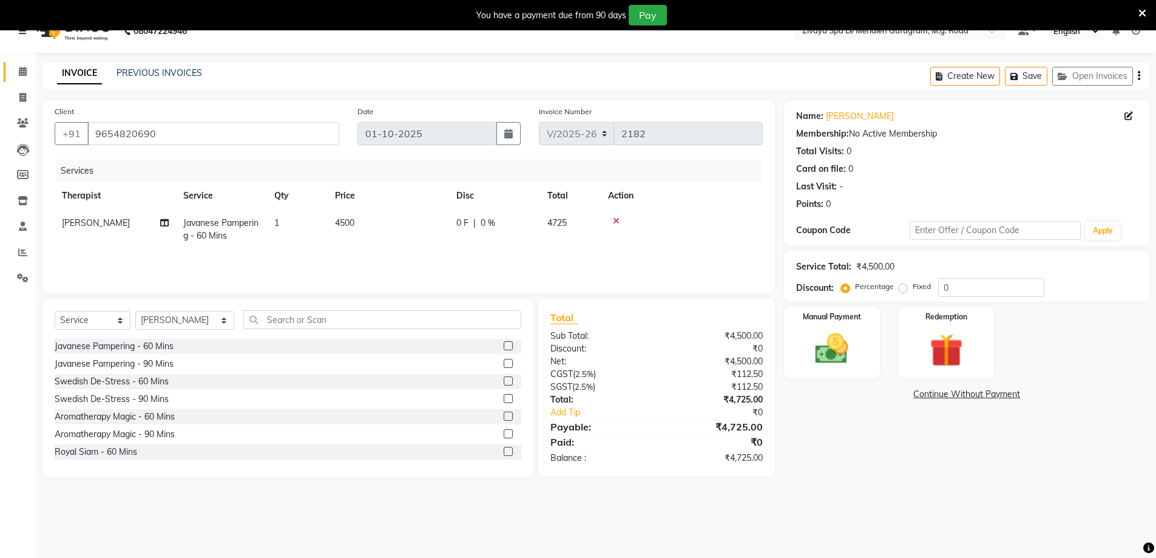
click at [13, 64] on link "Calendar" at bounding box center [18, 72] width 29 height 20
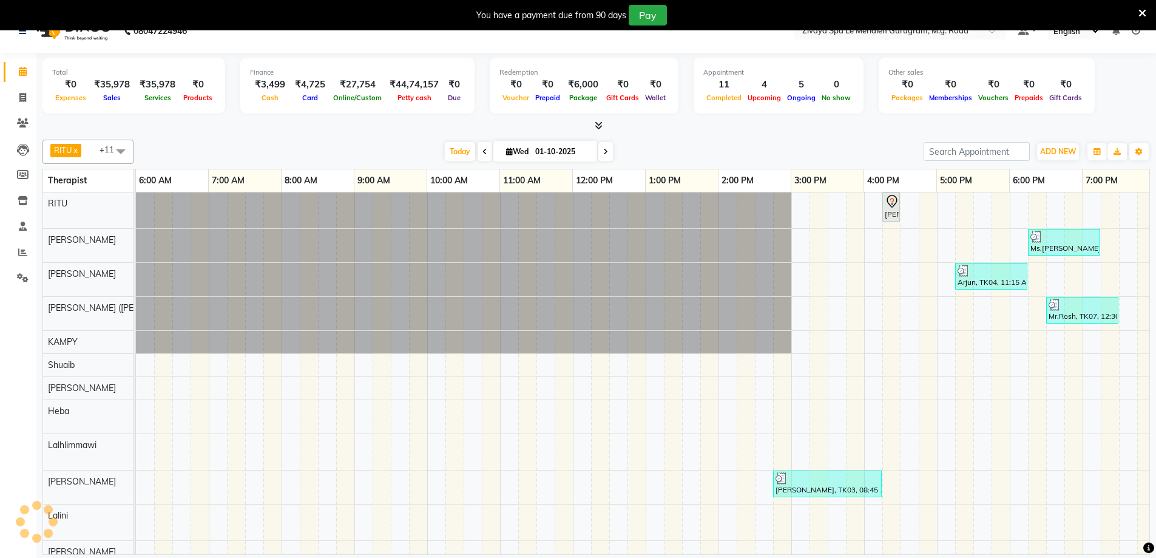
scroll to position [0, 438]
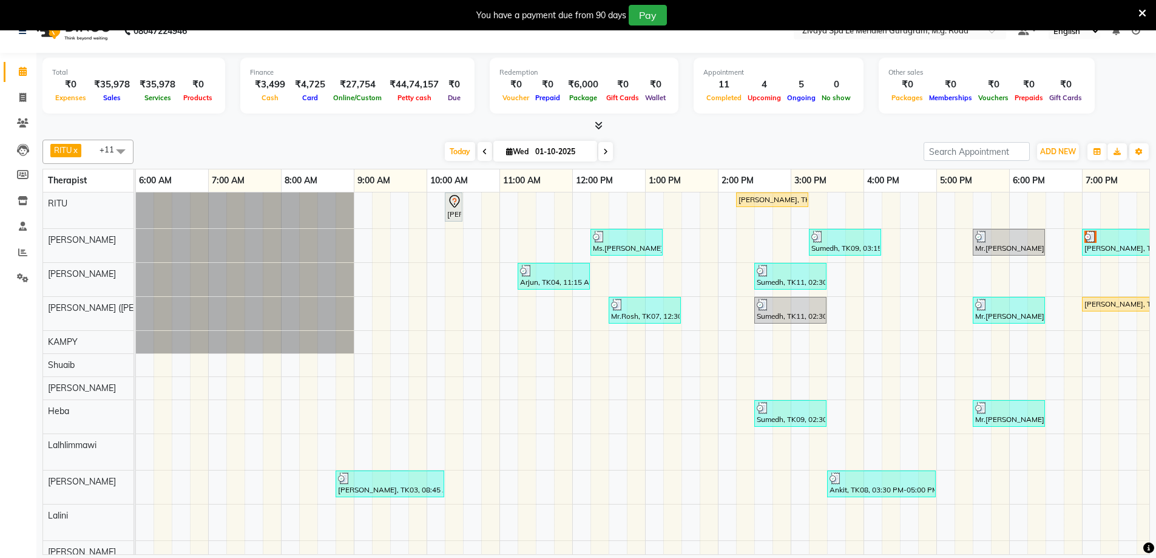
click at [1094, 300] on div "nupur paul, TK02, 07:00 PM-08:00 PM, Javanese Pampering - 60 Mins" at bounding box center [1118, 304] width 70 height 11
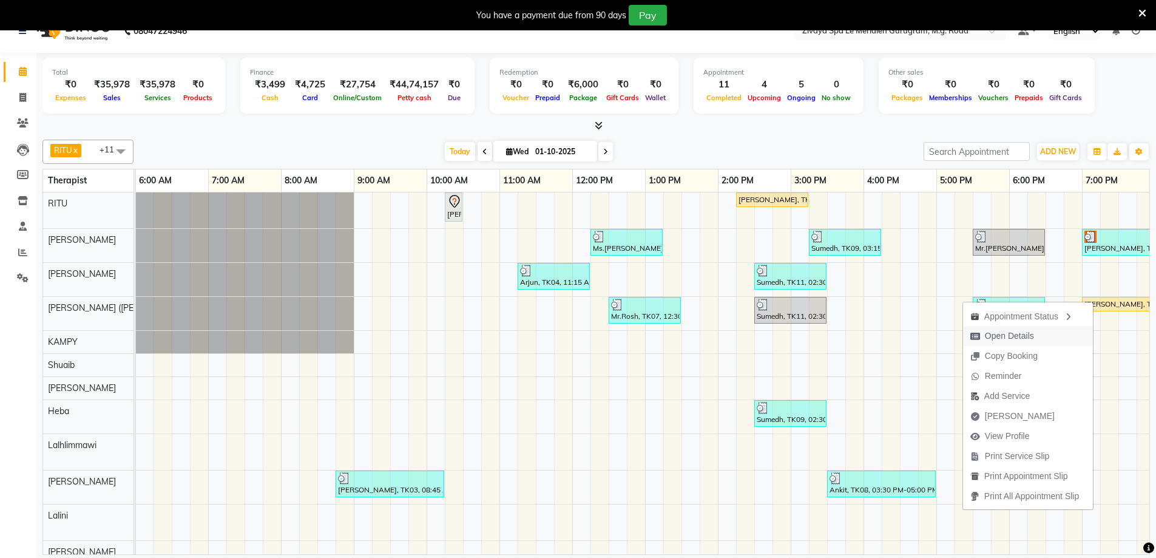
click at [1033, 330] on span "Open Details" at bounding box center [1002, 336] width 78 height 20
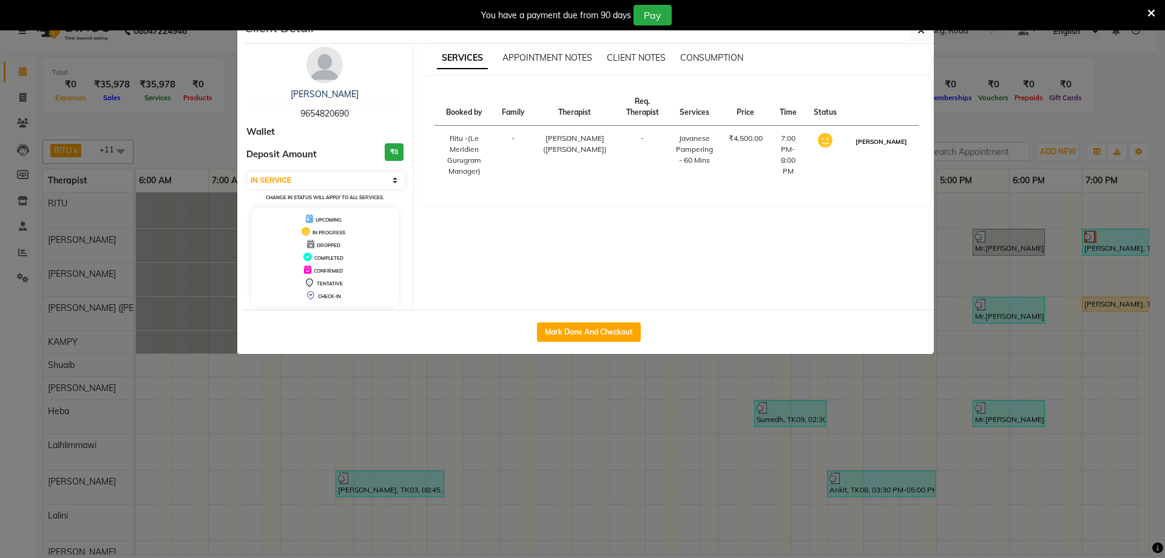
click at [894, 143] on button "MARK DONE" at bounding box center [882, 141] width 58 height 15
select select "3"
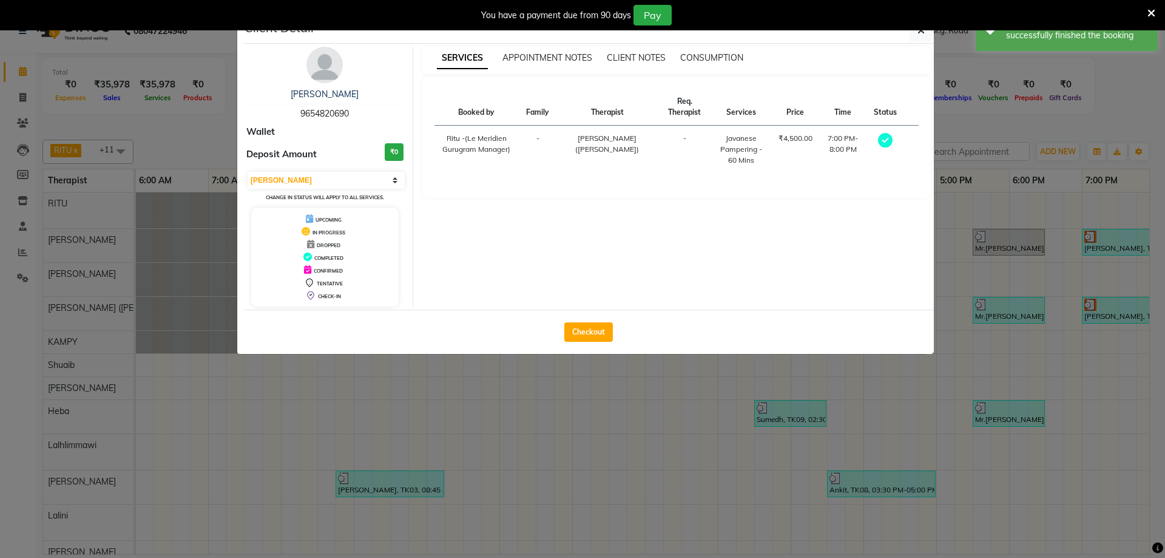
click at [1095, 246] on ngb-modal-window "Client Detail nupur paul 9654820690 Wallet Deposit Amount ₹0 Select MARK DONE U…" at bounding box center [582, 279] width 1165 height 558
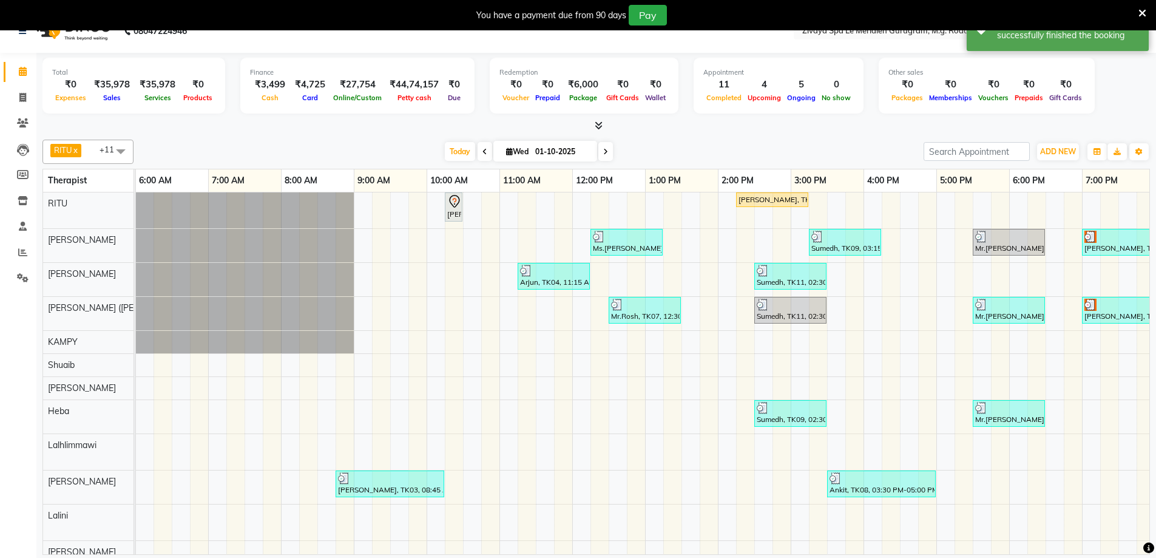
click at [1088, 238] on img at bounding box center [1090, 237] width 12 height 12
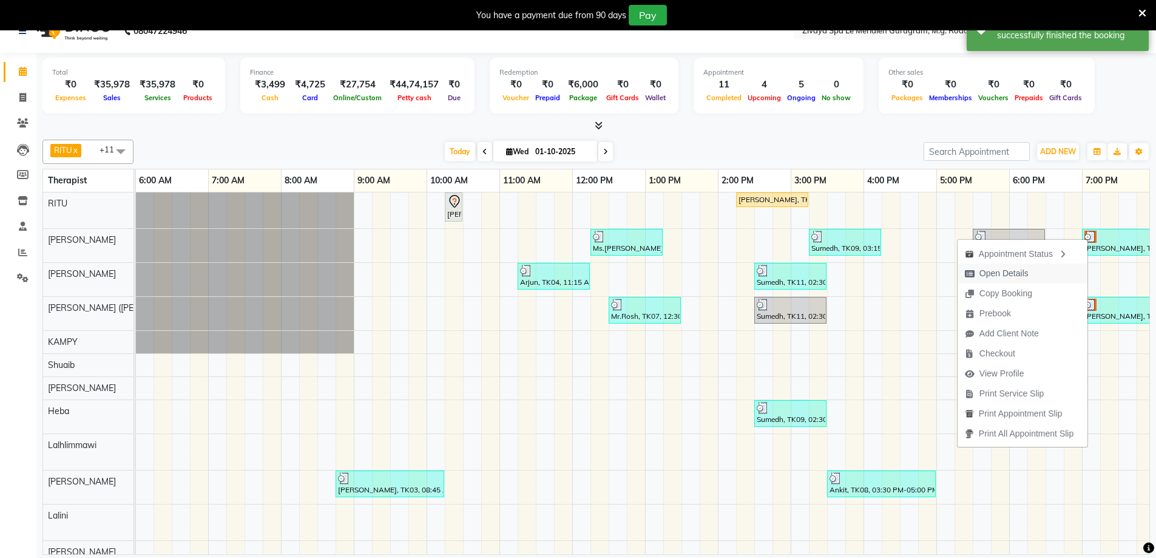
click at [1046, 273] on button "Open Details" at bounding box center [1023, 273] width 130 height 20
select select "3"
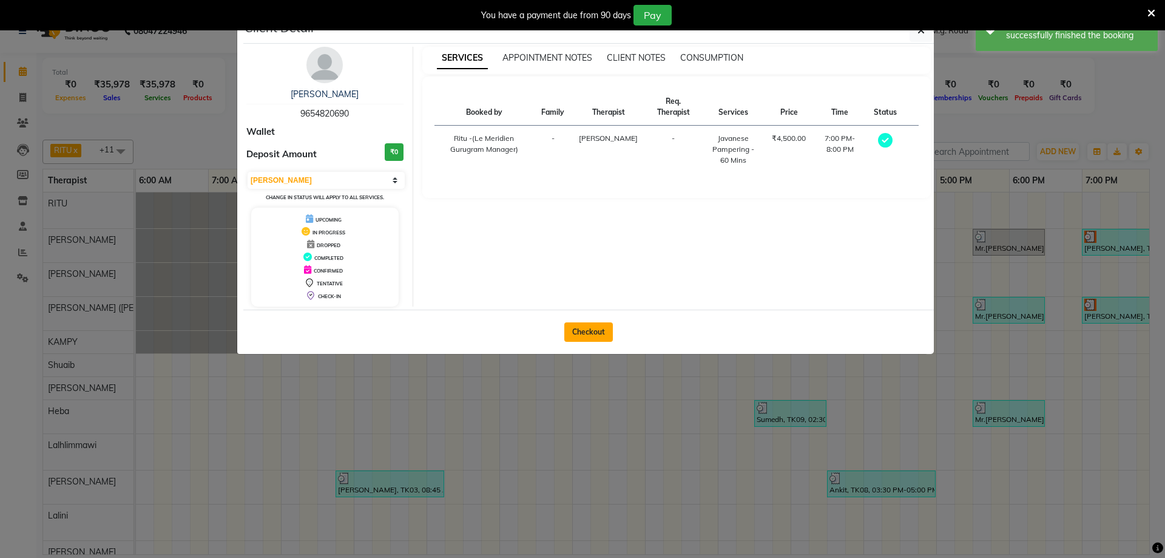
click at [598, 333] on button "Checkout" at bounding box center [588, 331] width 49 height 19
select select "service"
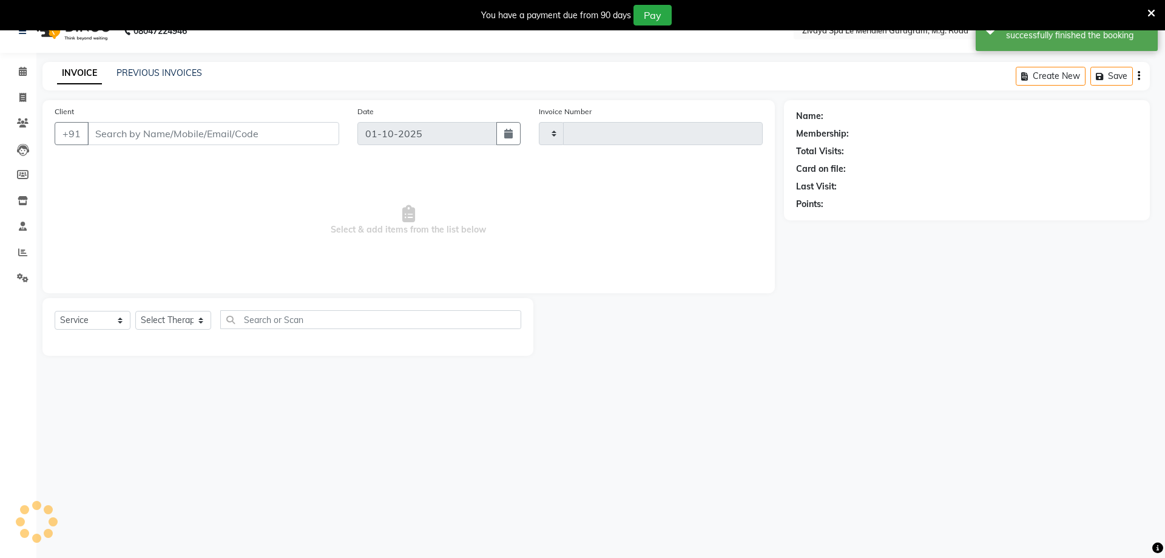
type input "2182"
select select "6503"
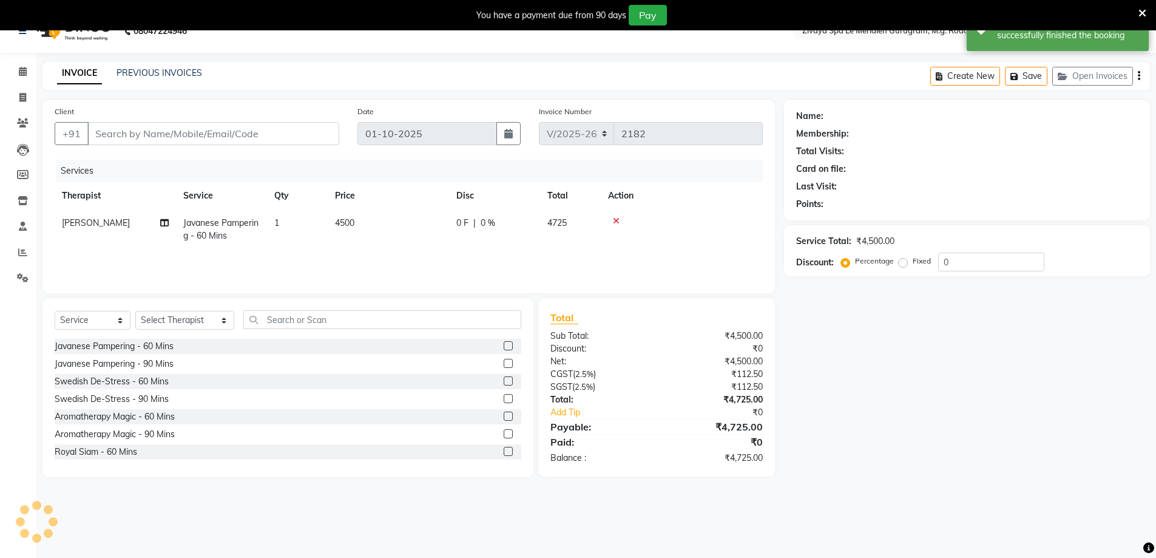
type input "9654820690"
select select "49507"
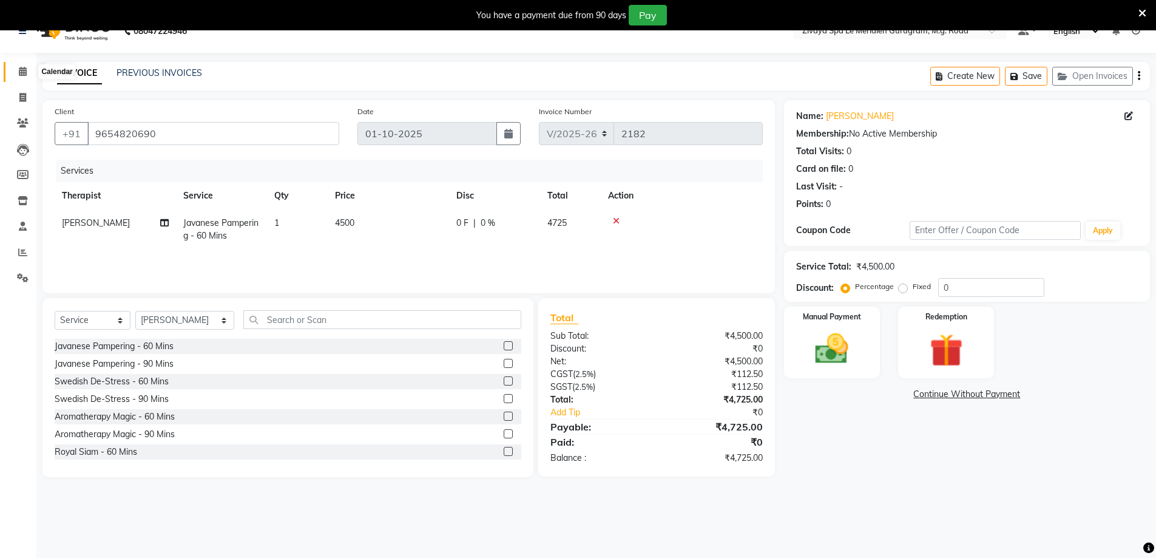
click at [20, 67] on icon at bounding box center [23, 71] width 8 height 9
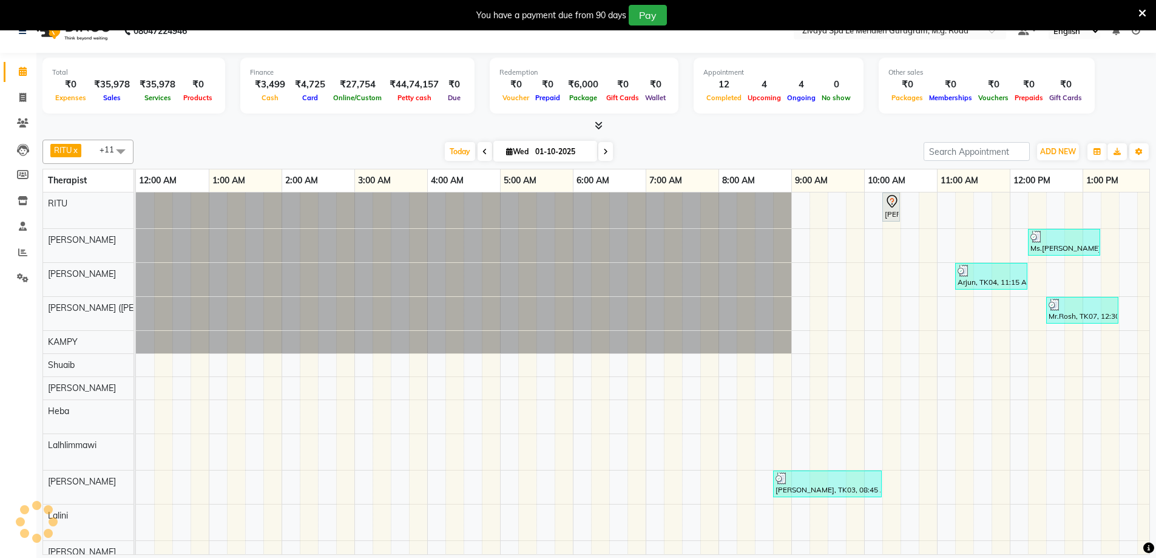
scroll to position [0, 438]
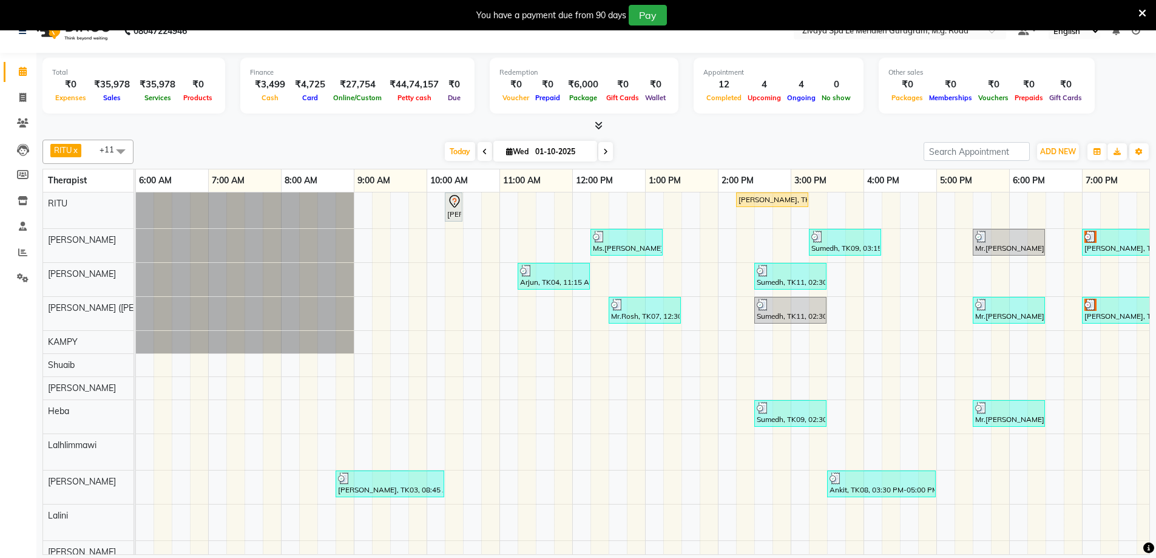
click at [1095, 305] on img at bounding box center [1090, 305] width 12 height 12
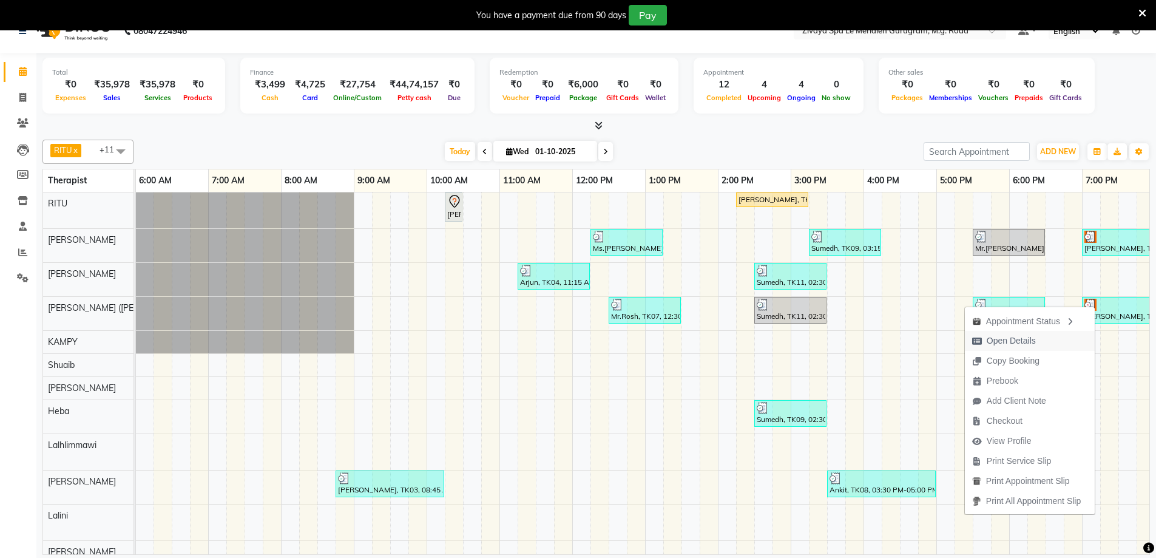
click at [1014, 339] on span "Open Details" at bounding box center [1011, 340] width 49 height 13
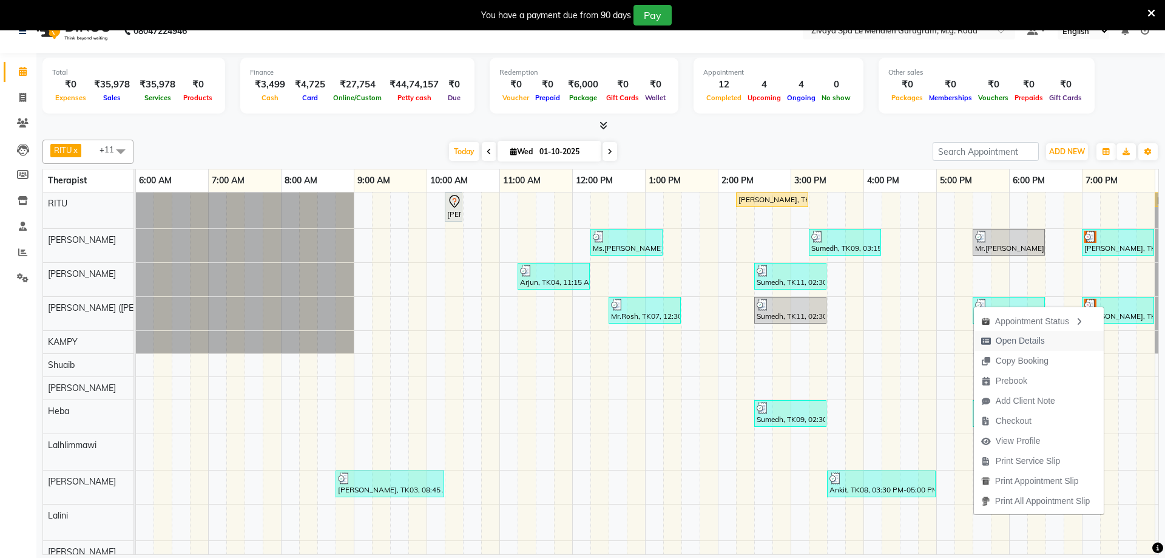
select select "3"
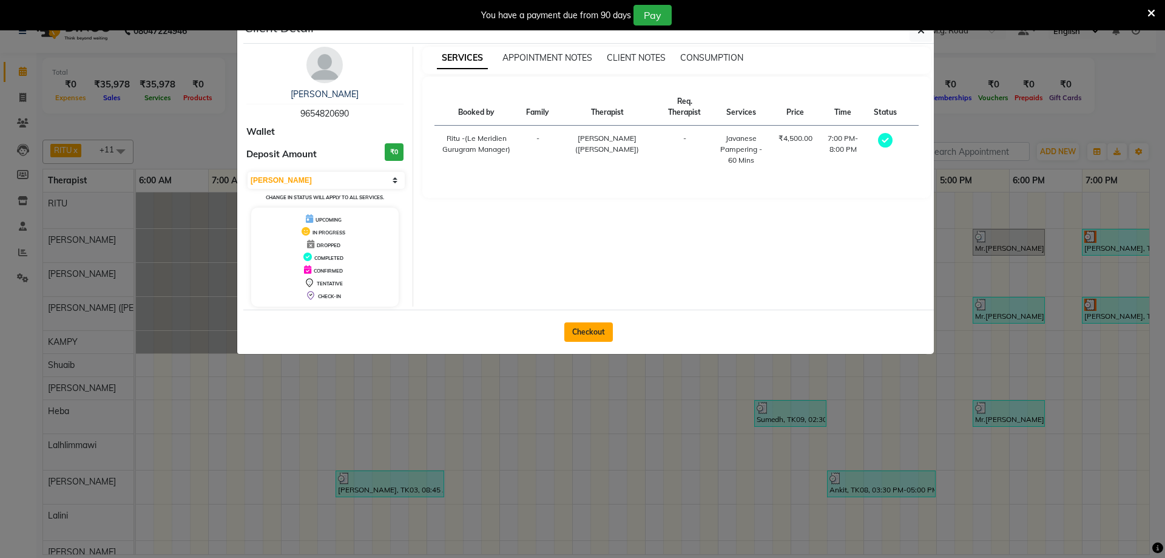
click at [577, 334] on button "Checkout" at bounding box center [588, 331] width 49 height 19
select select "service"
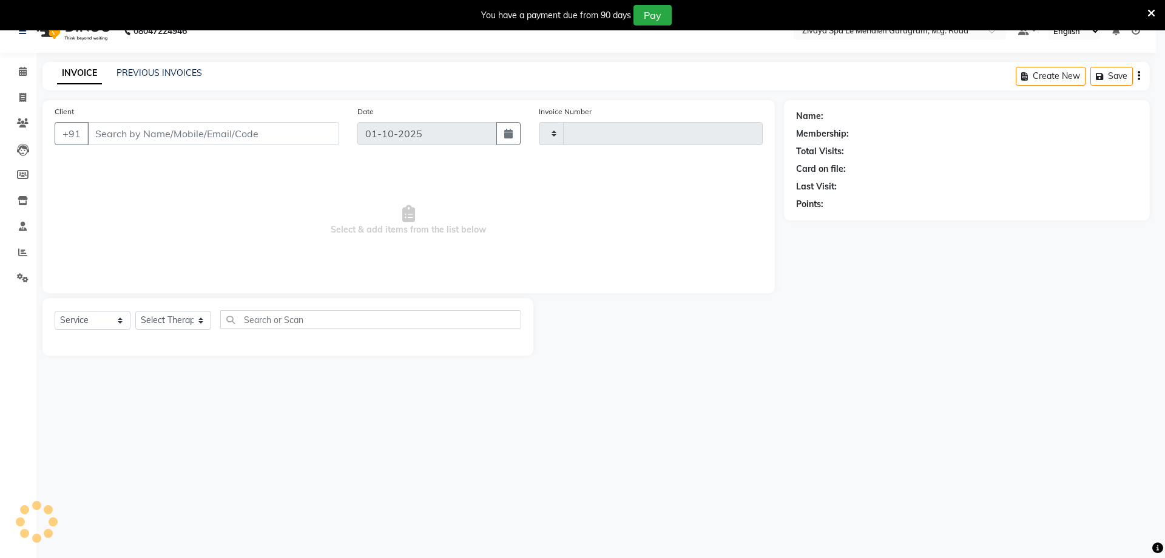
type input "2182"
select select "6503"
type input "9654820690"
select select "49513"
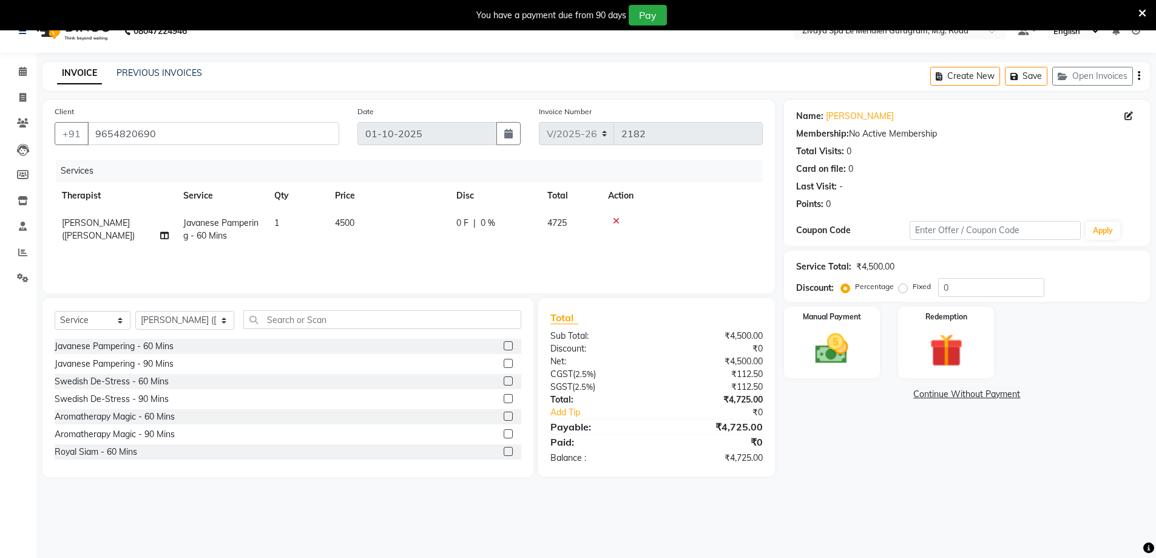
click at [140, 219] on td "[PERSON_NAME] ([PERSON_NAME])" at bounding box center [115, 229] width 121 height 40
select select "49513"
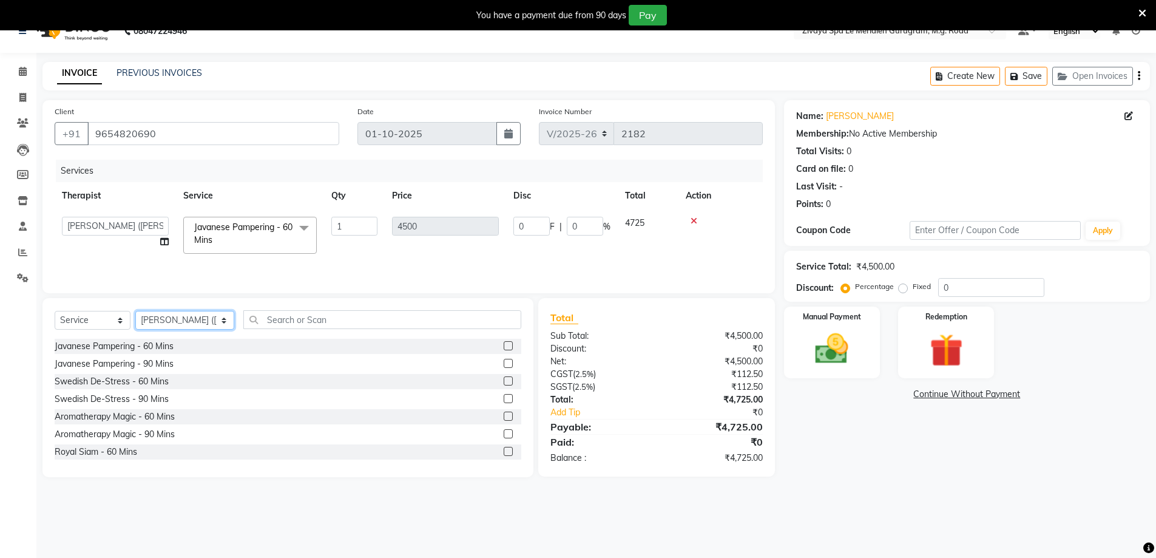
click at [163, 322] on select "Select Therapist Ching Huishunao Genevi Vanlalhriet Heba Holito Achumi (Lito) K…" at bounding box center [184, 320] width 99 height 19
select select "49507"
click at [135, 311] on select "Select Therapist Ching Huishunao Genevi Vanlalhriet Heba Holito Achumi (Lito) K…" at bounding box center [184, 320] width 99 height 19
click at [135, 347] on div "Javanese Pampering - 60 Mins" at bounding box center [114, 346] width 119 height 13
checkbox input "false"
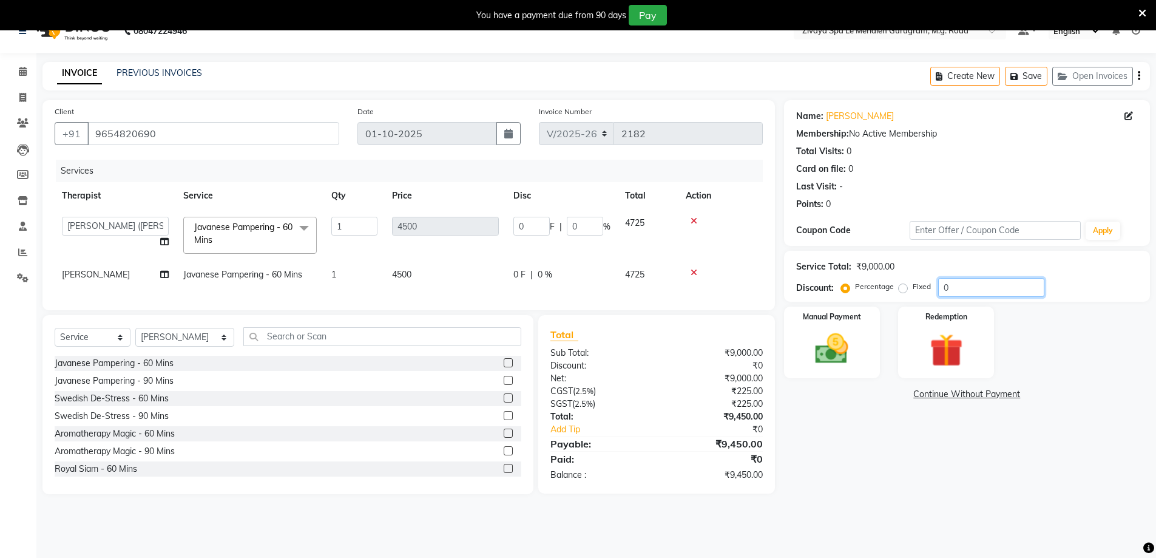
click at [957, 288] on input "0" at bounding box center [991, 287] width 106 height 19
type input "5"
type input "225"
type input "5"
type input "50"
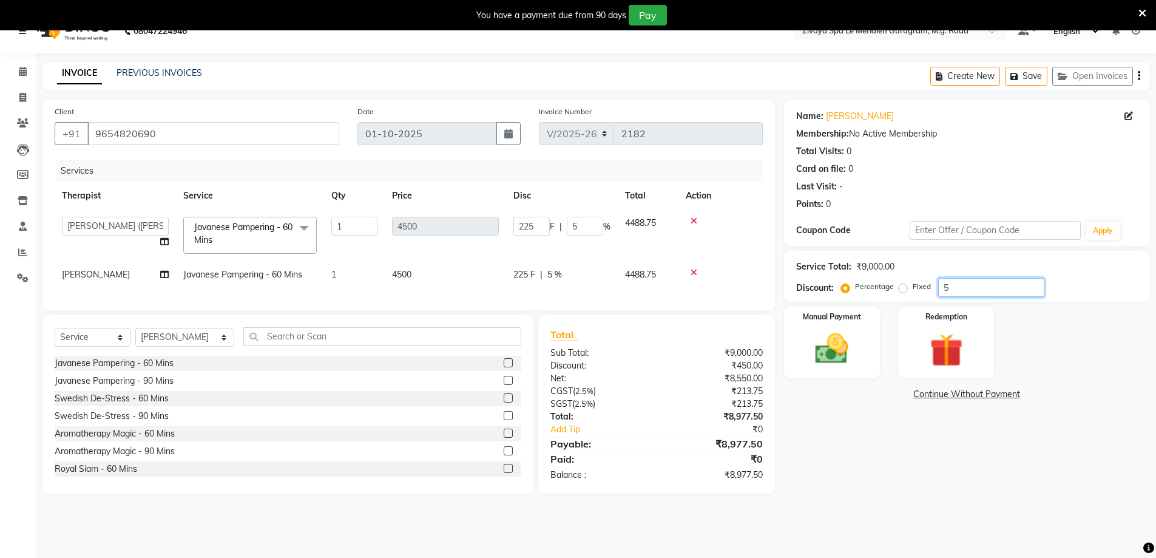
type input "2250"
type input "50"
click at [834, 342] on img at bounding box center [832, 348] width 56 height 39
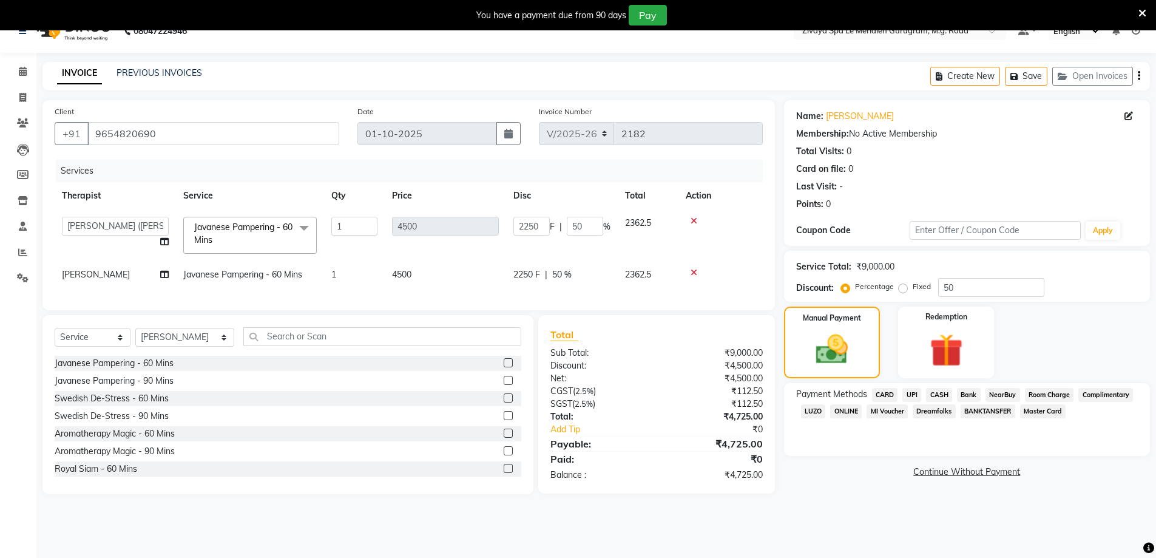
click at [839, 410] on span "ONLINE" at bounding box center [846, 411] width 32 height 14
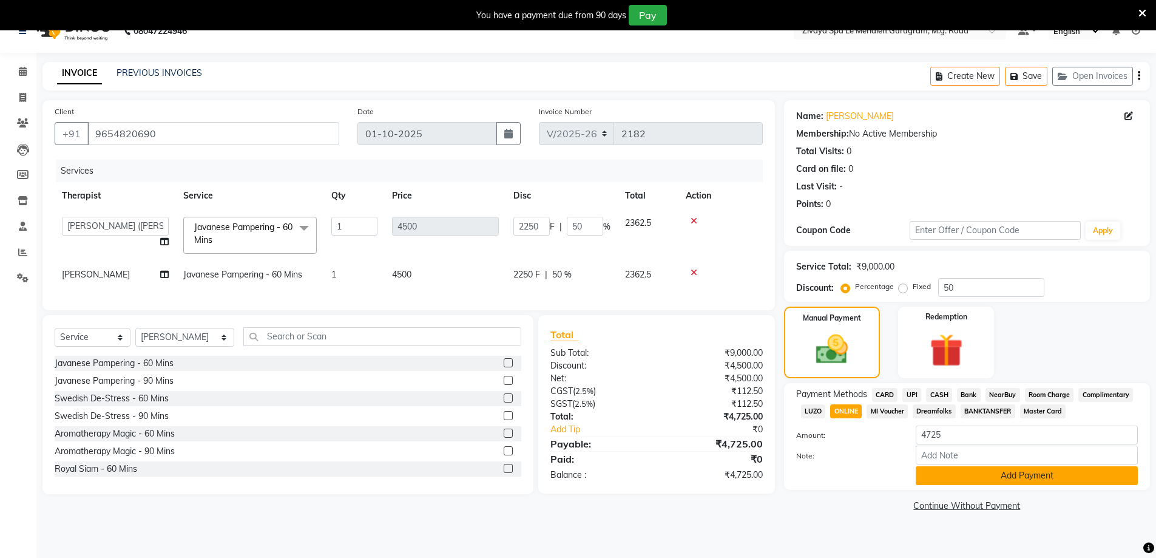
click at [962, 472] on button "Add Payment" at bounding box center [1027, 475] width 222 height 19
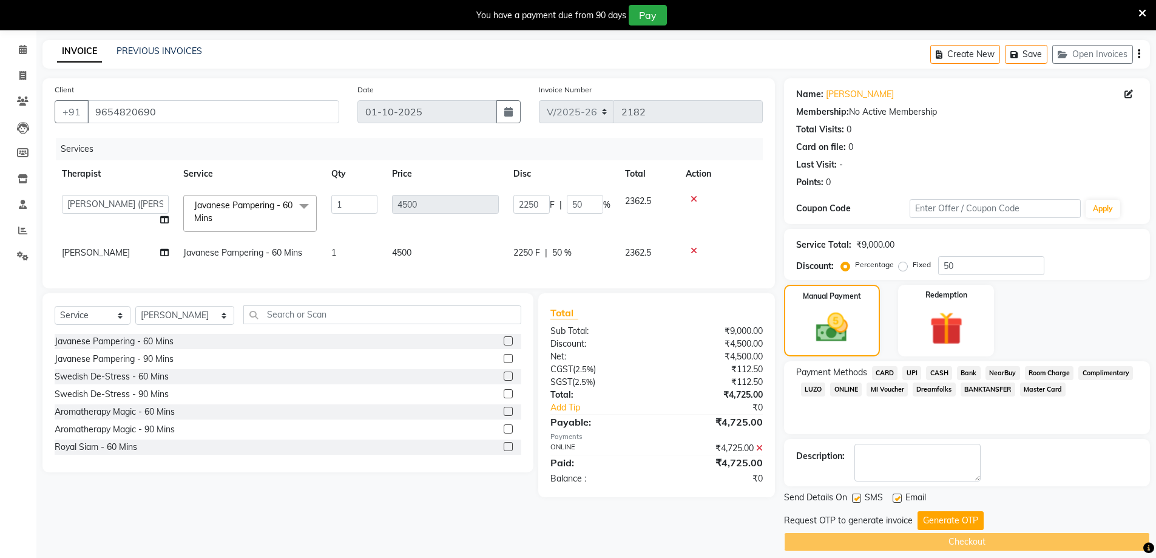
scroll to position [55, 0]
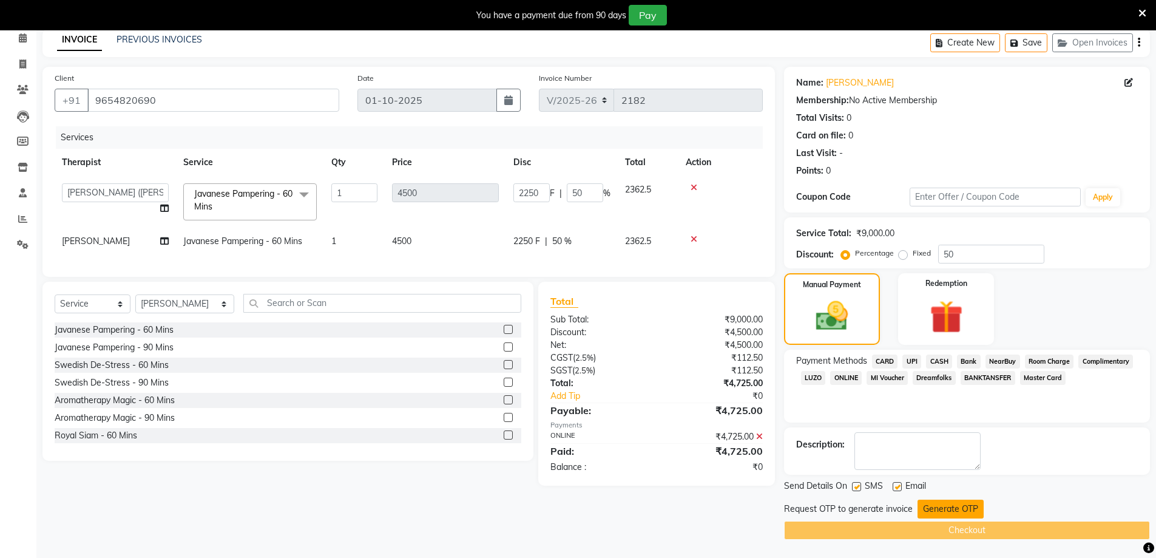
click at [948, 515] on button "Generate OTP" at bounding box center [951, 508] width 66 height 19
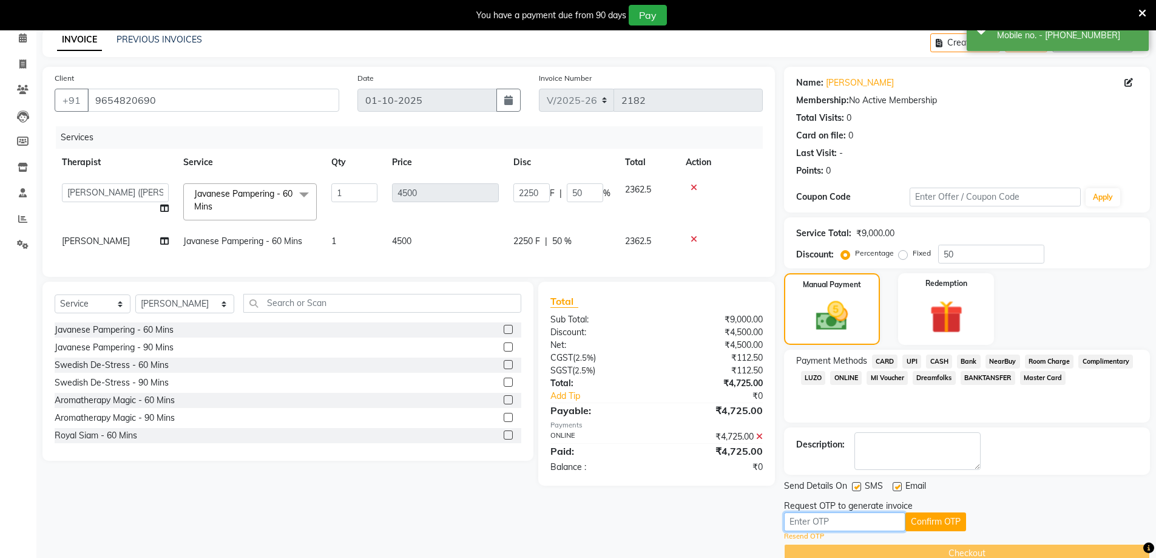
click at [853, 521] on input "text" at bounding box center [844, 521] width 121 height 19
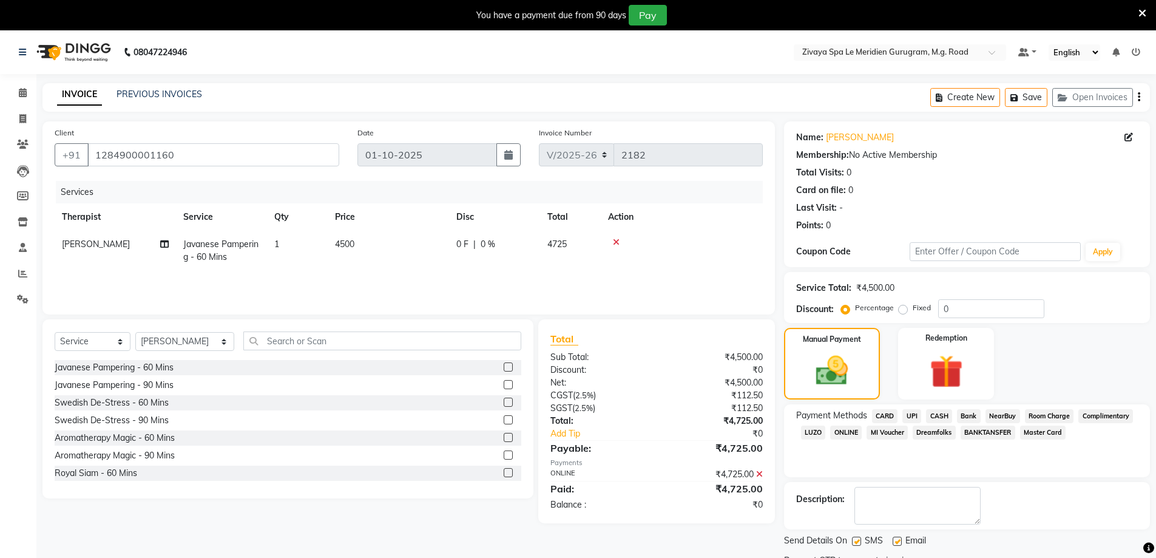
select select "6503"
select select "service"
select select "49507"
